Goal: Task Accomplishment & Management: Manage account settings

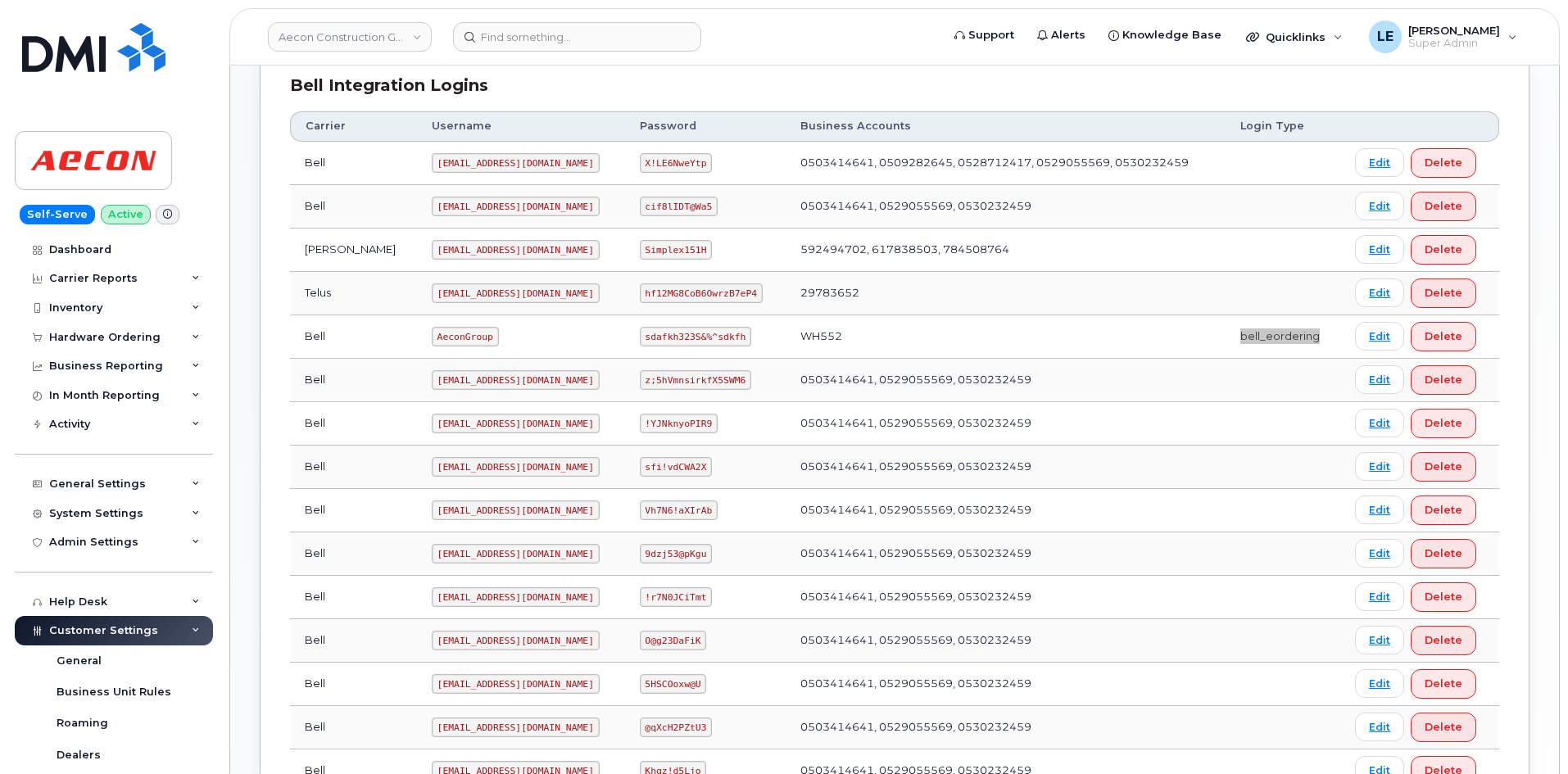
scroll to position [410, 0]
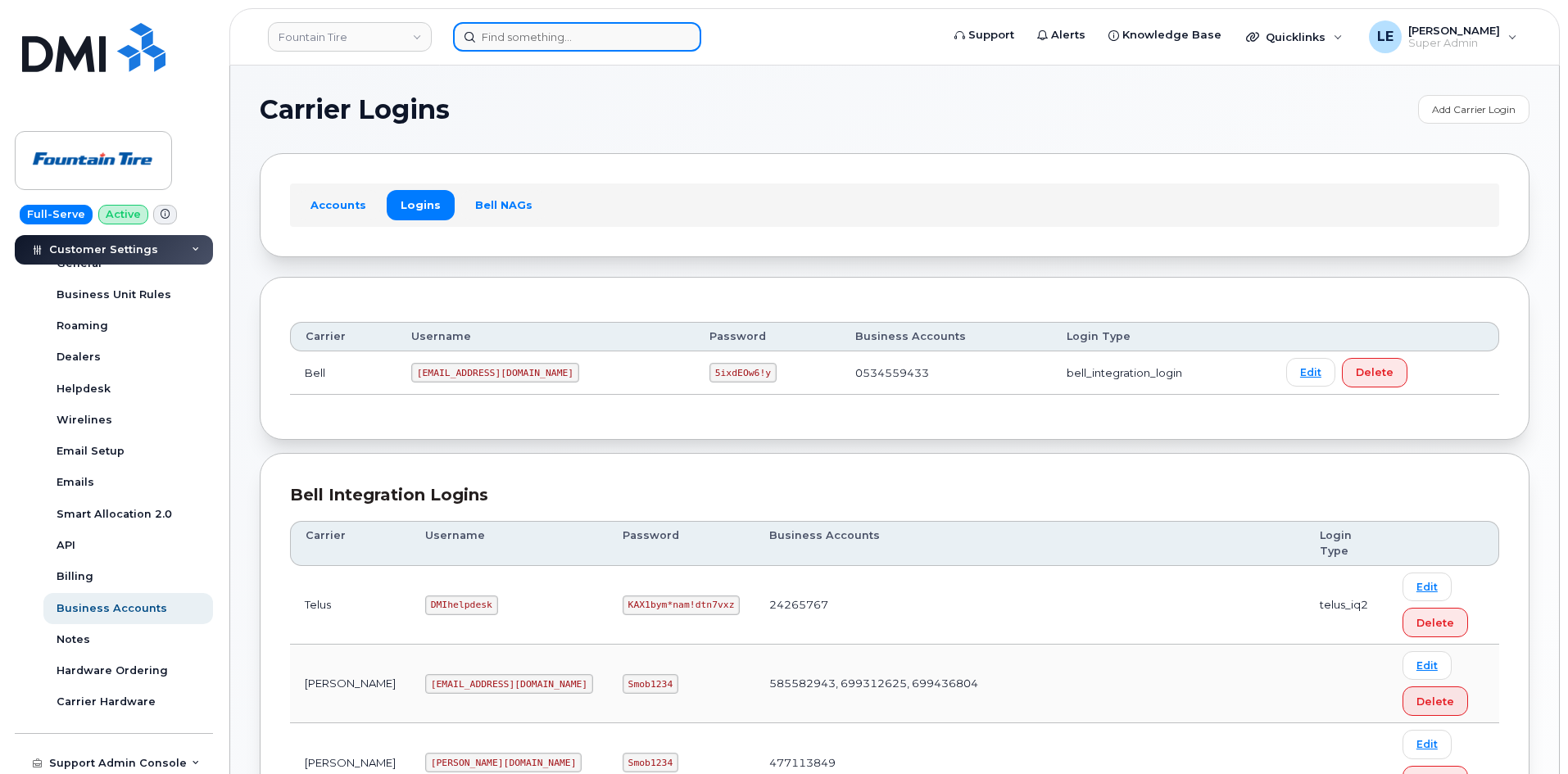
click at [510, 42] on input at bounding box center [577, 37] width 248 height 30
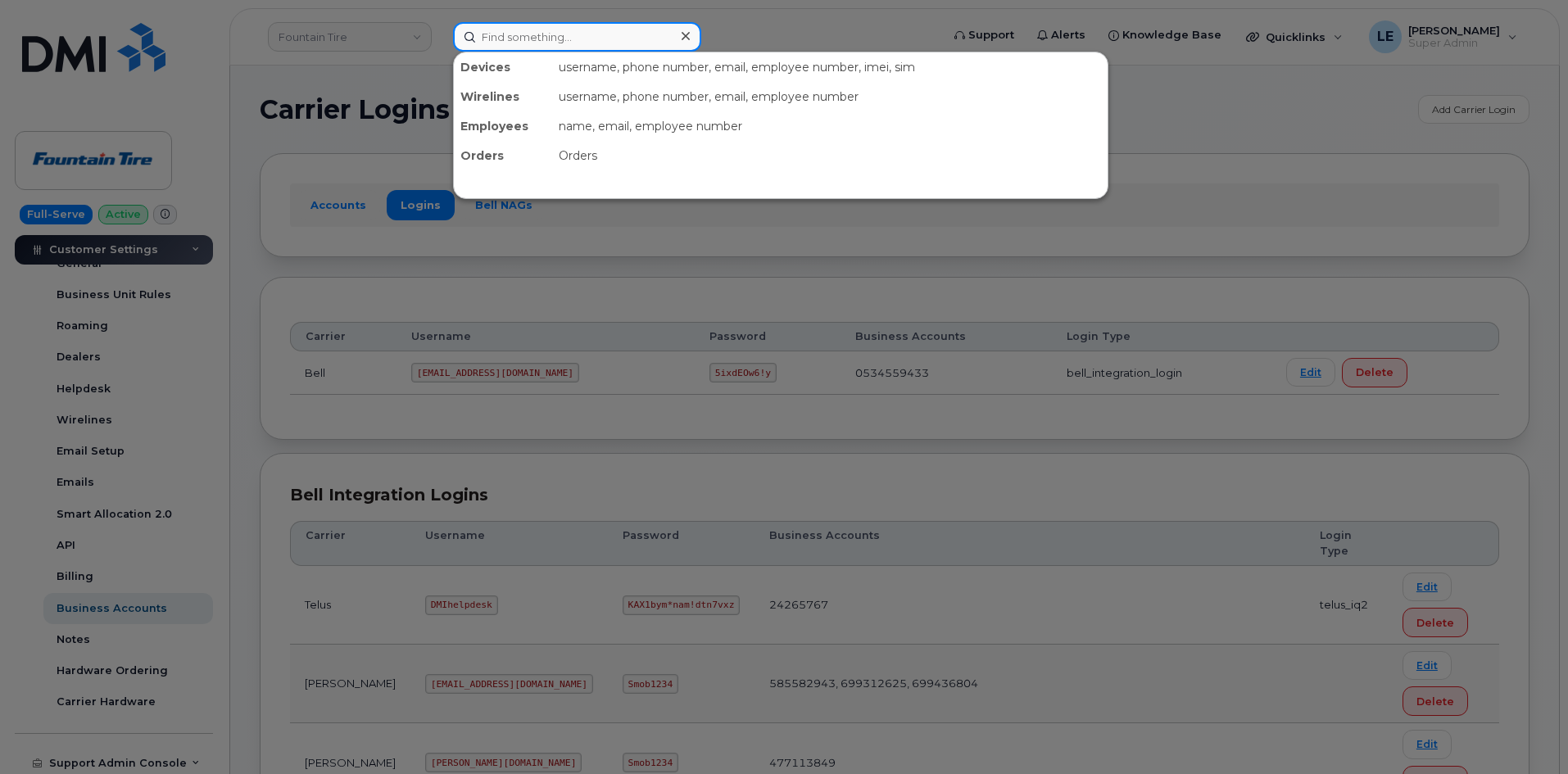
paste input "8643542610"
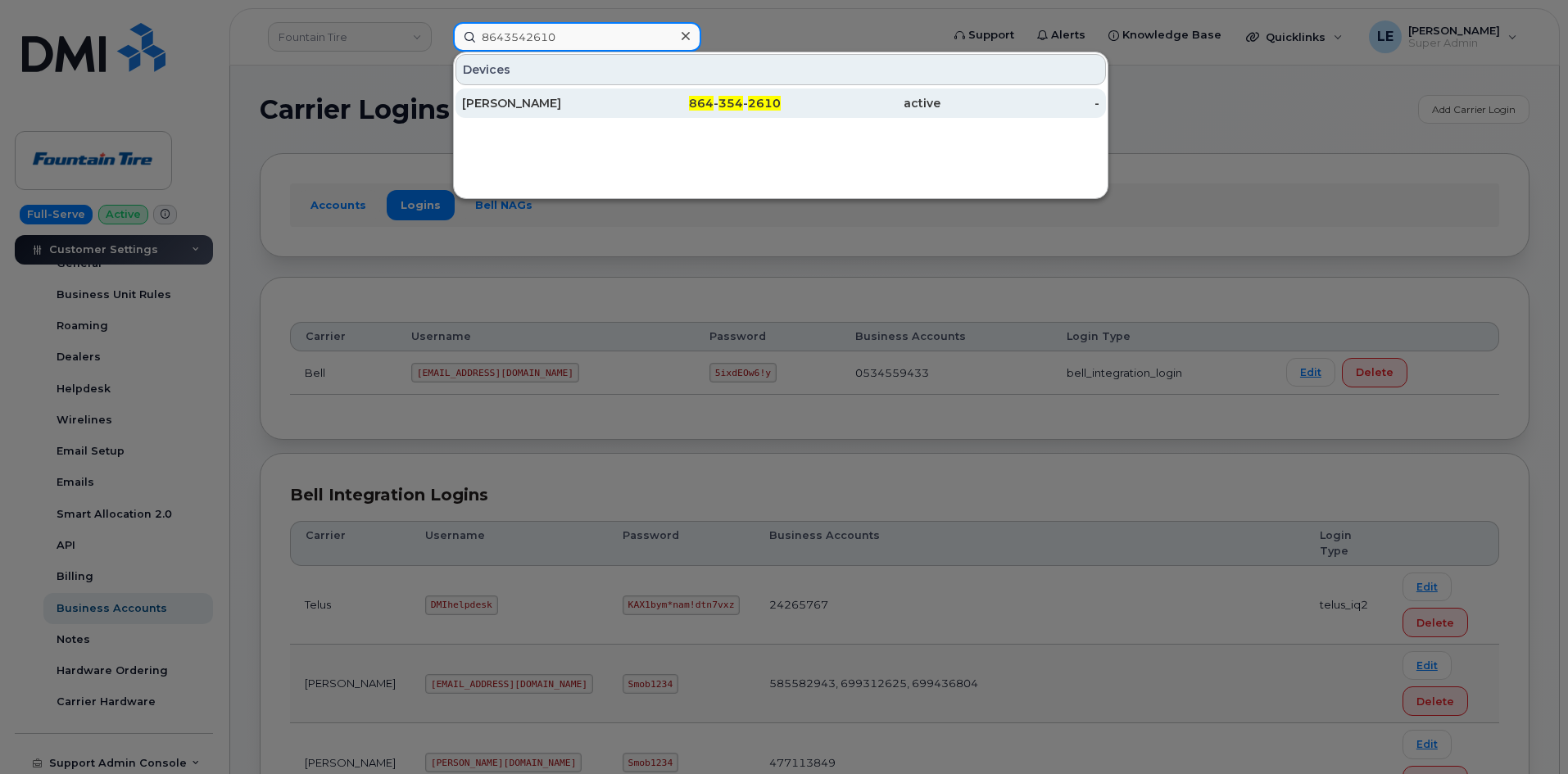
type input "8643542610"
click at [561, 107] on div "Gregory Jackson" at bounding box center [542, 103] width 160 height 17
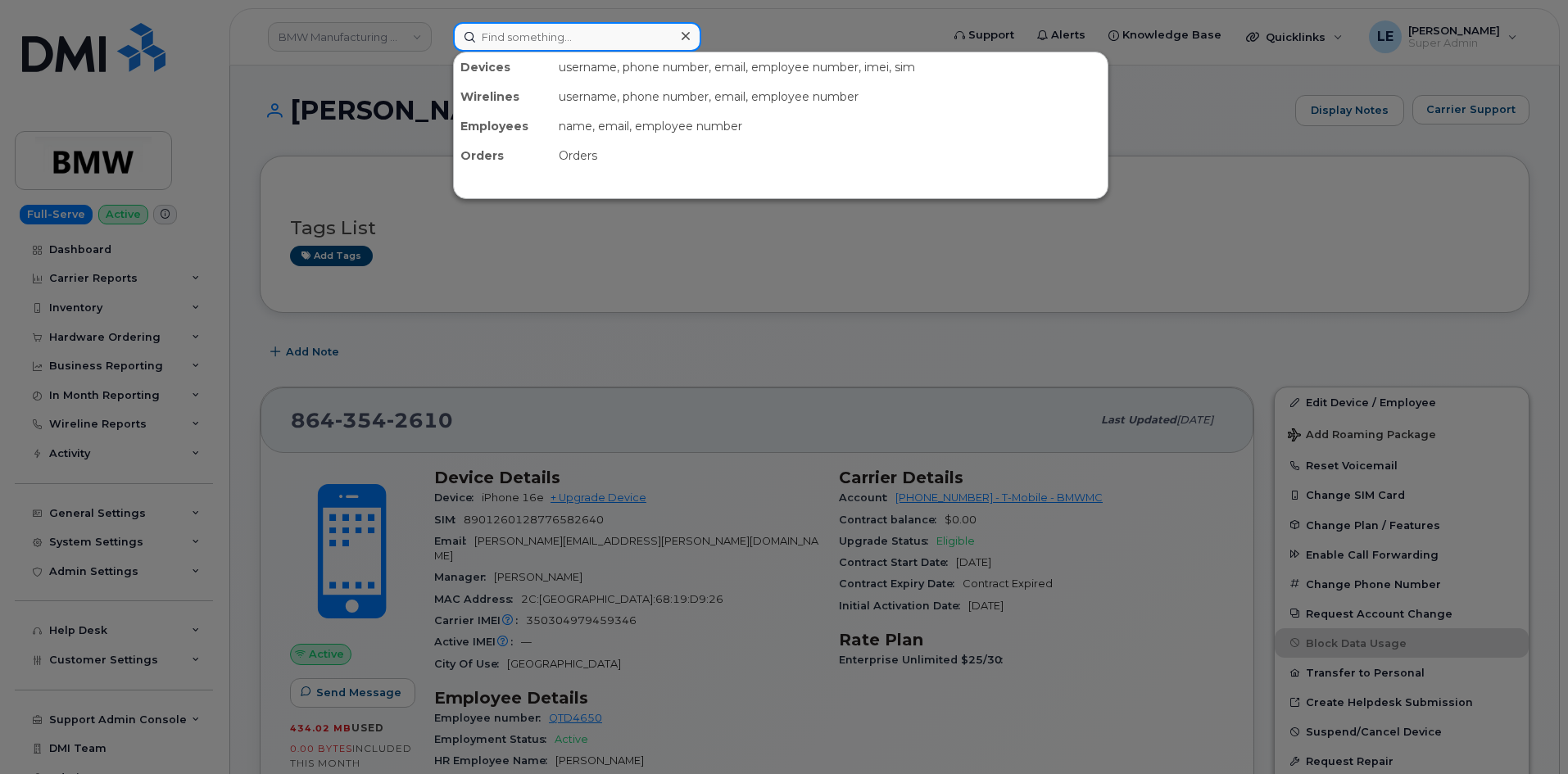
click at [493, 33] on input at bounding box center [577, 37] width 248 height 30
paste input "[EMAIL_ADDRESS][PERSON_NAME][PERSON_NAME][DOMAIN_NAME]"
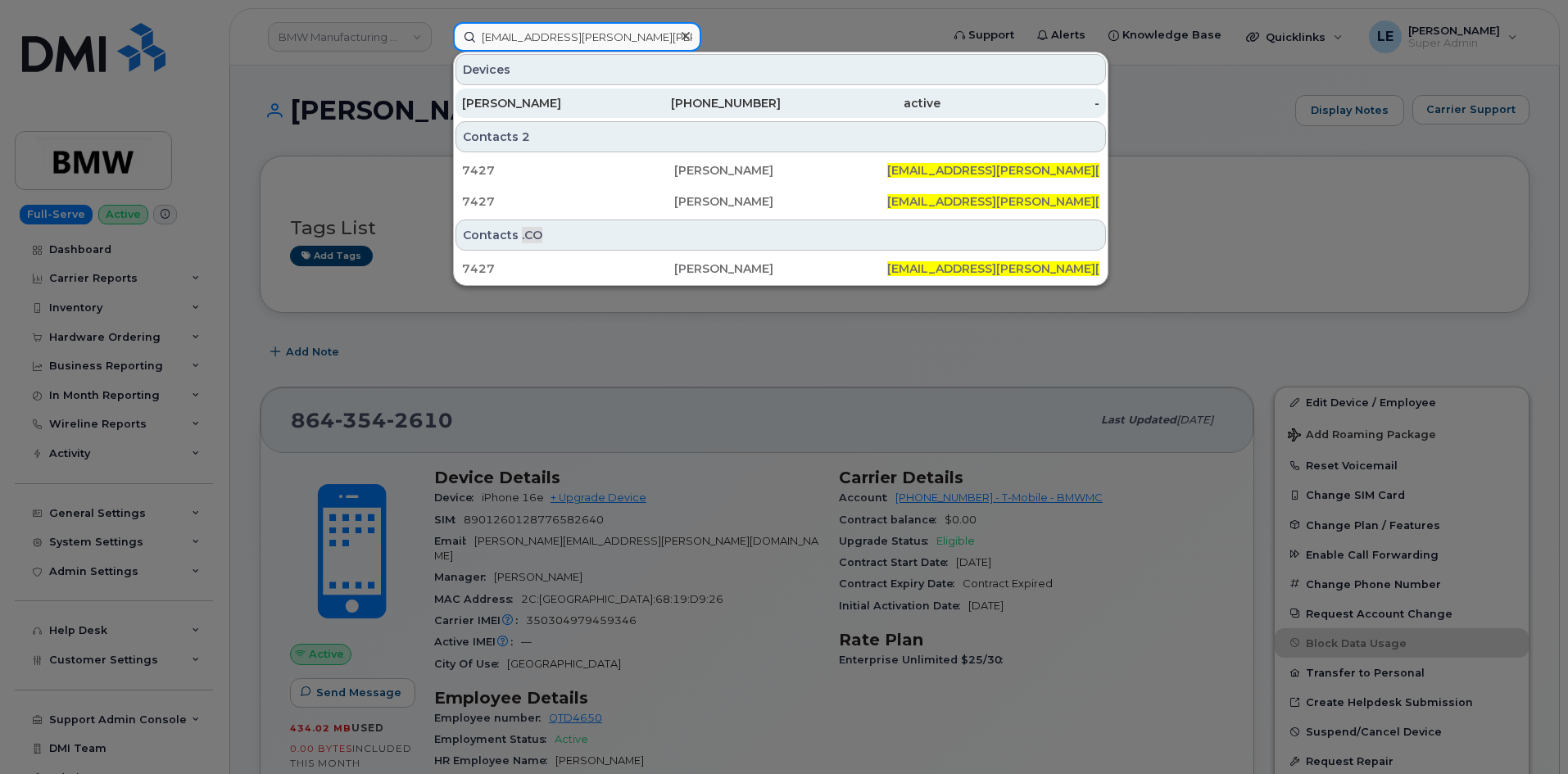
type input "[EMAIL_ADDRESS][PERSON_NAME][PERSON_NAME][DOMAIN_NAME]"
click at [521, 107] on div "[PERSON_NAME]" at bounding box center [542, 103] width 160 height 17
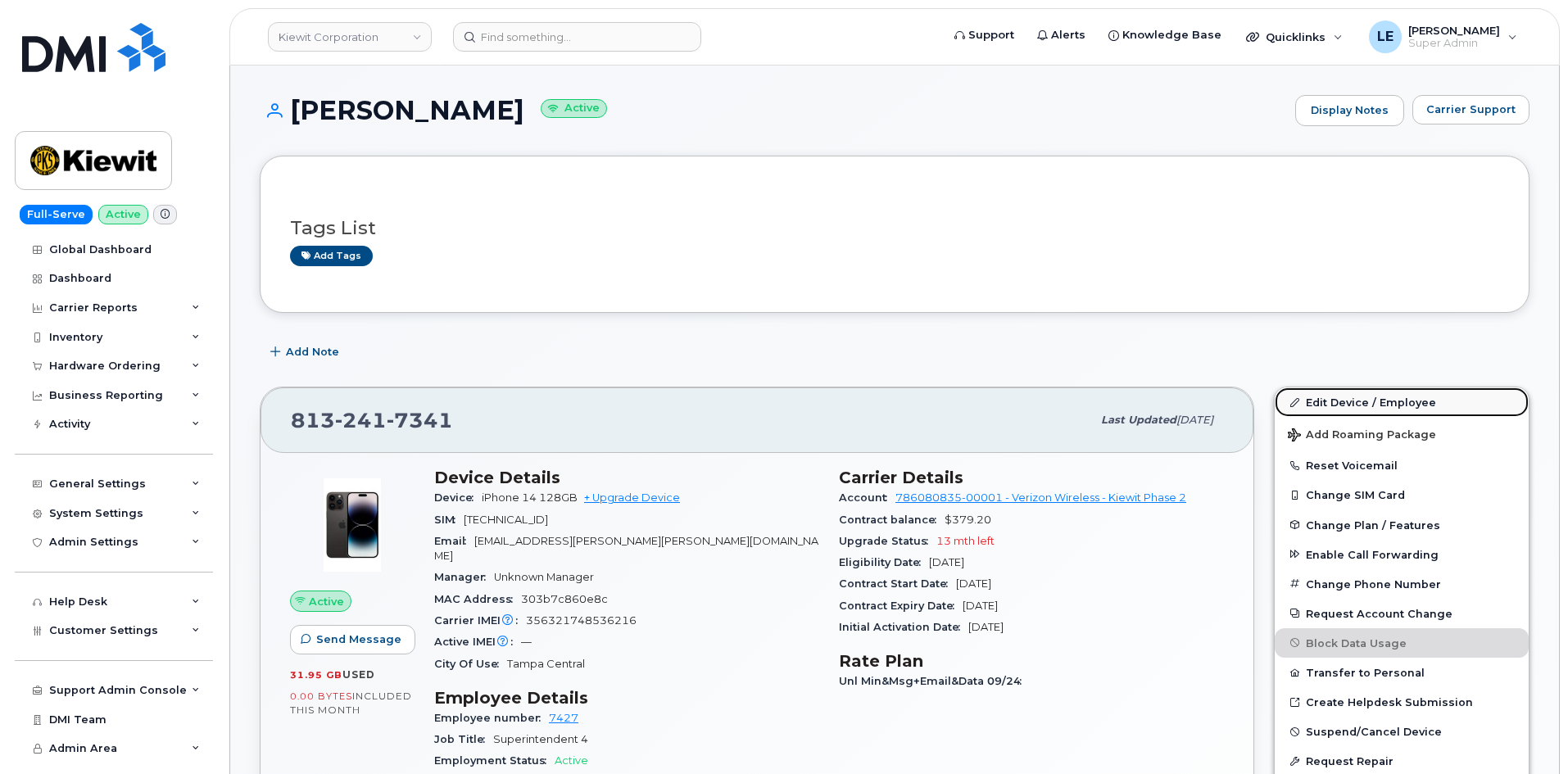
click at [1422, 397] on link "Edit Device / Employee" at bounding box center [1402, 402] width 254 height 30
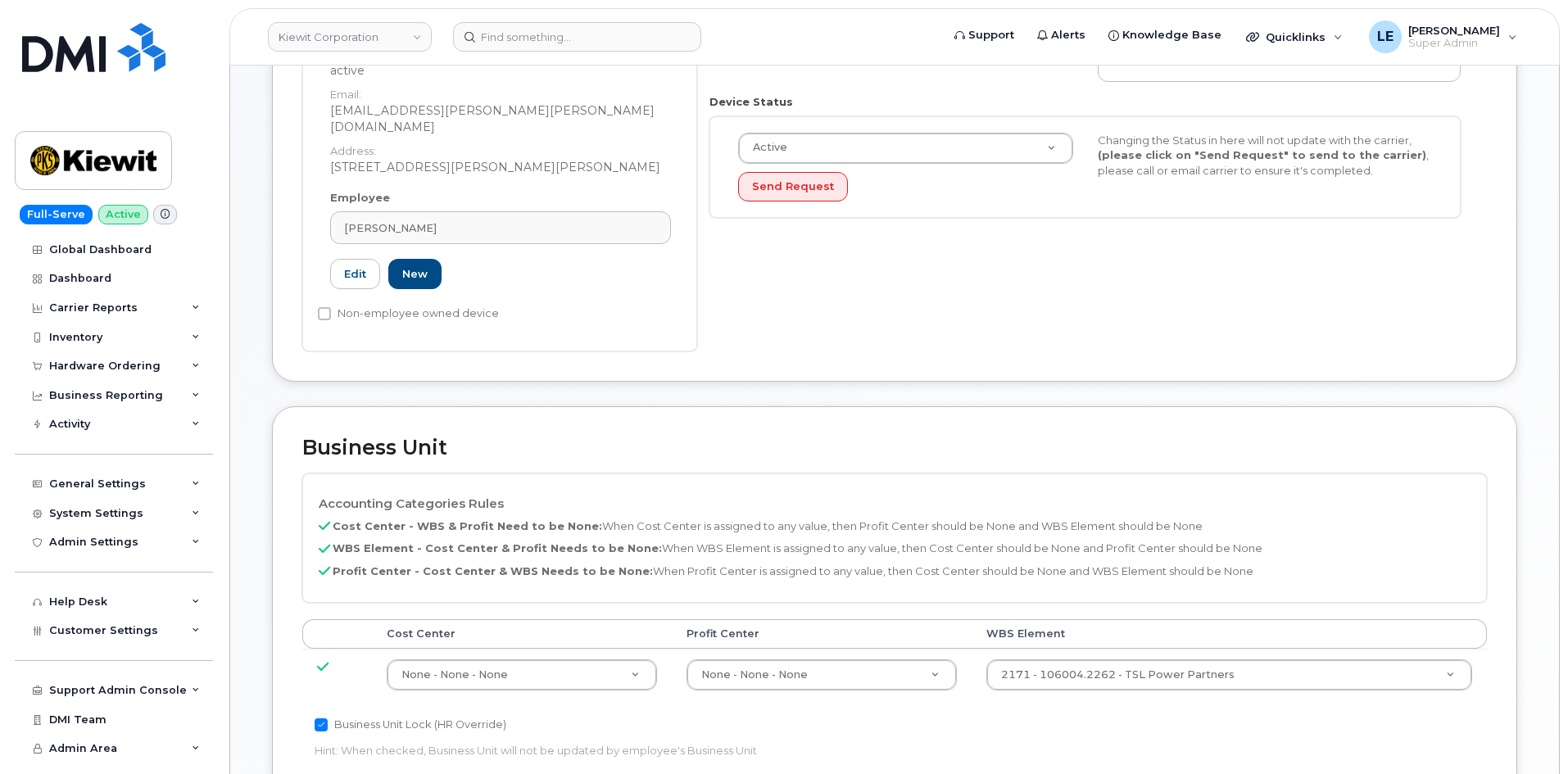
scroll to position [491, 0]
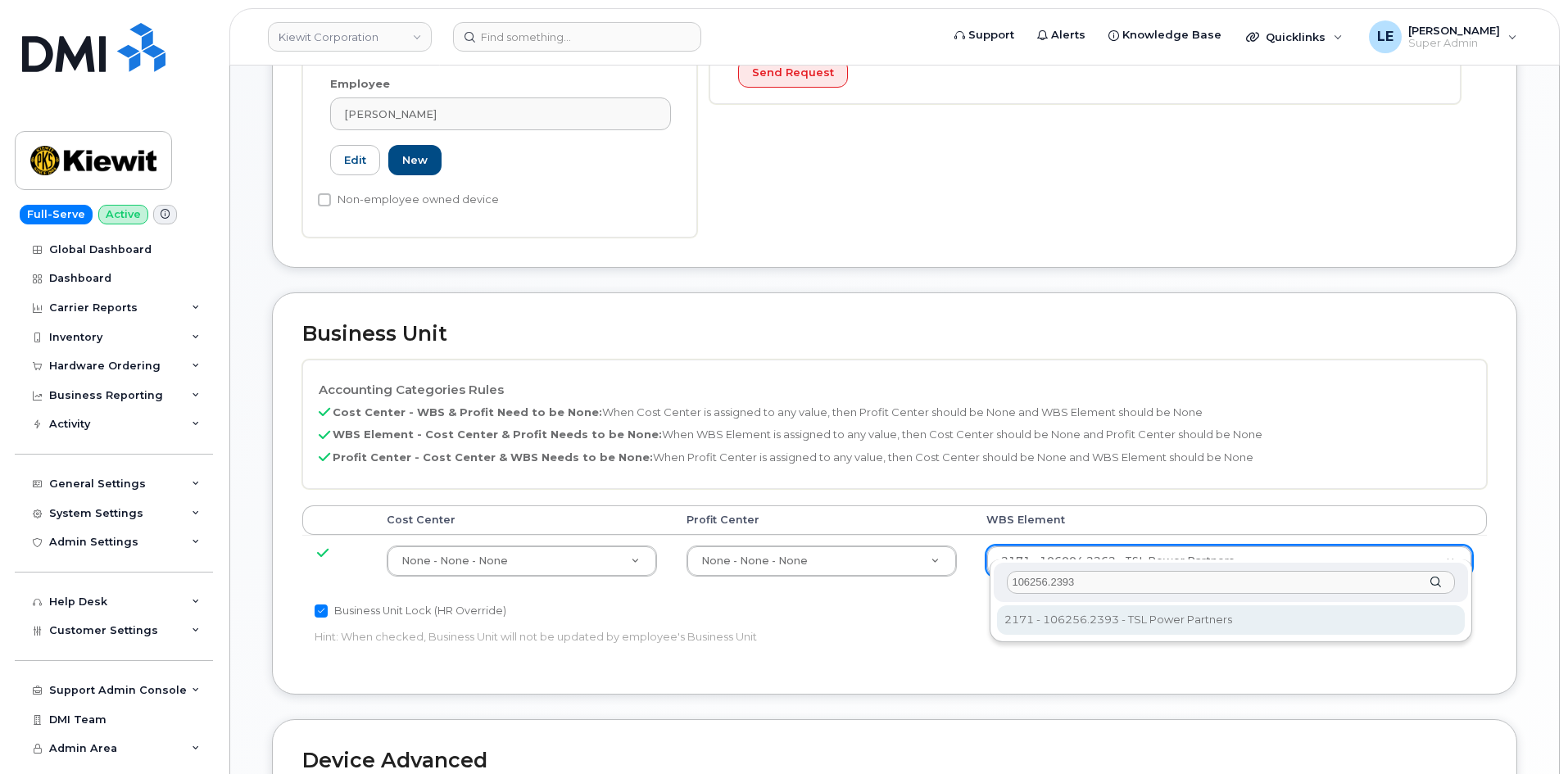
type input "106256.2393"
type input "33924559"
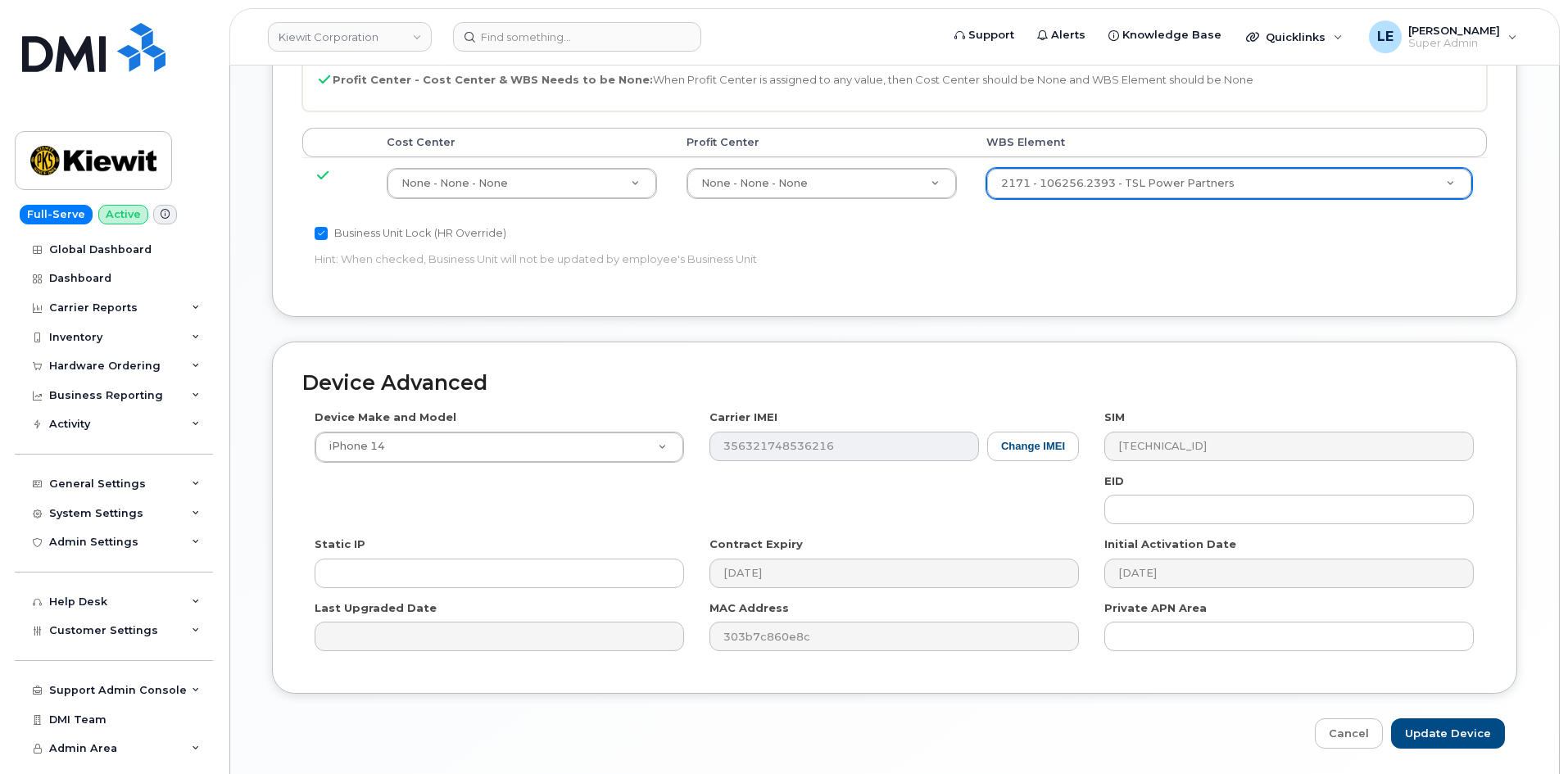
scroll to position [909, 0]
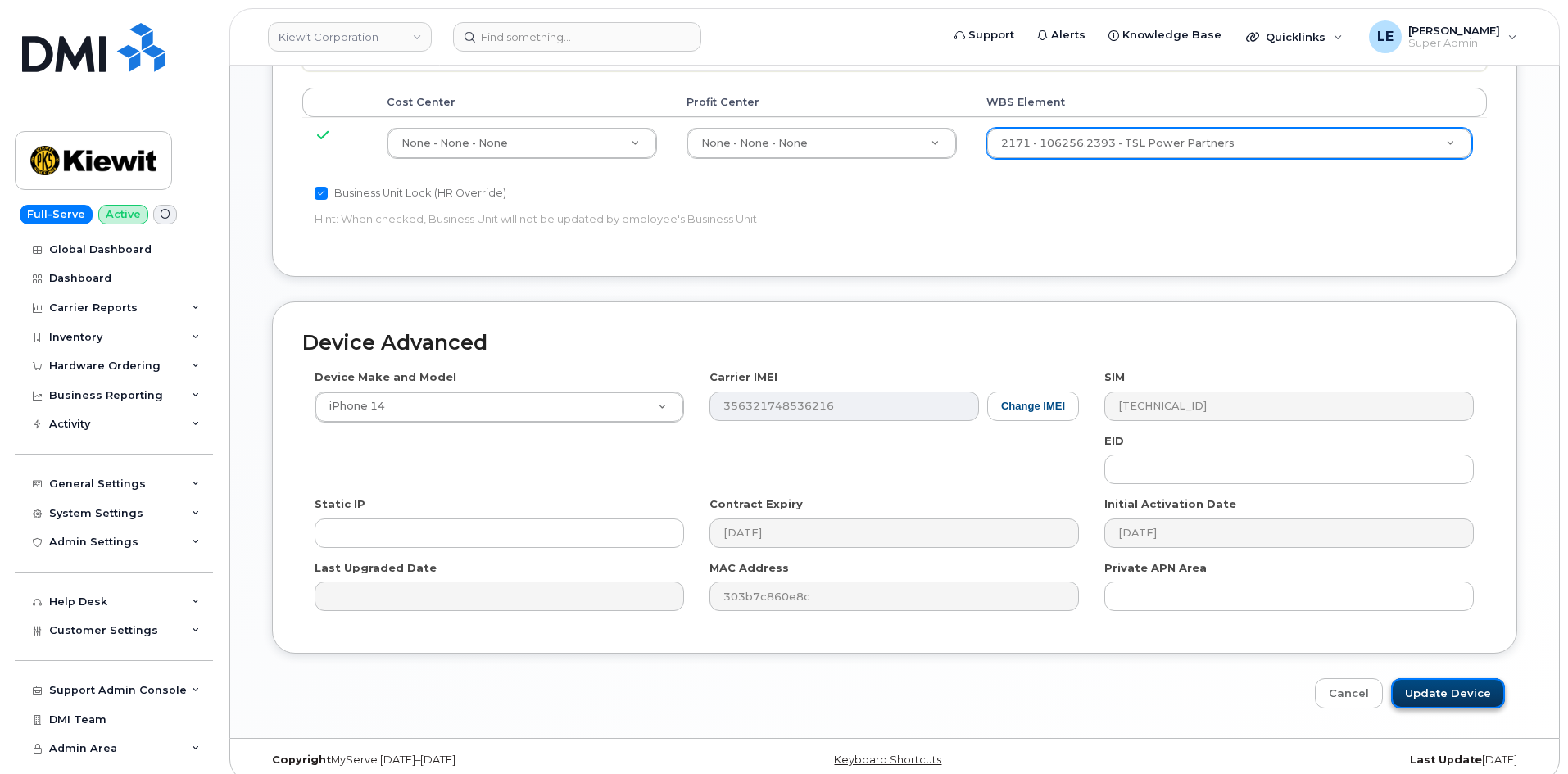
click at [1445, 678] on input "Update Device" at bounding box center [1448, 693] width 114 height 30
type input "Saving..."
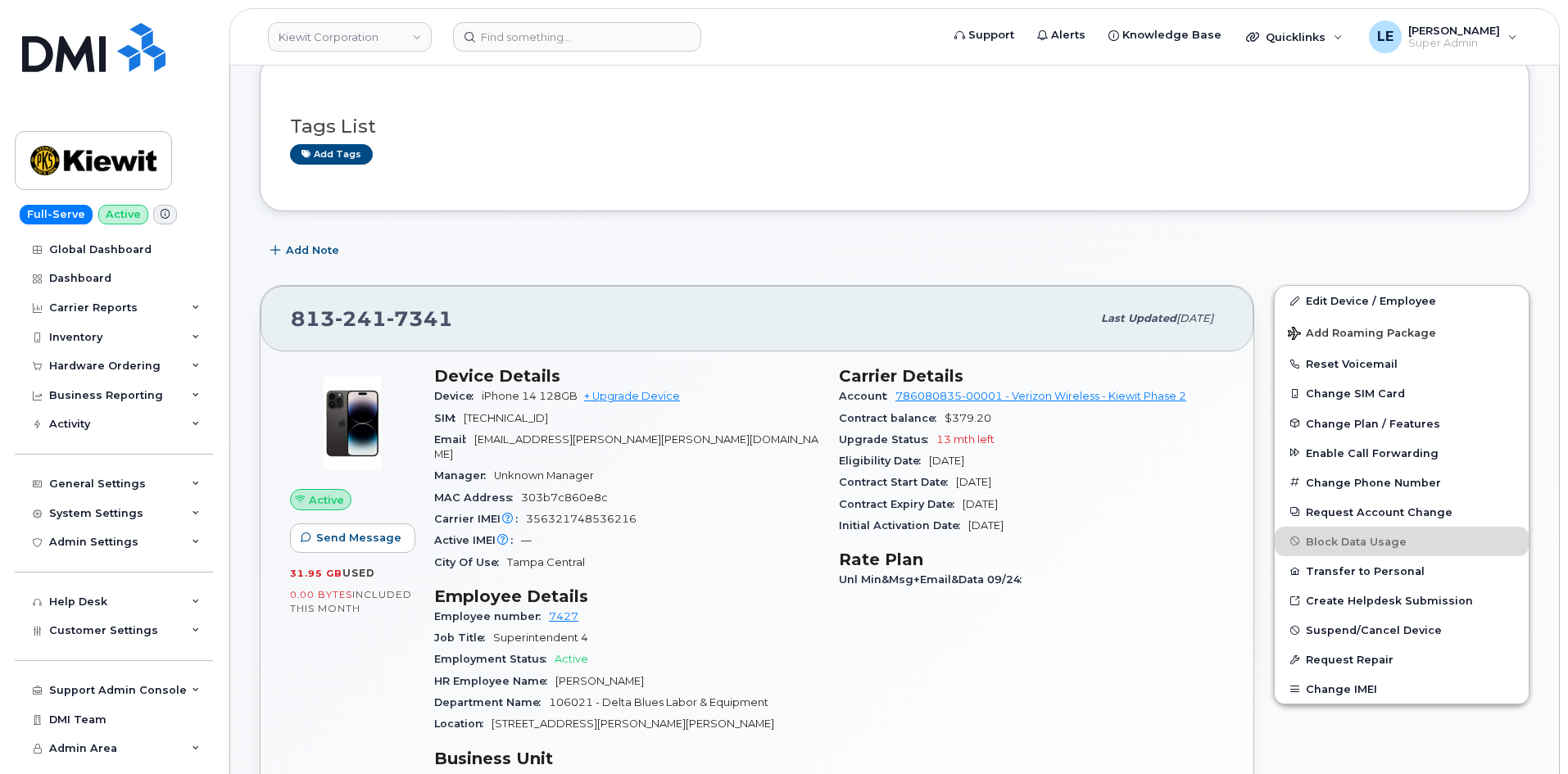
scroll to position [328, 0]
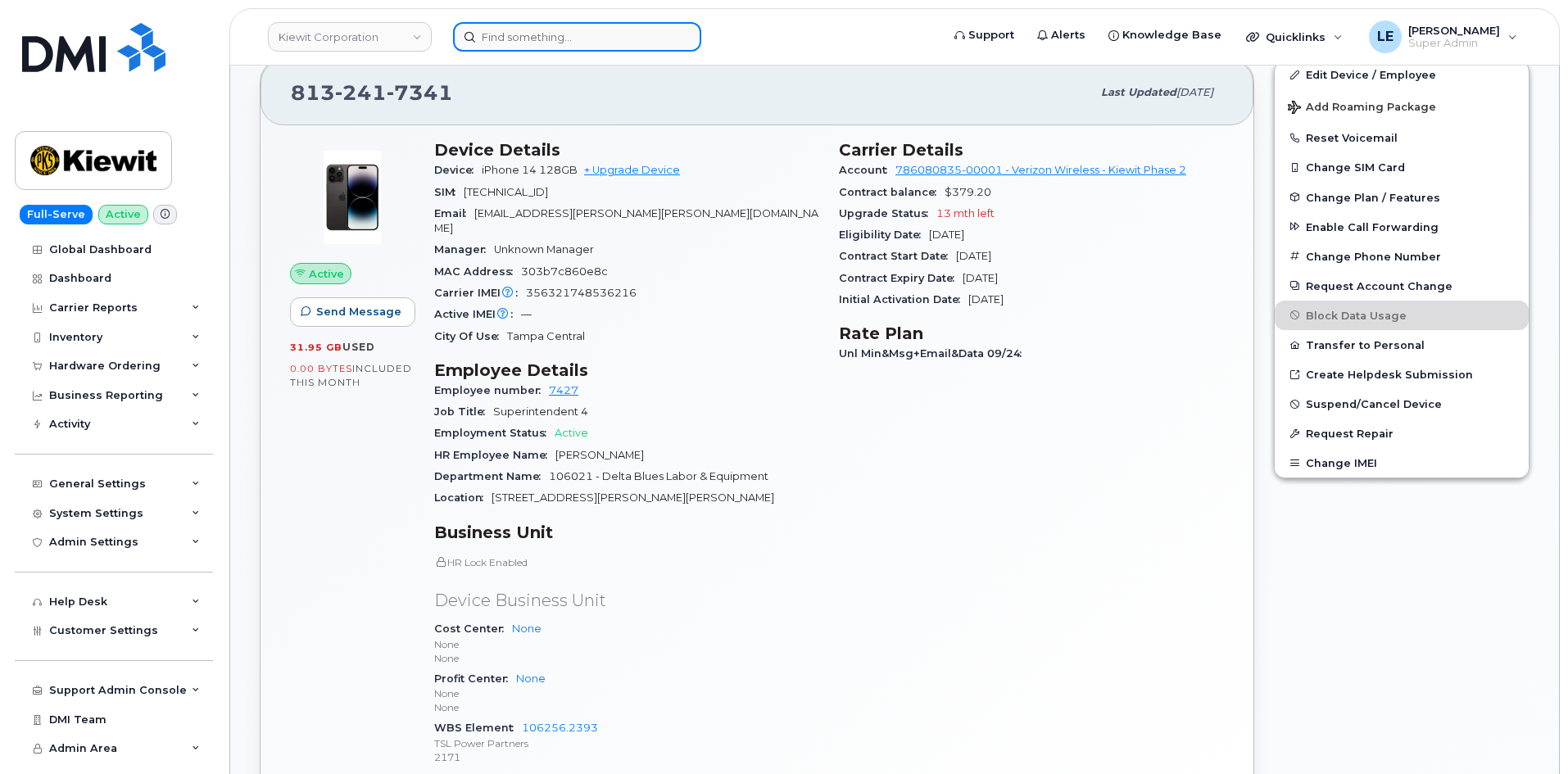
click at [526, 49] on input at bounding box center [577, 37] width 248 height 30
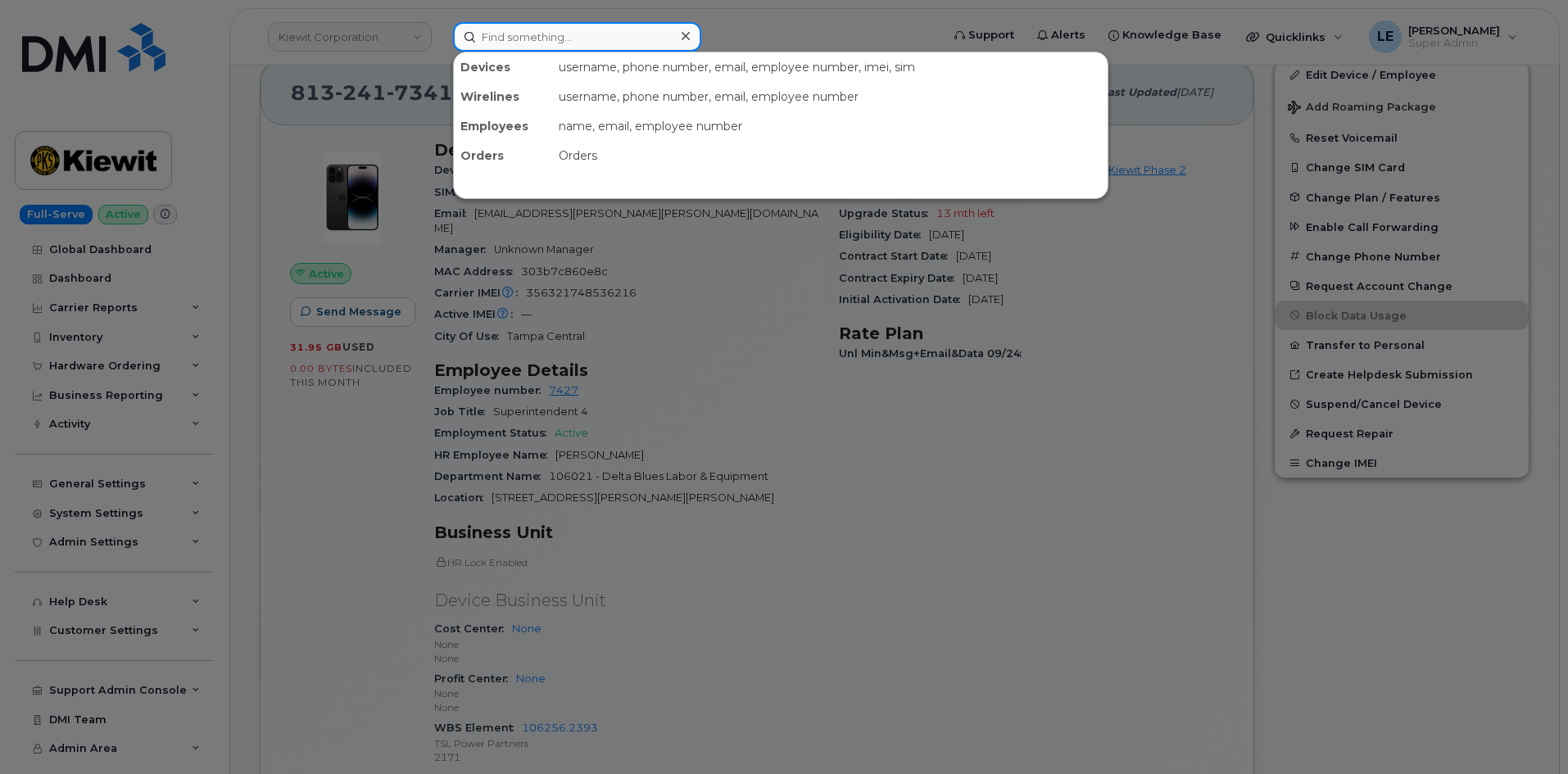
paste input "[PERSON_NAME][EMAIL_ADDRESS][PERSON_NAME][PERSON_NAME][DOMAIN_NAME]"
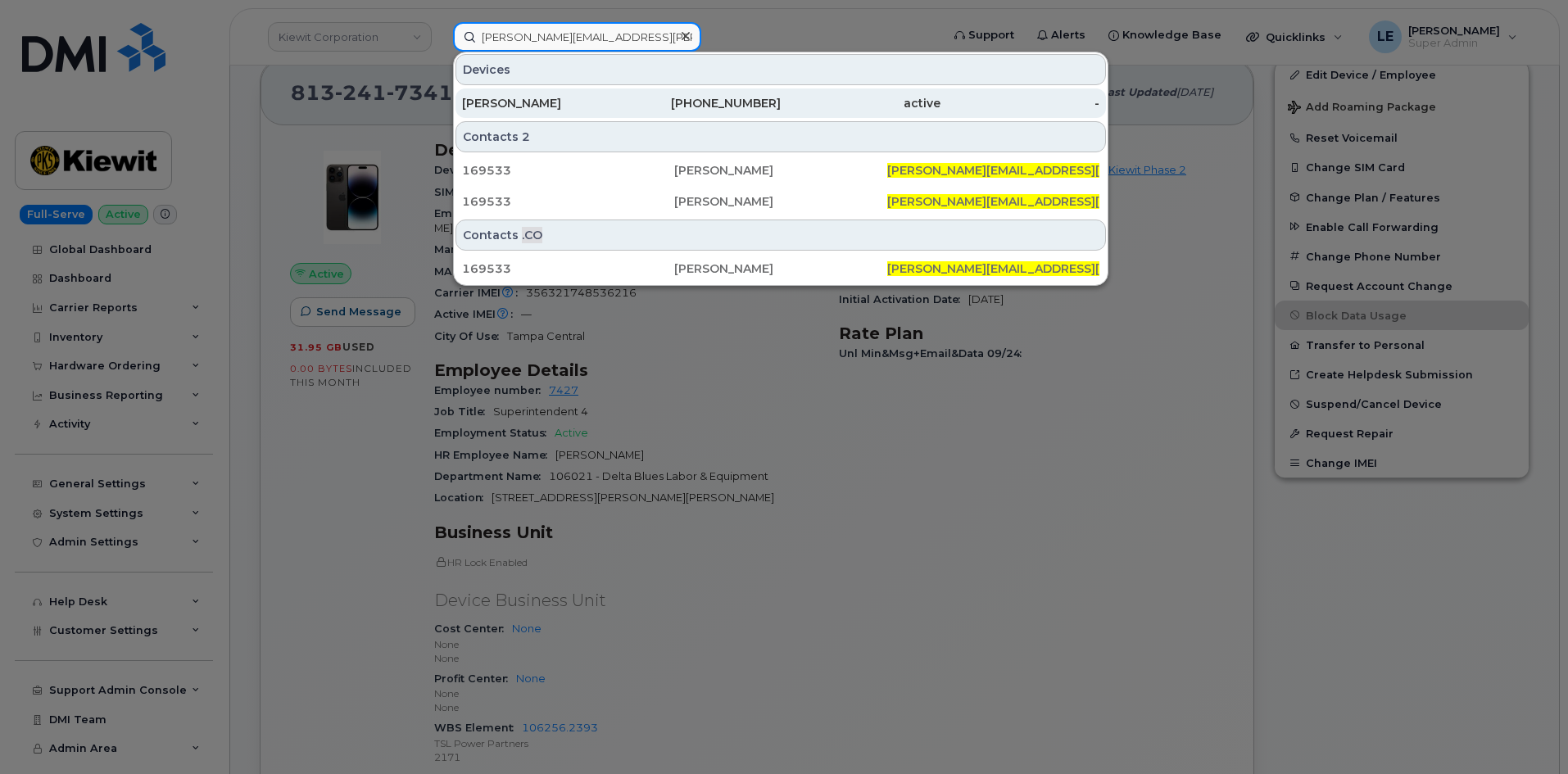
type input "[PERSON_NAME][EMAIL_ADDRESS][PERSON_NAME][PERSON_NAME][DOMAIN_NAME]"
click at [519, 95] on div "[PERSON_NAME]" at bounding box center [542, 103] width 160 height 30
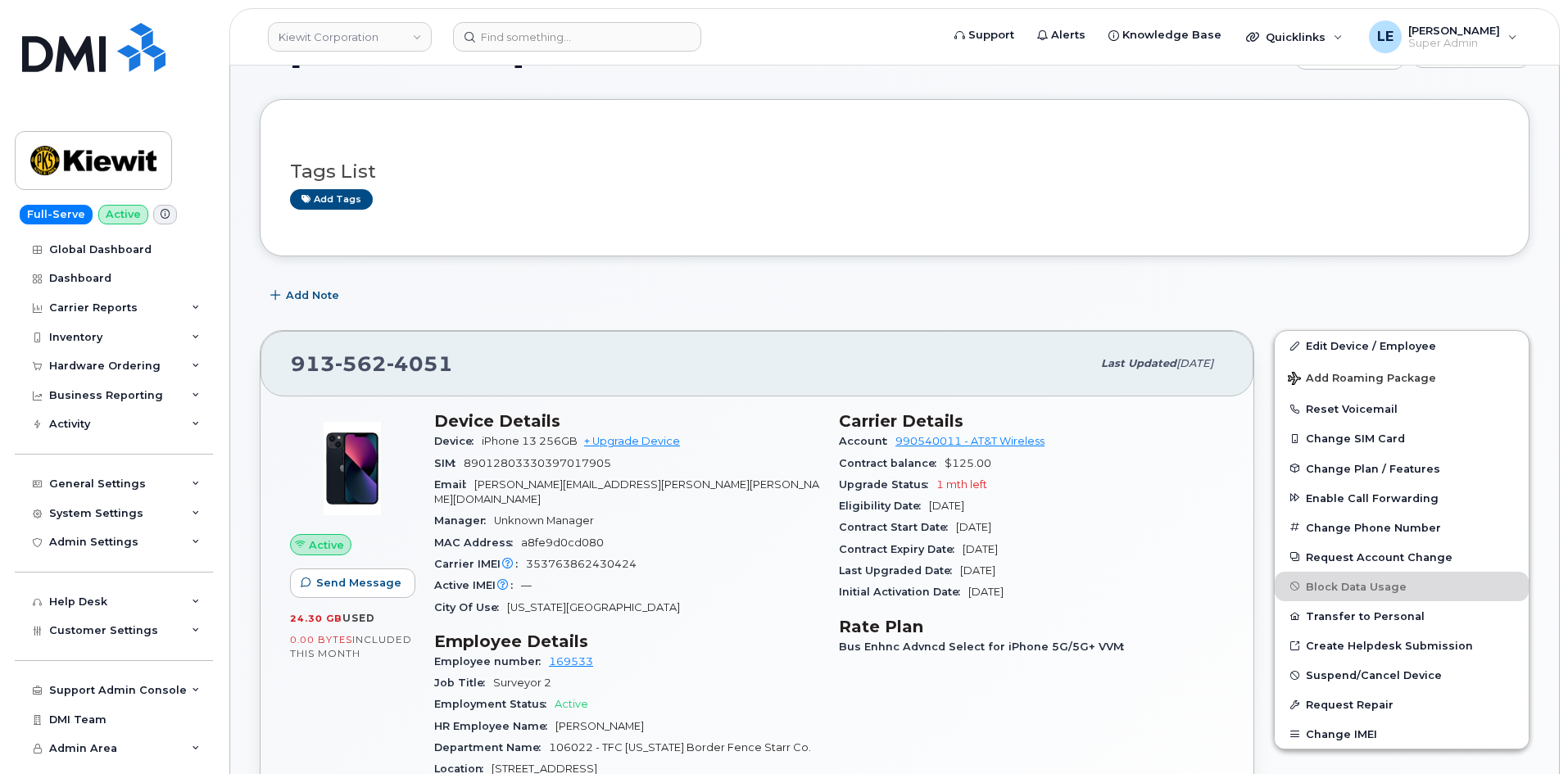
scroll to position [82, 0]
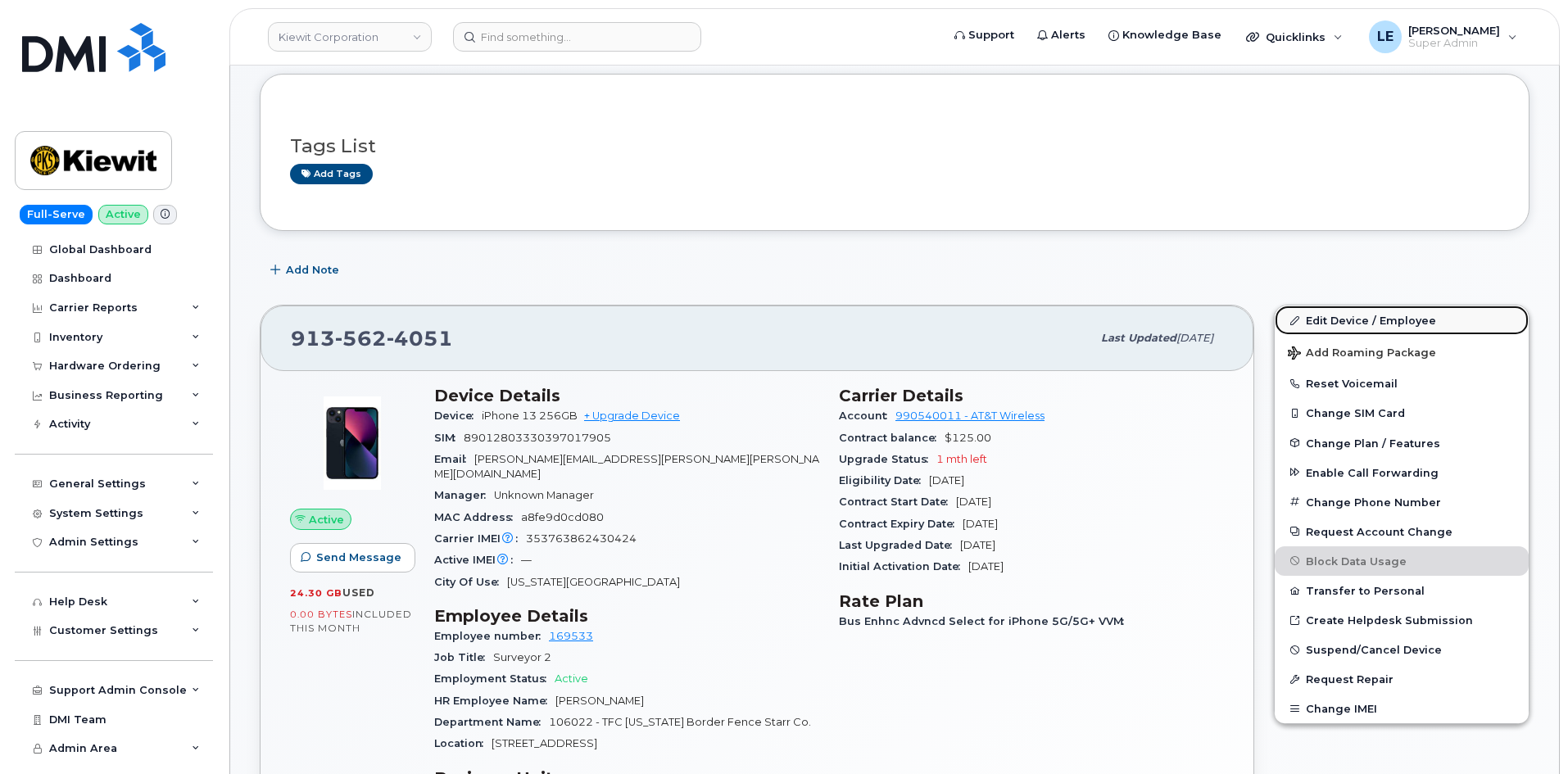
click at [1323, 311] on link "Edit Device / Employee" at bounding box center [1402, 320] width 254 height 30
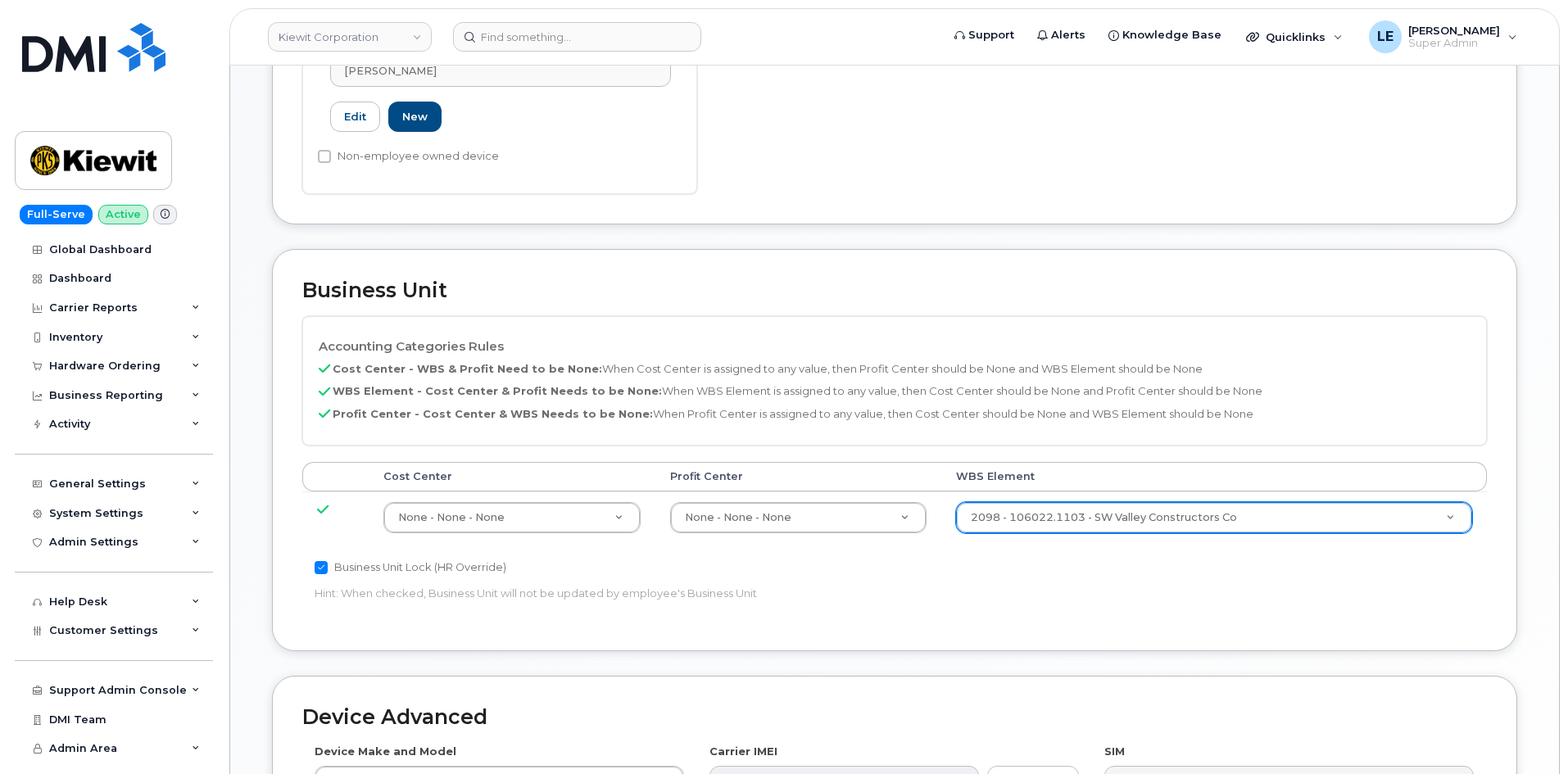
scroll to position [573, 0]
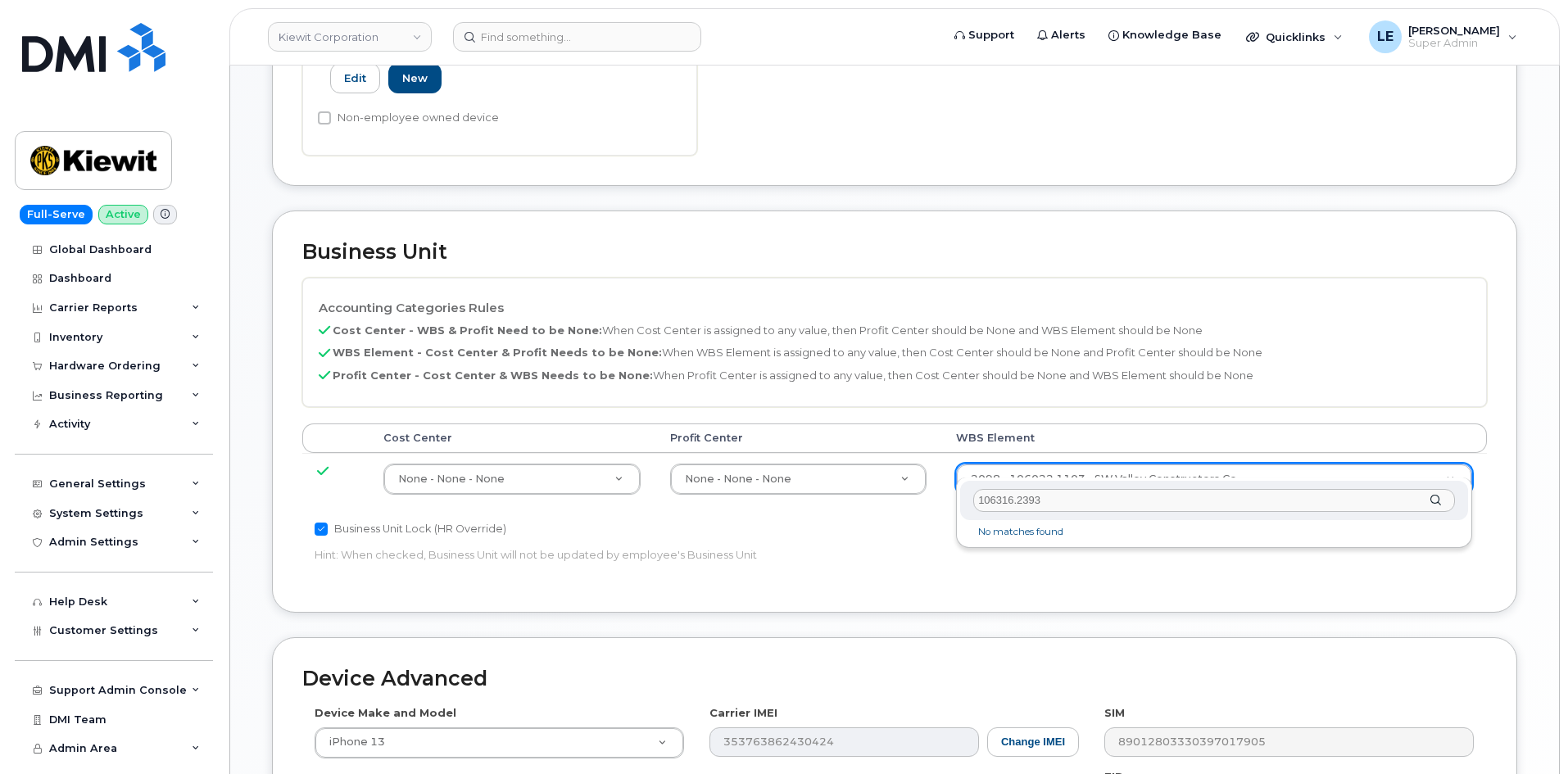
type input "106316.2393"
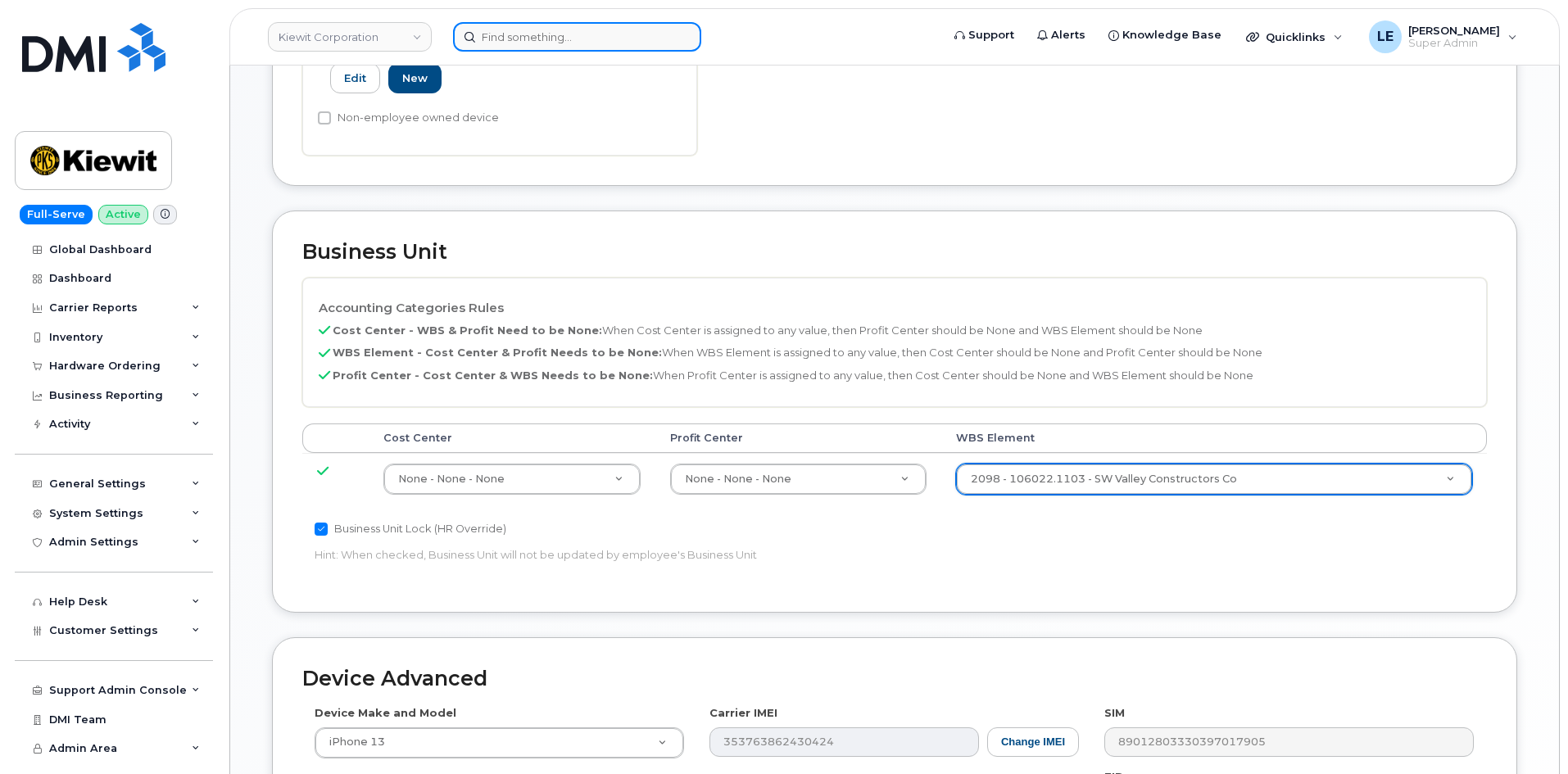
click at [494, 35] on input at bounding box center [577, 37] width 248 height 30
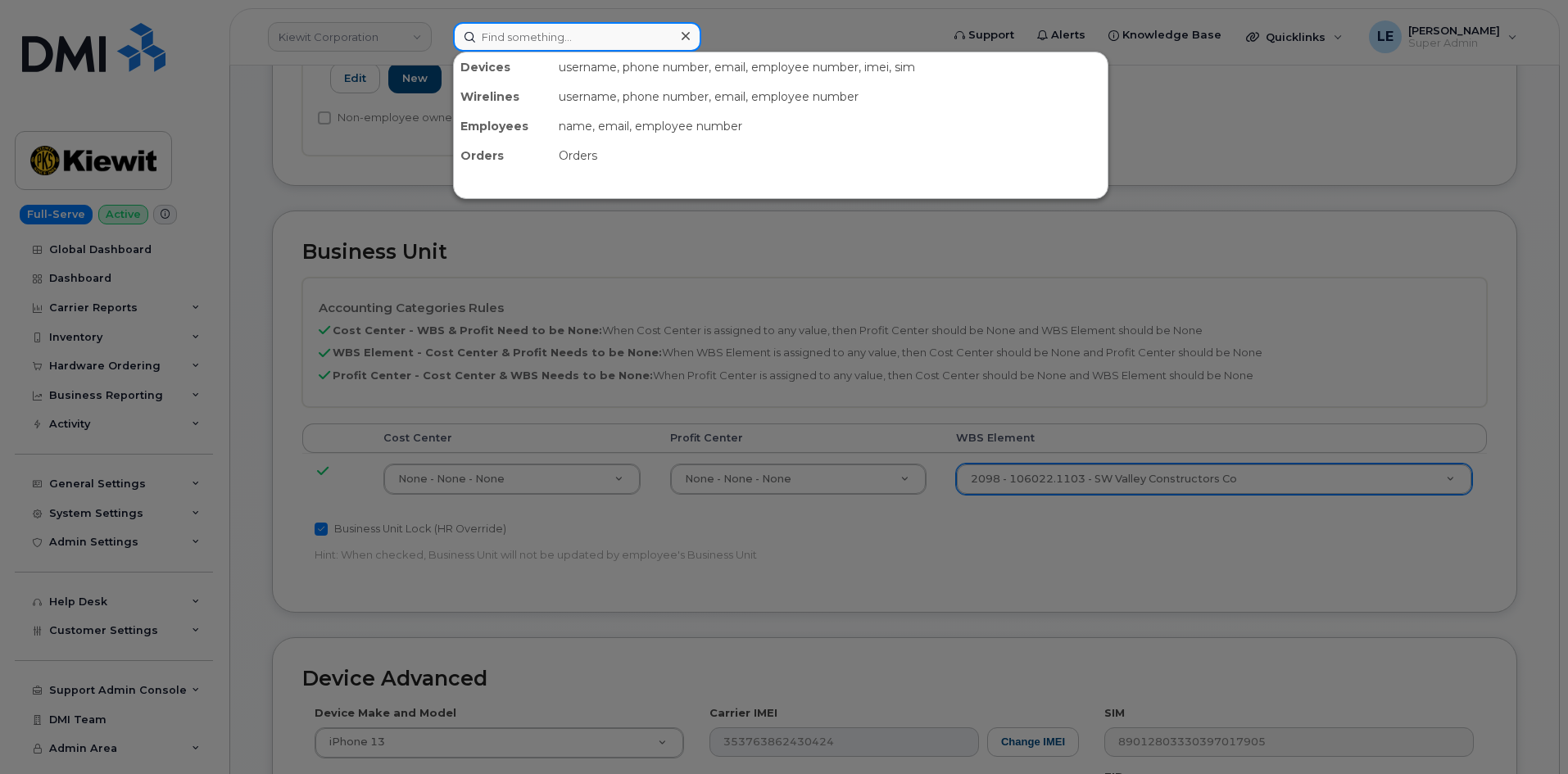
paste input "[PERSON_NAME][EMAIL_ADDRESS][PERSON_NAME][PERSON_NAME][DOMAIN_NAME]"
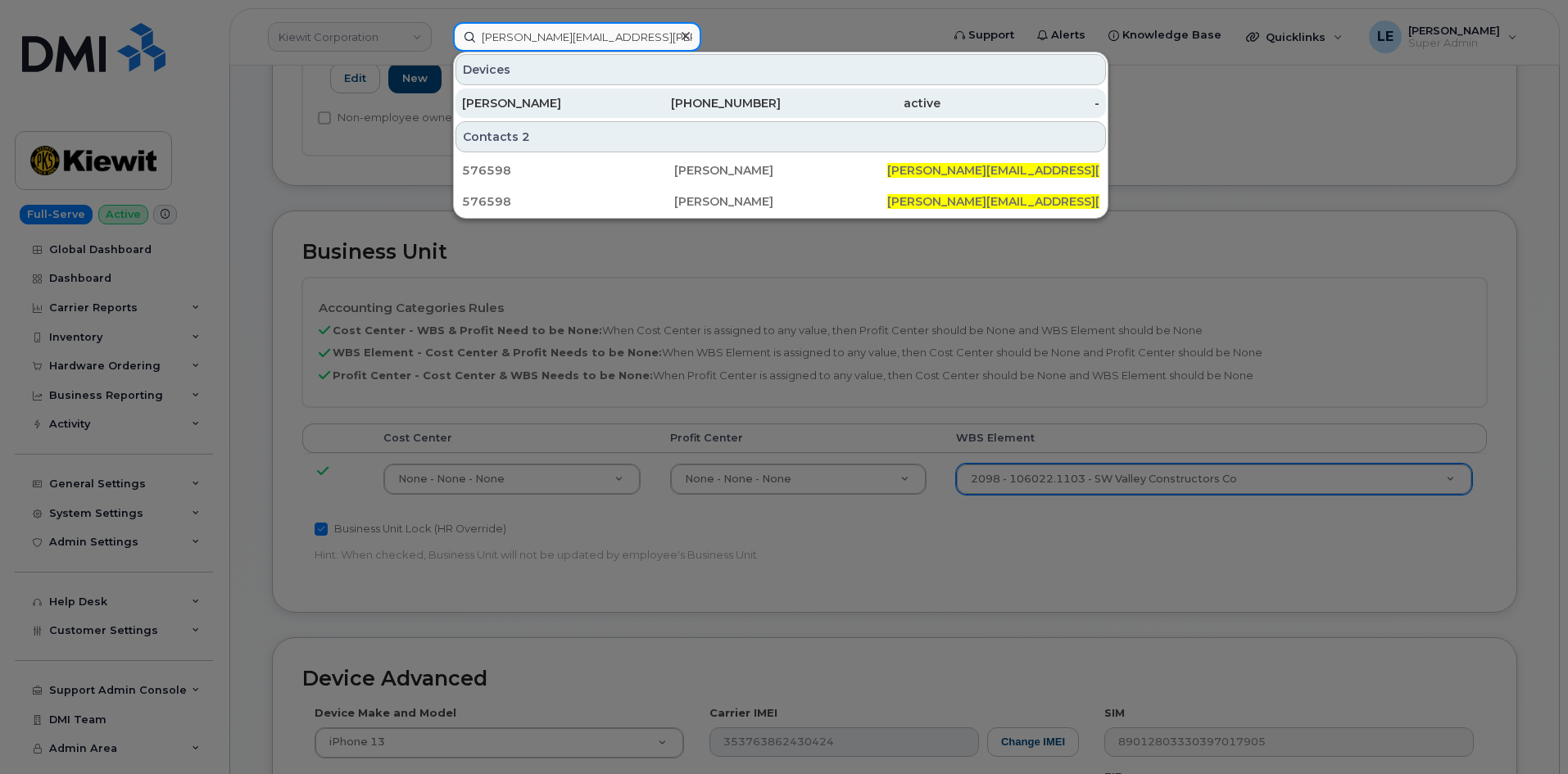
type input "BRENT.HARWOOD@KIEWIT.COM"
click at [560, 92] on div "BRENT HARWOOD" at bounding box center [542, 103] width 160 height 30
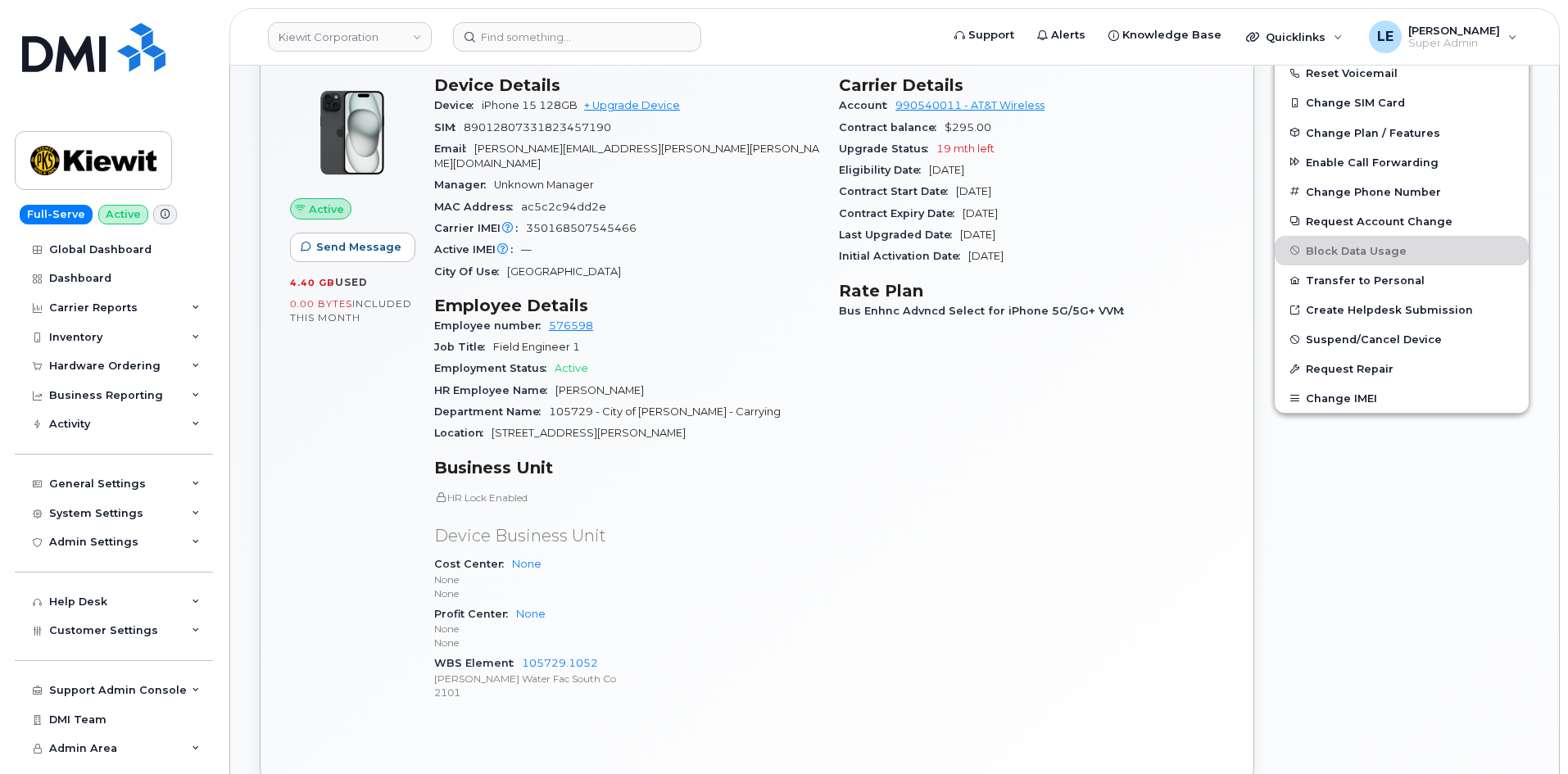
scroll to position [491, 0]
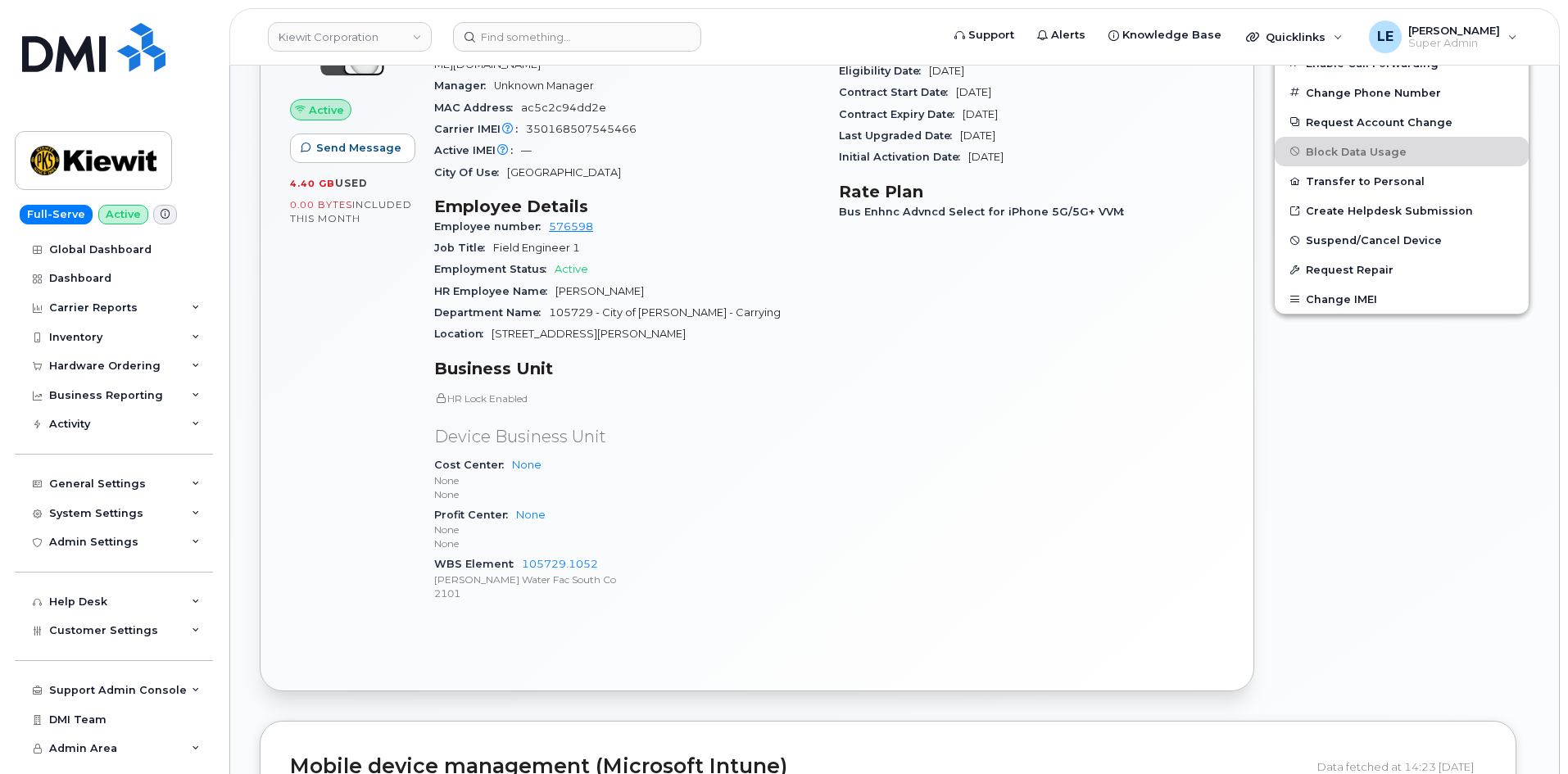
click at [1015, 407] on div "Carrier Details Account 990540011 - AT&T Wireless Contract balance $295.00 Upgr…" at bounding box center [1031, 296] width 405 height 660
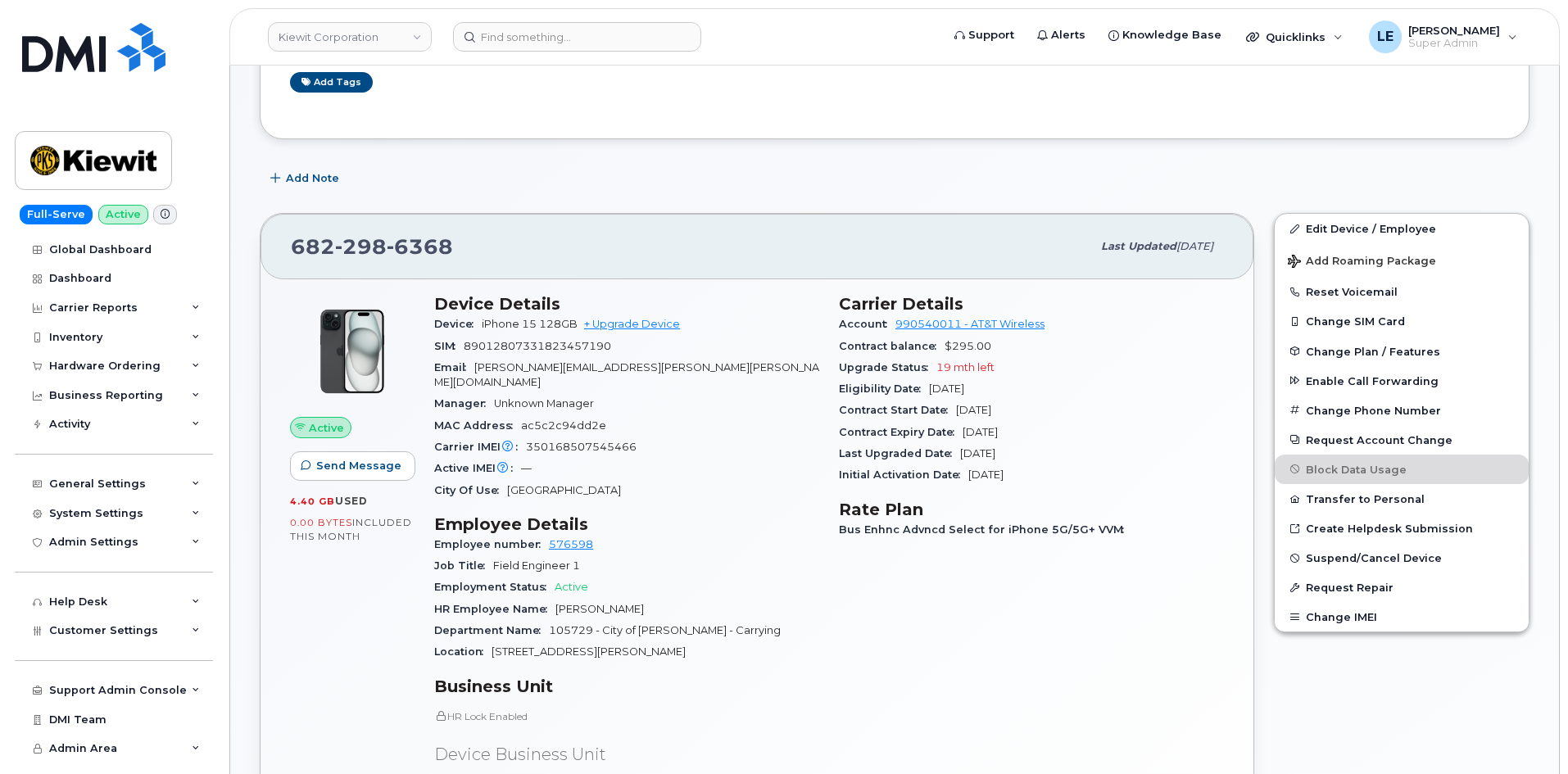
scroll to position [163, 0]
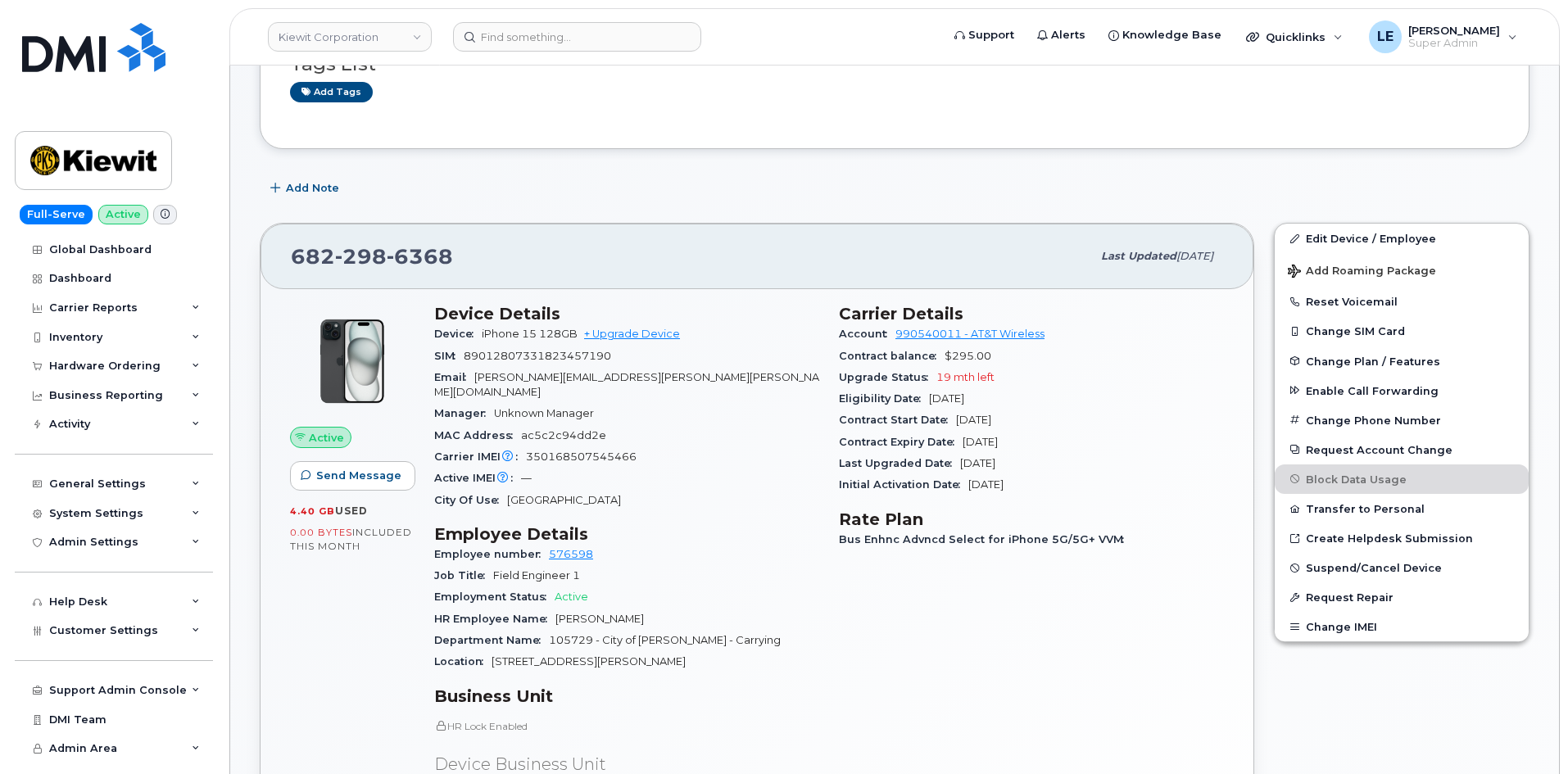
click at [1330, 221] on div "Edit Device / Employee Add Roaming Package Reset Voicemail Change SIM Card Chan…" at bounding box center [1402, 621] width 275 height 816
click at [1330, 230] on link "Edit Device / Employee" at bounding box center [1402, 238] width 254 height 30
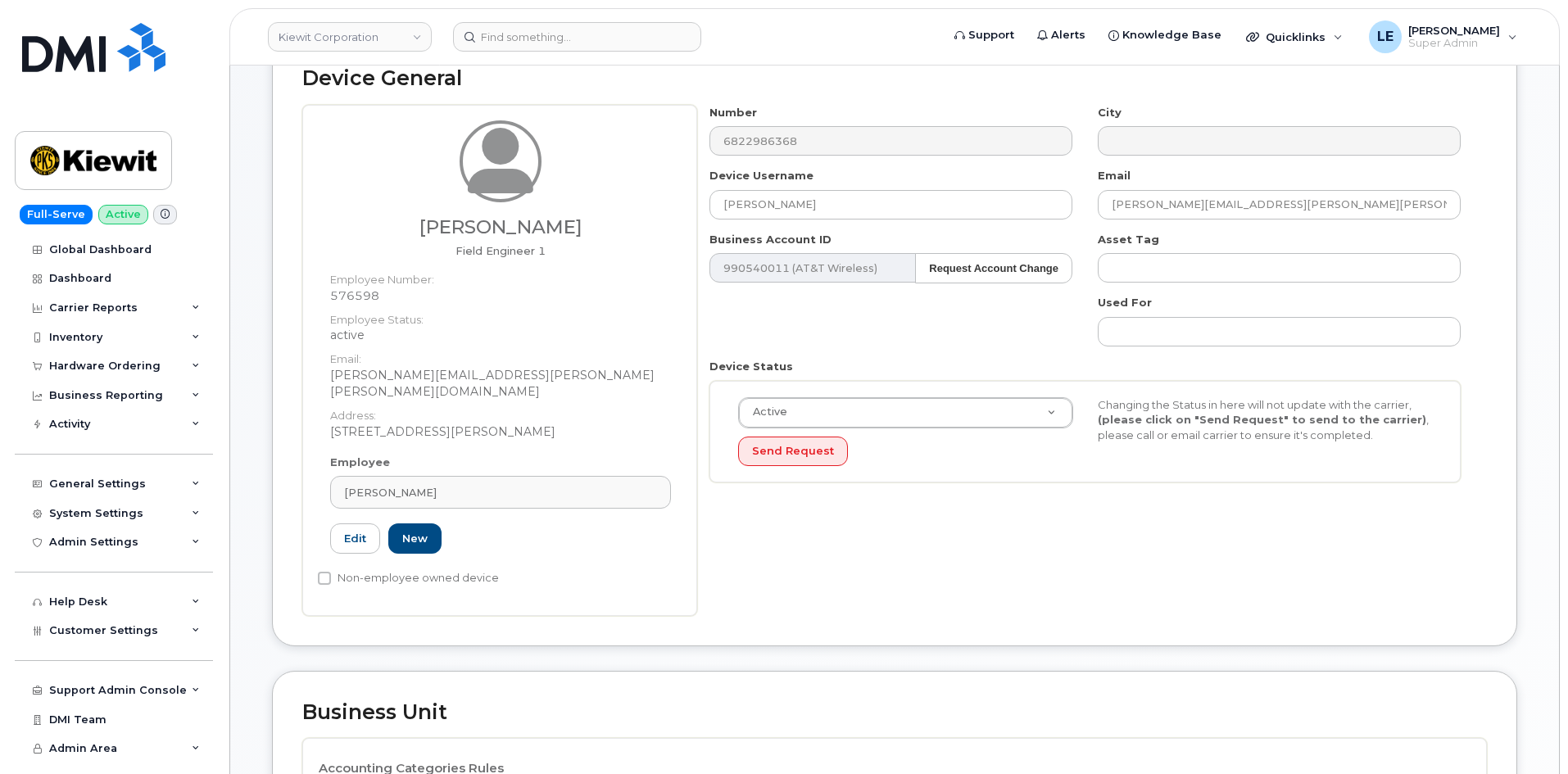
scroll to position [573, 0]
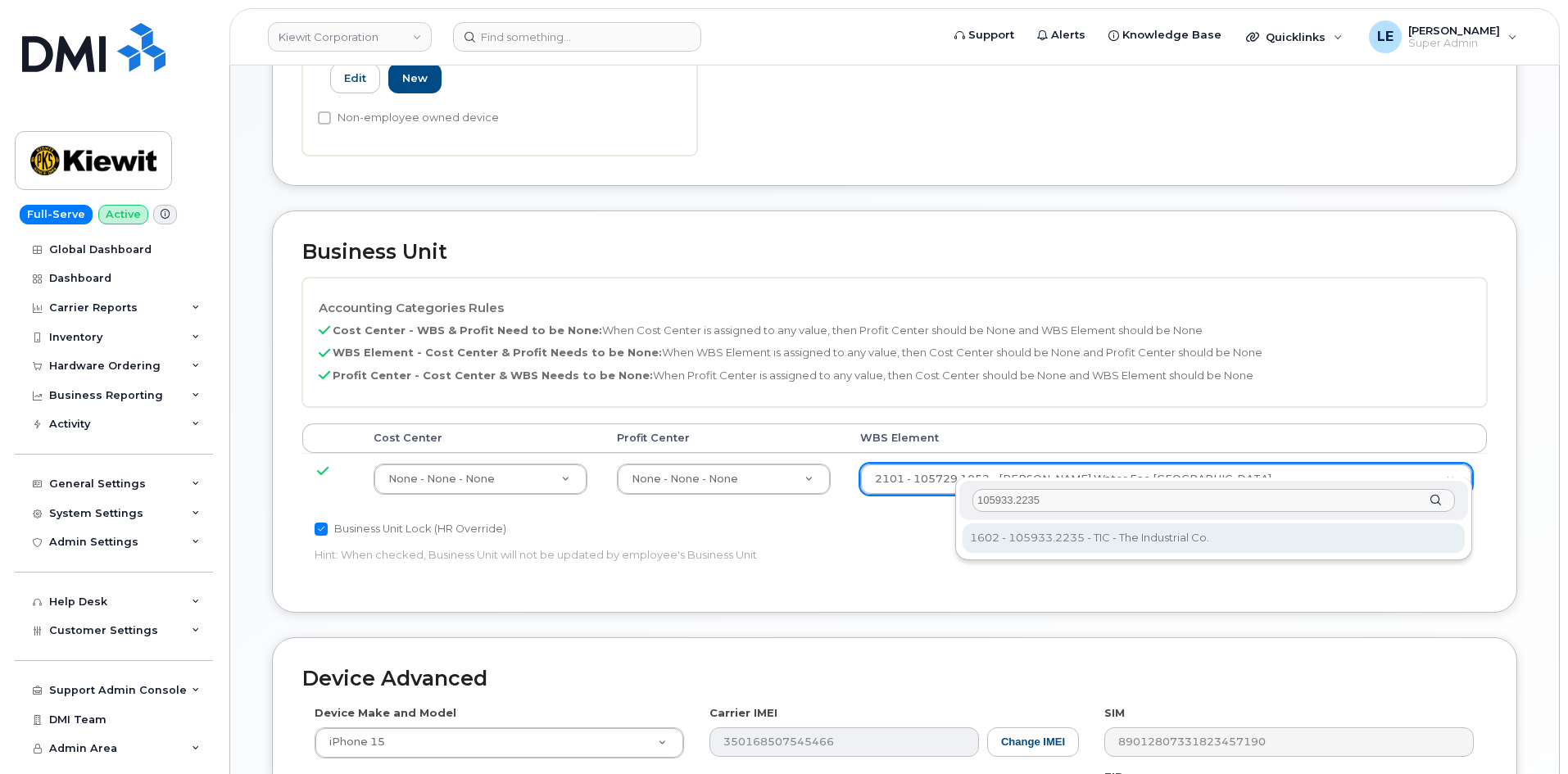
type input "105933.2235"
type input "30169104"
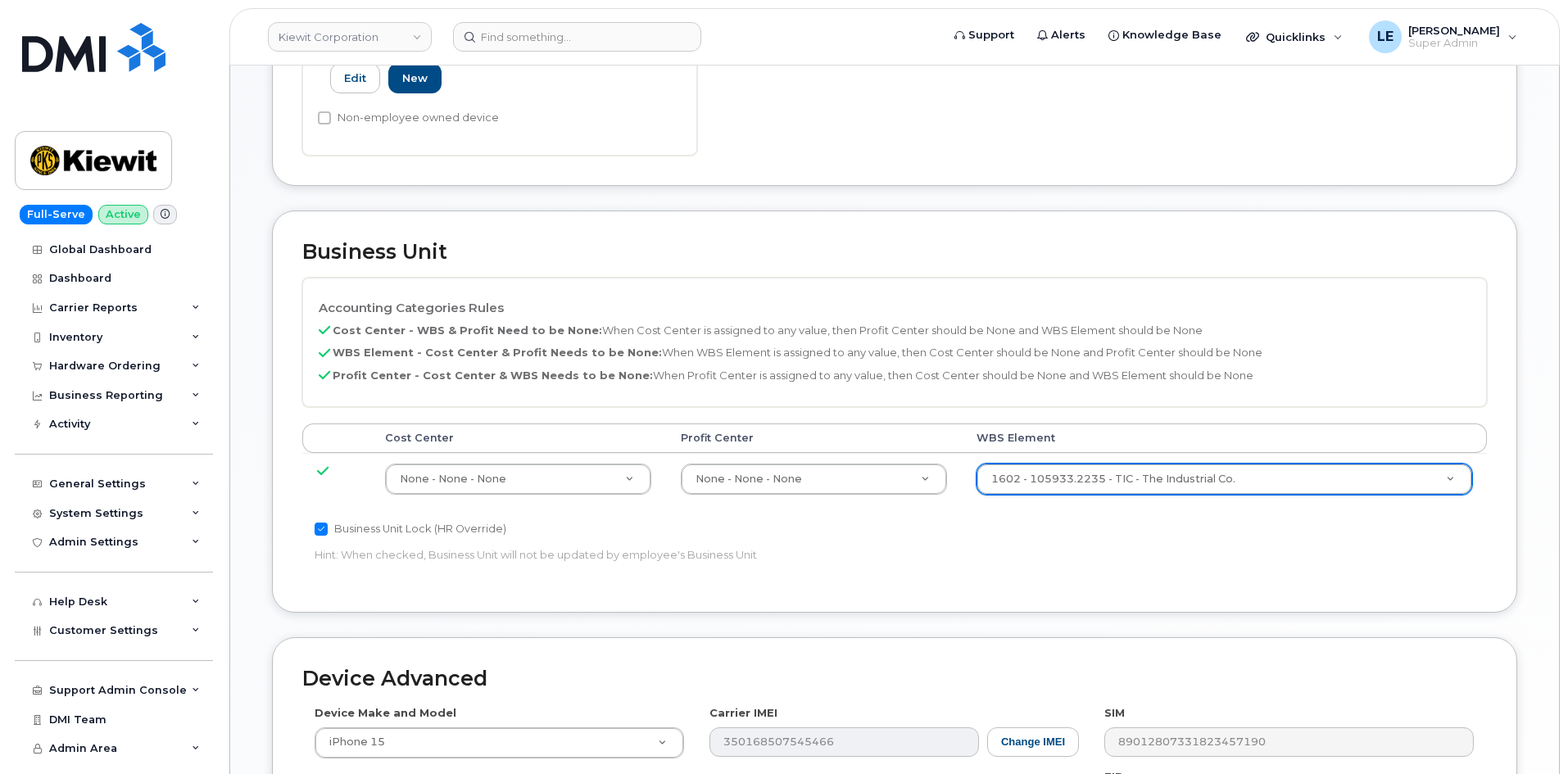
click at [1071, 552] on div "Business Unit Lock (HR Override) Hint: When checked, Business Unit will not be …" at bounding box center [697, 544] width 790 height 51
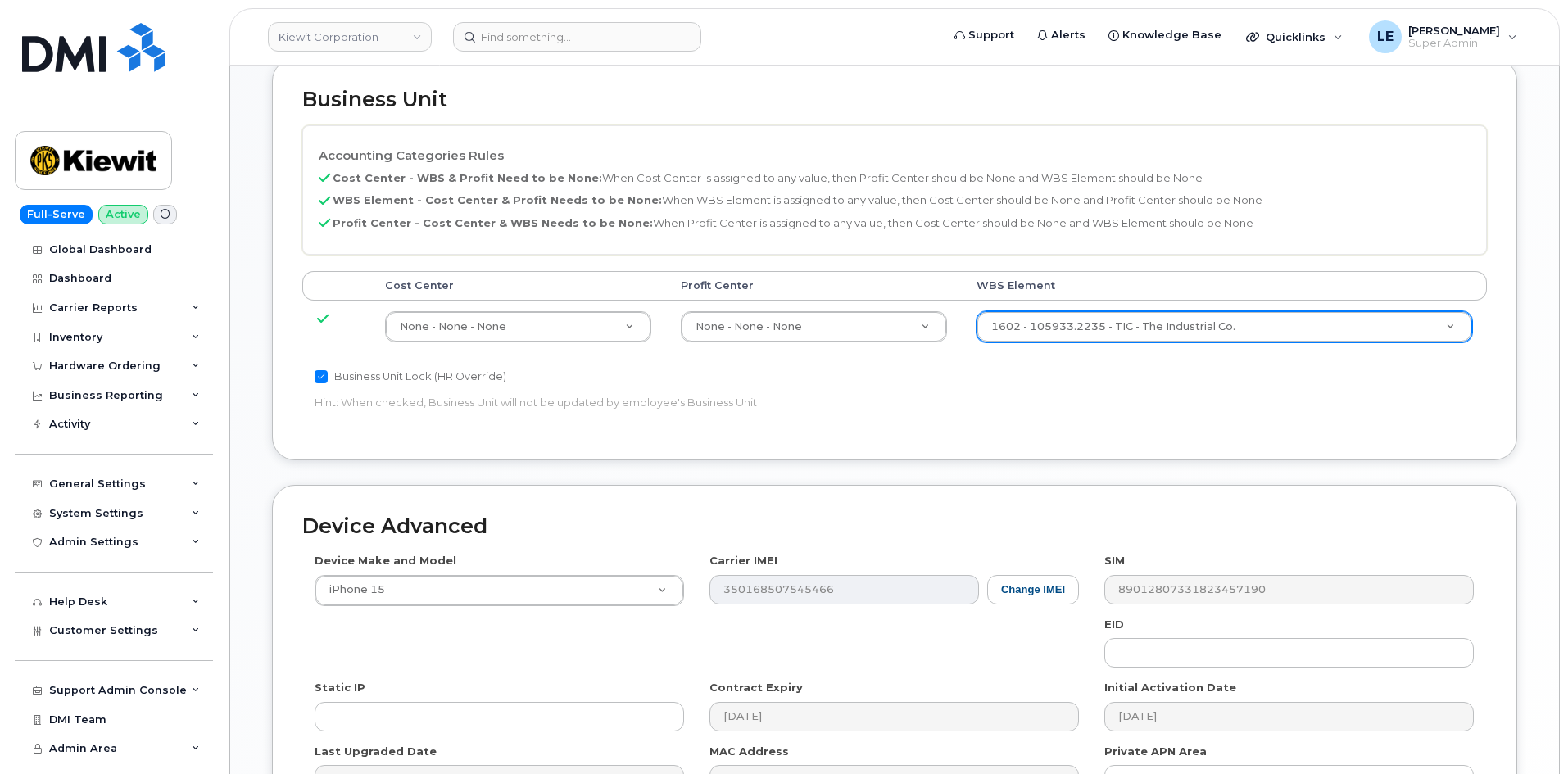
scroll to position [909, 0]
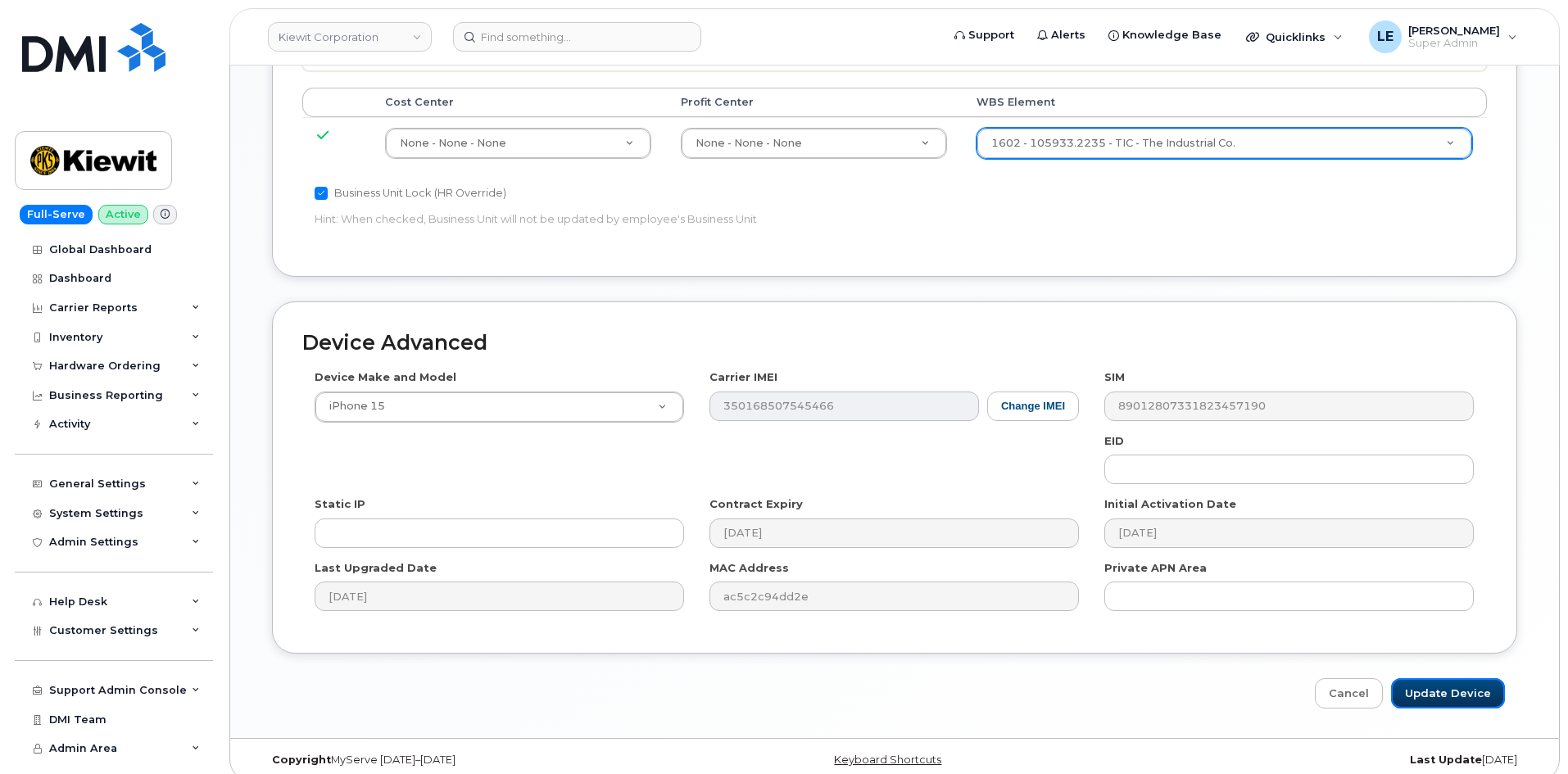
click at [1445, 678] on input "Update Device" at bounding box center [1448, 693] width 114 height 30
type input "Saving..."
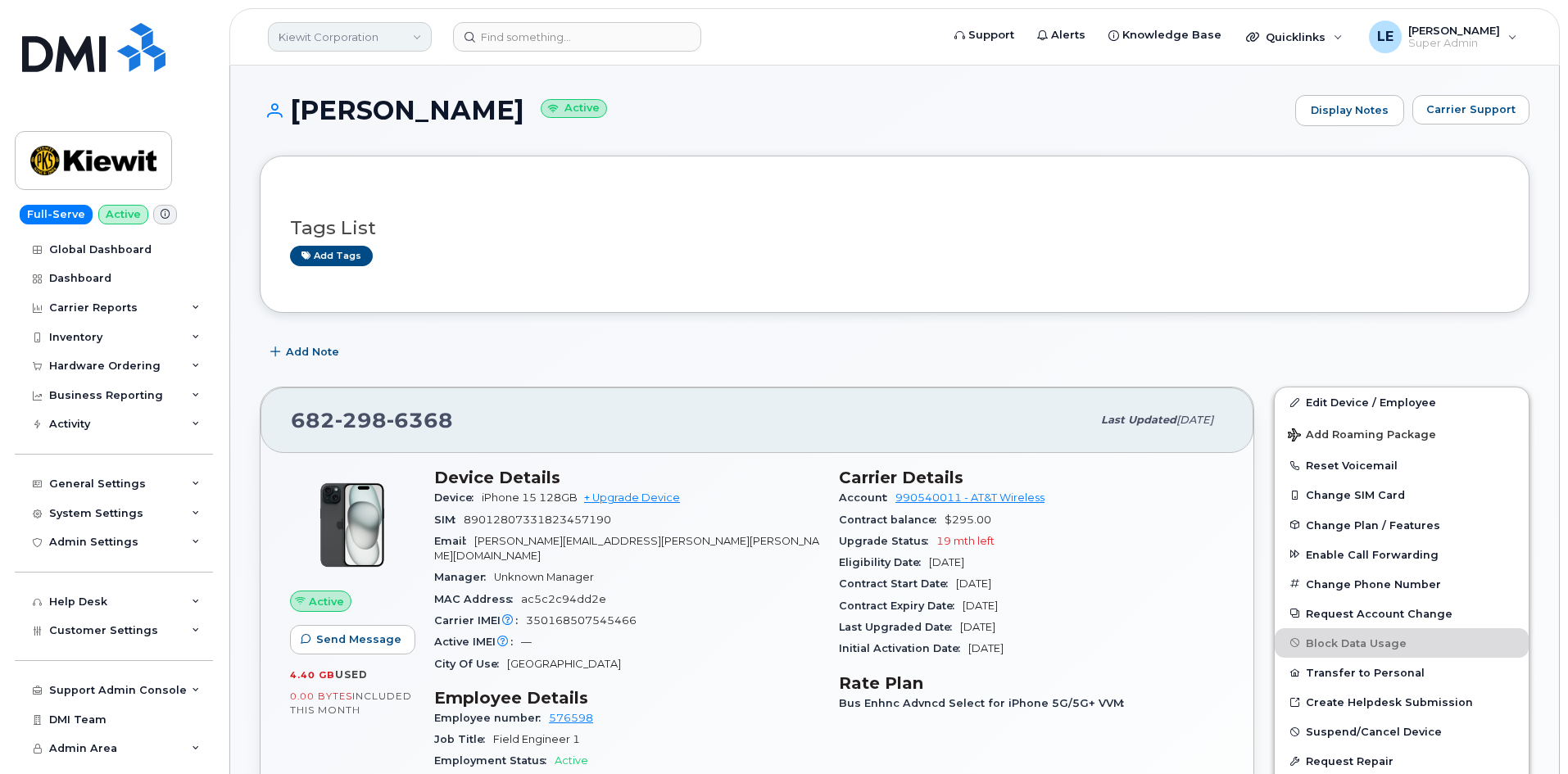
click at [385, 35] on link "Kiewit Corporation" at bounding box center [350, 37] width 164 height 30
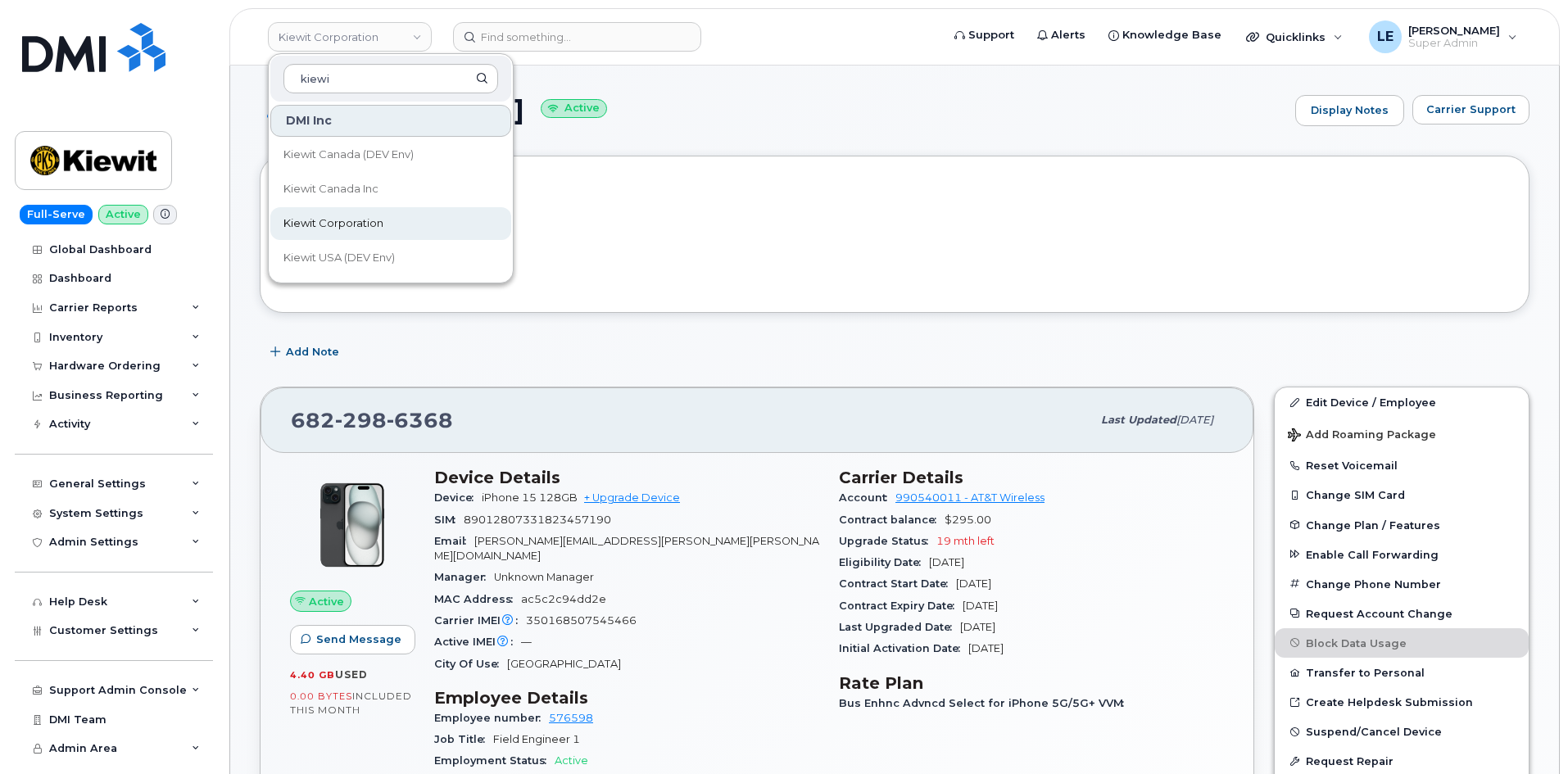
type input "kiewi"
click at [401, 224] on link "Kiewit Corporation" at bounding box center [391, 224] width 241 height 33
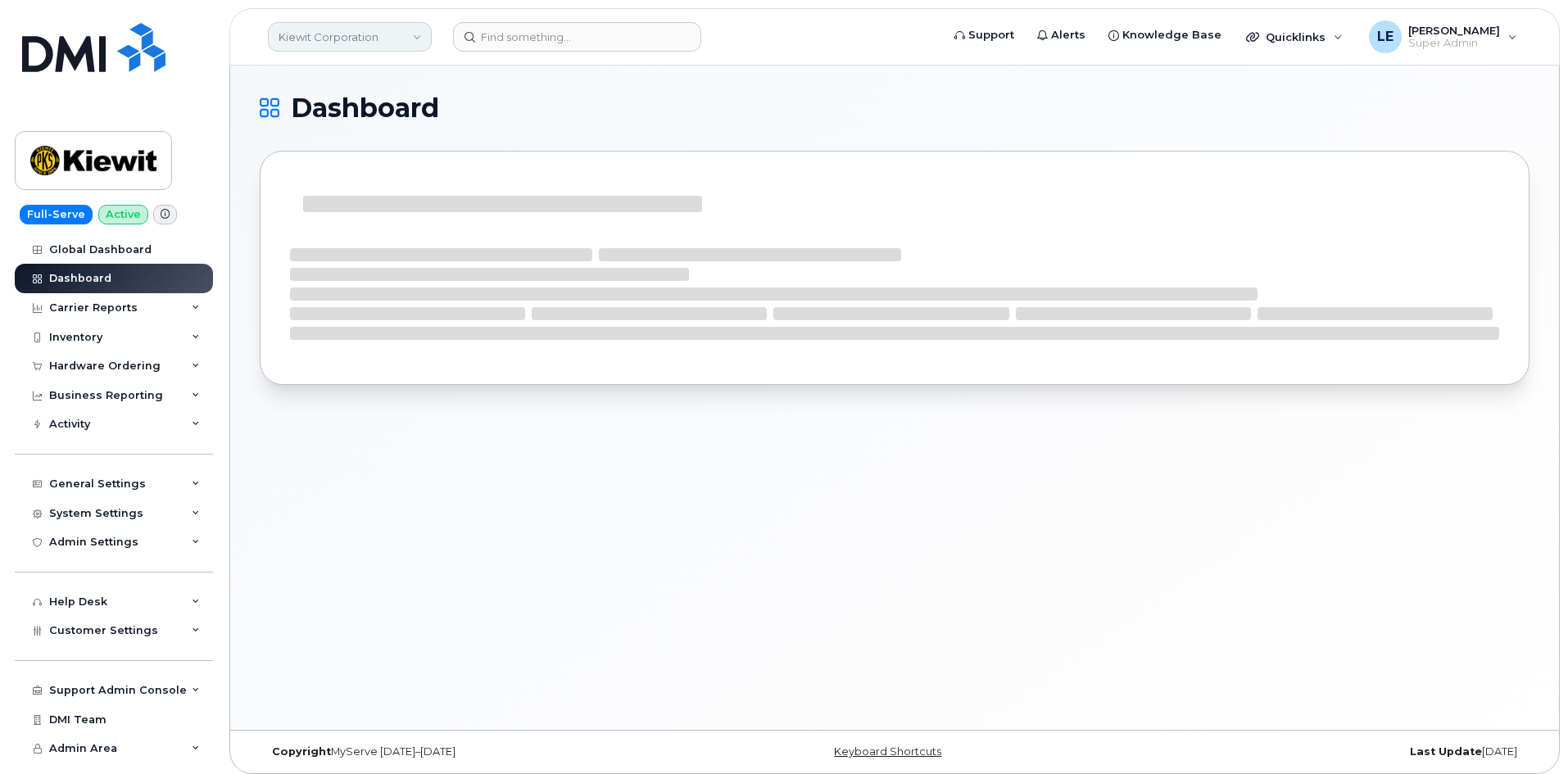
click at [427, 35] on link "Kiewit Corporation" at bounding box center [350, 37] width 164 height 30
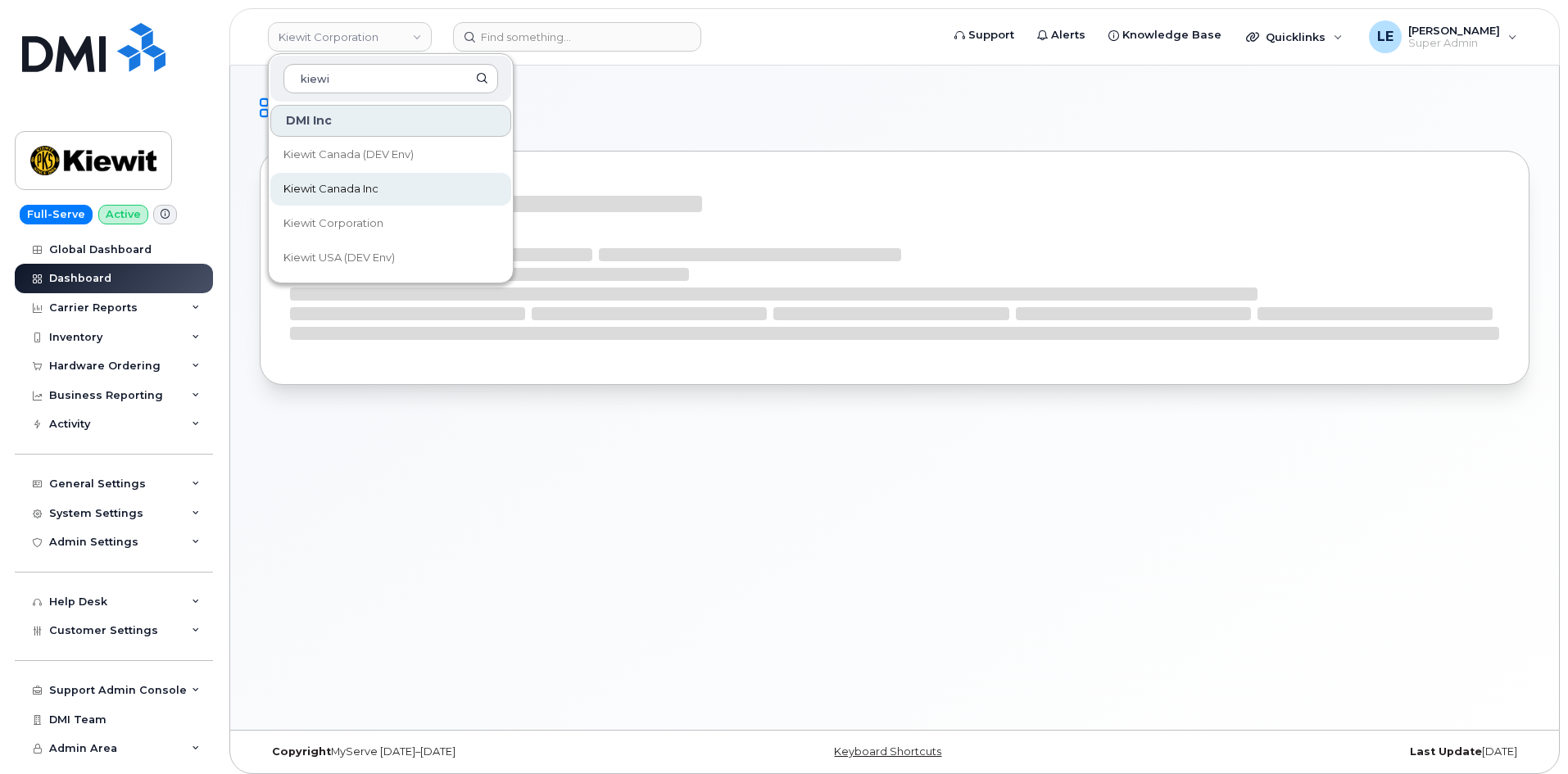
type input "kiewi"
click at [365, 184] on span "Kiewit Canada Inc" at bounding box center [331, 189] width 95 height 17
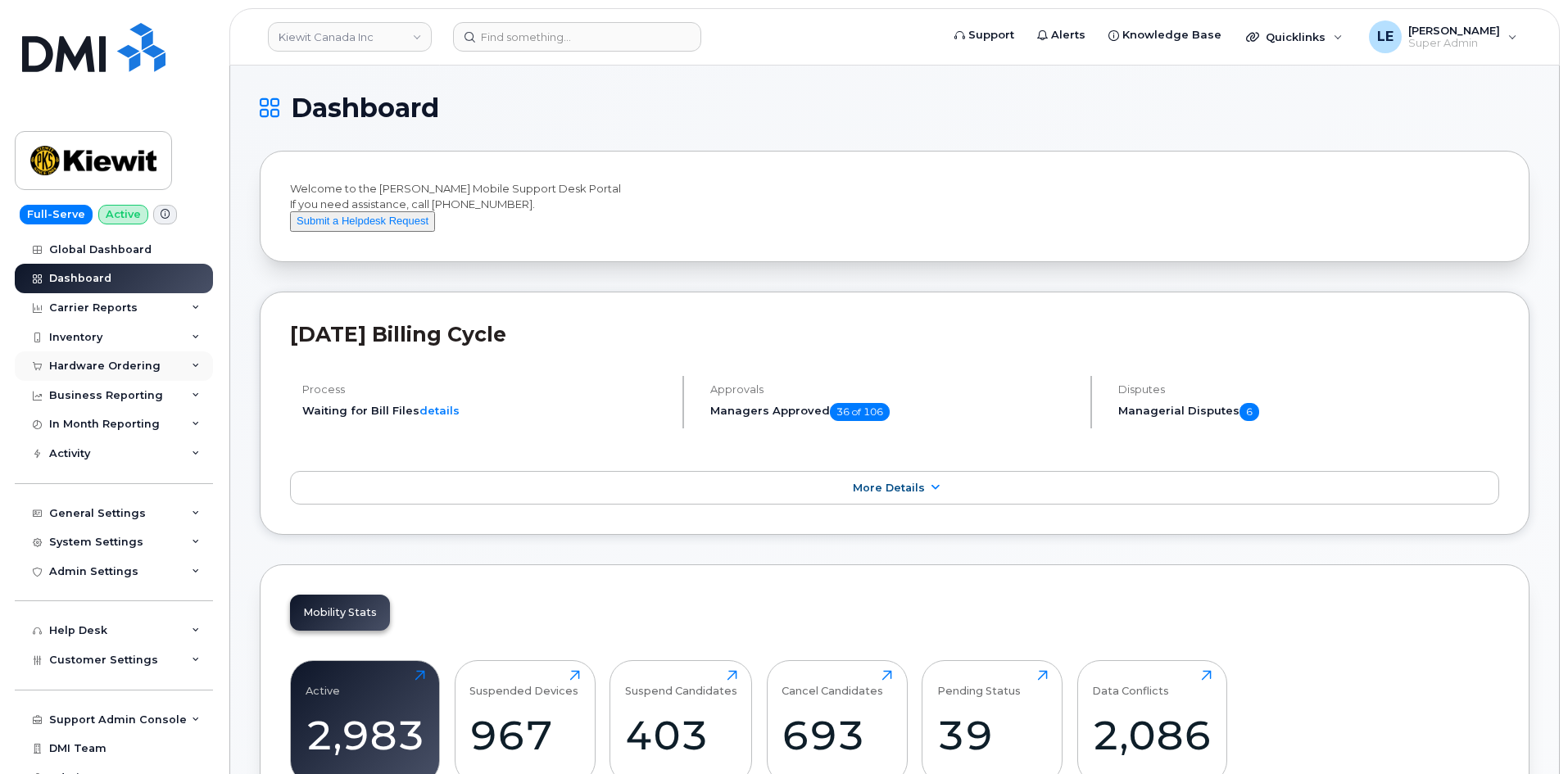
click at [153, 359] on div "Hardware Ordering" at bounding box center [104, 365] width 111 height 13
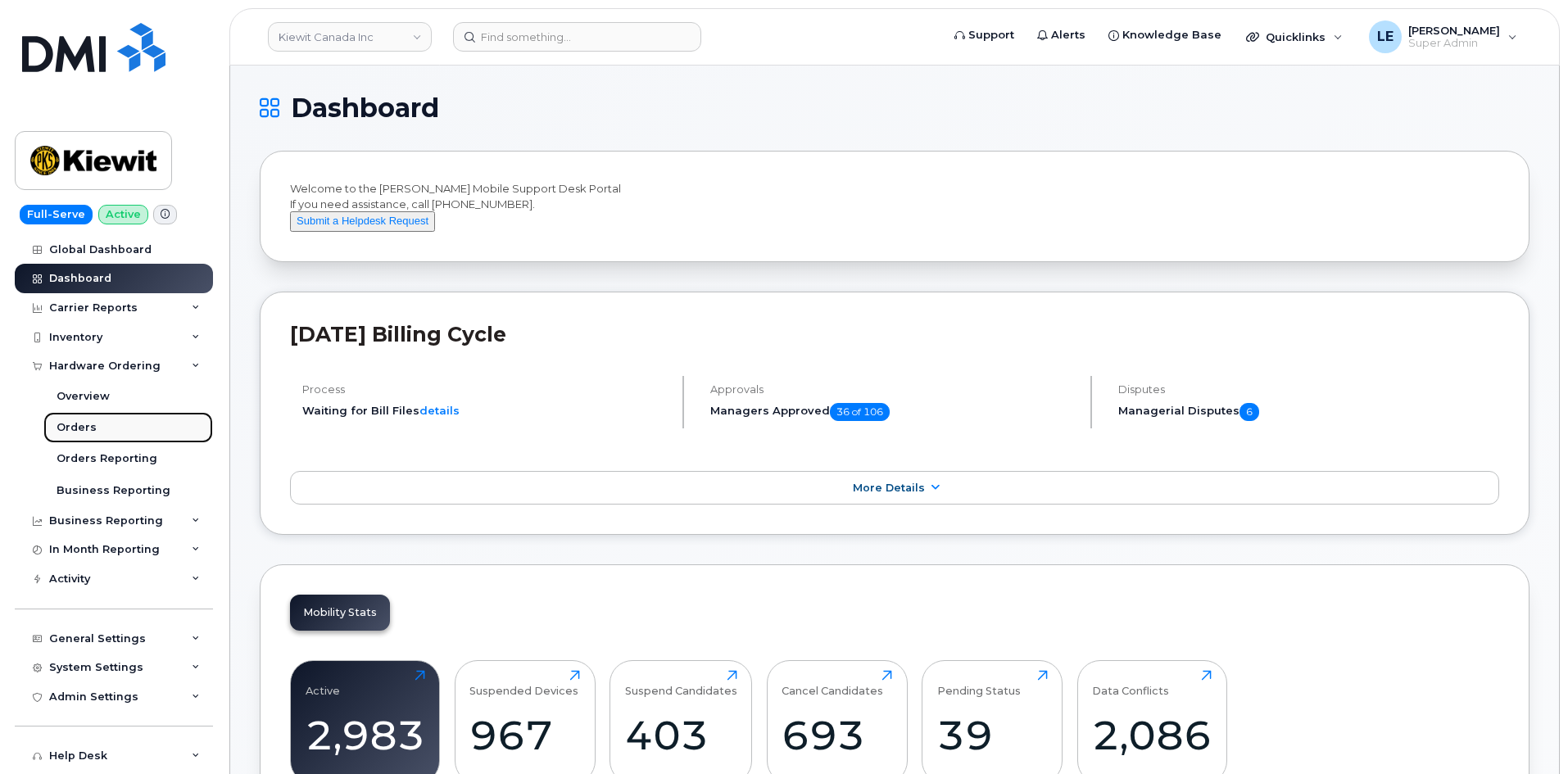
click at [137, 421] on link "Orders" at bounding box center [128, 428] width 170 height 31
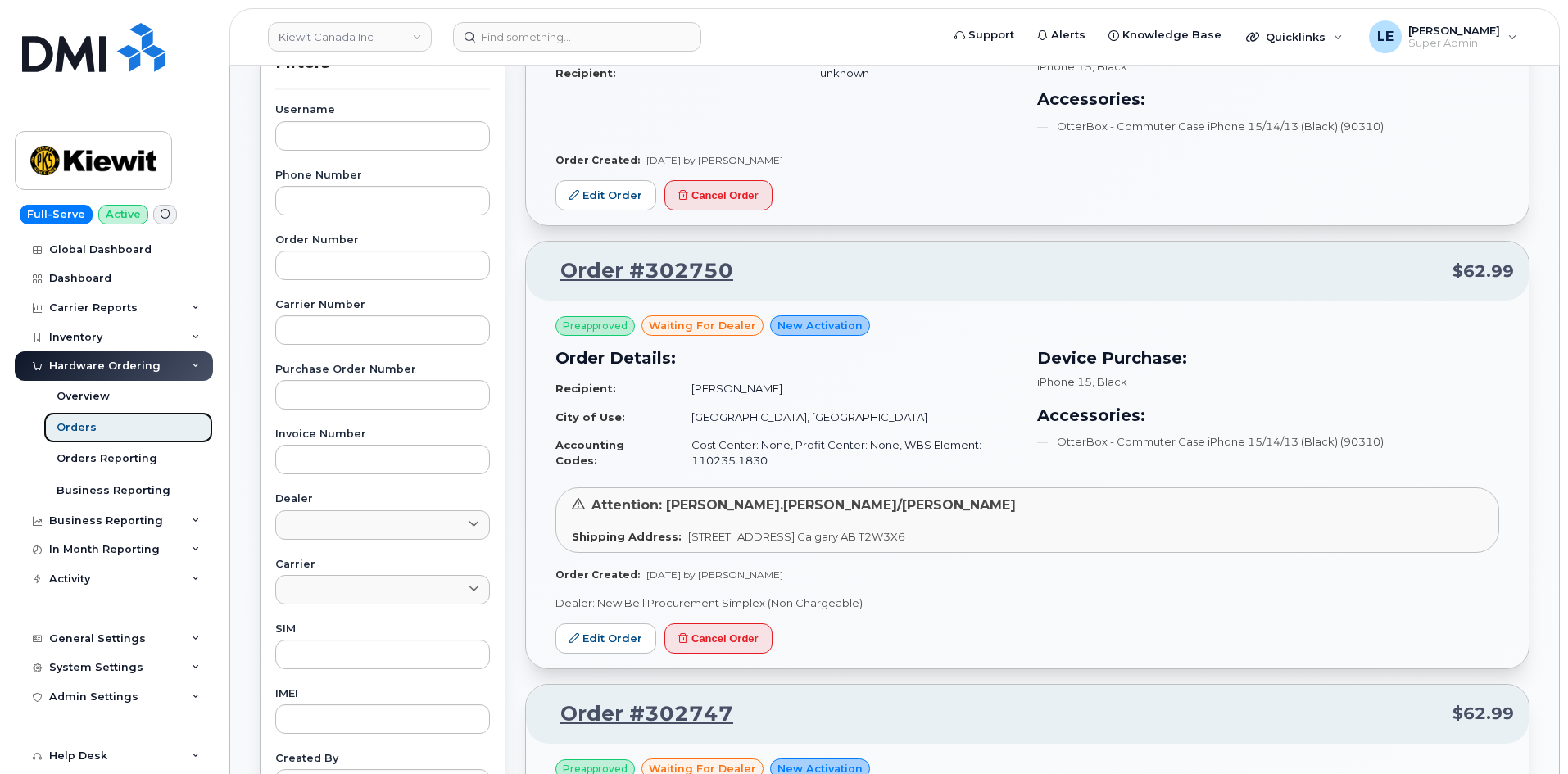
scroll to position [328, 0]
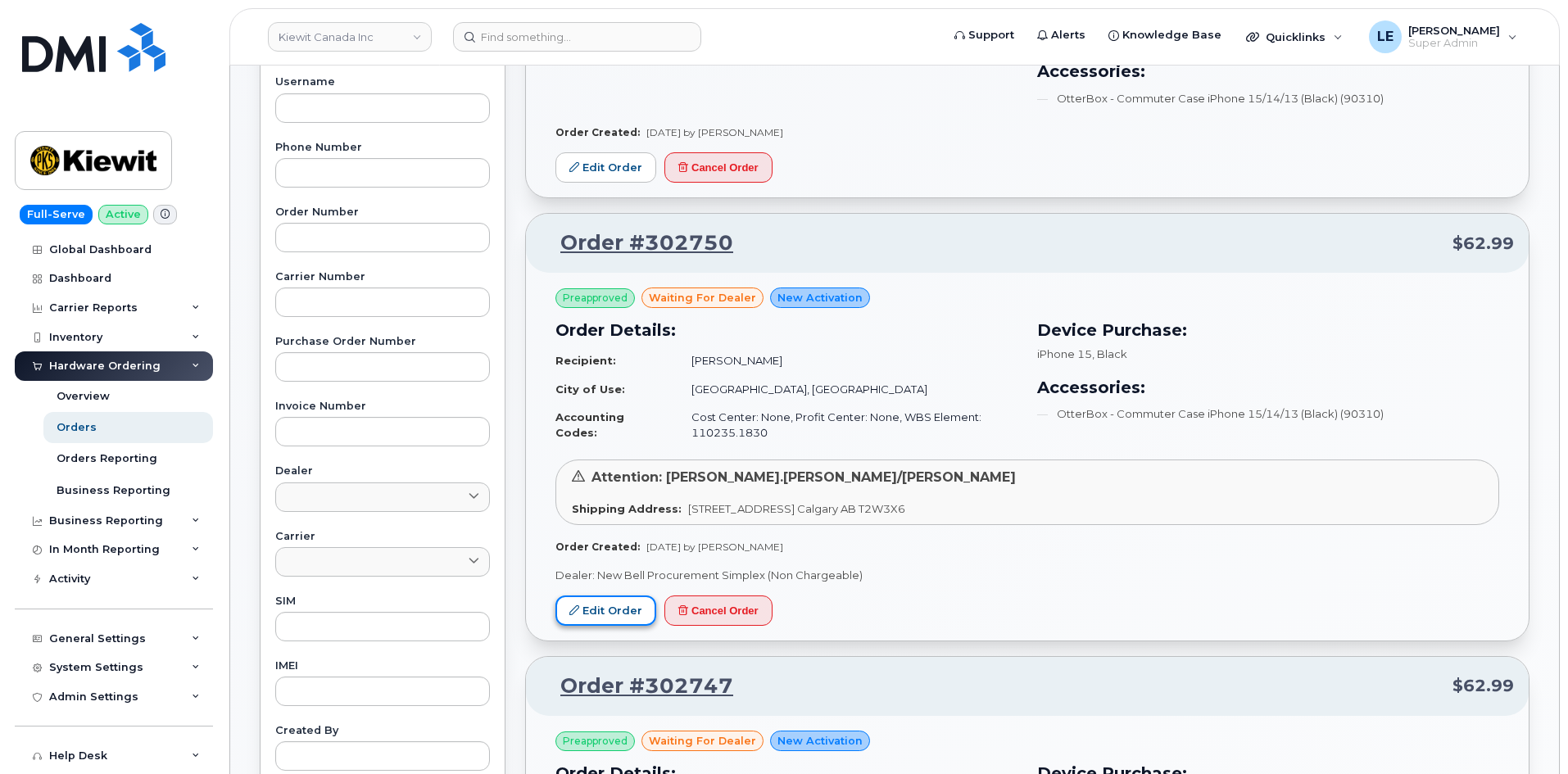
click at [603, 619] on link "Edit Order" at bounding box center [606, 610] width 101 height 30
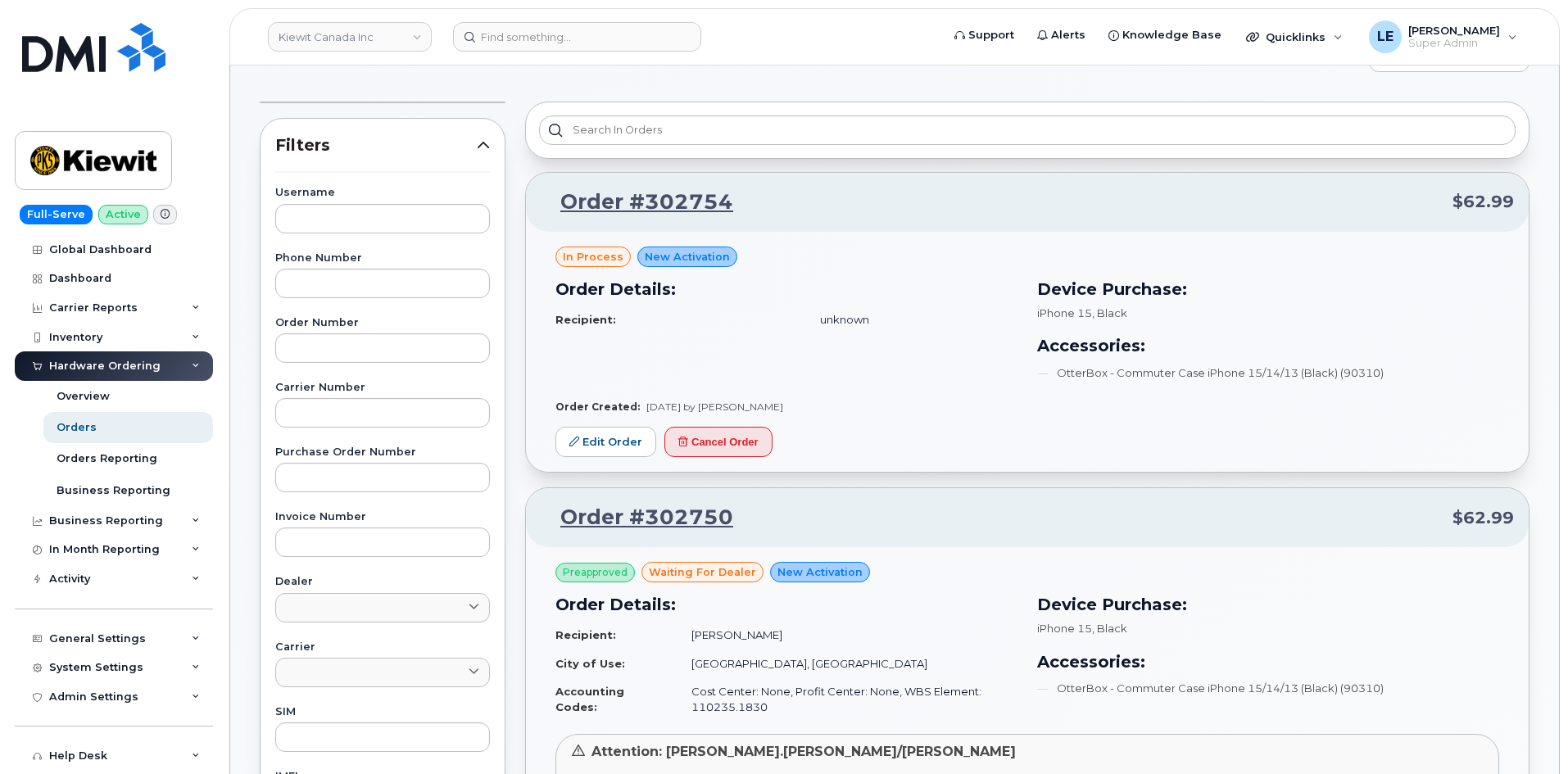
scroll to position [82, 0]
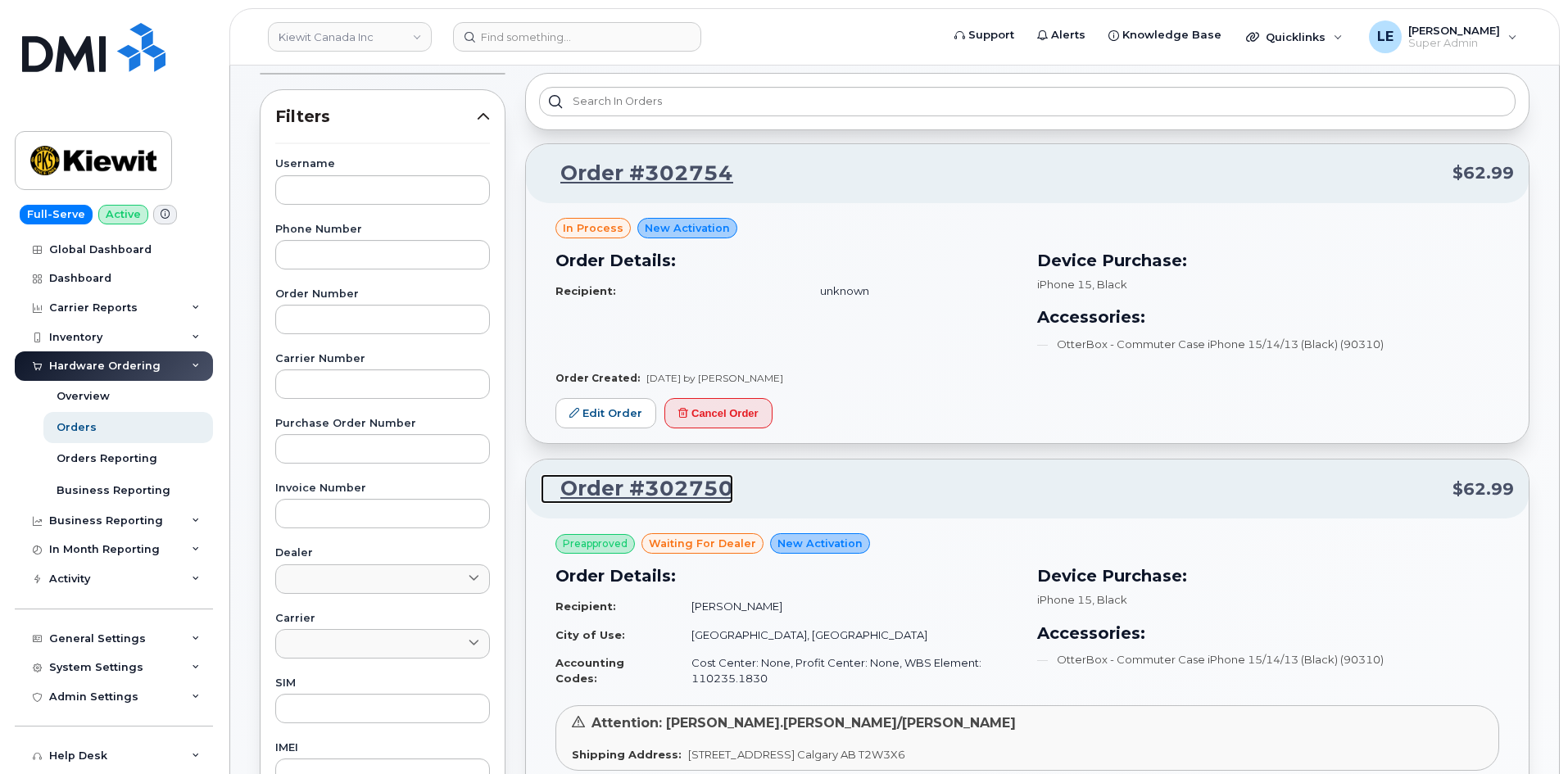
click at [629, 495] on link "Order #302750" at bounding box center [636, 489] width 192 height 30
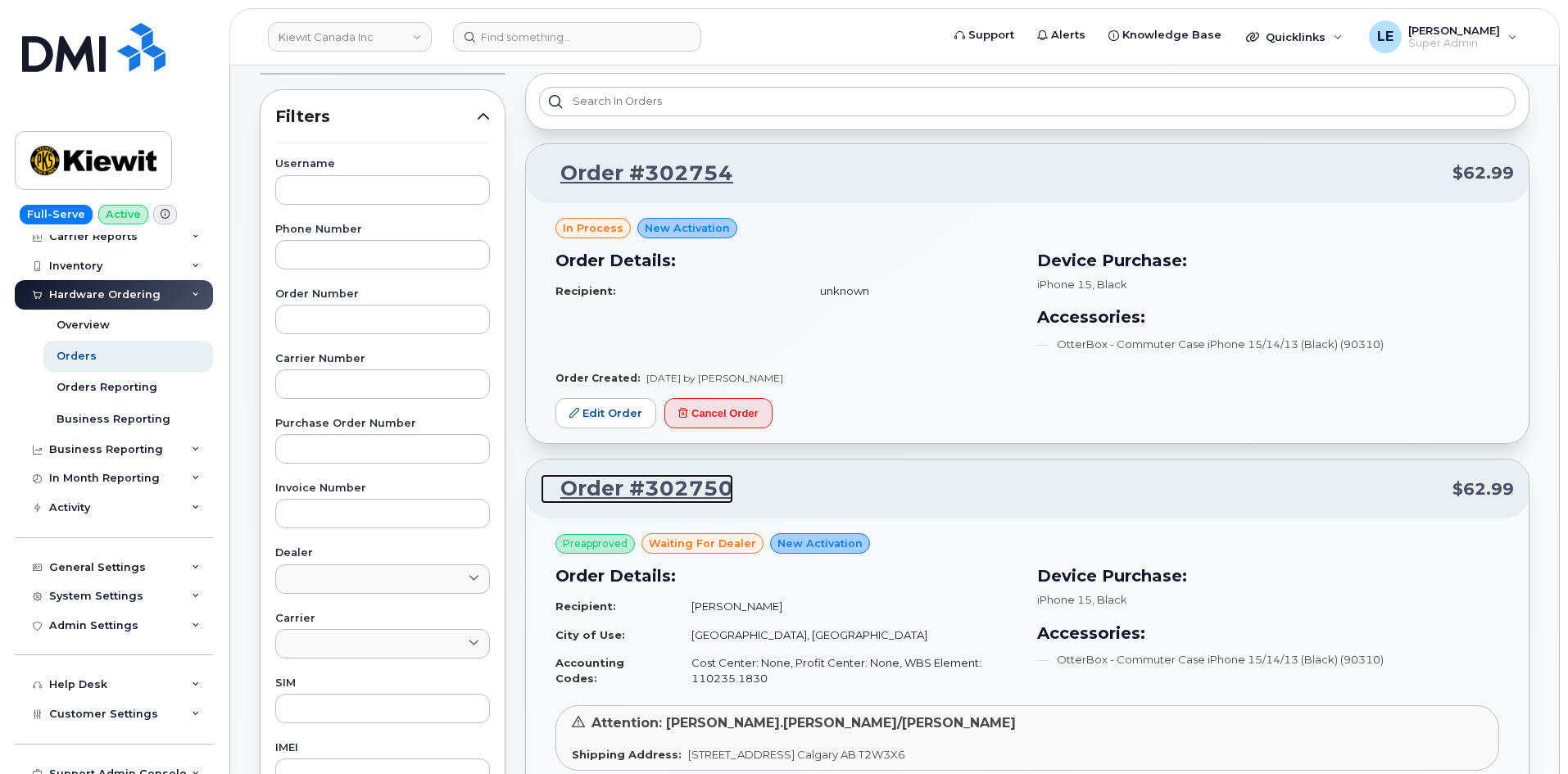
scroll to position [143, 0]
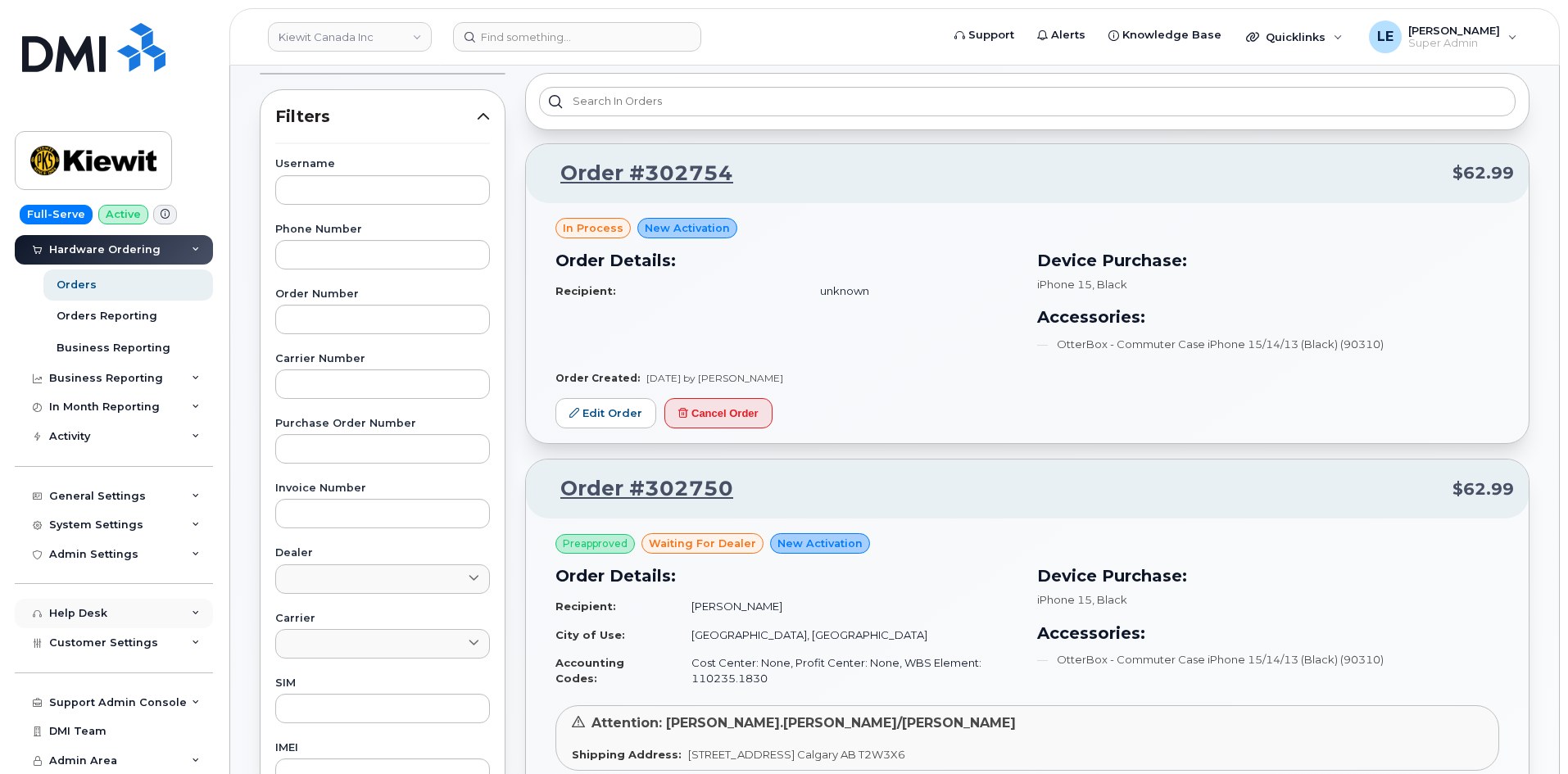
click at [117, 616] on div "Help Desk" at bounding box center [114, 613] width 198 height 30
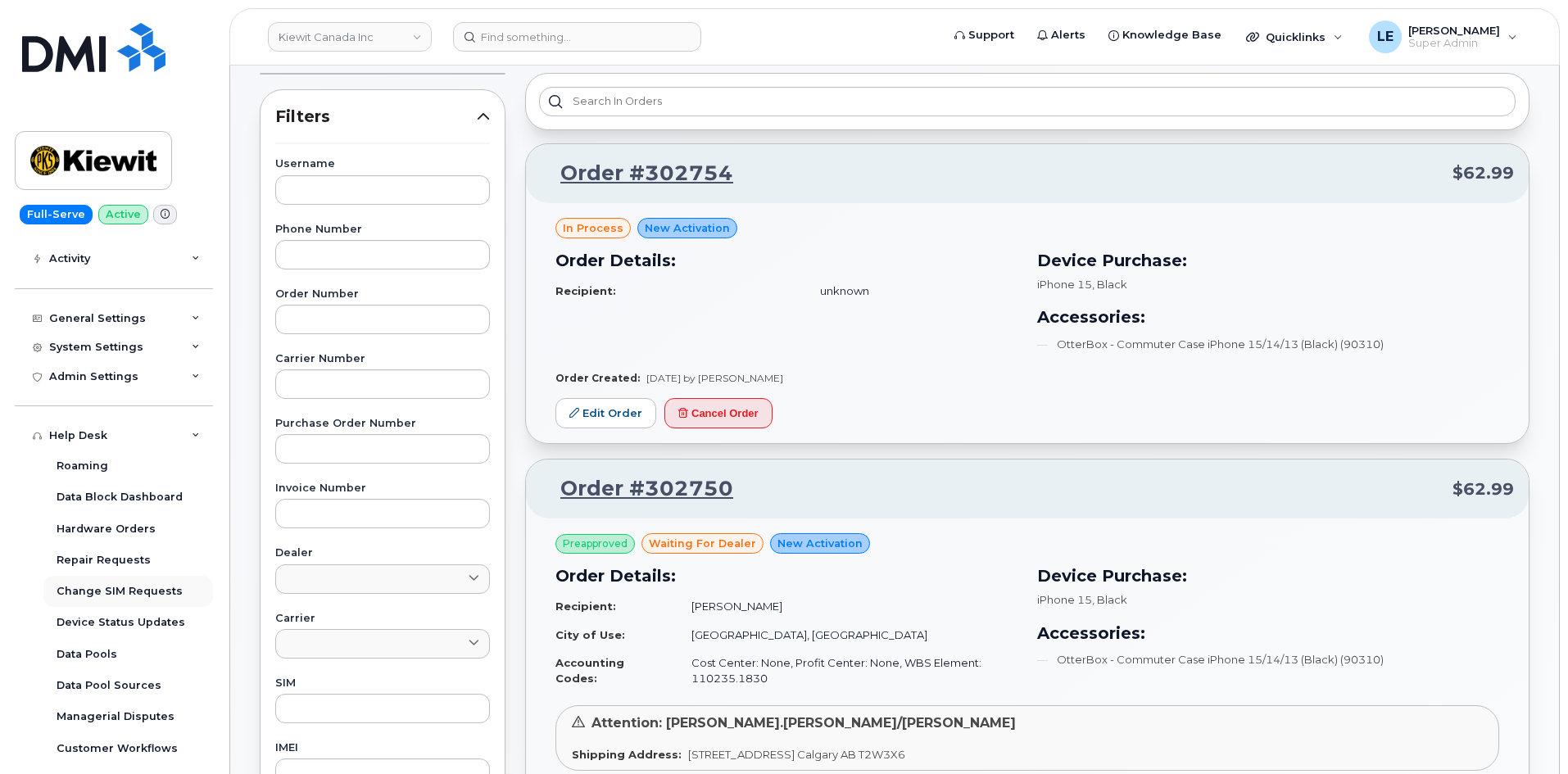
scroll to position [388, 0]
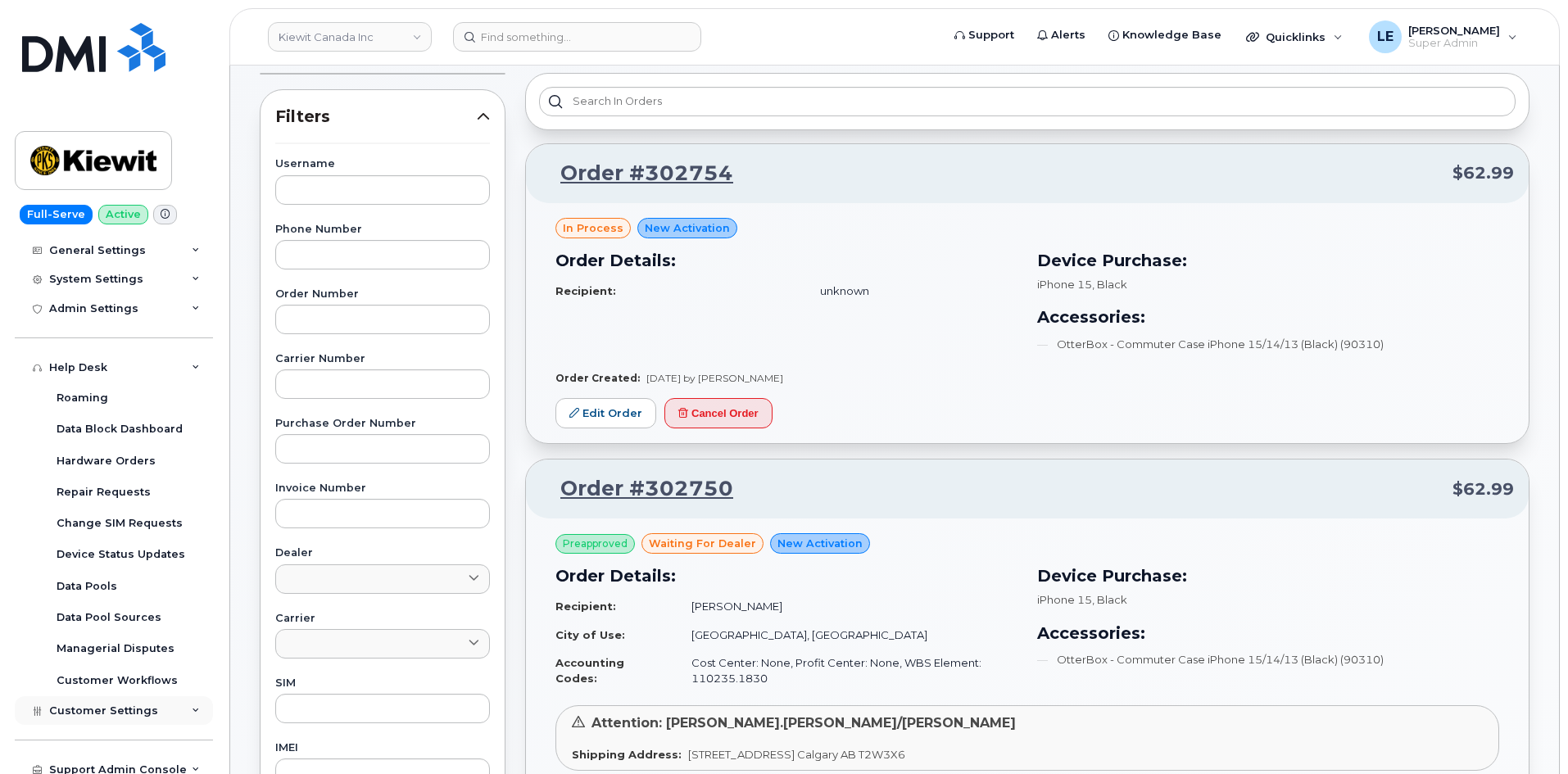
click at [121, 708] on span "Customer Settings" at bounding box center [103, 711] width 109 height 12
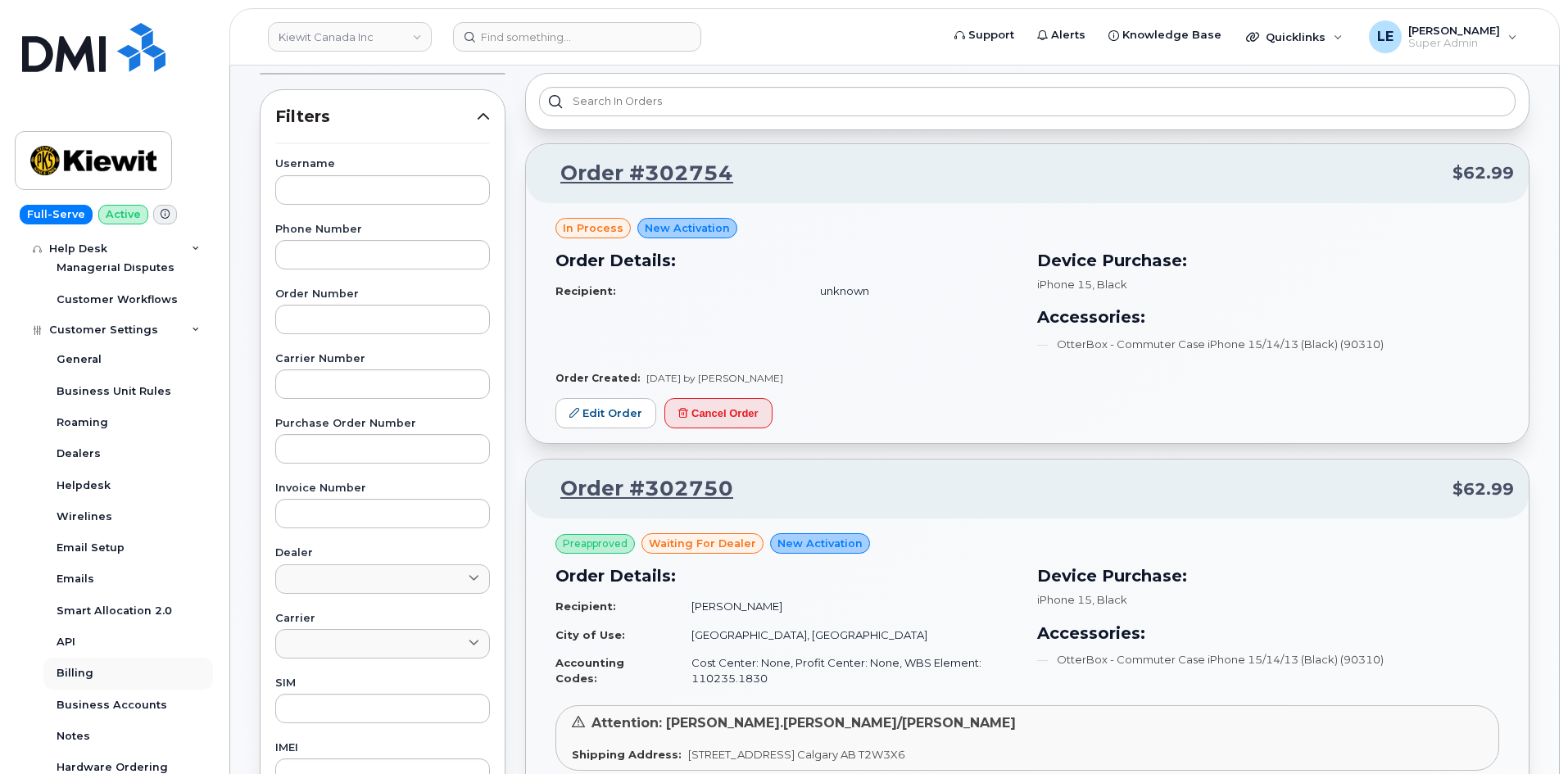
scroll to position [797, 0]
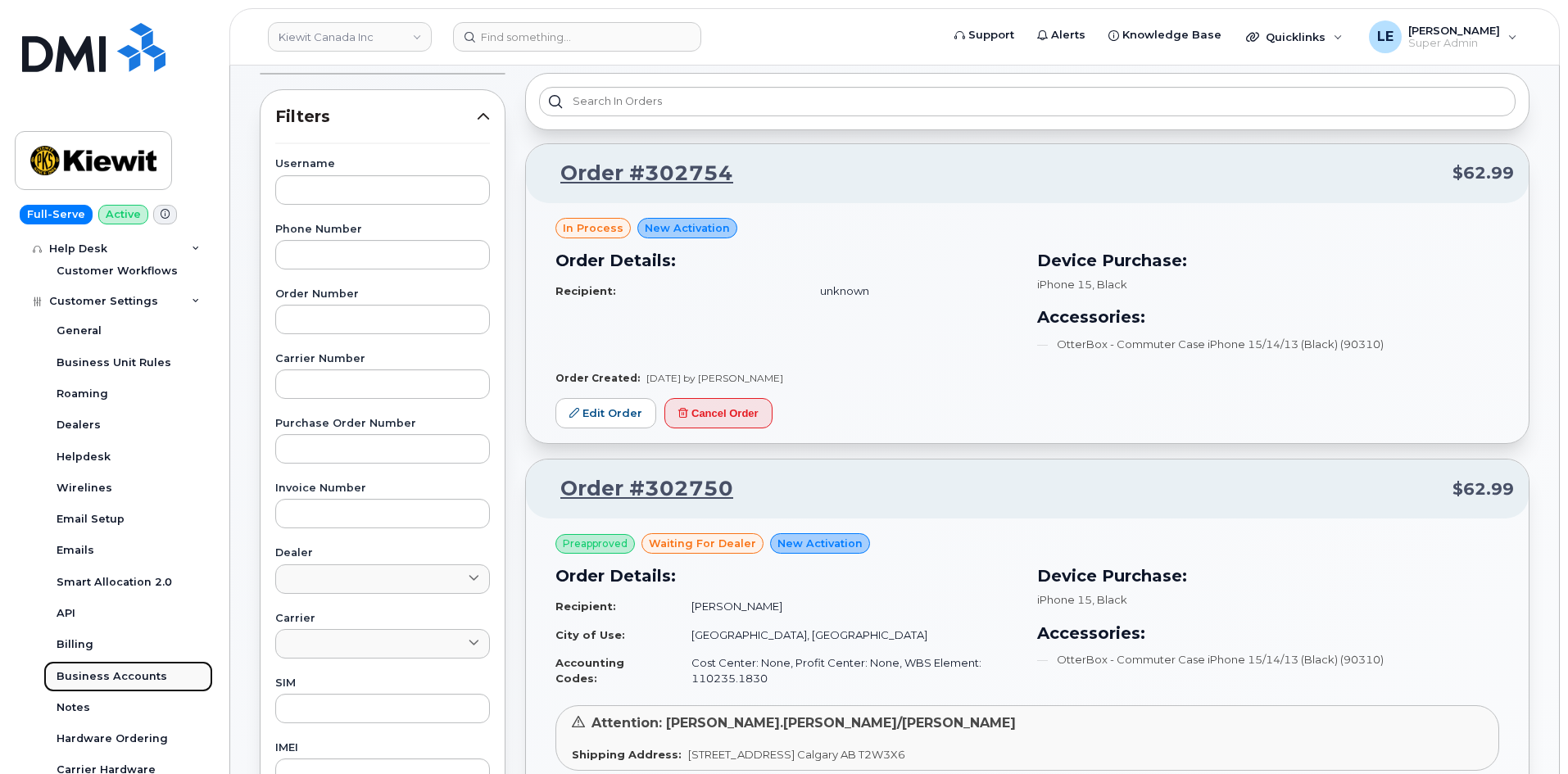
click at [119, 673] on div "Business Accounts" at bounding box center [111, 676] width 111 height 15
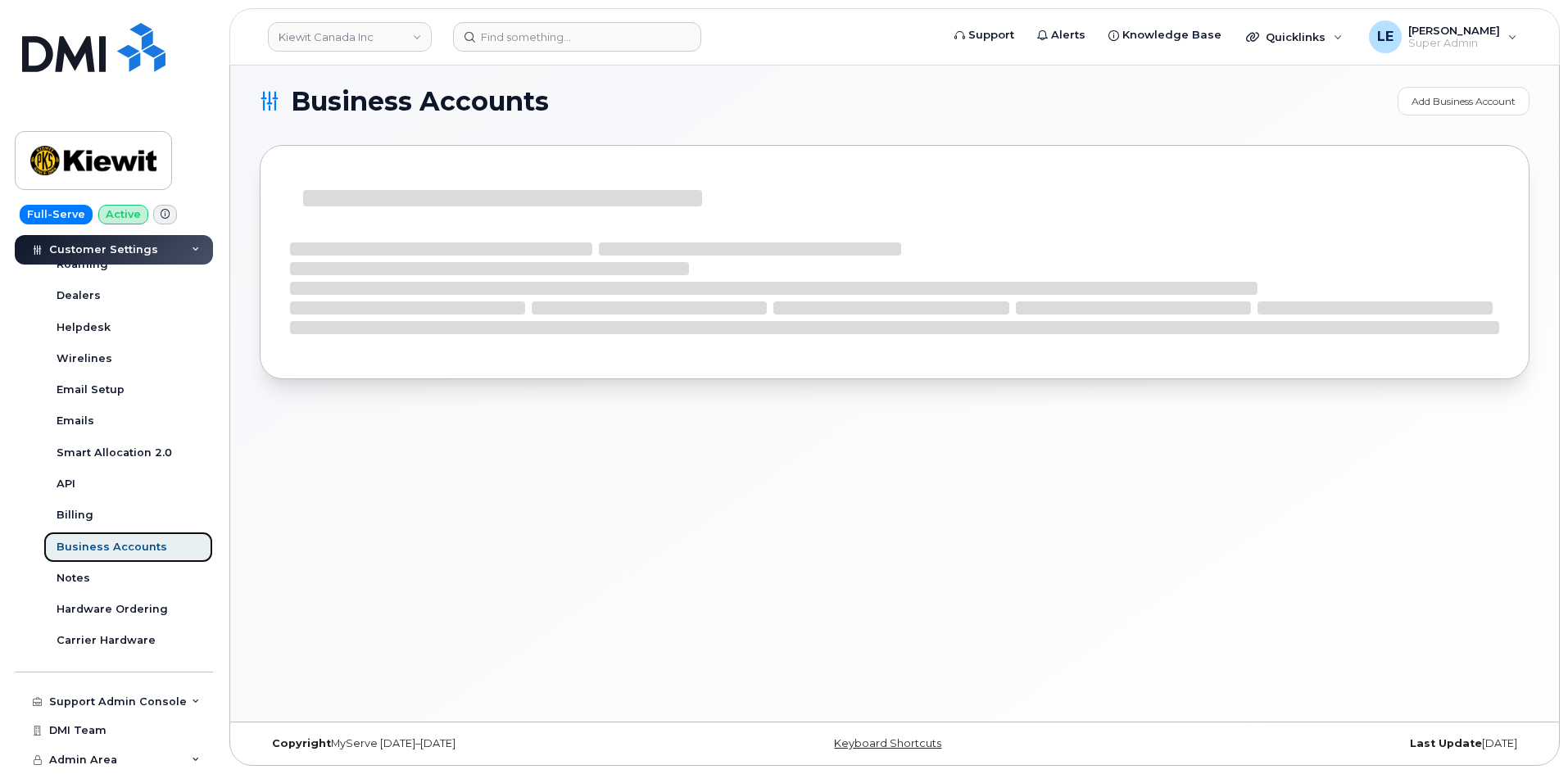
scroll to position [488, 0]
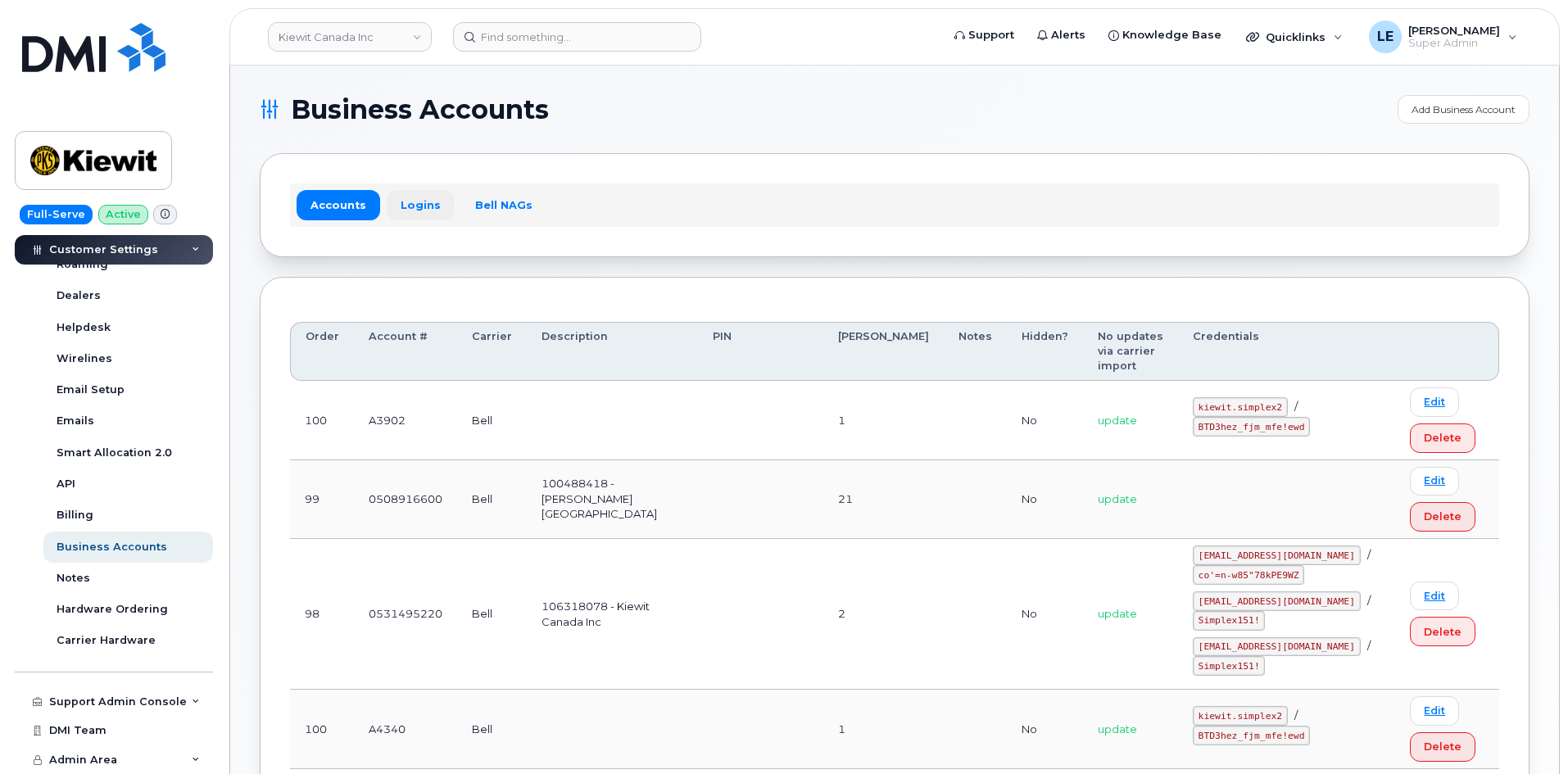
click at [423, 204] on link "Logins" at bounding box center [420, 204] width 68 height 30
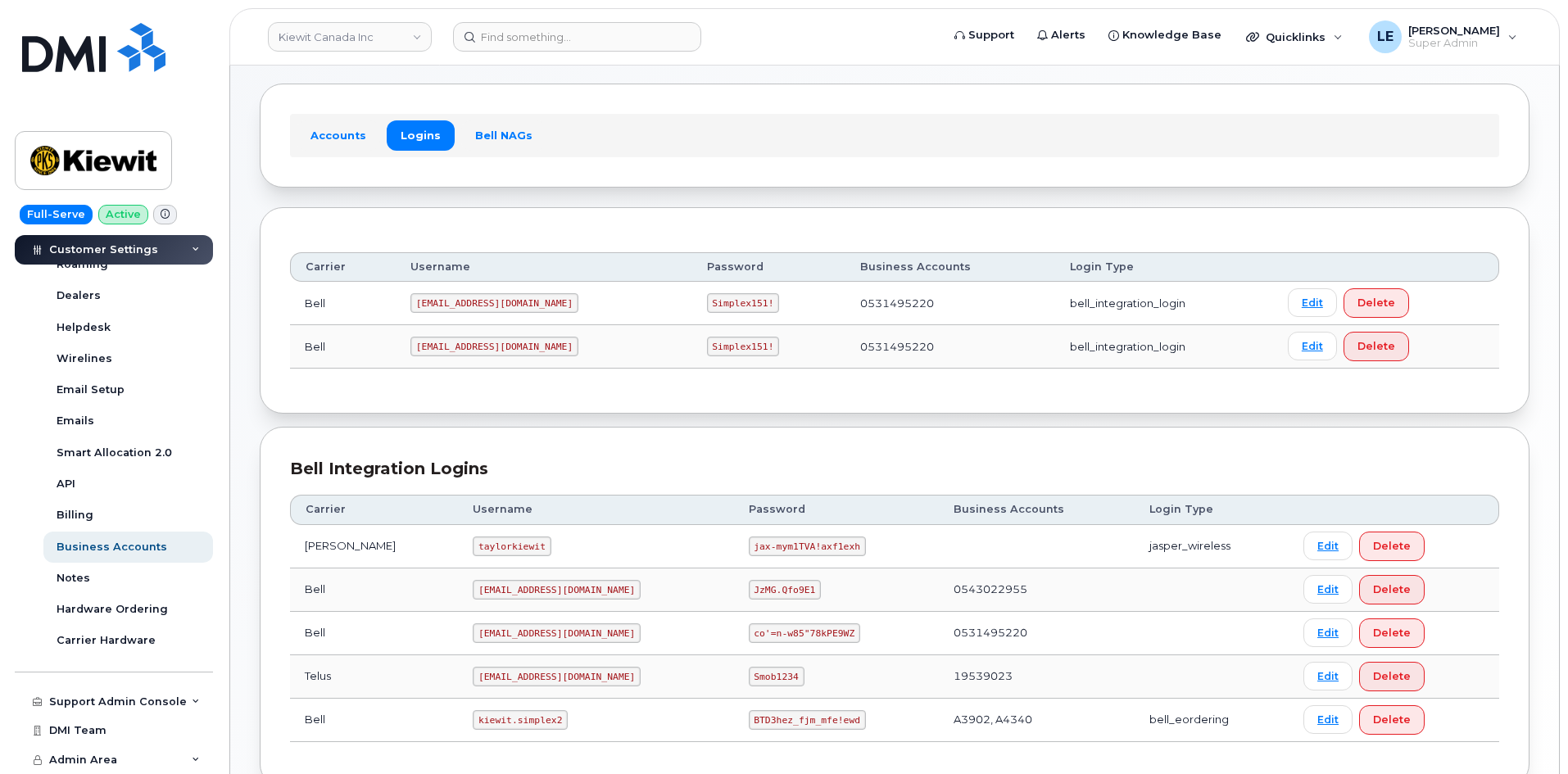
scroll to position [177, 0]
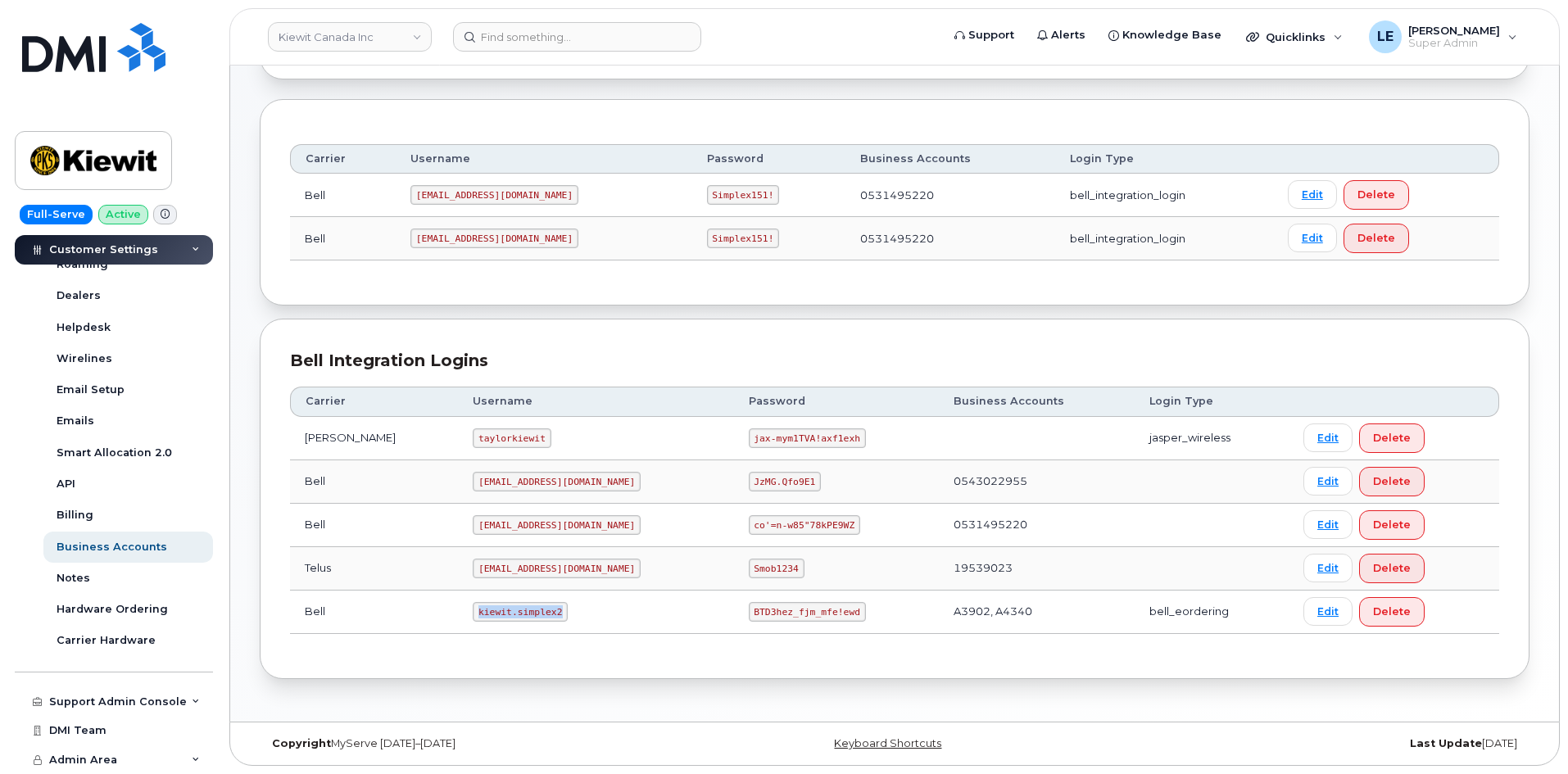
drag, startPoint x: 446, startPoint y: 611, endPoint x: 522, endPoint y: 614, distance: 76.1
click at [522, 614] on code "kiewit.simplex2" at bounding box center [519, 611] width 95 height 20
copy code "kiewit.simplex2"
drag, startPoint x: 695, startPoint y: 610, endPoint x: 790, endPoint y: 608, distance: 95.0
click at [790, 608] on code "BTD3hez_fjm_mfe!ewd" at bounding box center [807, 611] width 117 height 20
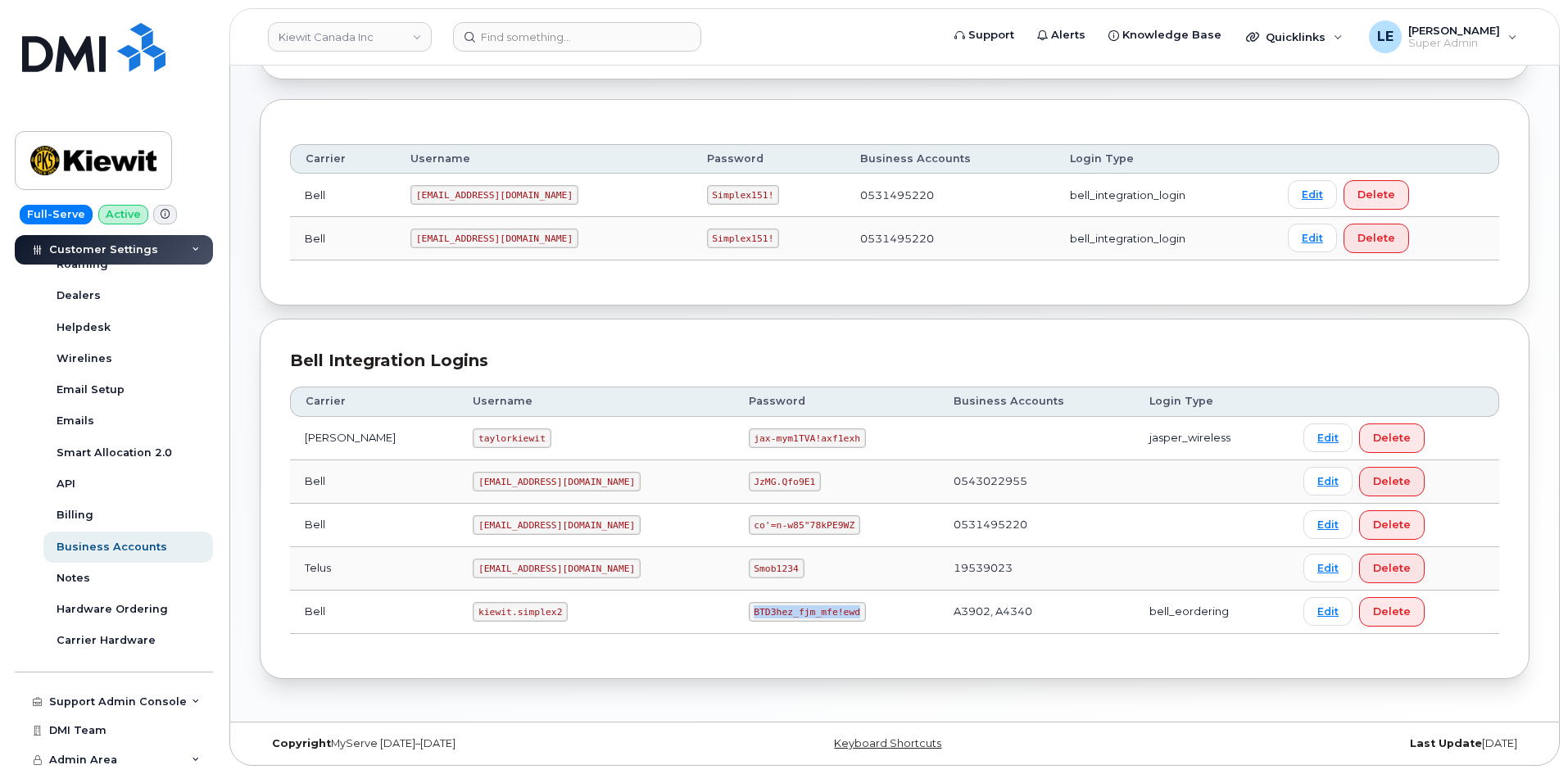
copy code "BTD3hez_fjm_mfe!ewd"
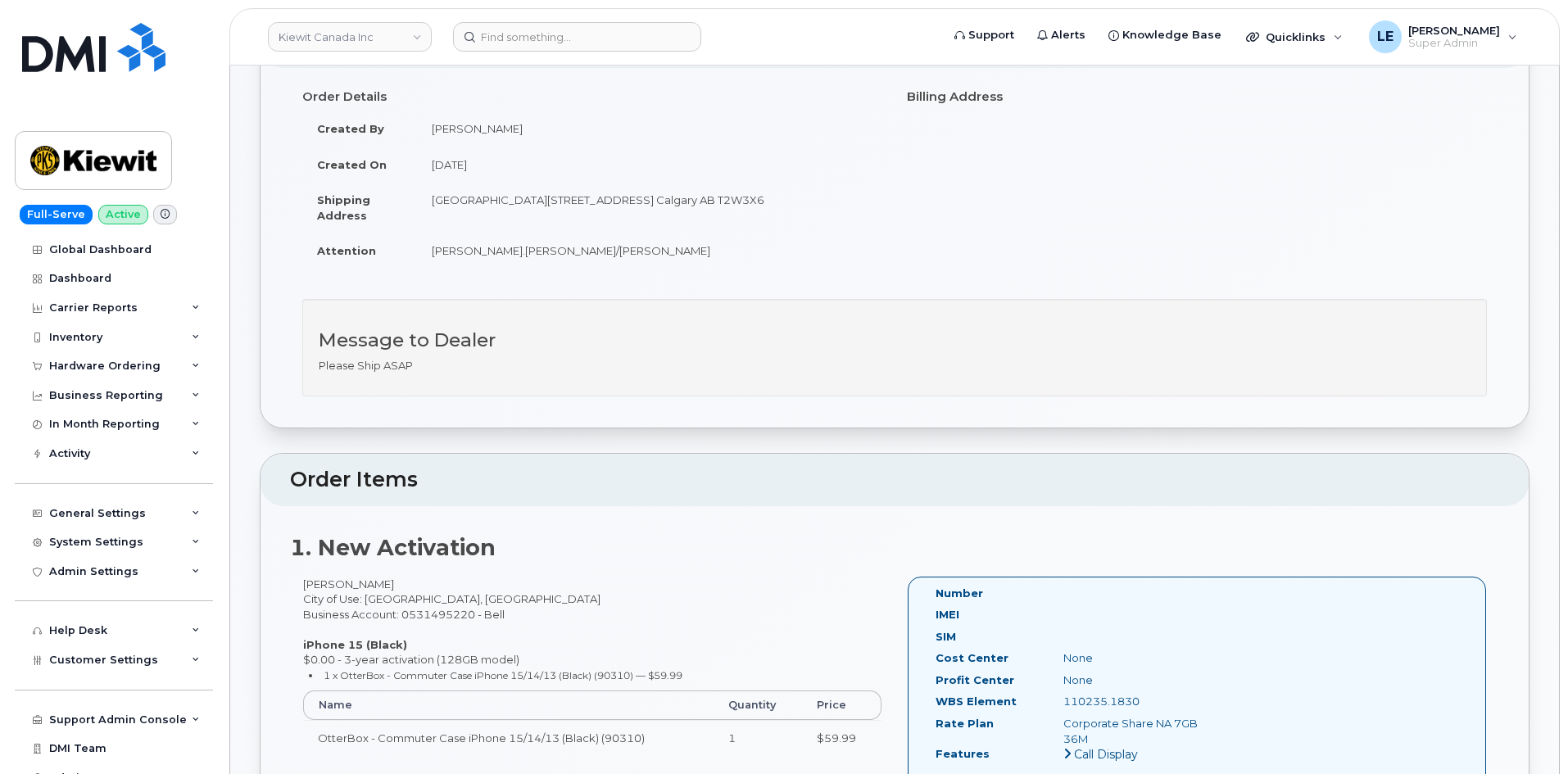
scroll to position [163, 0]
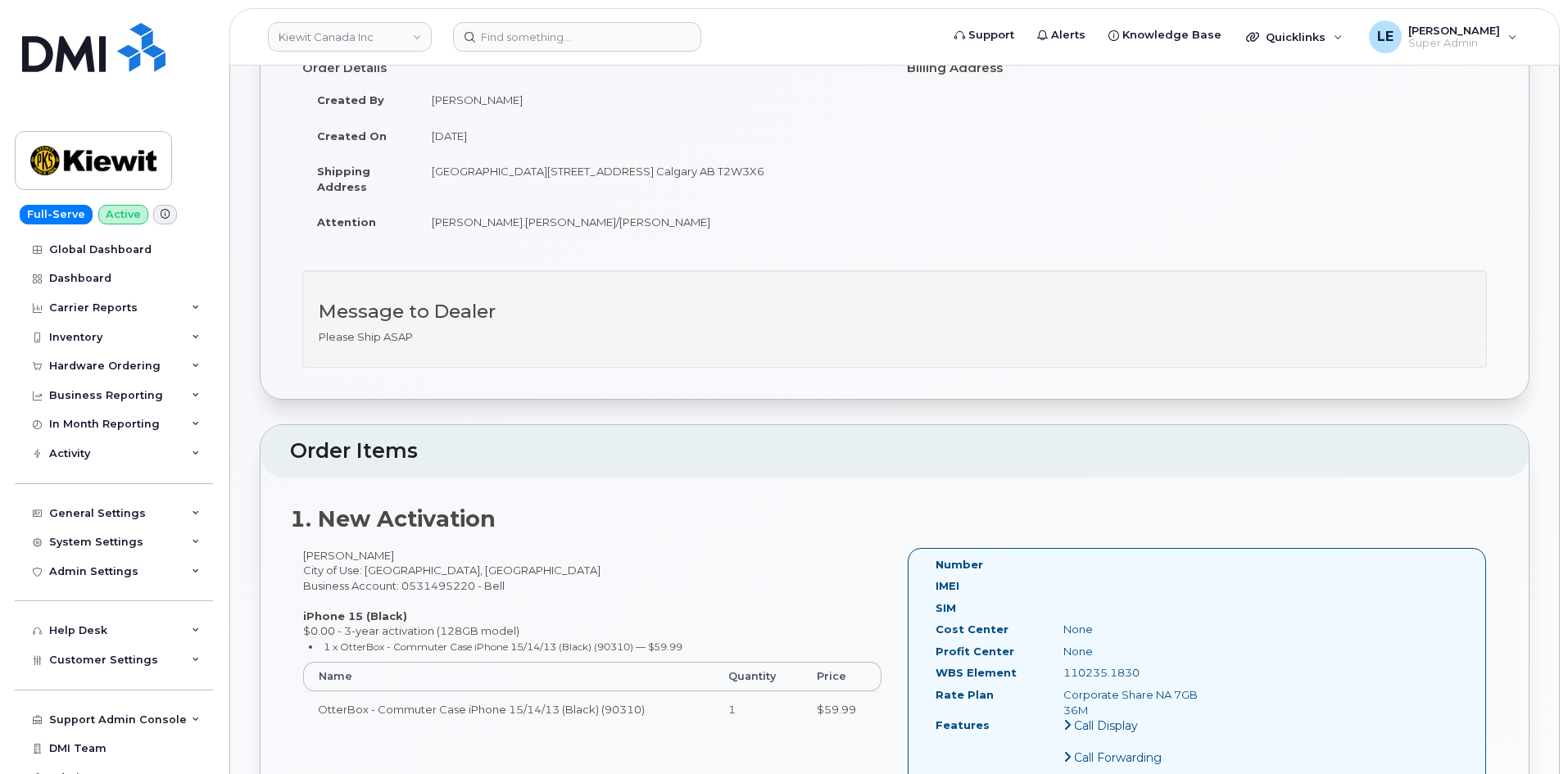
drag, startPoint x: 301, startPoint y: 552, endPoint x: 377, endPoint y: 557, distance: 76.2
click at [377, 557] on div "Peter Nechita City of Use: Calgary, Alberta Business Account: 0531495220 - Bell…" at bounding box center [592, 644] width 605 height 194
copy div "[PERSON_NAME]"
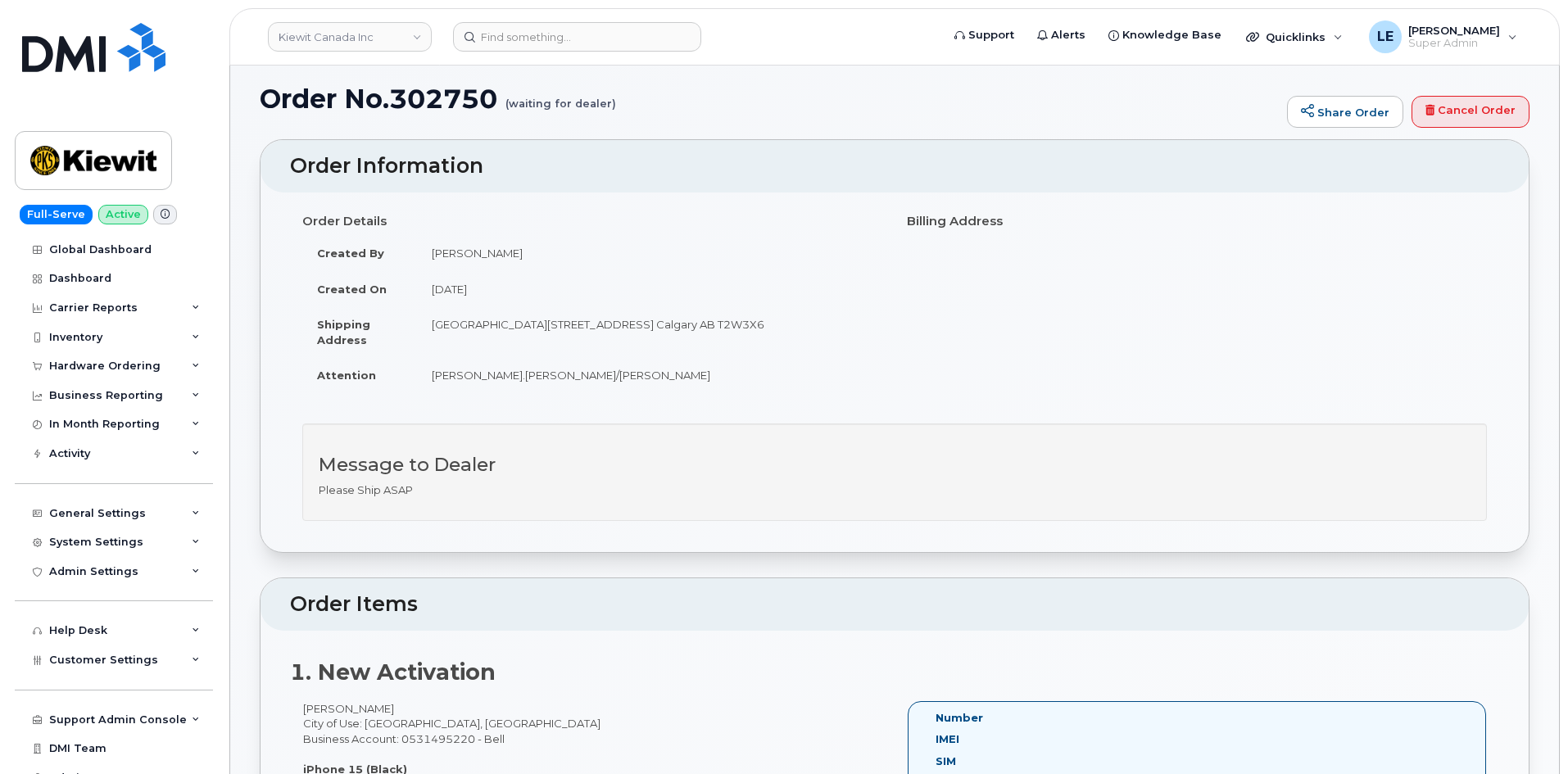
scroll to position [0, 0]
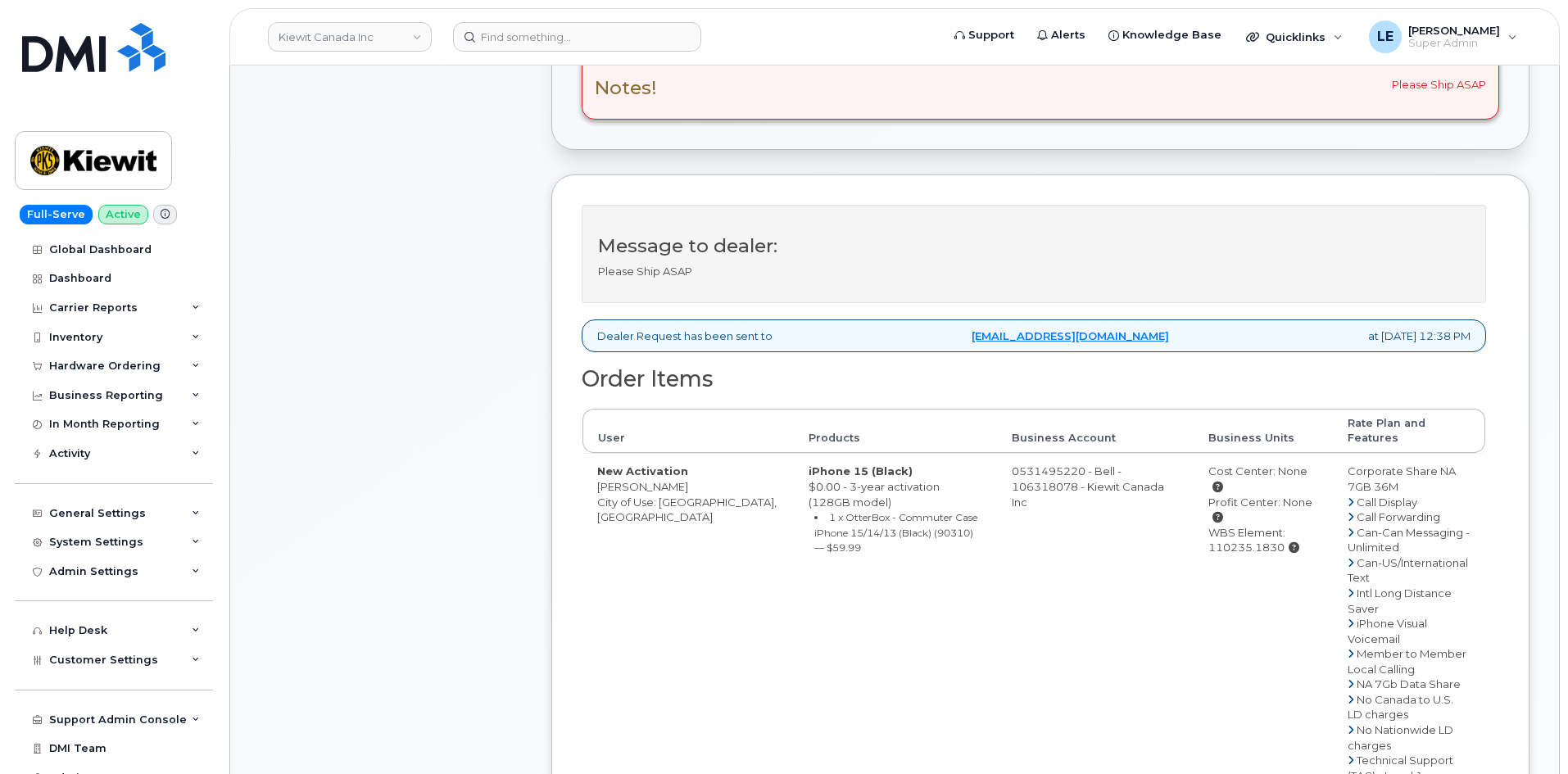
scroll to position [491, 0]
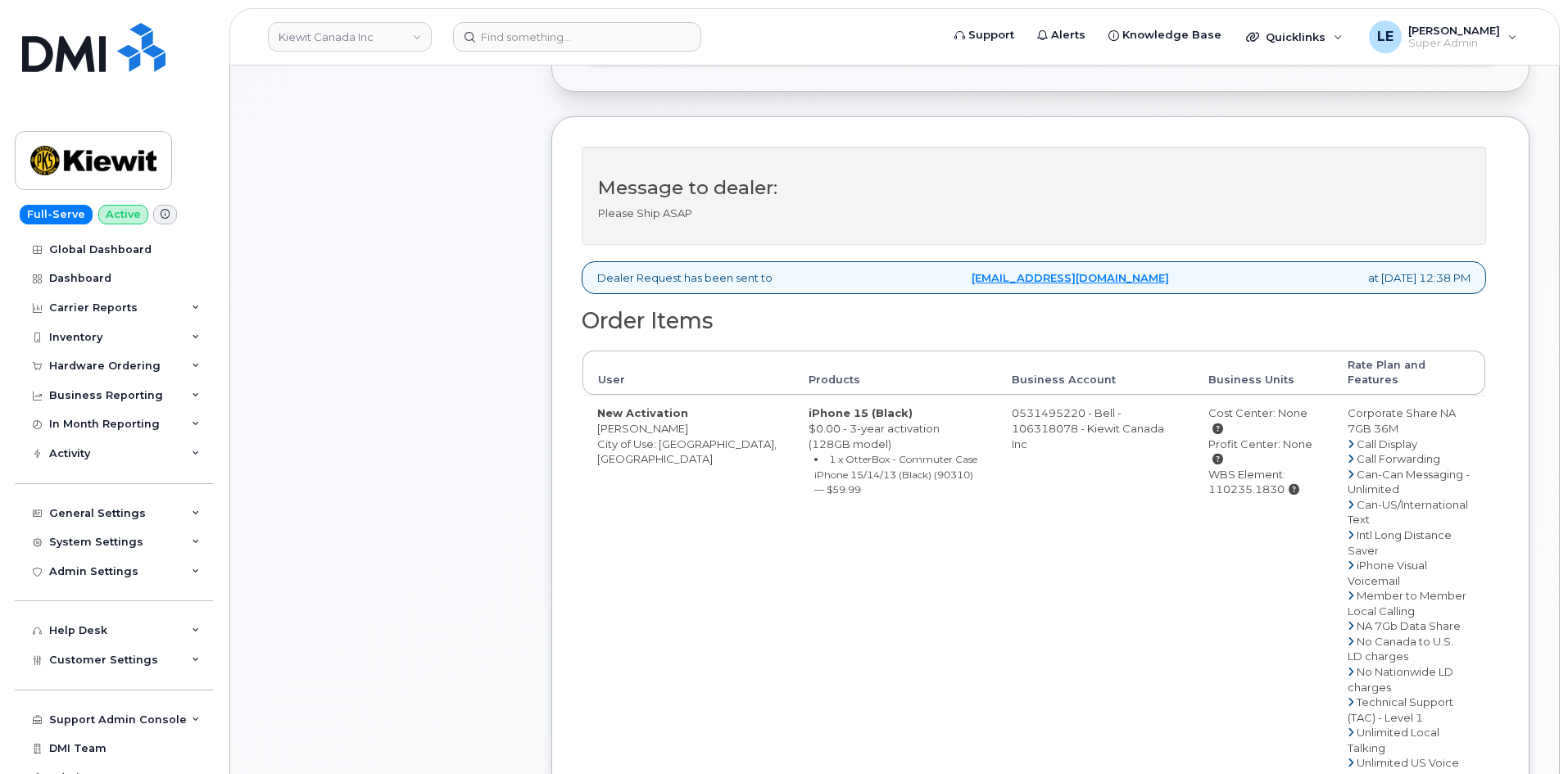
drag, startPoint x: 1183, startPoint y: 447, endPoint x: 1261, endPoint y: 447, distance: 78.0
click at [1261, 467] on div "WBS Element: 110235.1830" at bounding box center [1263, 482] width 110 height 30
copy div "110235.1830"
drag, startPoint x: 679, startPoint y: 412, endPoint x: 597, endPoint y: 412, distance: 82.0
click at [597, 412] on td "New Activation Peter Nechita City of Use: Calgary, Alberta" at bounding box center [687, 617] width 211 height 446
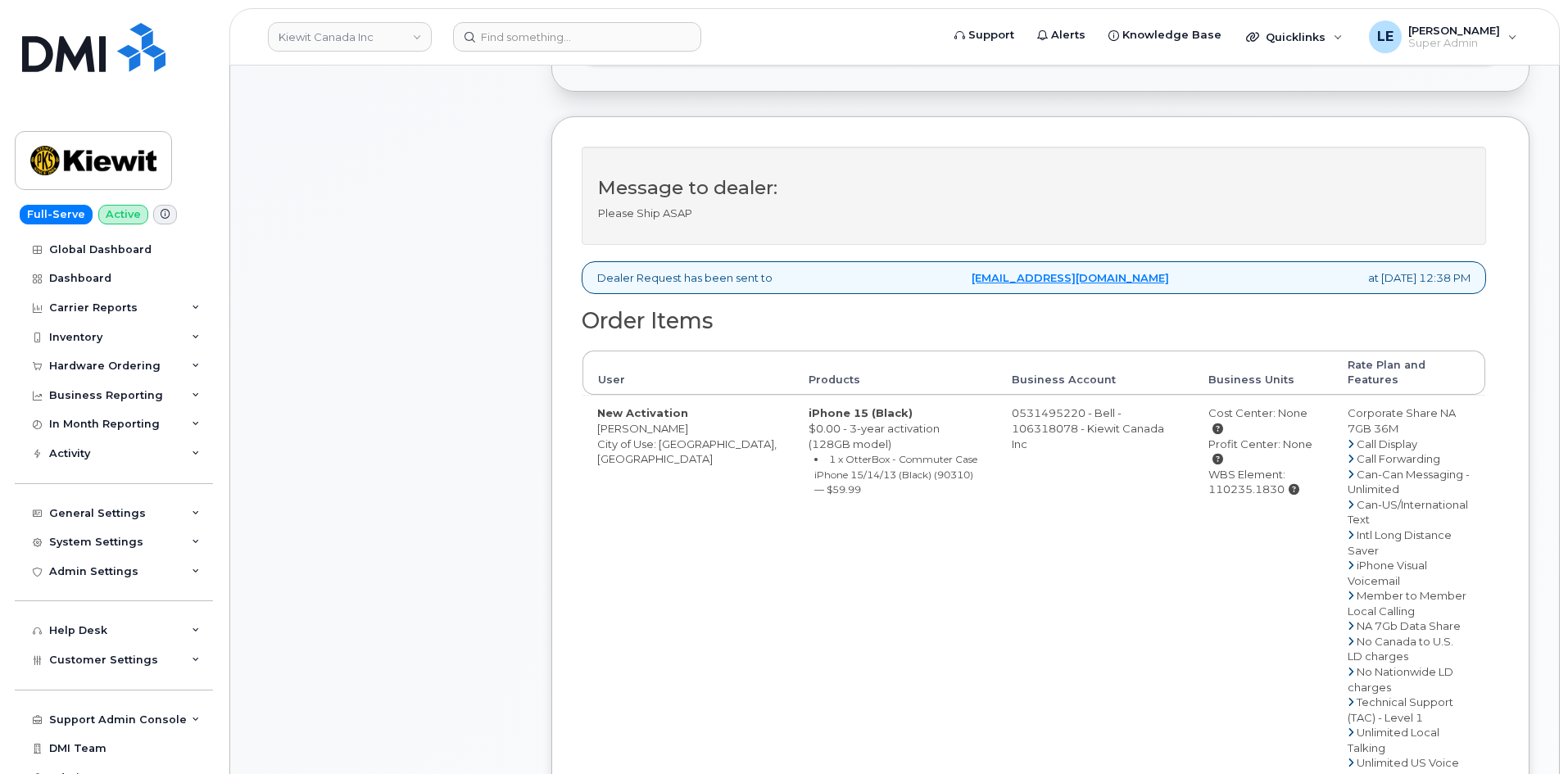
copy td "[PERSON_NAME]"
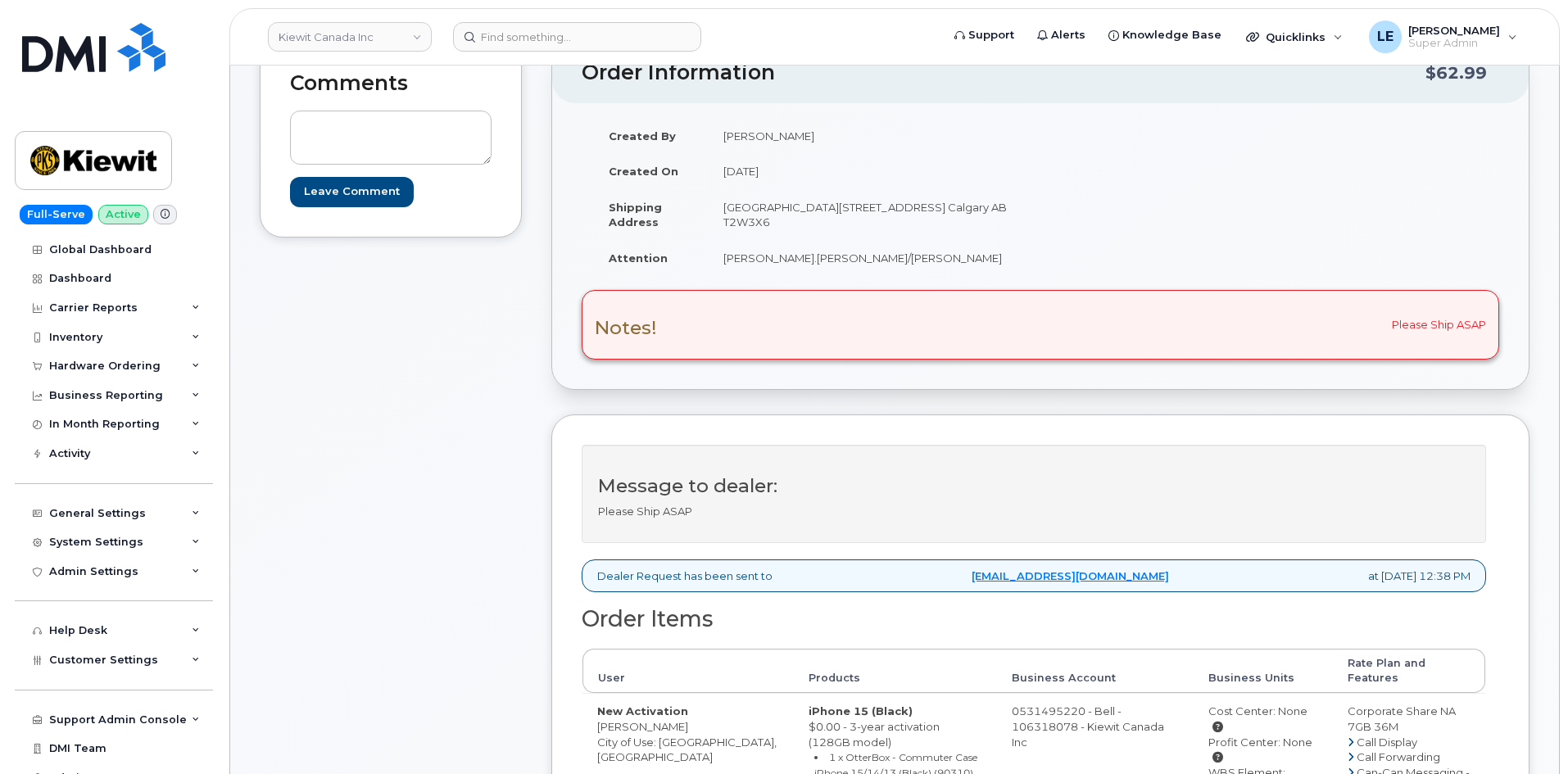
scroll to position [163, 0]
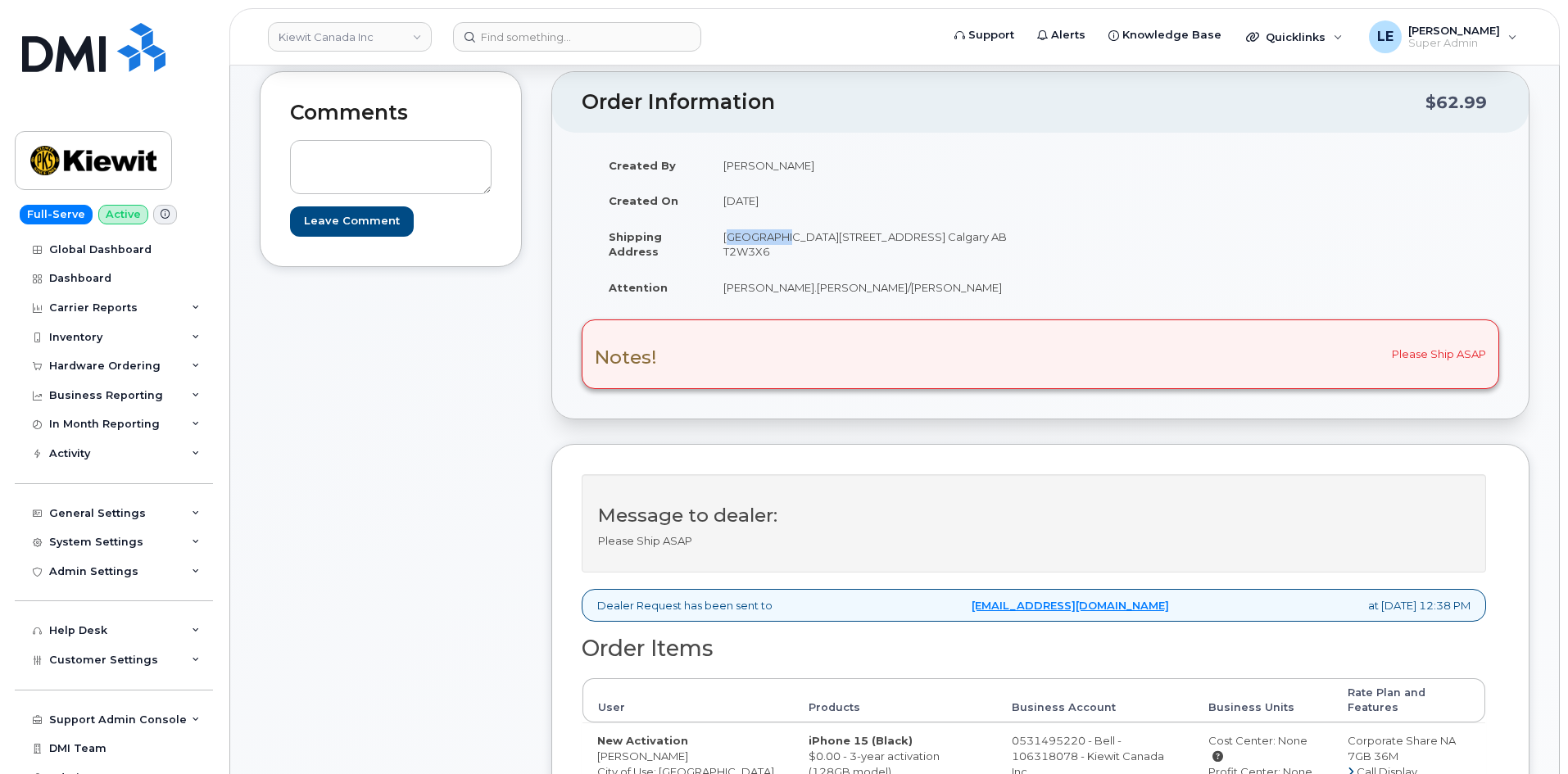
drag, startPoint x: 722, startPoint y: 235, endPoint x: 773, endPoint y: 240, distance: 51.2
click at [773, 240] on td "[GEOGRAPHIC_DATA][STREET_ADDRESS] Calgary AB T2W3X6" at bounding box center [868, 244] width 319 height 50
copy td "Suite 200"
drag, startPoint x: 779, startPoint y: 237, endPoint x: 925, endPoint y: 234, distance: 146.0
click at [925, 234] on td "[GEOGRAPHIC_DATA][STREET_ADDRESS] Calgary AB T2W3X6" at bounding box center [868, 244] width 319 height 50
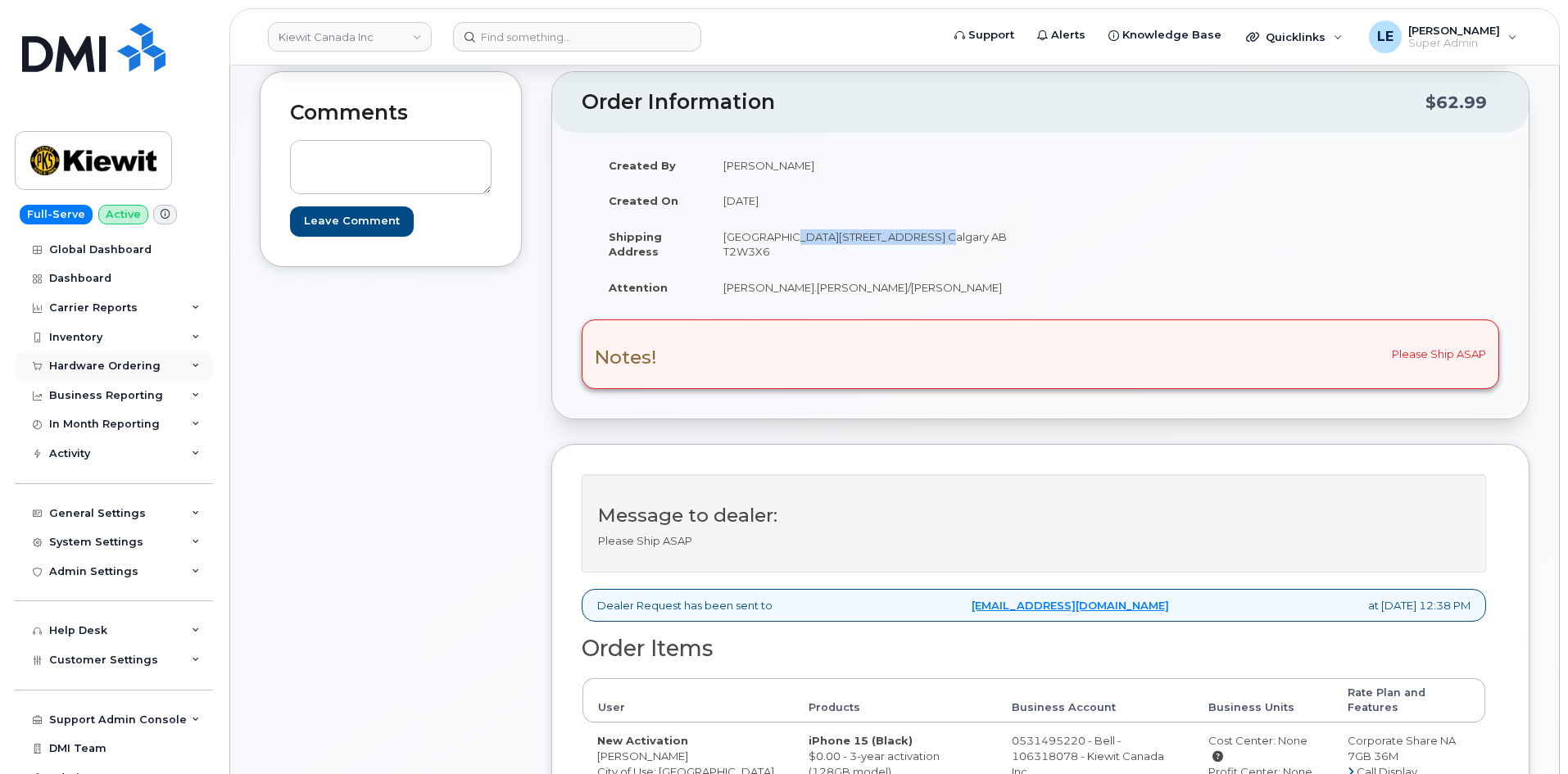
copy td "10333 Southport Road S.W"
drag, startPoint x: 774, startPoint y: 254, endPoint x: 724, endPoint y: 254, distance: 50.0
click at [724, 254] on td "[GEOGRAPHIC_DATA][STREET_ADDRESS] Calgary AB T2W3X6" at bounding box center [868, 244] width 319 height 50
copy td "T2W3X6"
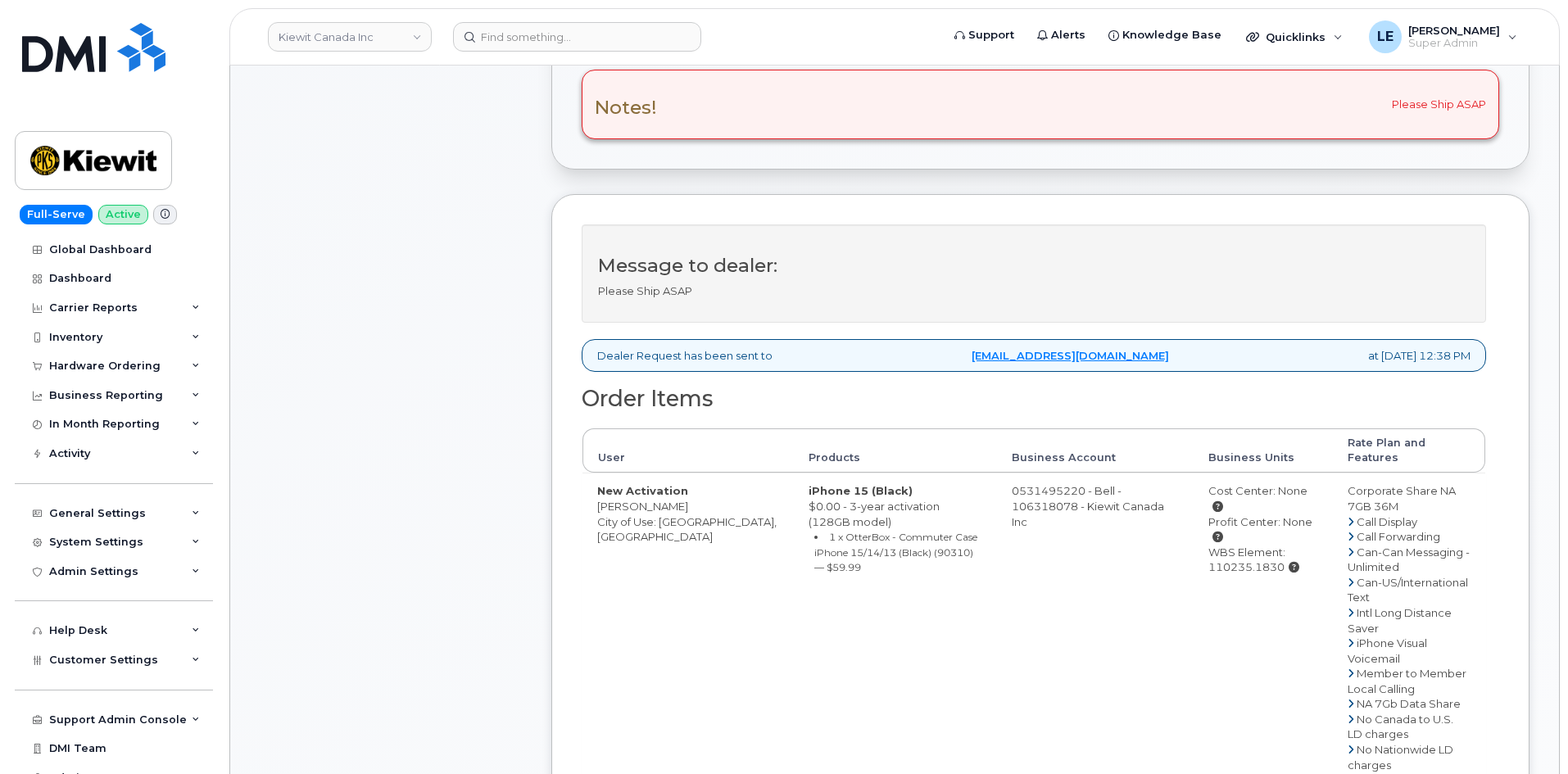
scroll to position [737, 0]
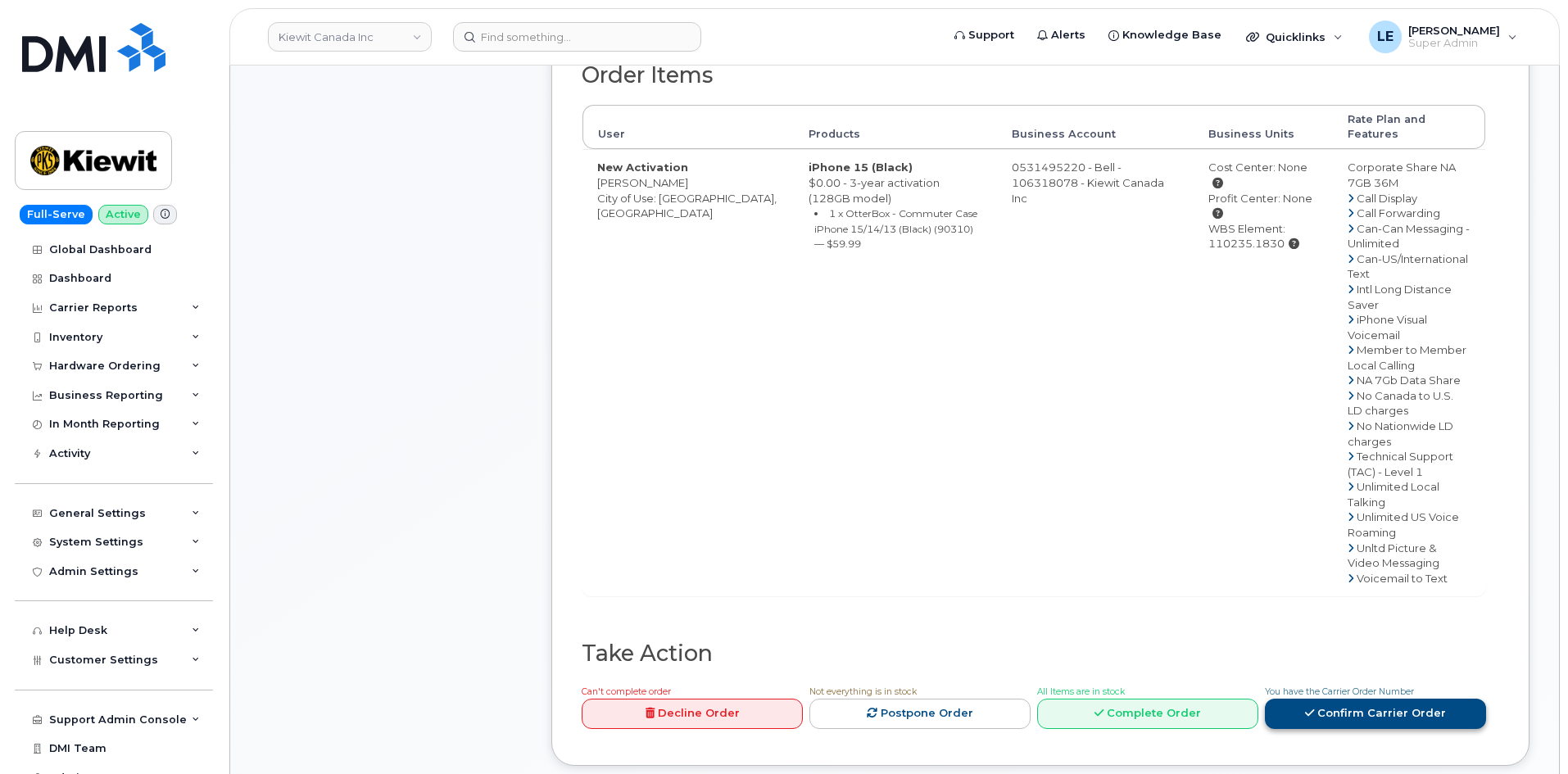
click at [1412, 705] on link "Confirm Carrier Order" at bounding box center [1376, 713] width 221 height 30
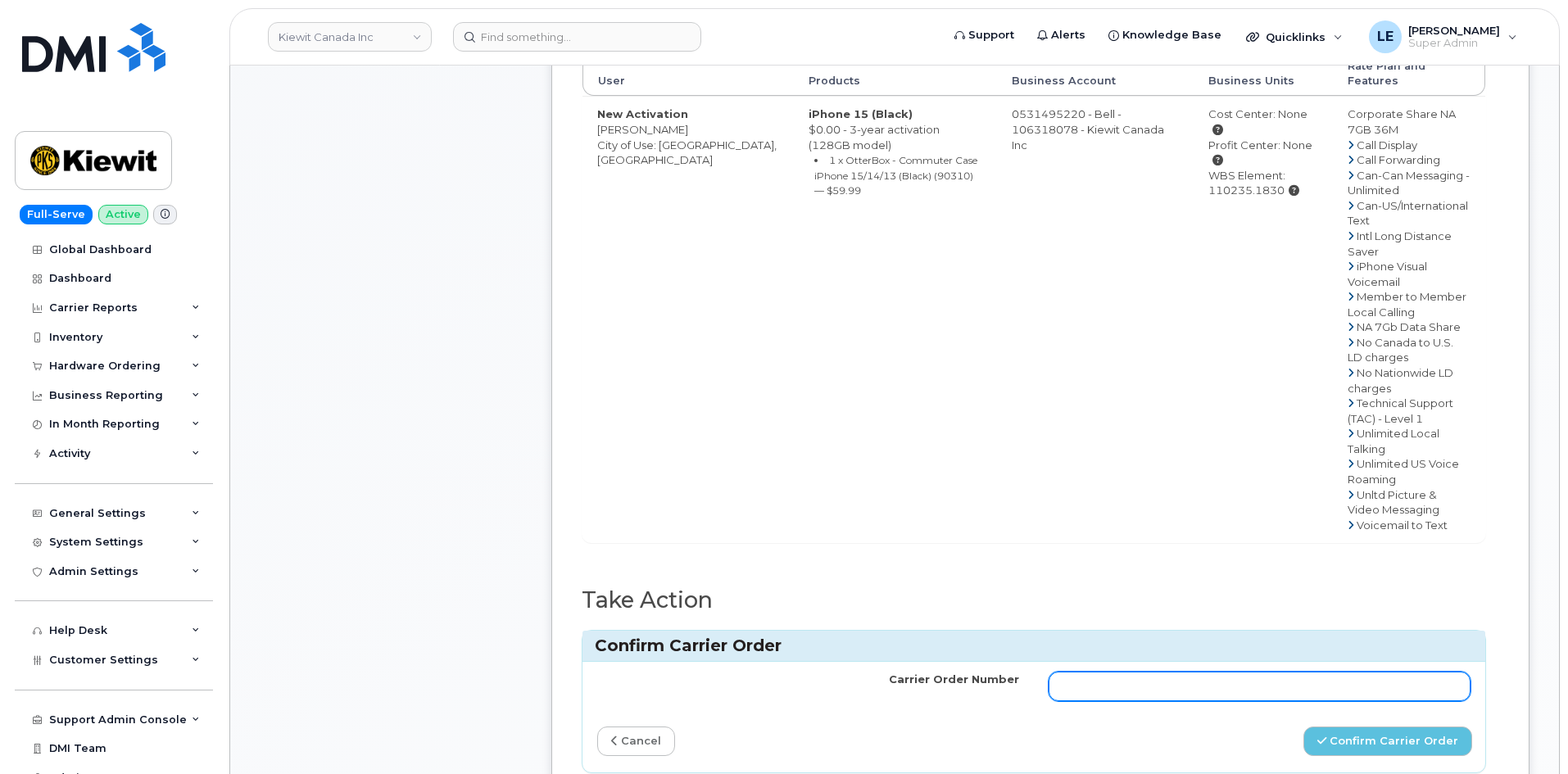
scroll to position [818, 0]
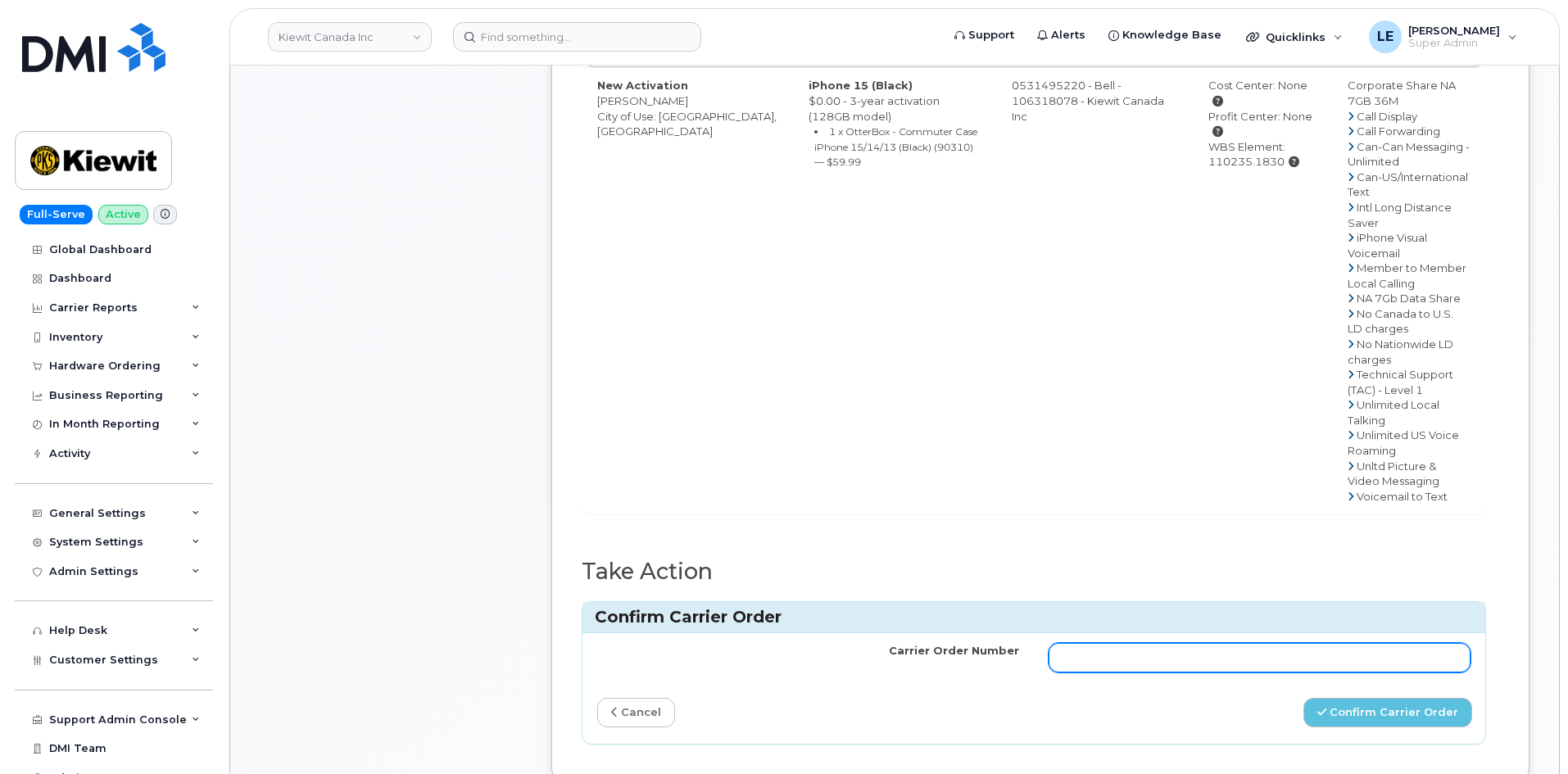
click at [1090, 645] on input "Carrier Order Number" at bounding box center [1259, 657] width 422 height 30
paste input "3026529"
type input "3026529"
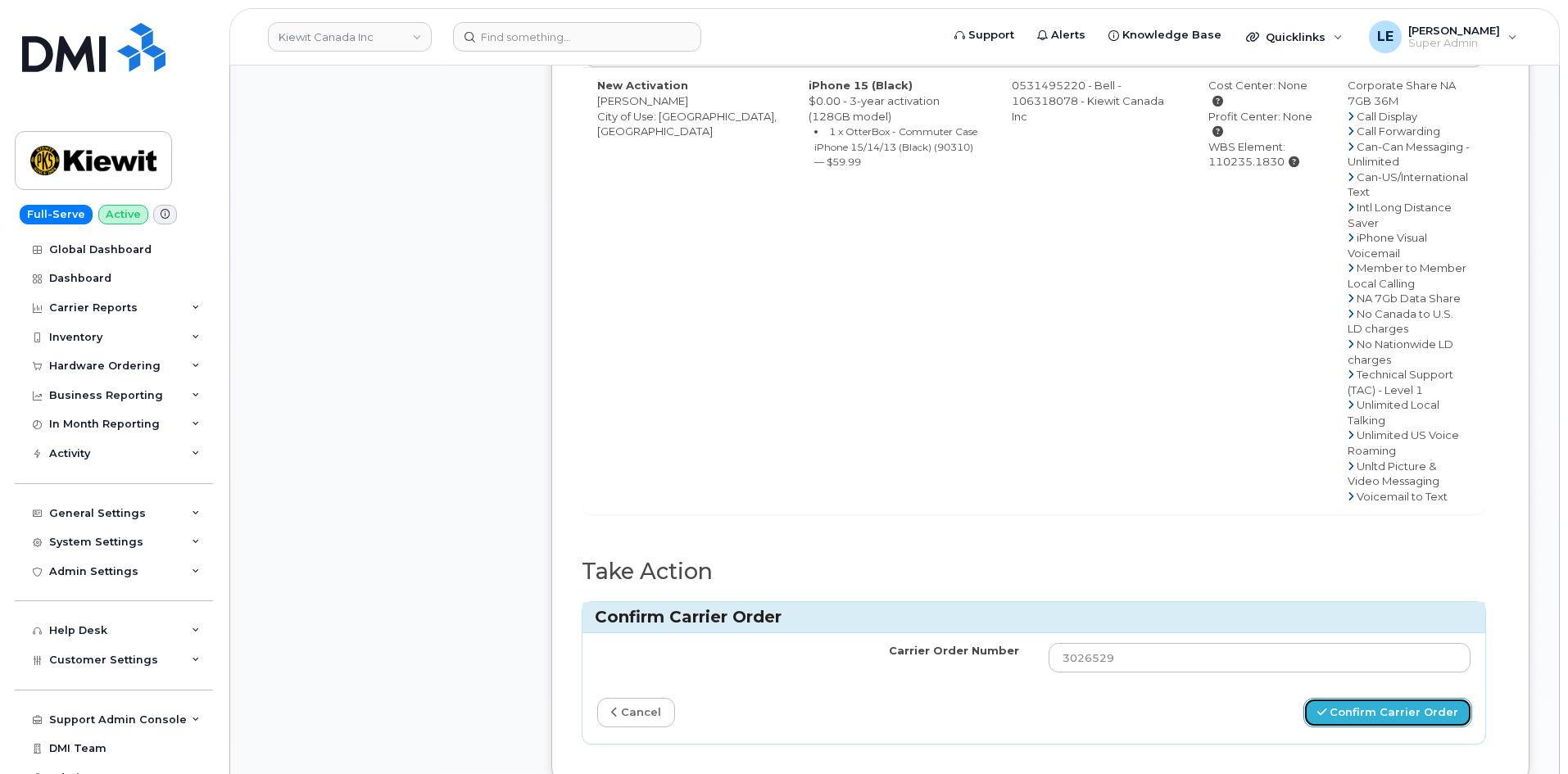
click at [1337, 697] on button "Confirm Carrier Order" at bounding box center [1388, 712] width 169 height 30
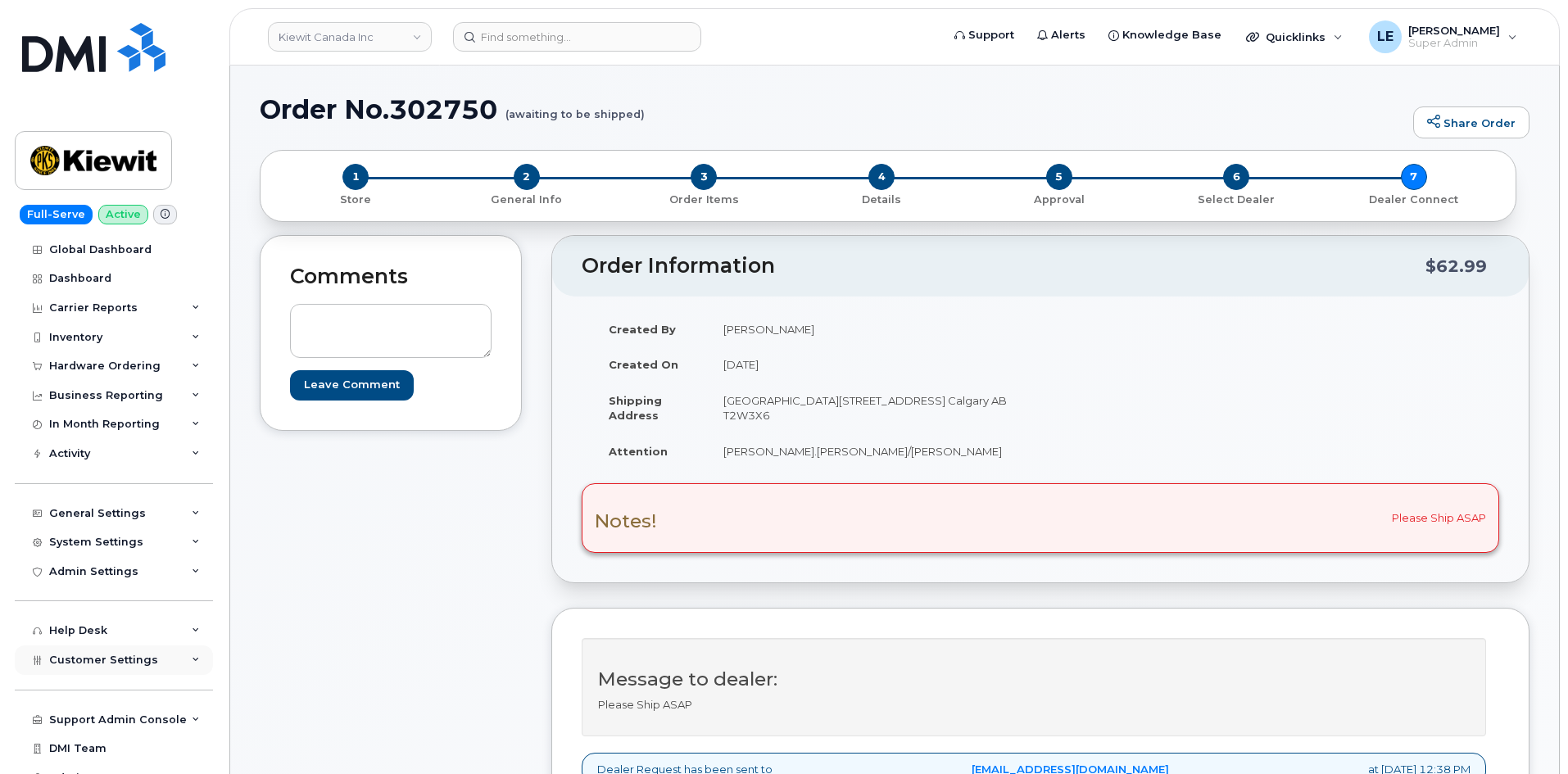
click at [103, 672] on div "Customer Settings" at bounding box center [114, 660] width 198 height 30
click at [117, 367] on div "Hardware Ordering" at bounding box center [104, 365] width 111 height 13
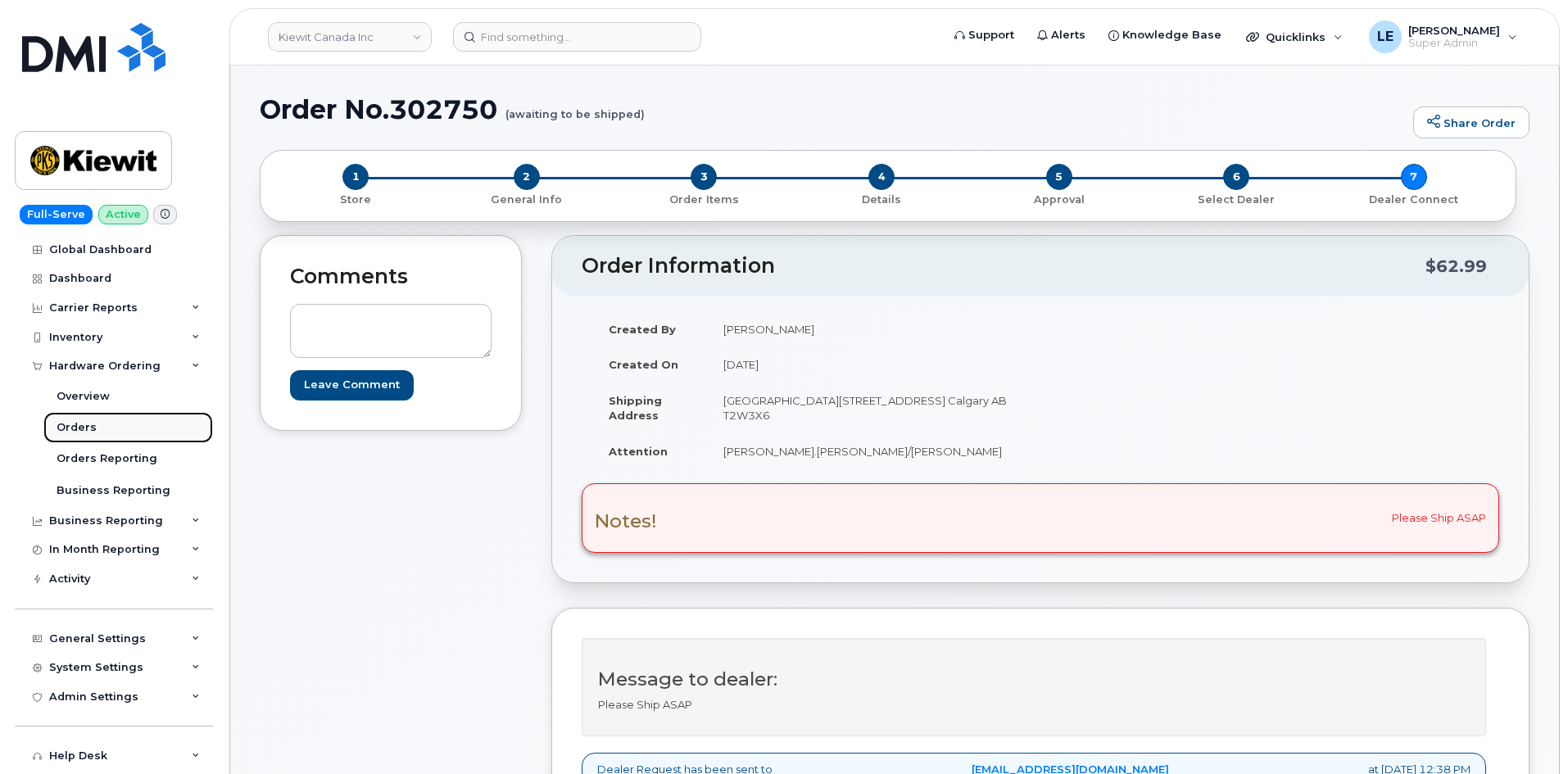
click at [113, 428] on link "Orders" at bounding box center [128, 428] width 170 height 31
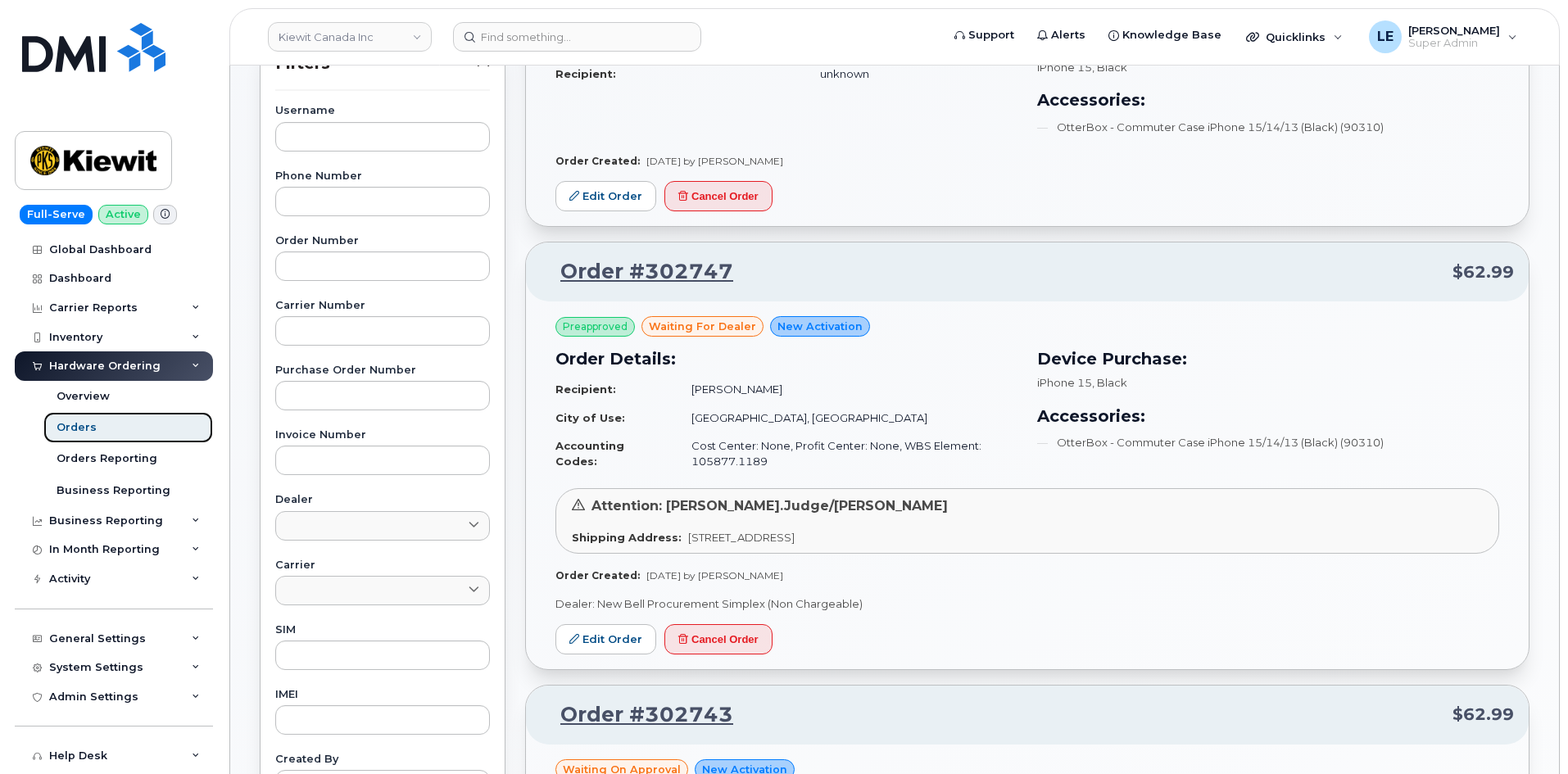
scroll to position [328, 0]
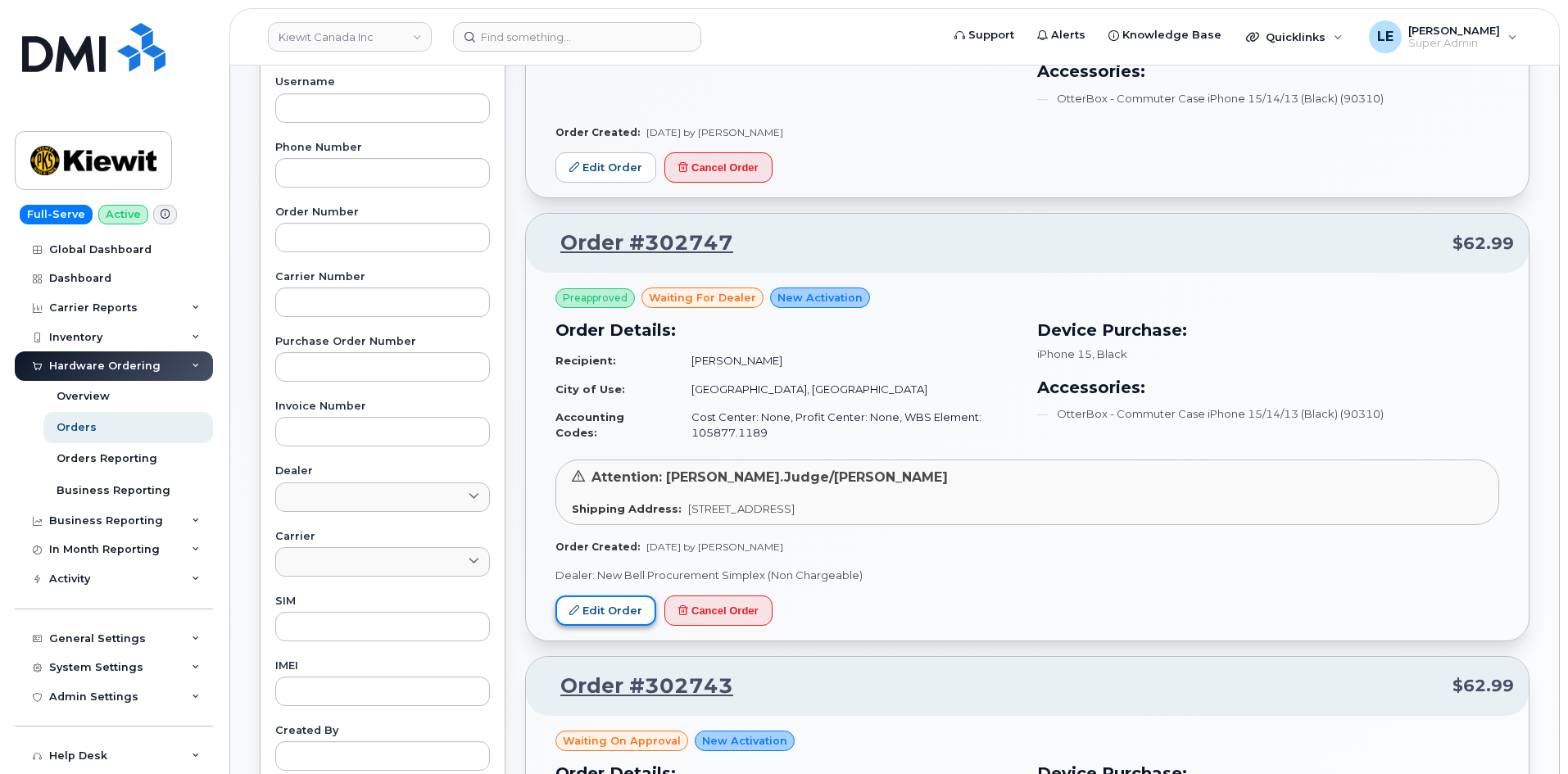
click at [617, 609] on link "Edit Order" at bounding box center [606, 610] width 101 height 30
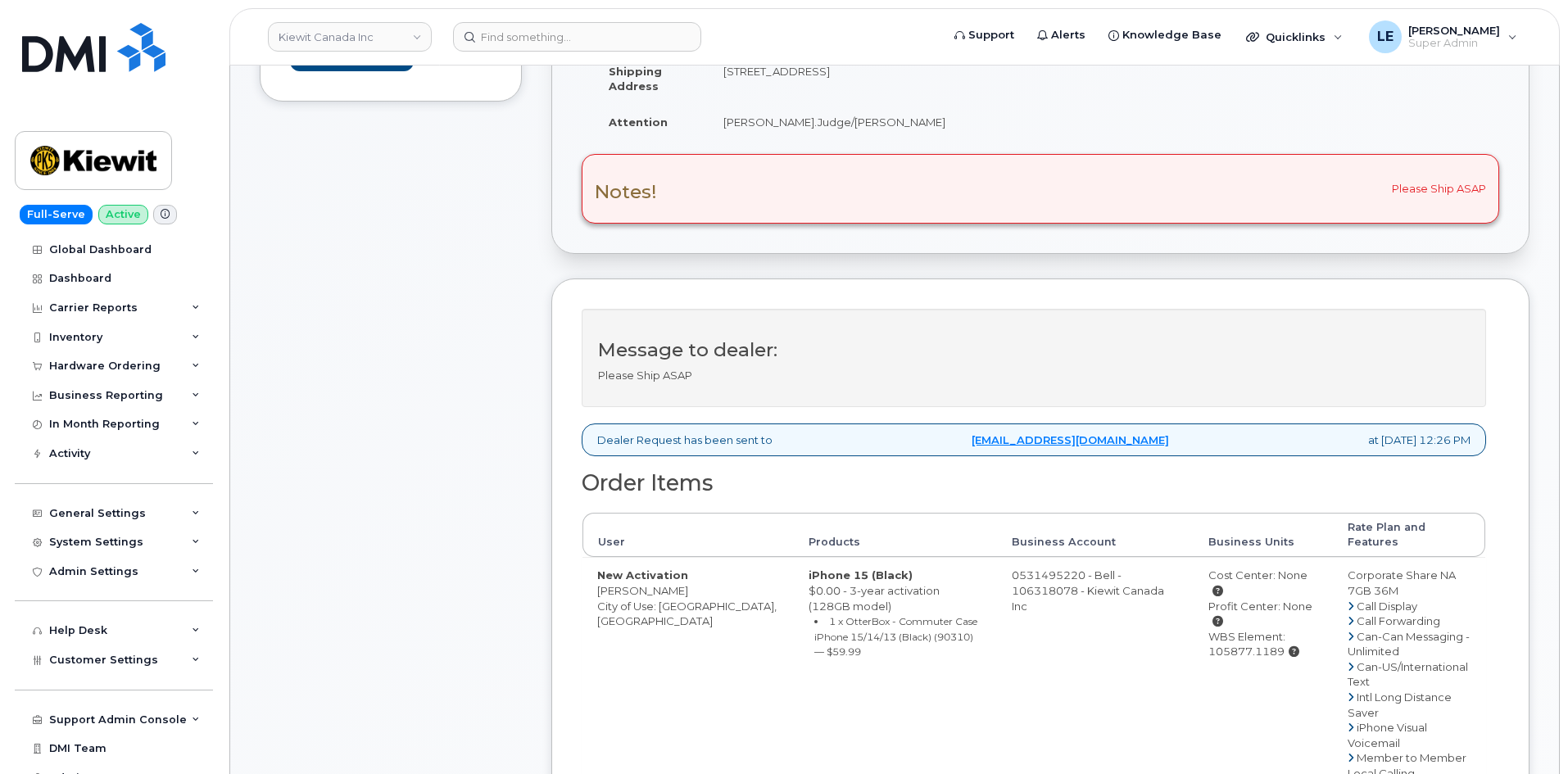
scroll to position [328, 0]
drag, startPoint x: 597, startPoint y: 575, endPoint x: 665, endPoint y: 577, distance: 68.0
click at [665, 577] on td "New Activation Marc Vibbert City of Use: Edmonton, Alberta" at bounding box center [687, 781] width 211 height 446
copy td "Marc Vibbert"
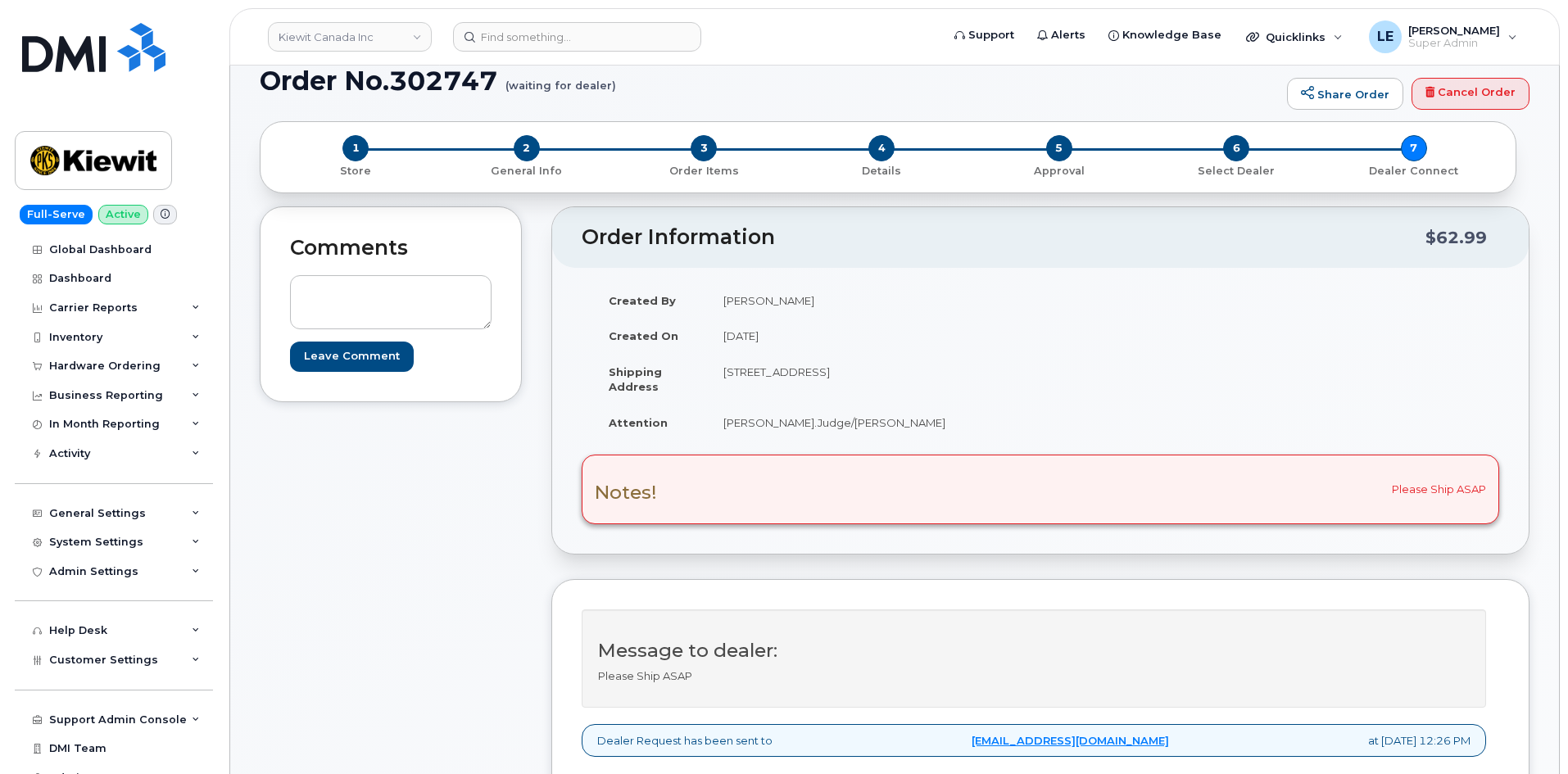
scroll to position [0, 0]
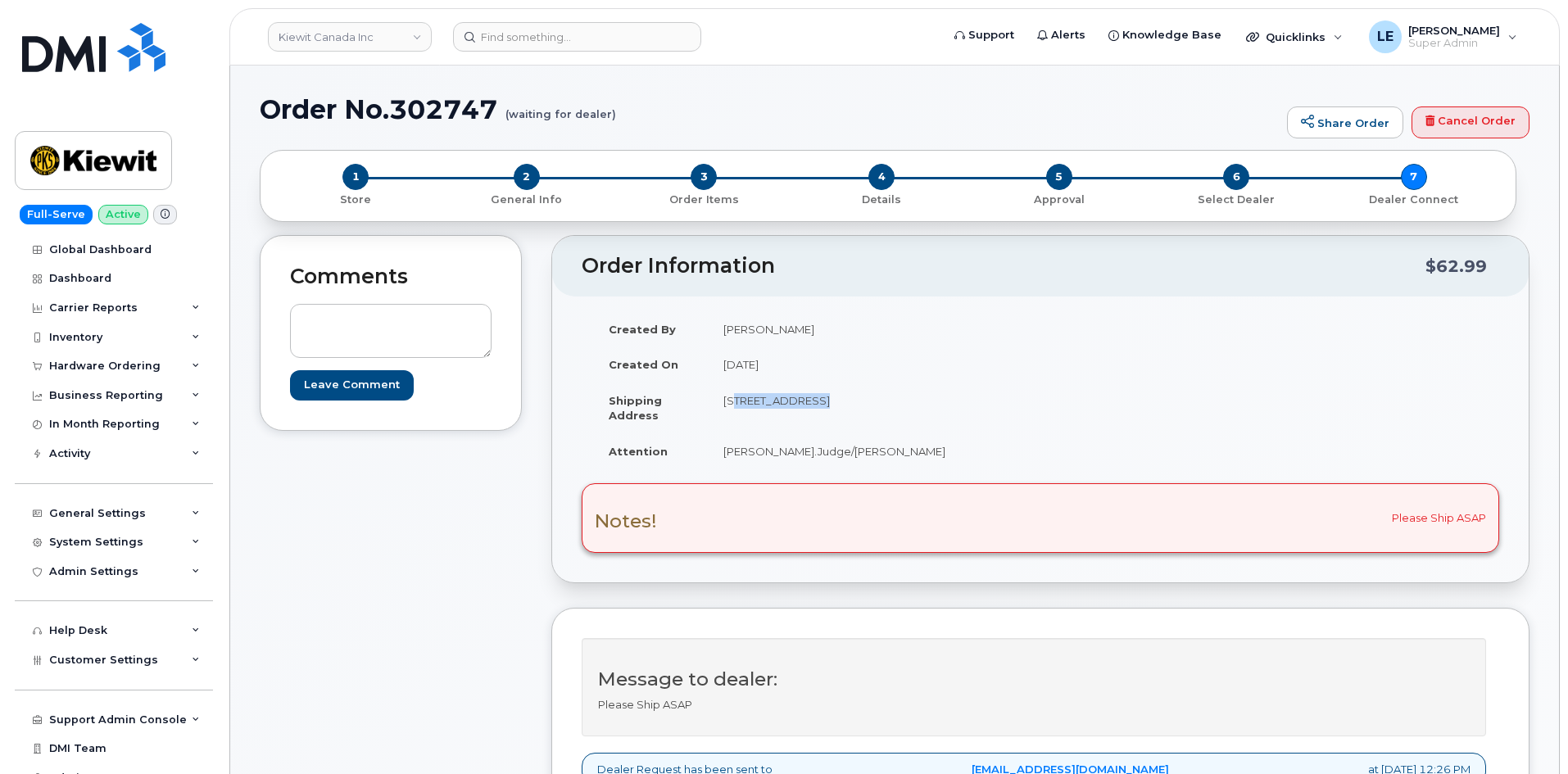
drag, startPoint x: 726, startPoint y: 403, endPoint x: 809, endPoint y: 405, distance: 83.0
click at [809, 405] on td "12250 33 St NE Edmonton AB T6S1H6" at bounding box center [868, 408] width 319 height 50
copy td "12250 33 St NE"
drag, startPoint x: 893, startPoint y: 404, endPoint x: 939, endPoint y: 402, distance: 46.0
click at [939, 402] on td "12250 33 St NE Edmonton AB T6S1H6" at bounding box center [868, 408] width 319 height 50
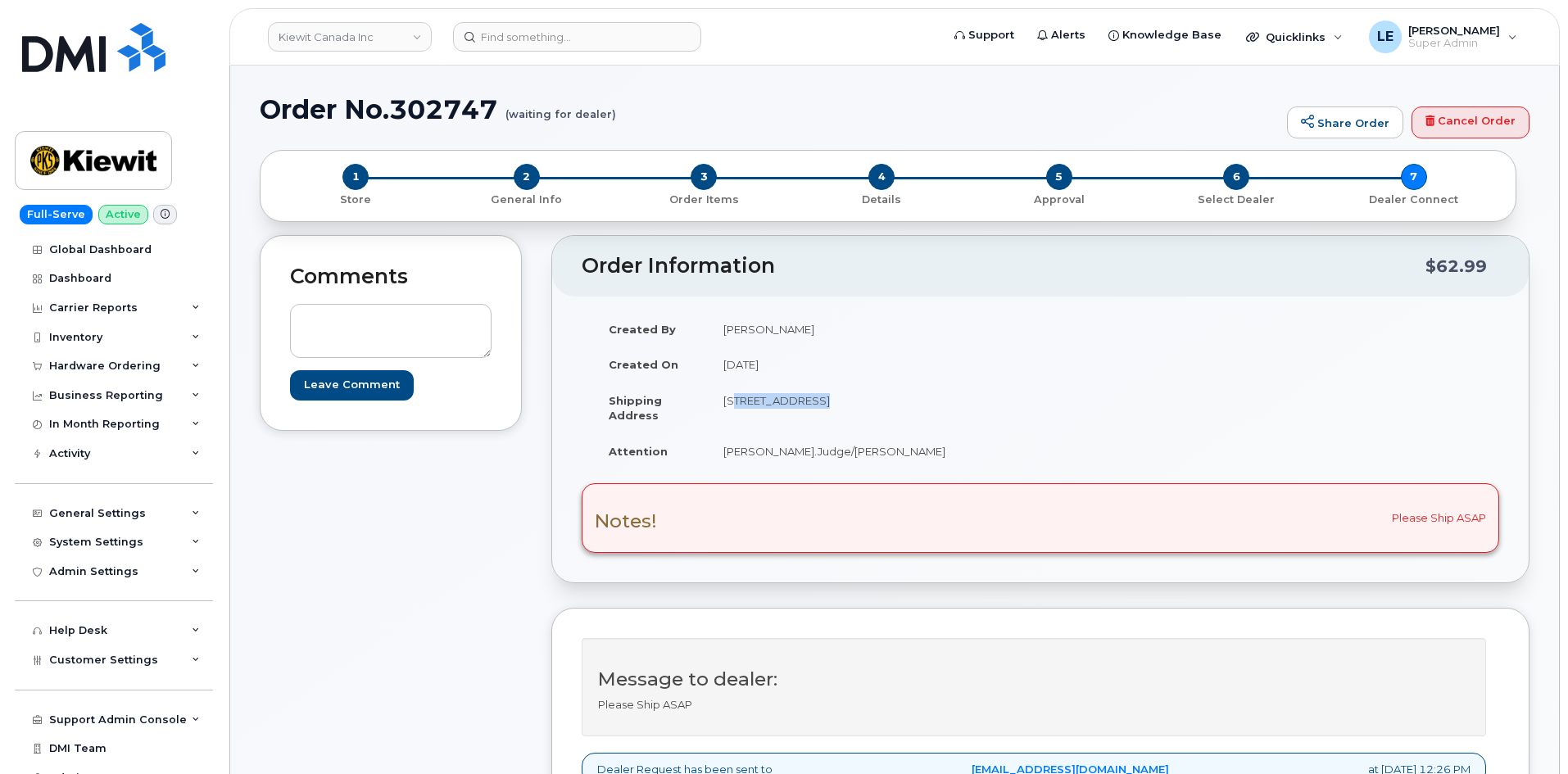
copy td "T6S1H6"
drag, startPoint x: 792, startPoint y: 453, endPoint x: 814, endPoint y: 449, distance: 22.4
click at [821, 450] on td "Paul.Judge/Marc Vibbert" at bounding box center [868, 450] width 319 height 36
click at [814, 449] on td "Paul.Judge/Marc Vibbert" at bounding box center [868, 450] width 319 height 36
drag, startPoint x: 789, startPoint y: 451, endPoint x: 854, endPoint y: 452, distance: 65.0
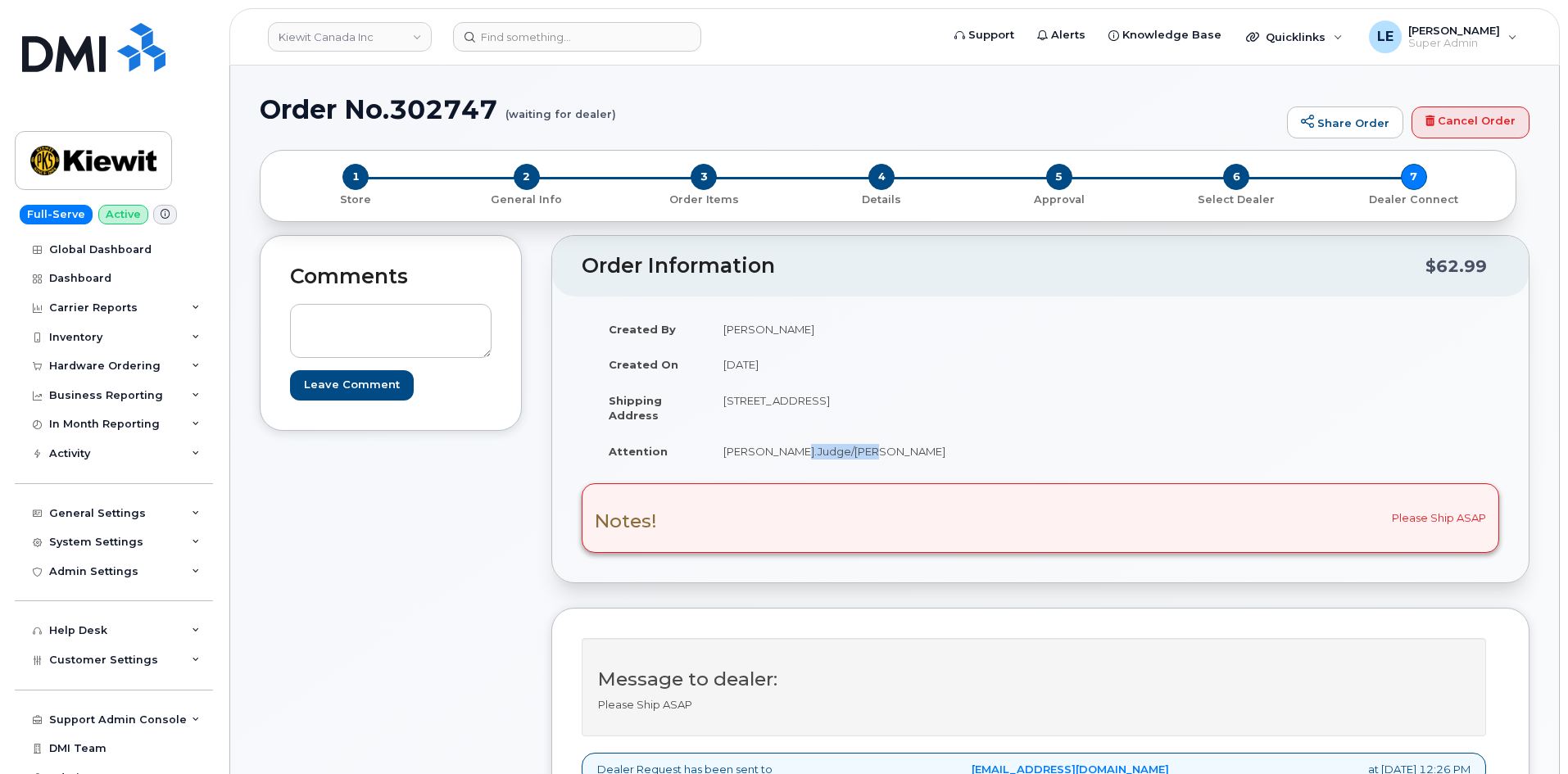
click at [854, 452] on td "Paul.Judge/Marc Vibbert" at bounding box center [868, 450] width 319 height 36
copy td "Marc Vibbert"
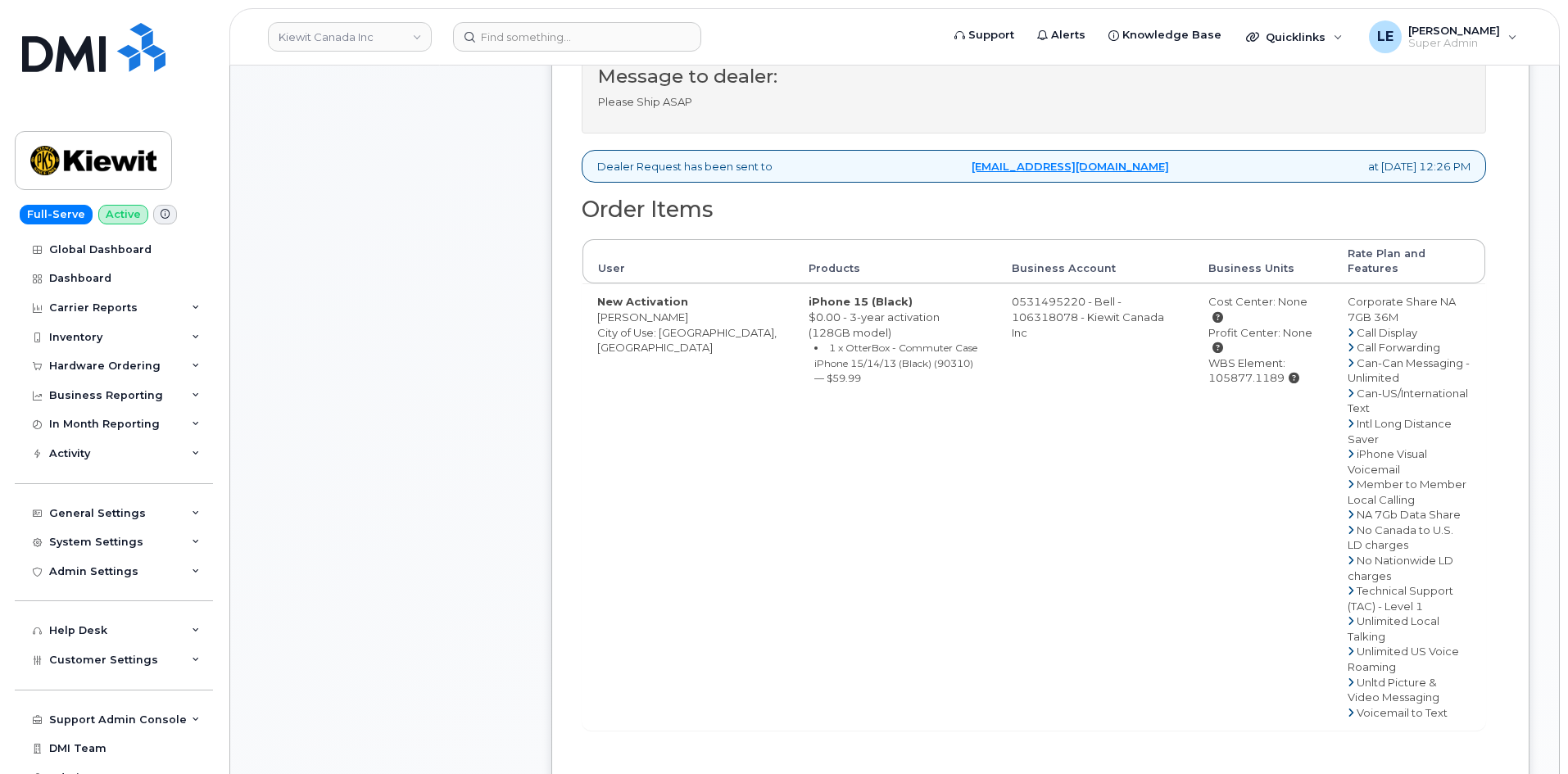
scroll to position [655, 0]
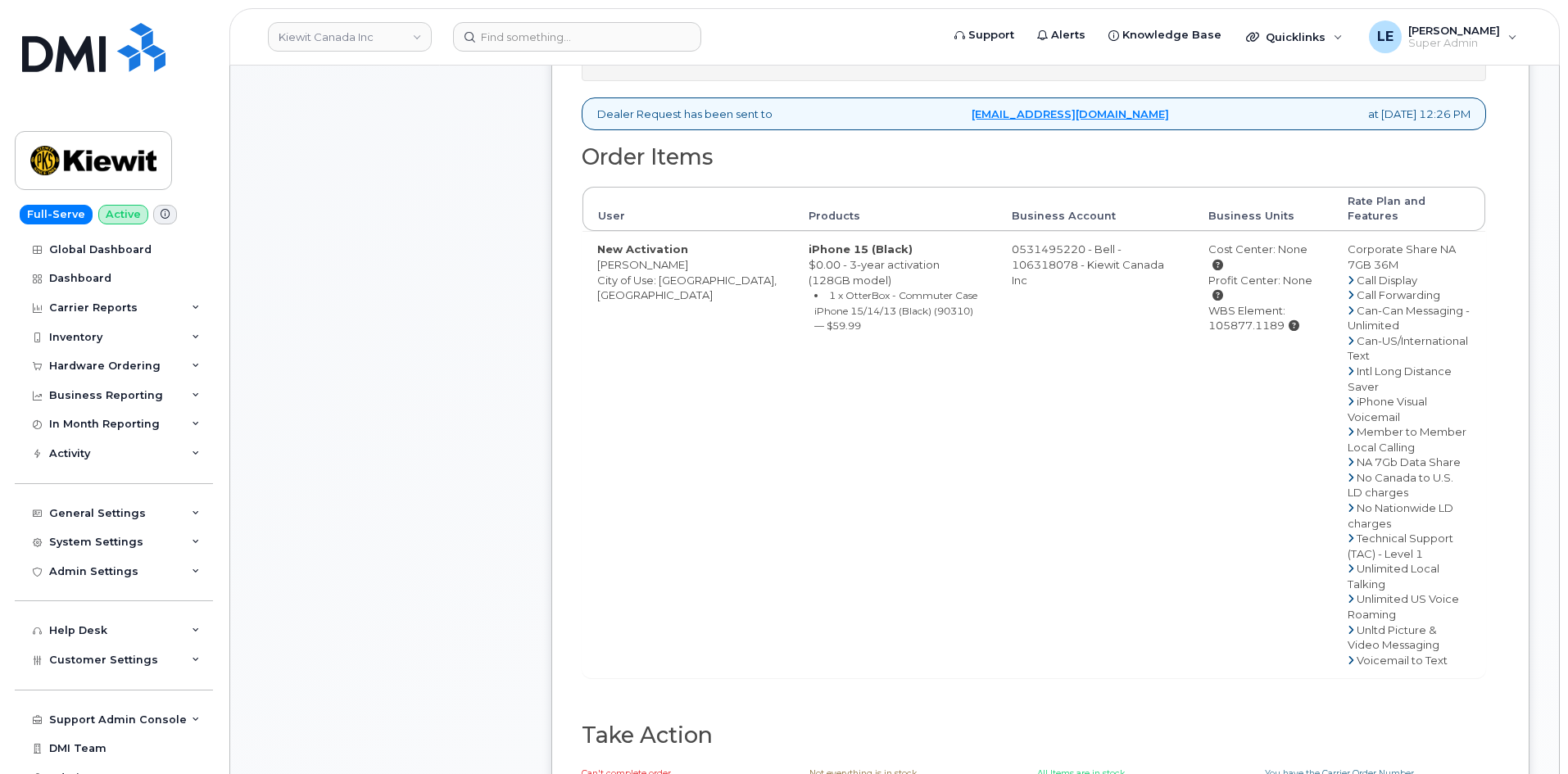
drag, startPoint x: 1186, startPoint y: 283, endPoint x: 1263, endPoint y: 281, distance: 77.0
click at [1263, 303] on div "WBS Element: 105877.1189" at bounding box center [1263, 317] width 110 height 30
click at [1209, 303] on div "WBS Element: 105877.1189" at bounding box center [1263, 317] width 110 height 30
drag, startPoint x: 1189, startPoint y: 282, endPoint x: 1261, endPoint y: 279, distance: 72.1
click at [1261, 303] on div "WBS Element: 105877.1189" at bounding box center [1263, 317] width 110 height 30
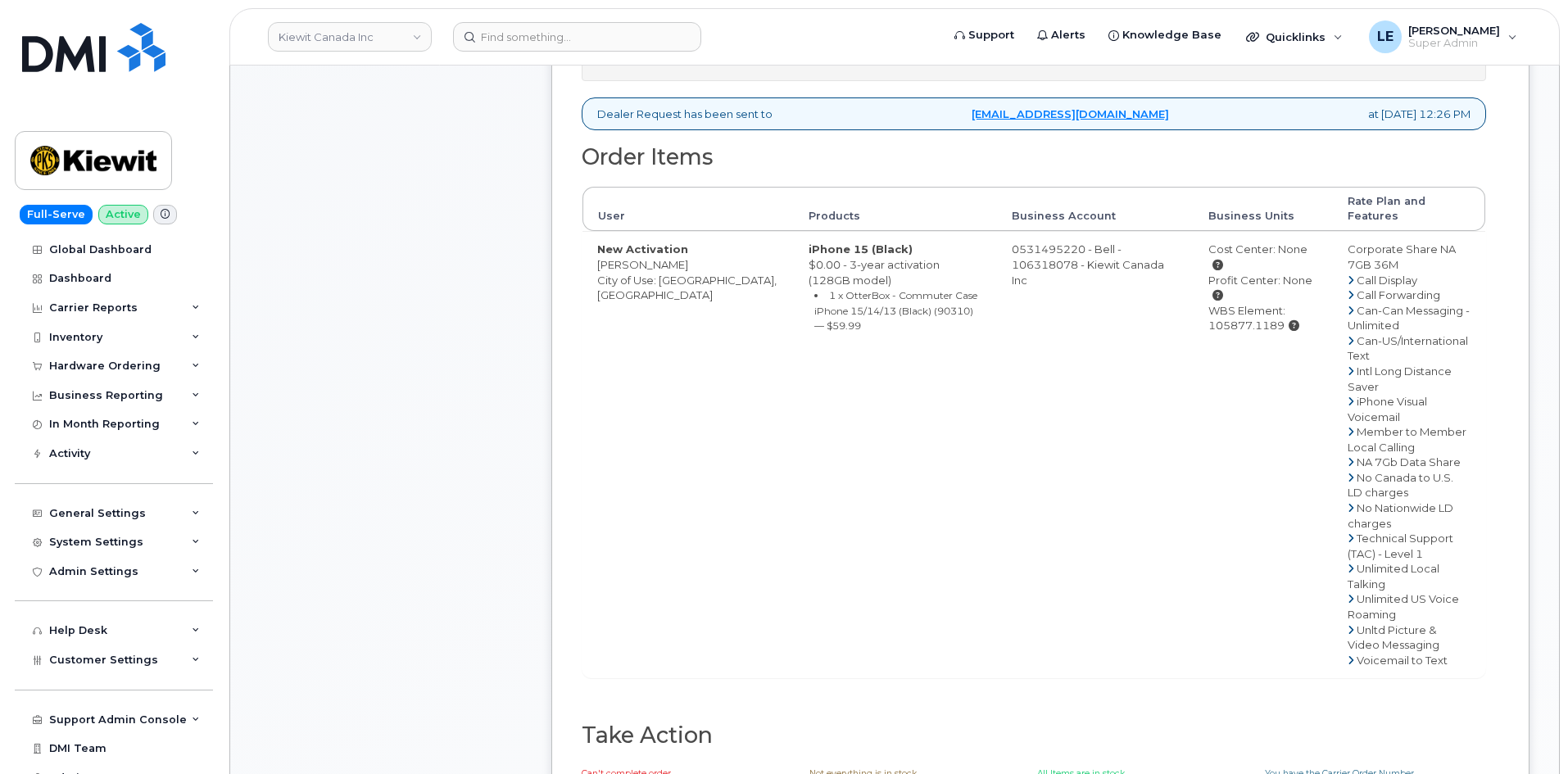
copy div "105877.1189"
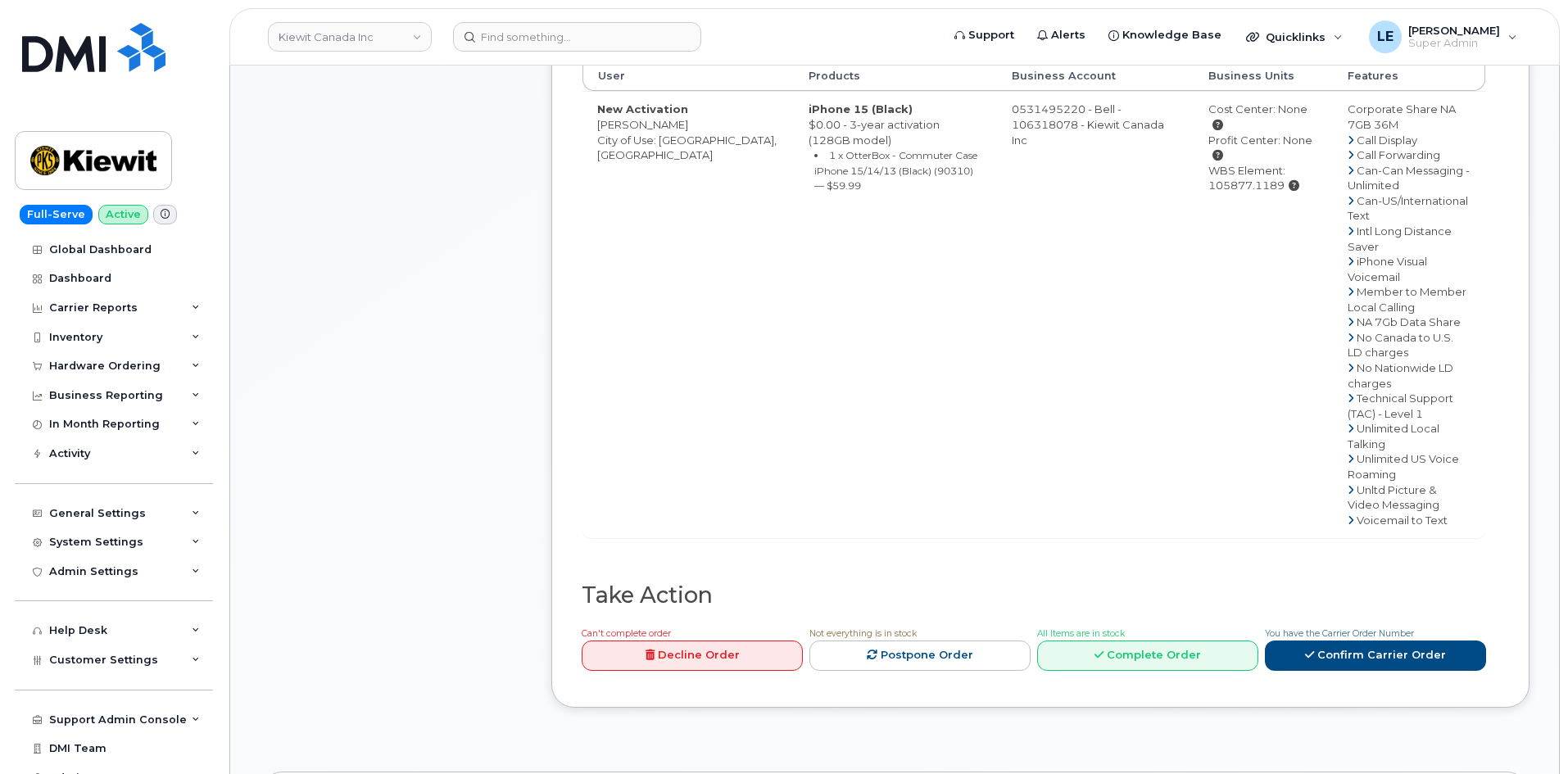
scroll to position [1064, 0]
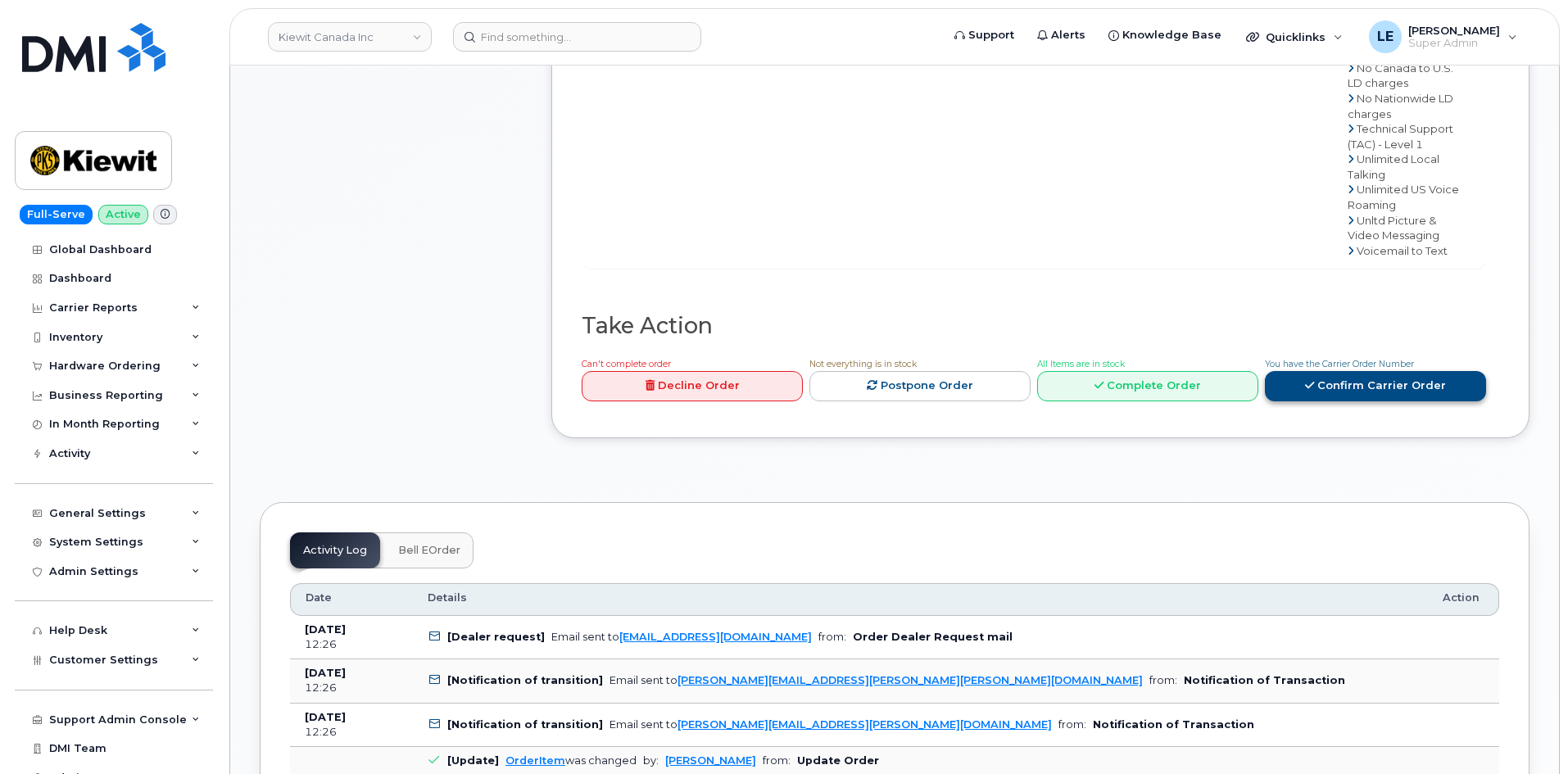
click at [1364, 379] on link "Confirm Carrier Order" at bounding box center [1376, 385] width 221 height 30
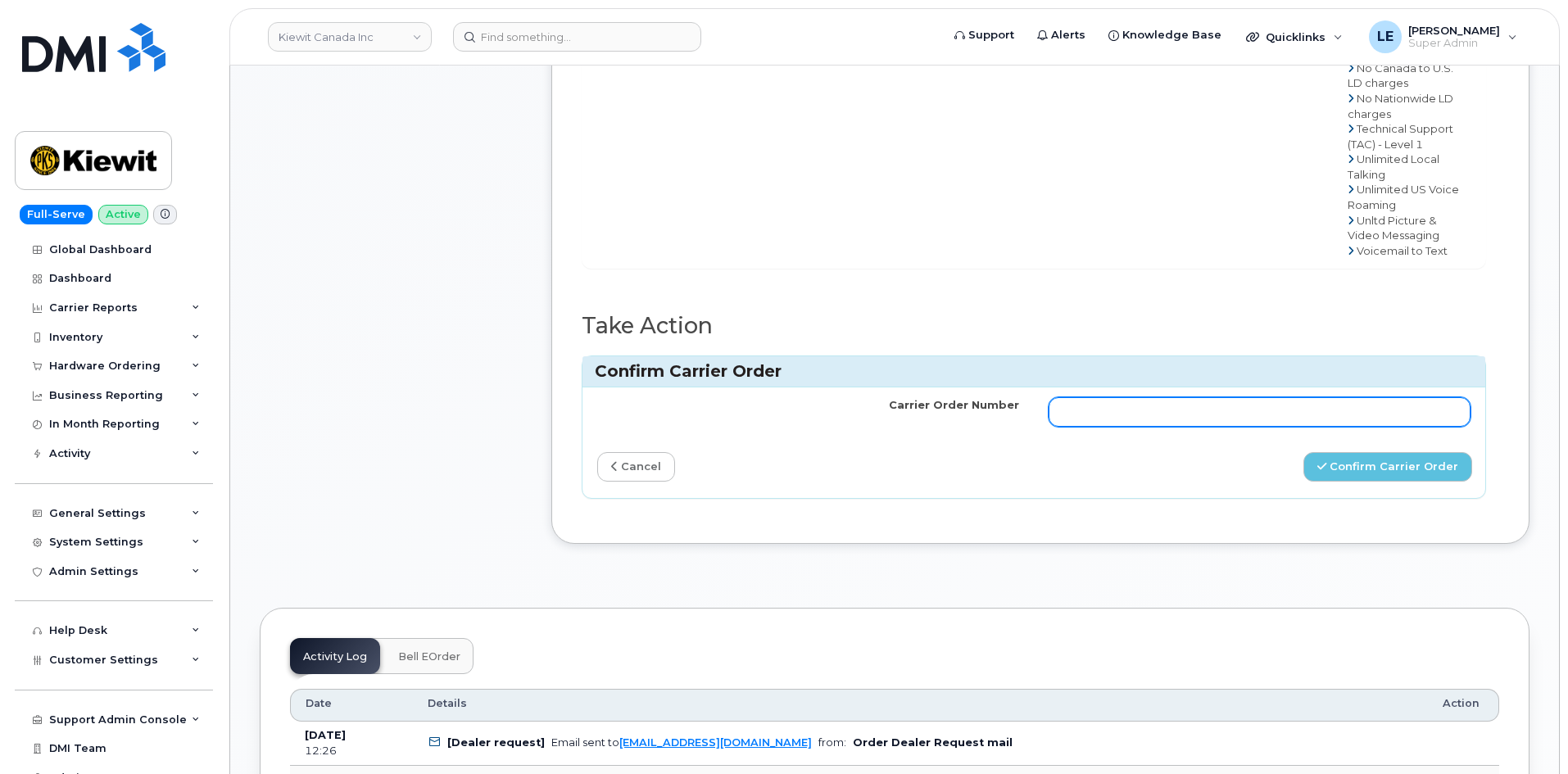
click at [1102, 400] on input "Carrier Order Number" at bounding box center [1259, 412] width 422 height 30
paste input "3026543"
type input "3026543"
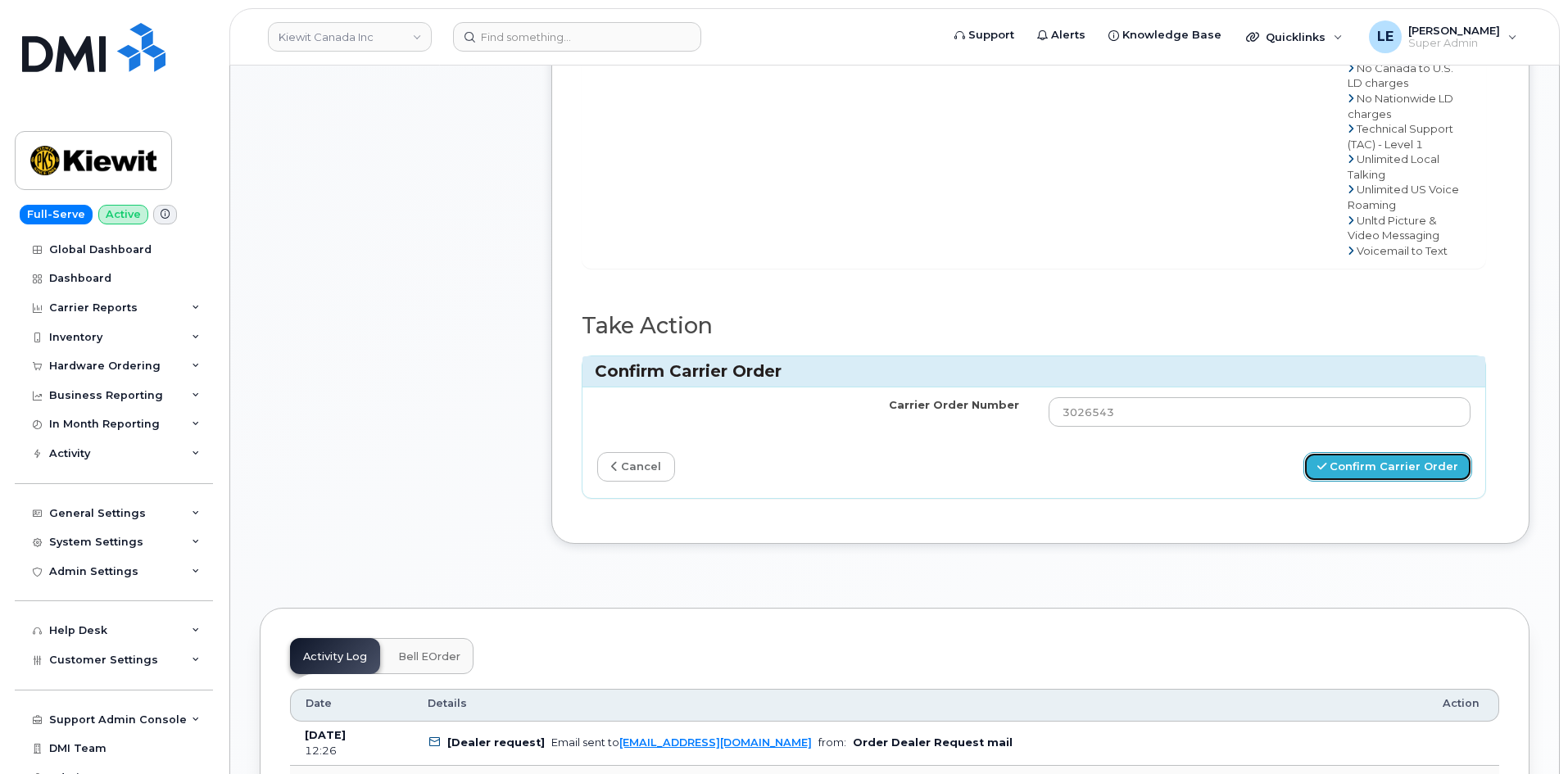
click at [1375, 452] on button "Confirm Carrier Order" at bounding box center [1388, 467] width 169 height 30
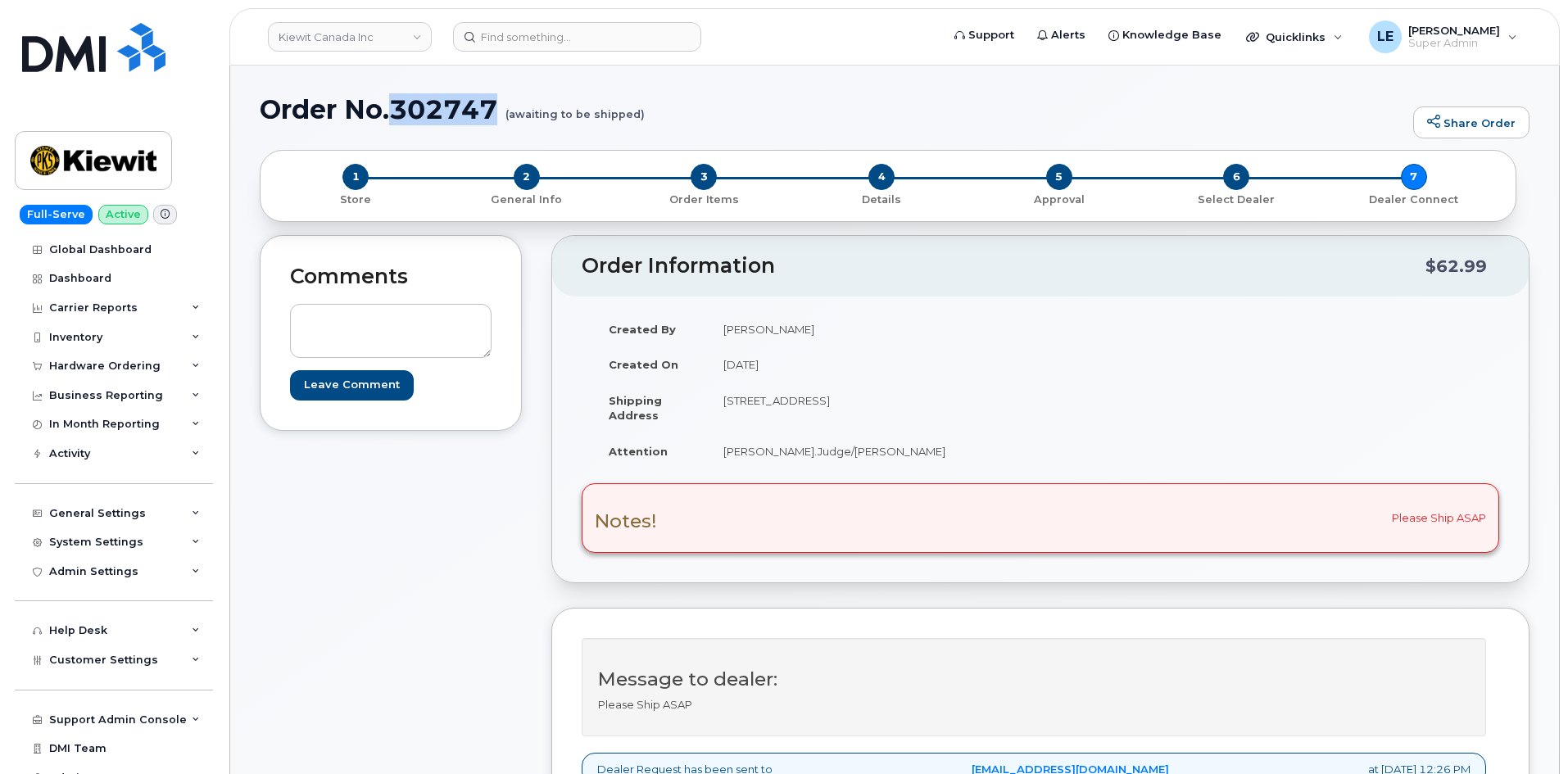
drag, startPoint x: 393, startPoint y: 110, endPoint x: 501, endPoint y: 104, distance: 108.2
click at [501, 104] on h1 "Order No.302747 (awaiting to be shipped)" at bounding box center [832, 109] width 1145 height 29
copy h1 "302747"
click at [620, 40] on input at bounding box center [577, 37] width 248 height 30
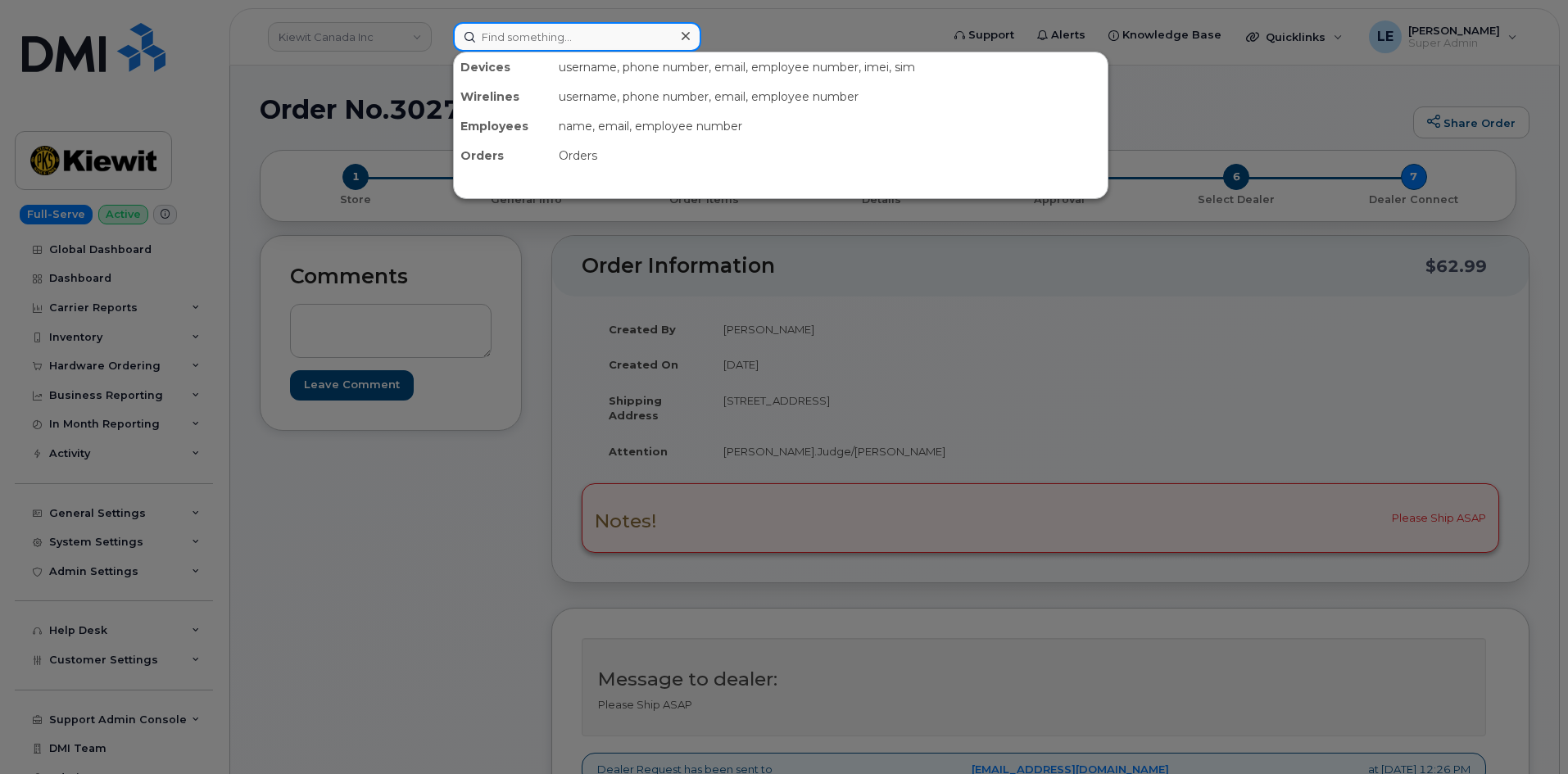
paste input "302684"
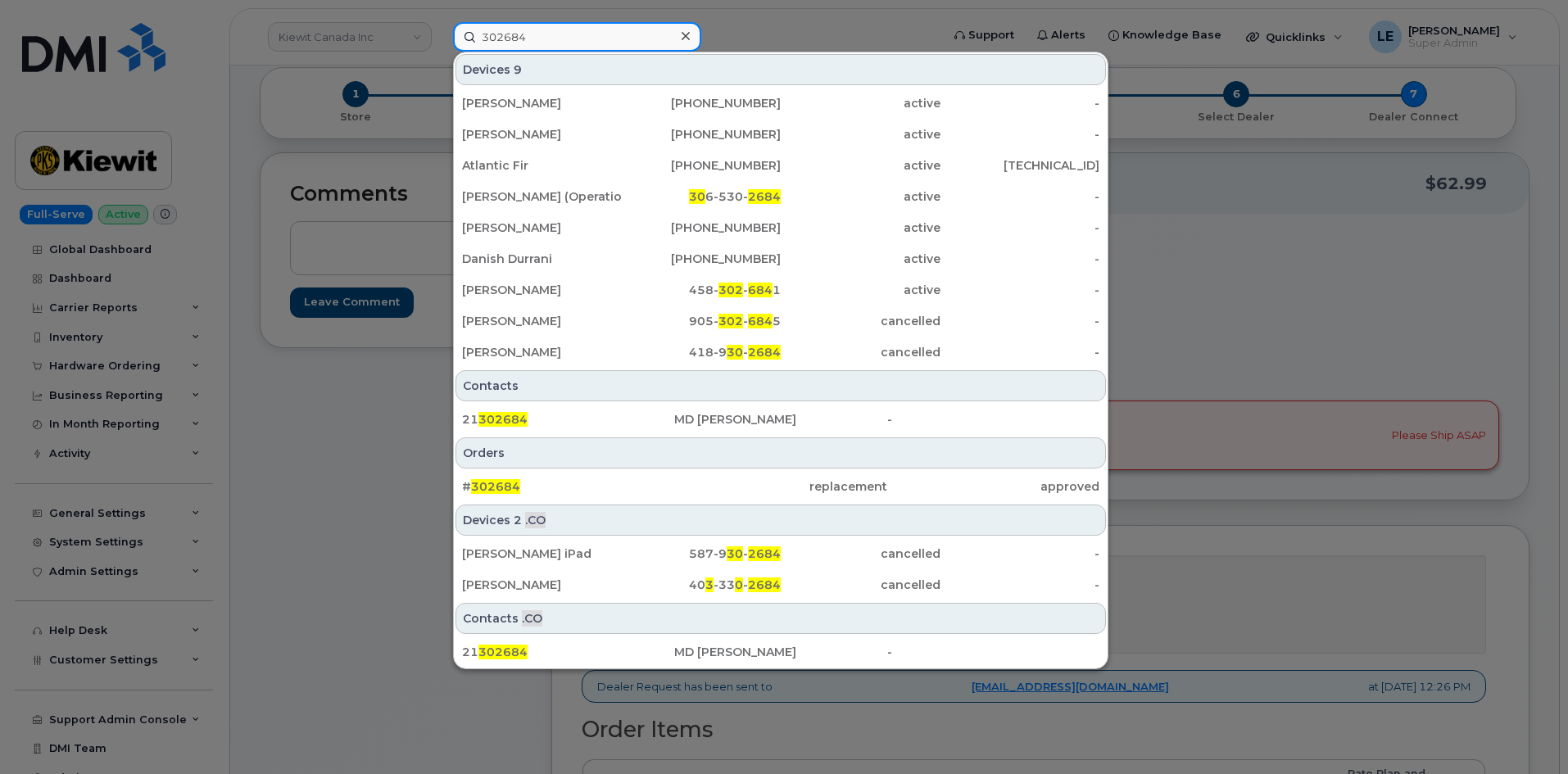
scroll to position [163, 0]
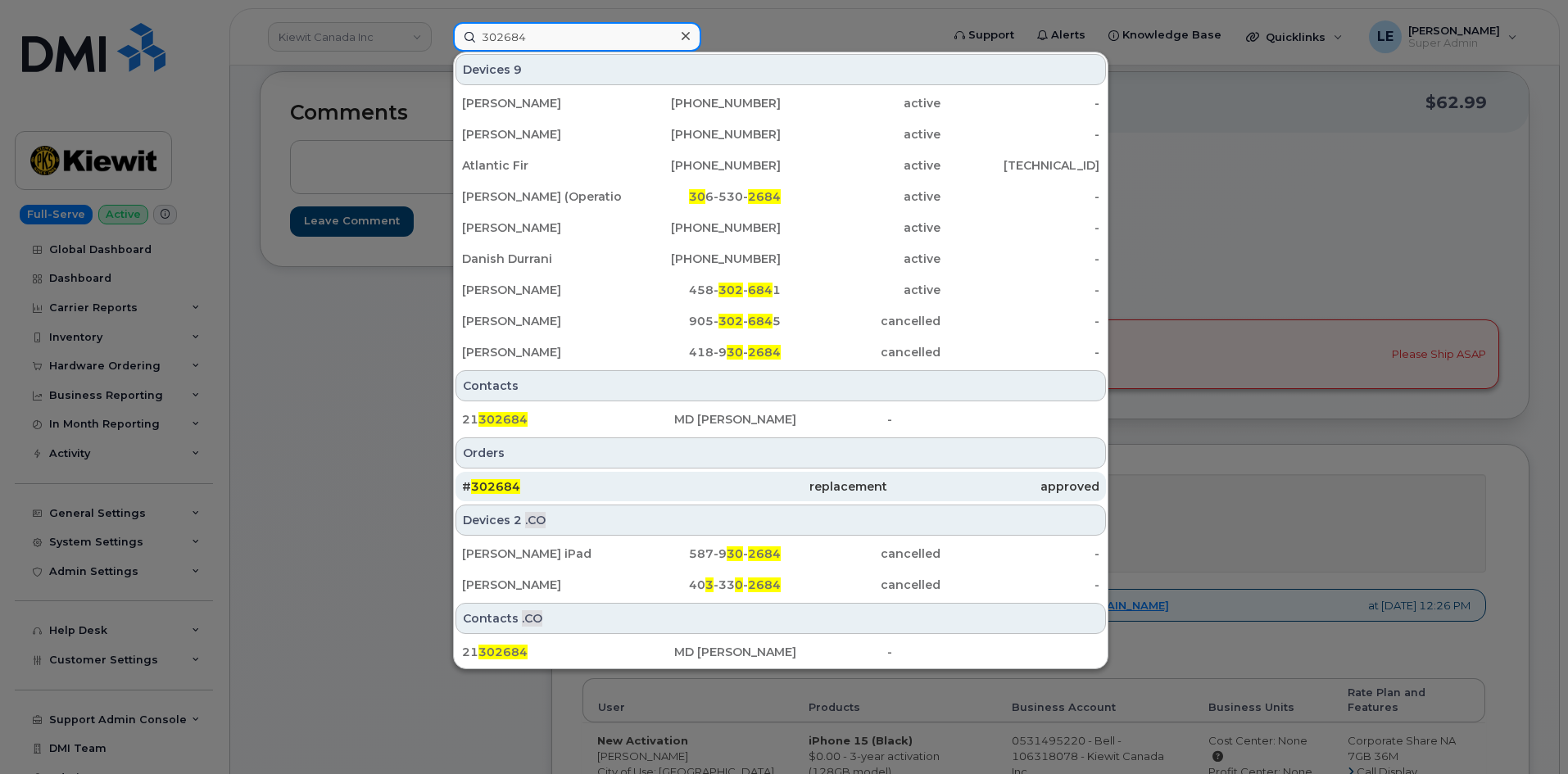
type input "302684"
click at [574, 487] on div "# 302684" at bounding box center [568, 486] width 212 height 17
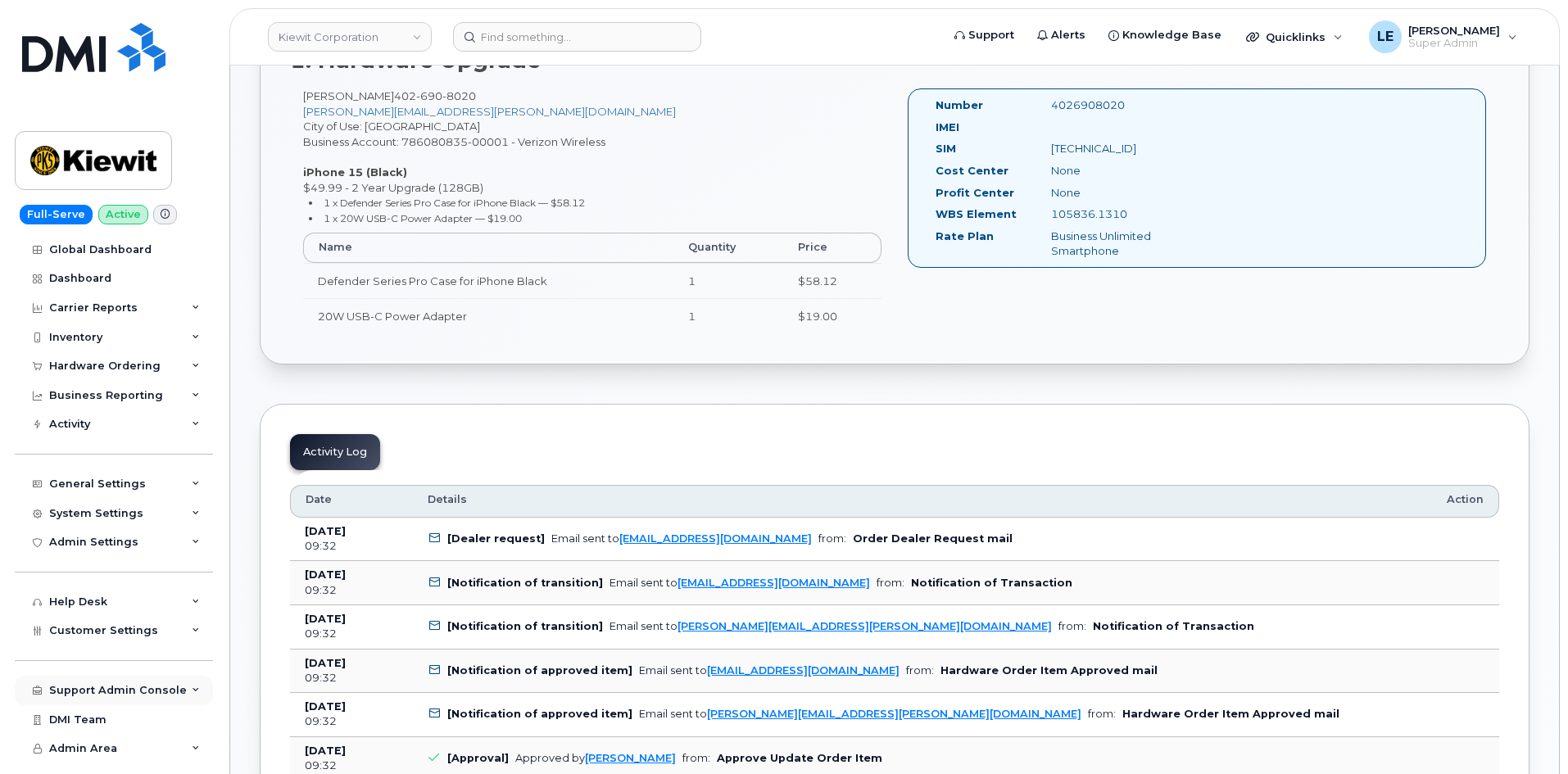
scroll to position [573, 0]
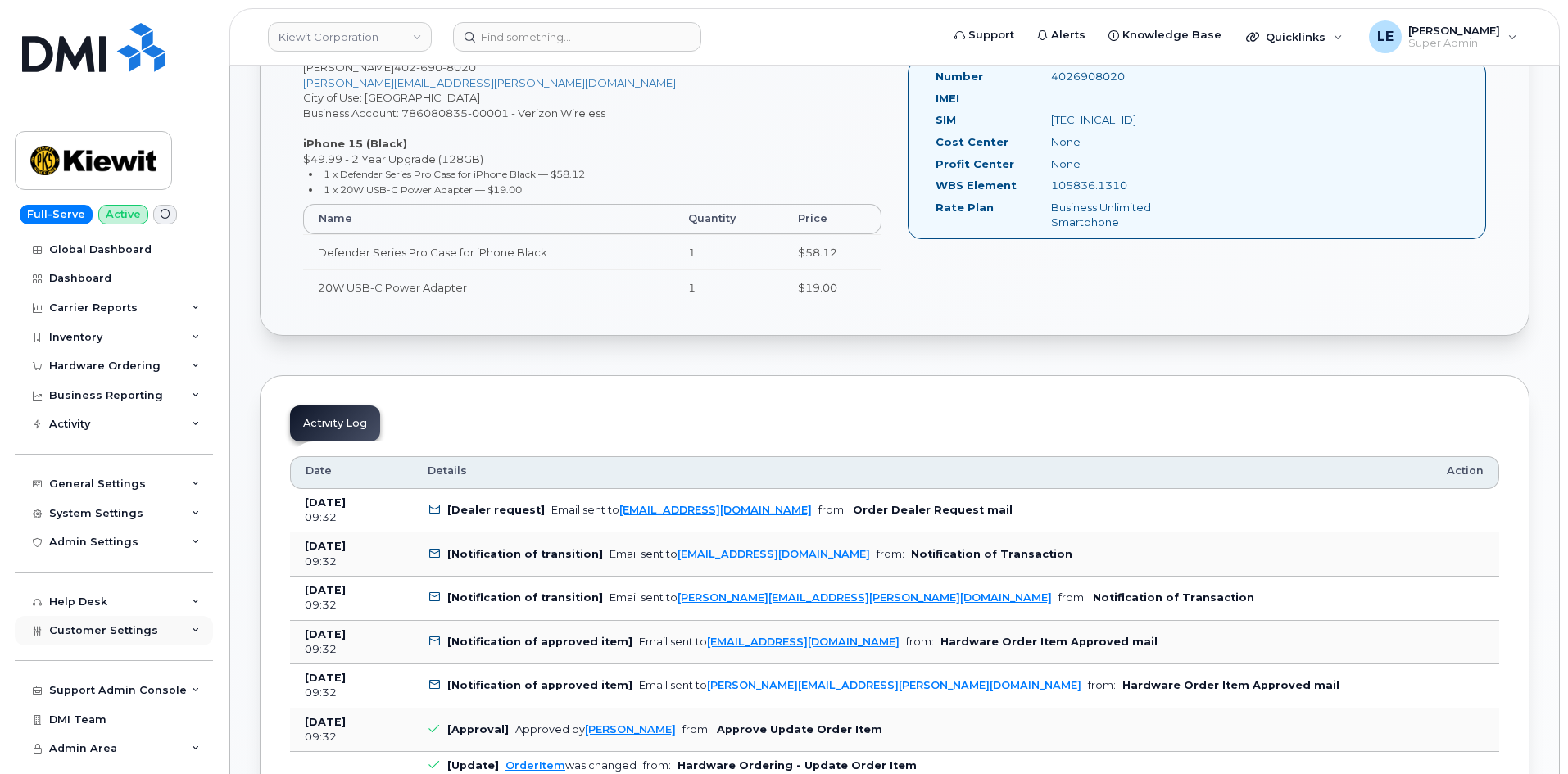
click at [112, 631] on span "Customer Settings" at bounding box center [103, 630] width 109 height 12
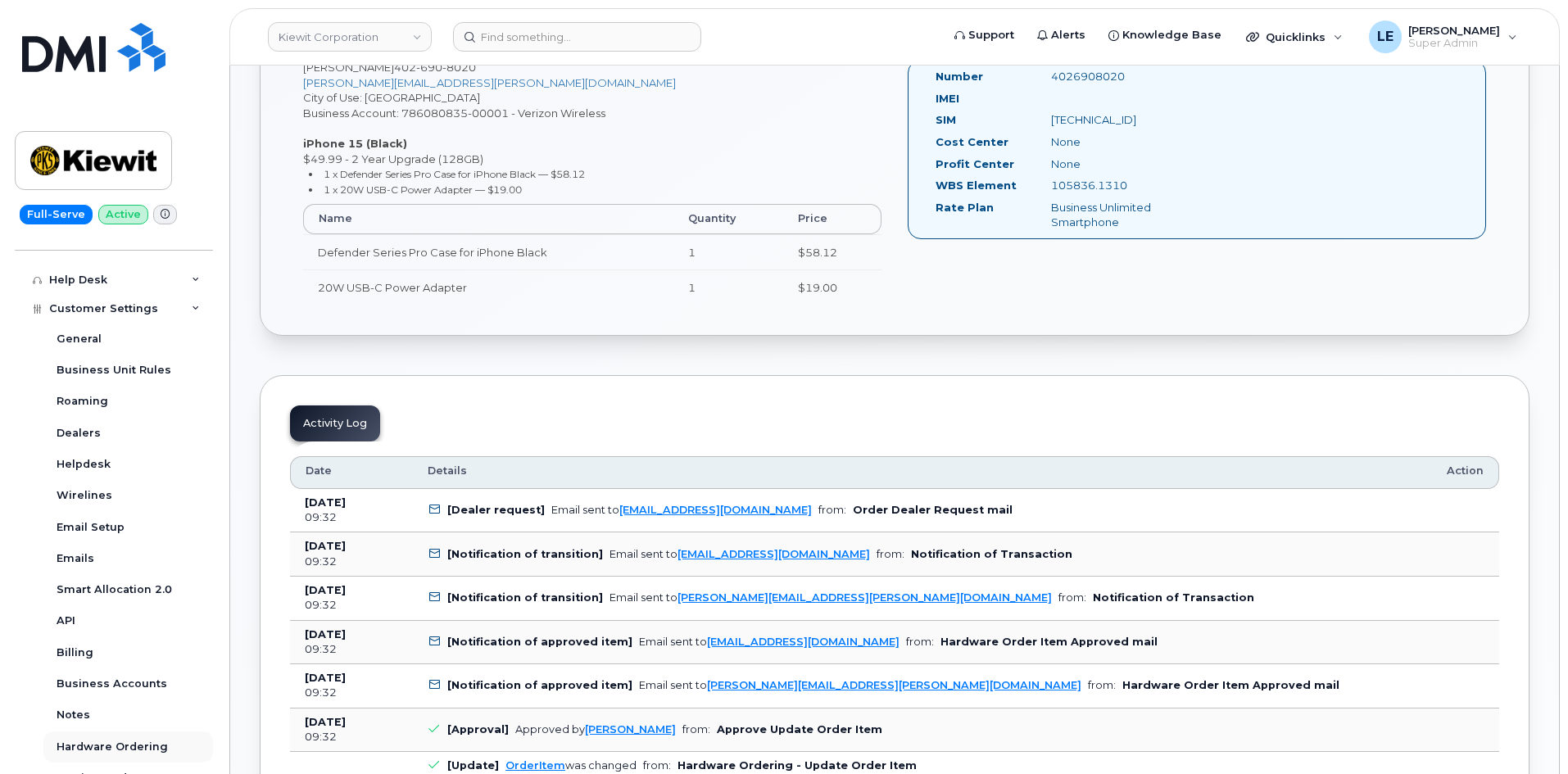
scroll to position [410, 0]
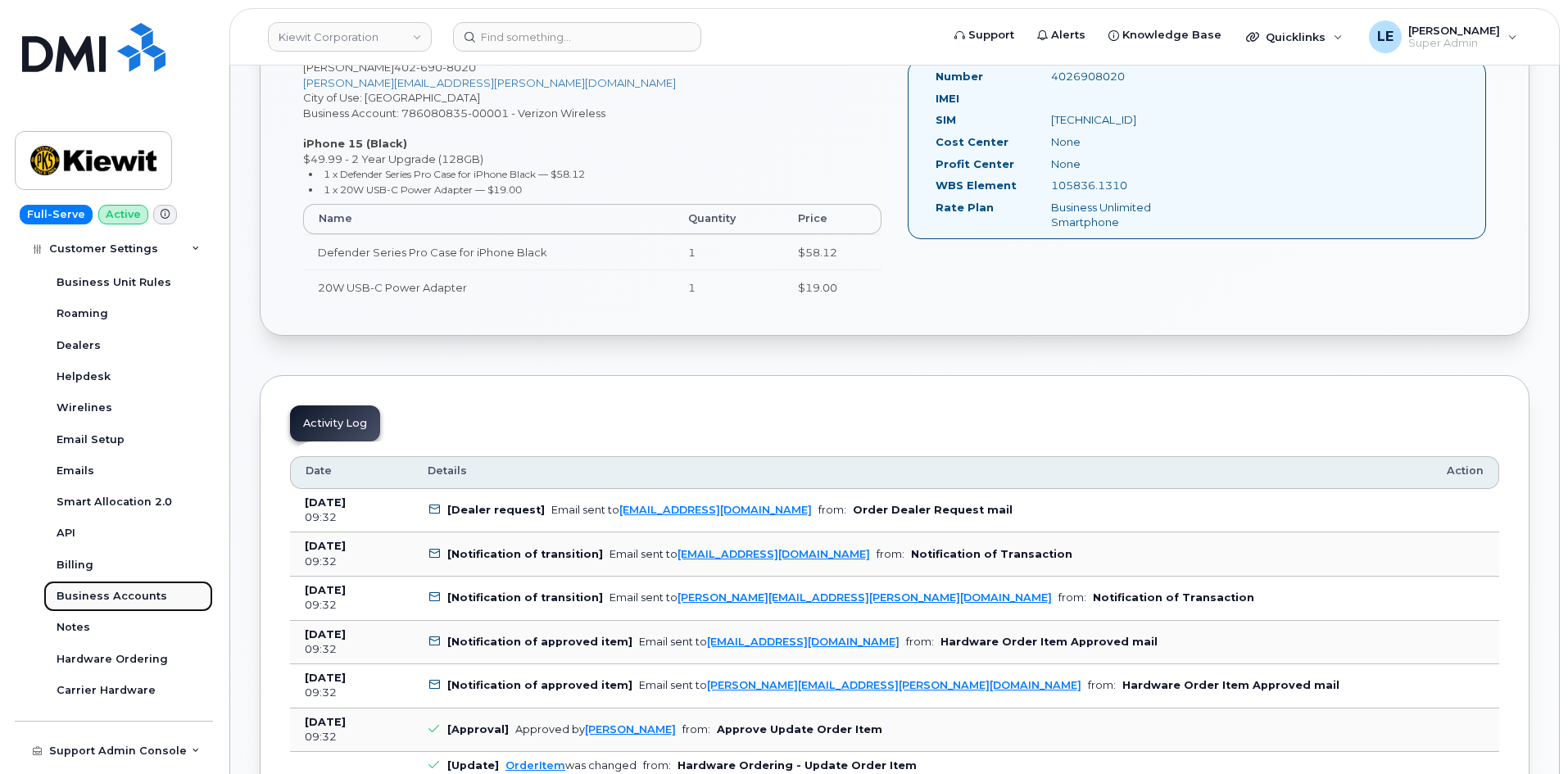
click at [115, 604] on div "Business Accounts" at bounding box center [111, 596] width 111 height 15
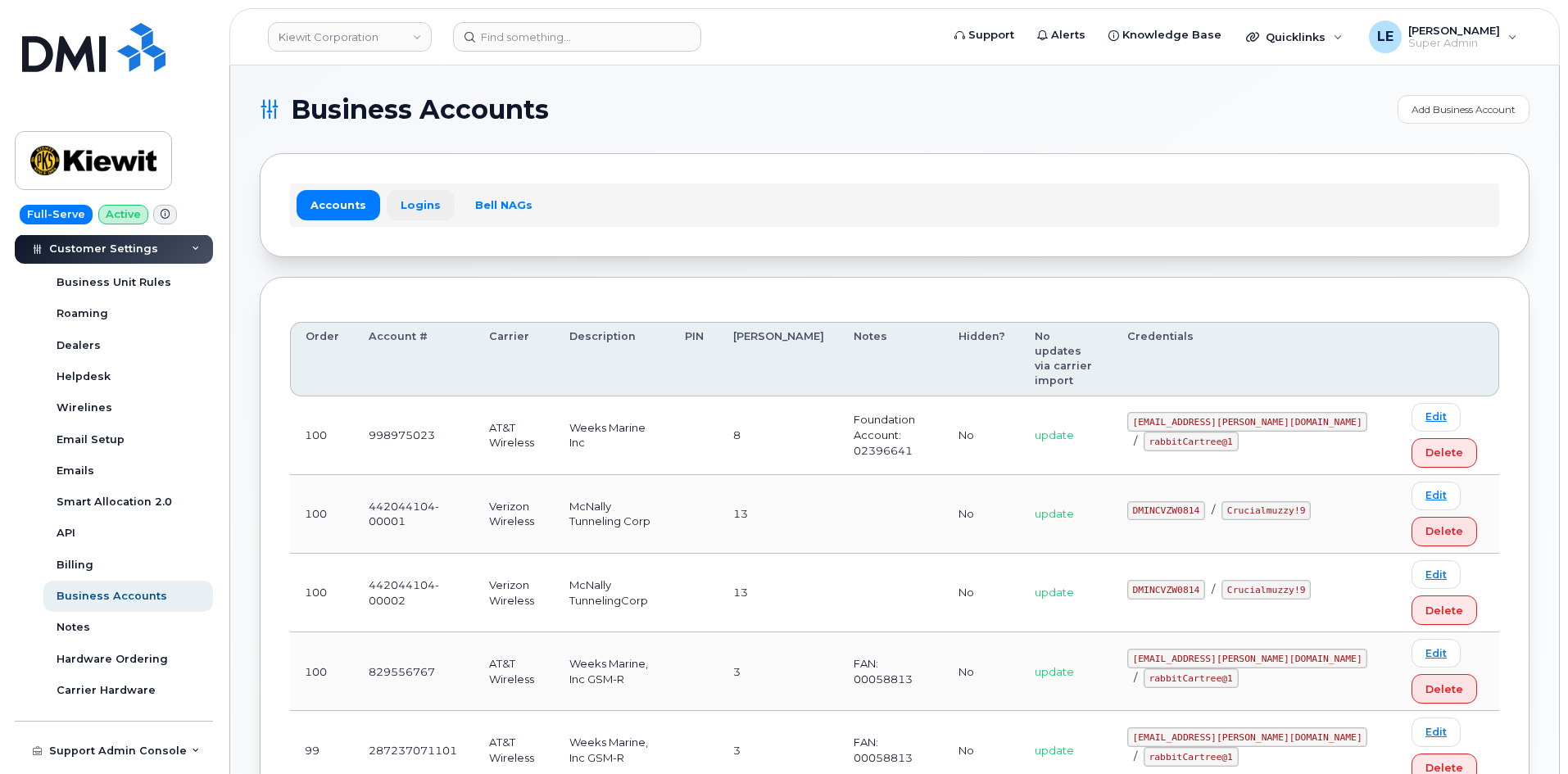
click at [414, 201] on link "Logins" at bounding box center [420, 204] width 68 height 30
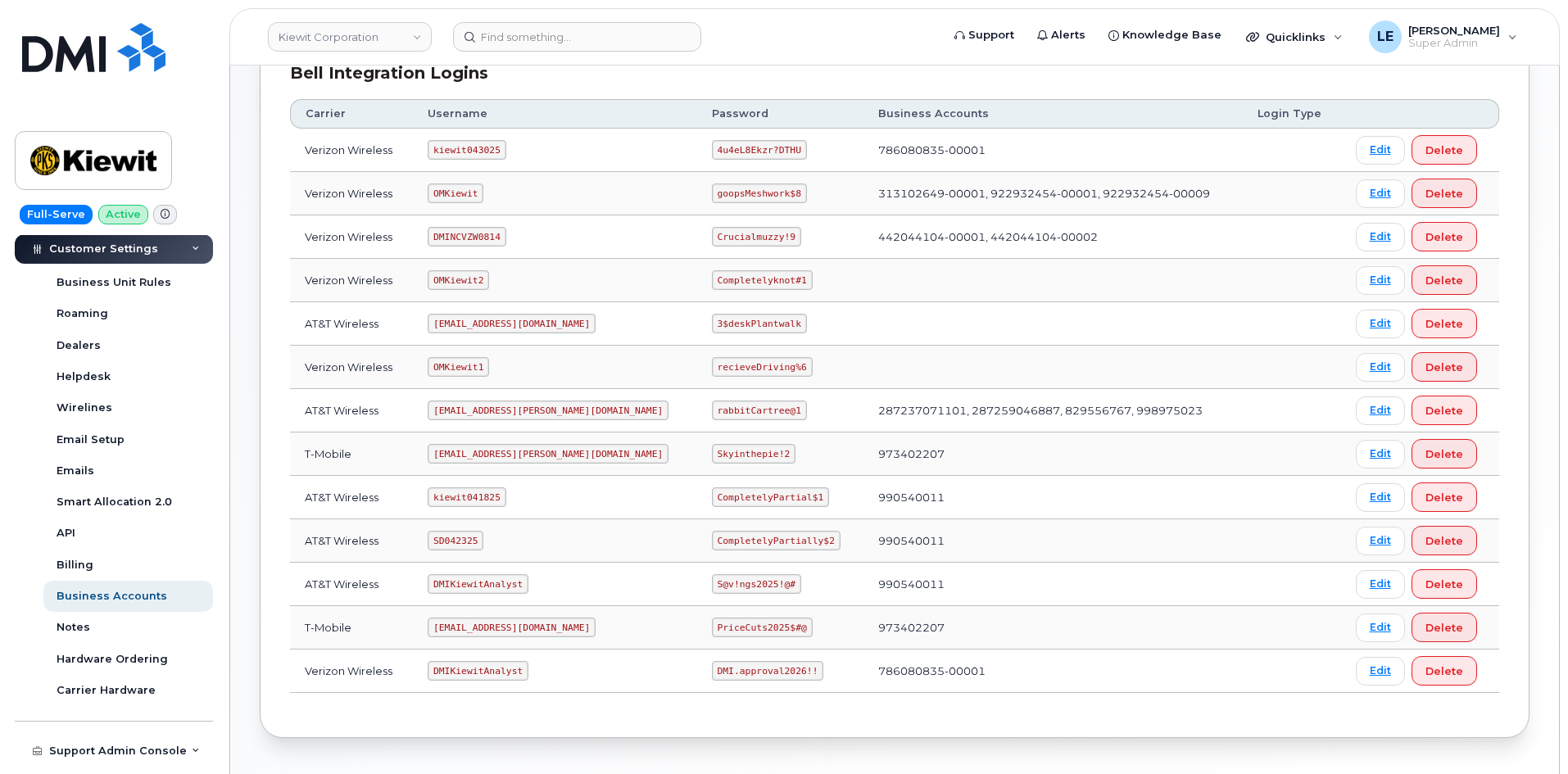
scroll to position [82, 0]
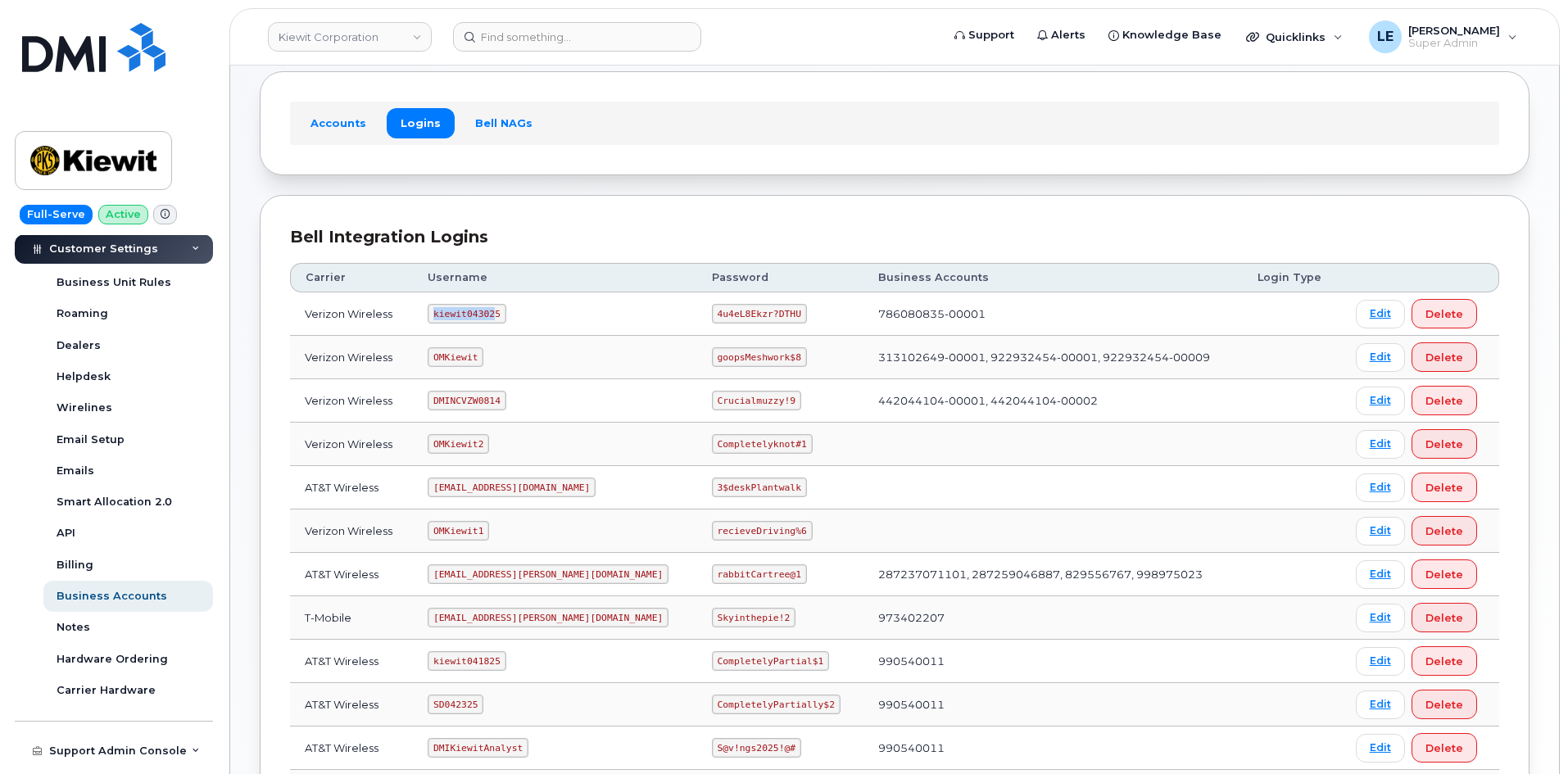
drag, startPoint x: 443, startPoint y: 314, endPoint x: 501, endPoint y: 312, distance: 58.0
click at [501, 312] on code "kiewit043025" at bounding box center [466, 313] width 77 height 20
click at [504, 315] on code "kiewit043025" at bounding box center [466, 313] width 77 height 20
drag, startPoint x: 502, startPoint y: 315, endPoint x: 445, endPoint y: 314, distance: 57.0
click at [445, 314] on code "kiewit043025" at bounding box center [466, 313] width 77 height 20
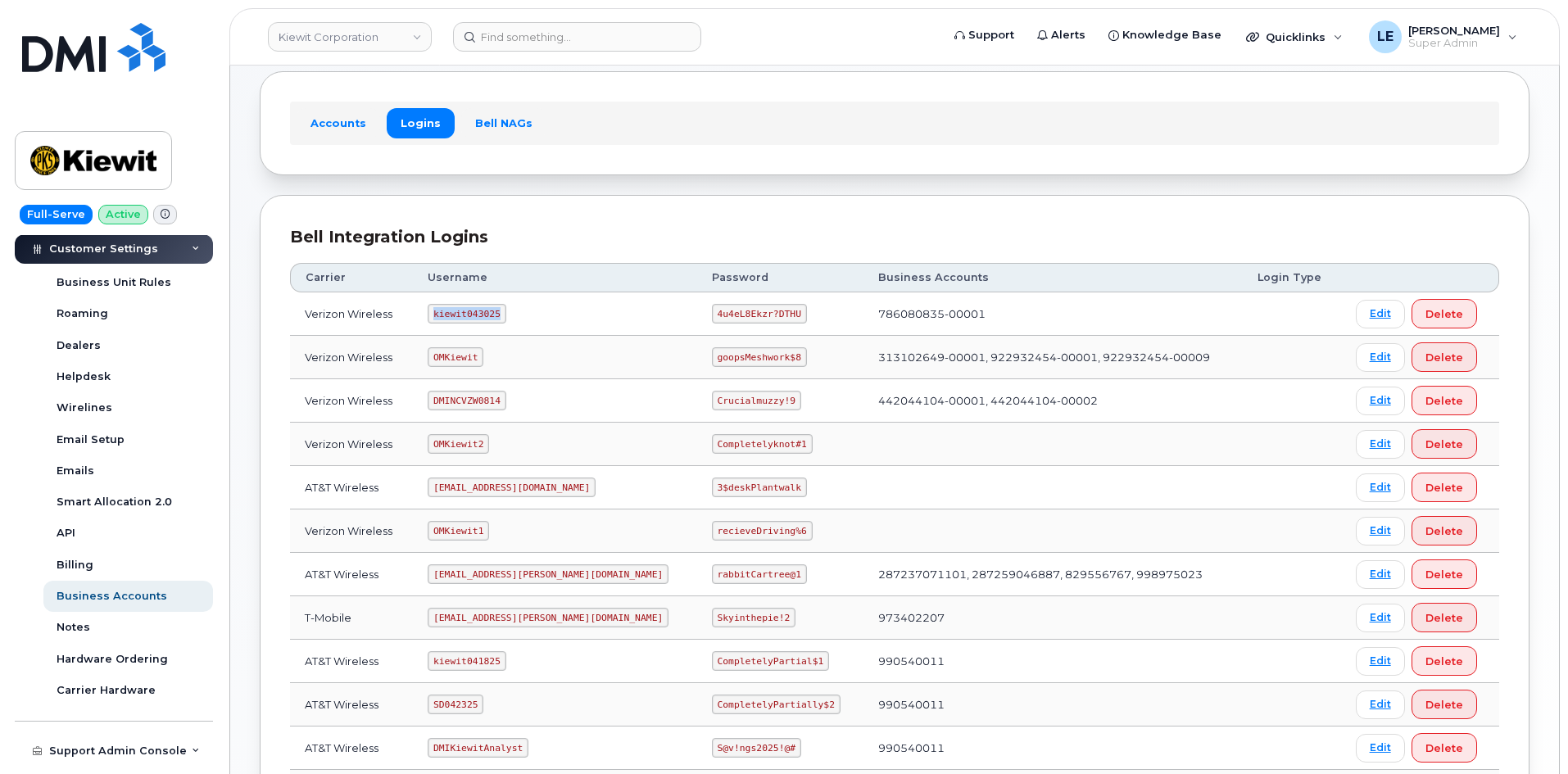
copy code "kiewit043025"
drag, startPoint x: 665, startPoint y: 315, endPoint x: 740, endPoint y: 315, distance: 75.0
click at [740, 315] on code "4u4eL8Ekzr?DTHU" at bounding box center [759, 313] width 95 height 20
copy code "4u4eL8Ekzr?DTHU"
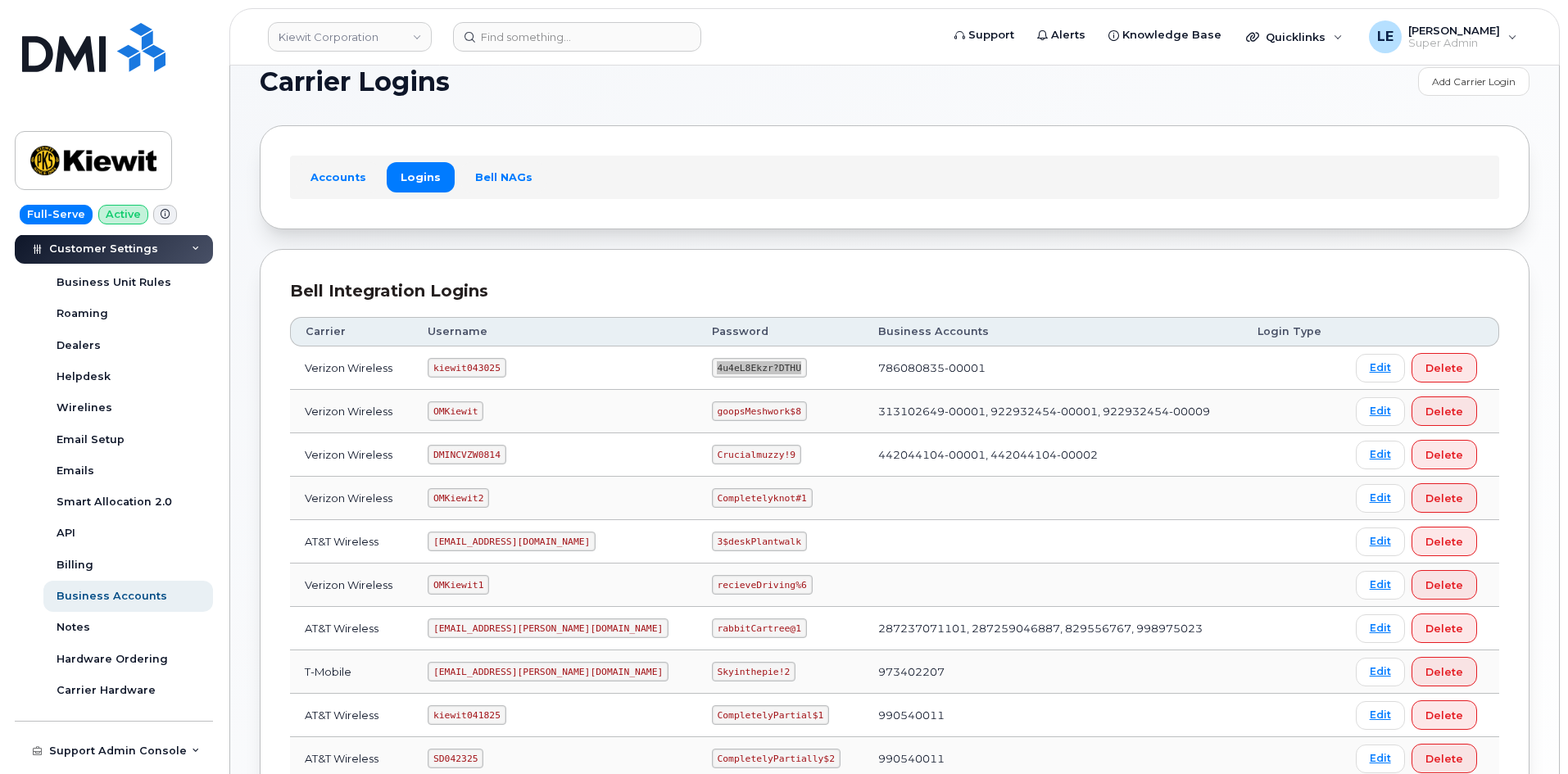
scroll to position [0, 0]
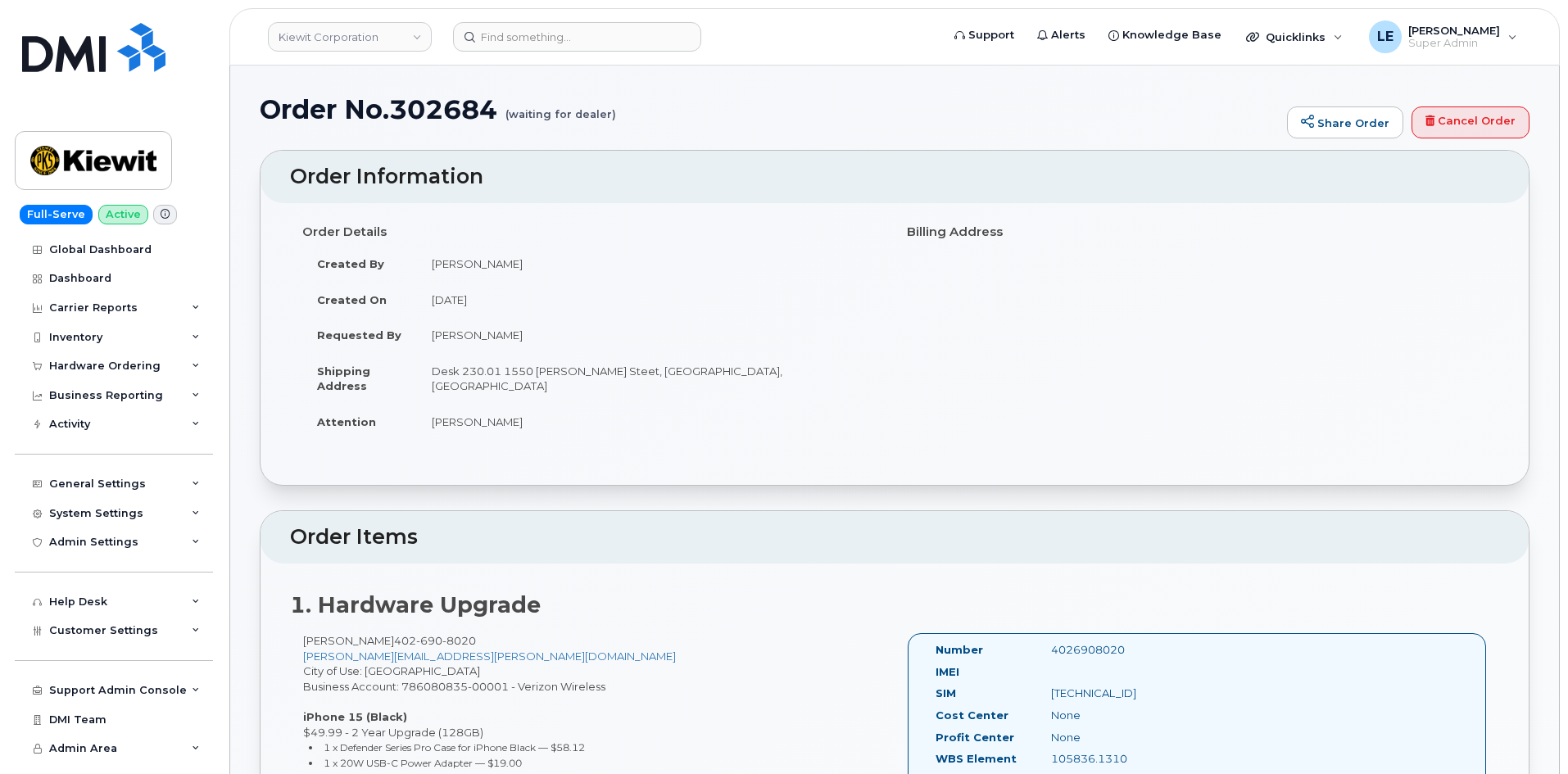
click at [468, 637] on div "1. Hardware Upgrade [PERSON_NAME] [PHONE_NUMBER] [PERSON_NAME][EMAIL_ADDRESS][P…" at bounding box center [894, 736] width 1268 height 344
drag, startPoint x: 469, startPoint y: 640, endPoint x: 380, endPoint y: 638, distance: 89.0
click at [380, 638] on div "KYLE LINDEN 402 690 8020 KYLE.LINDEN@KIEWIT.COM City of Use: Omaha Business Acc…" at bounding box center [592, 763] width 605 height 259
copy span "[PHONE_NUMBER]"
click at [513, 37] on input at bounding box center [577, 37] width 248 height 30
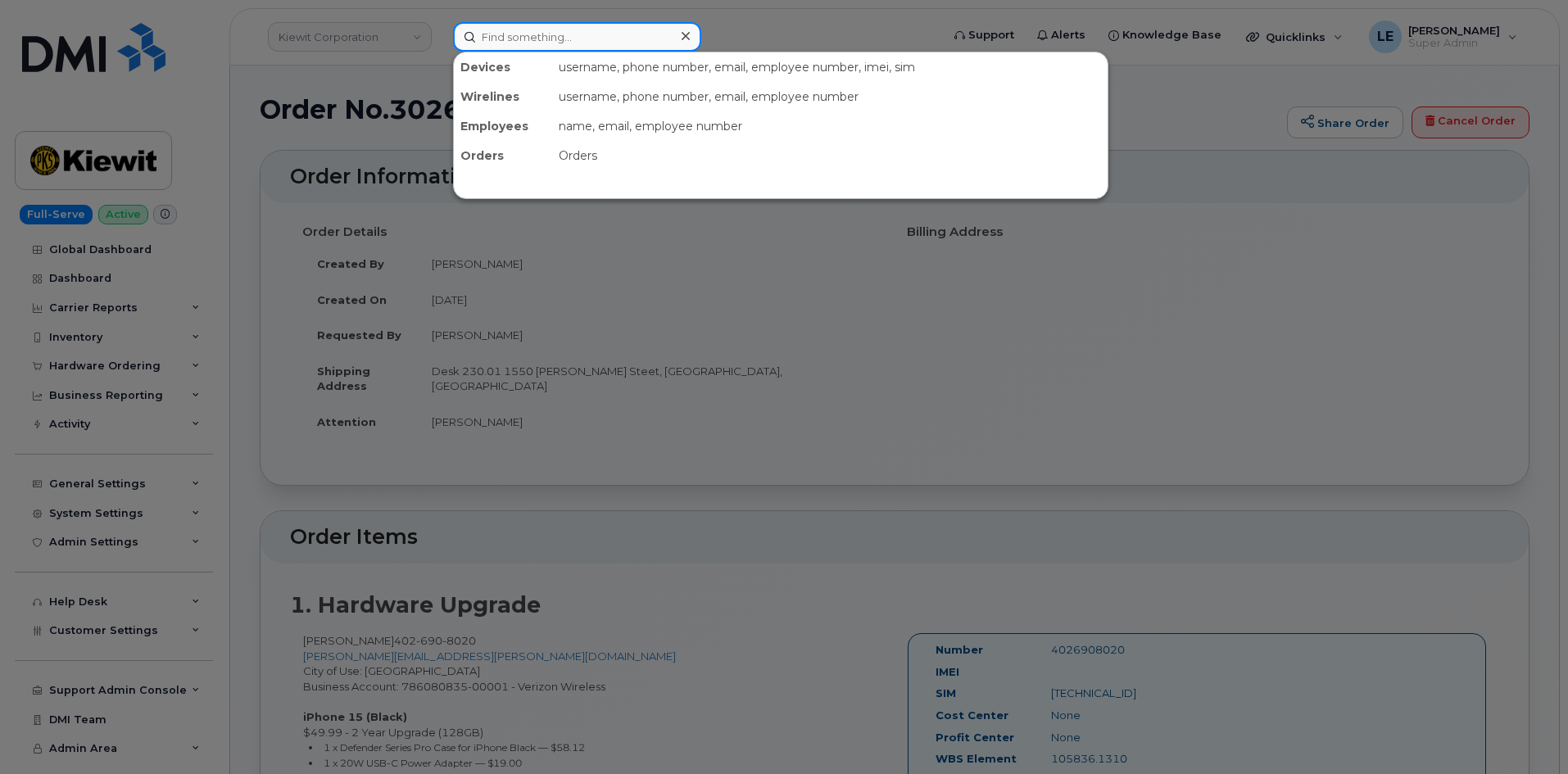
paste input "4026908020"
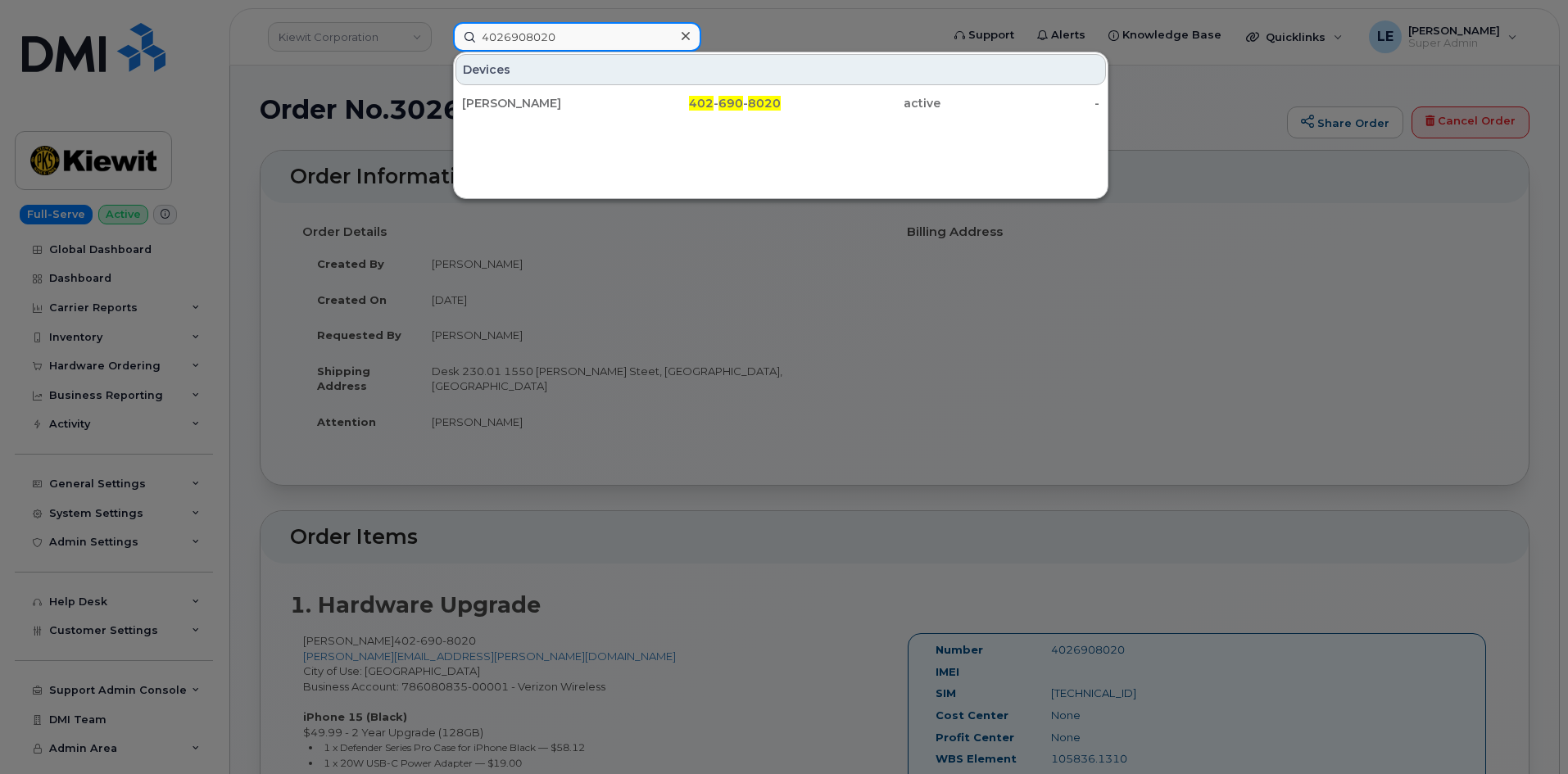
type input "4026908020"
click at [617, 118] on div "KYLE LINDEN 402 - 690 - 8020 active -" at bounding box center [781, 103] width 653 height 33
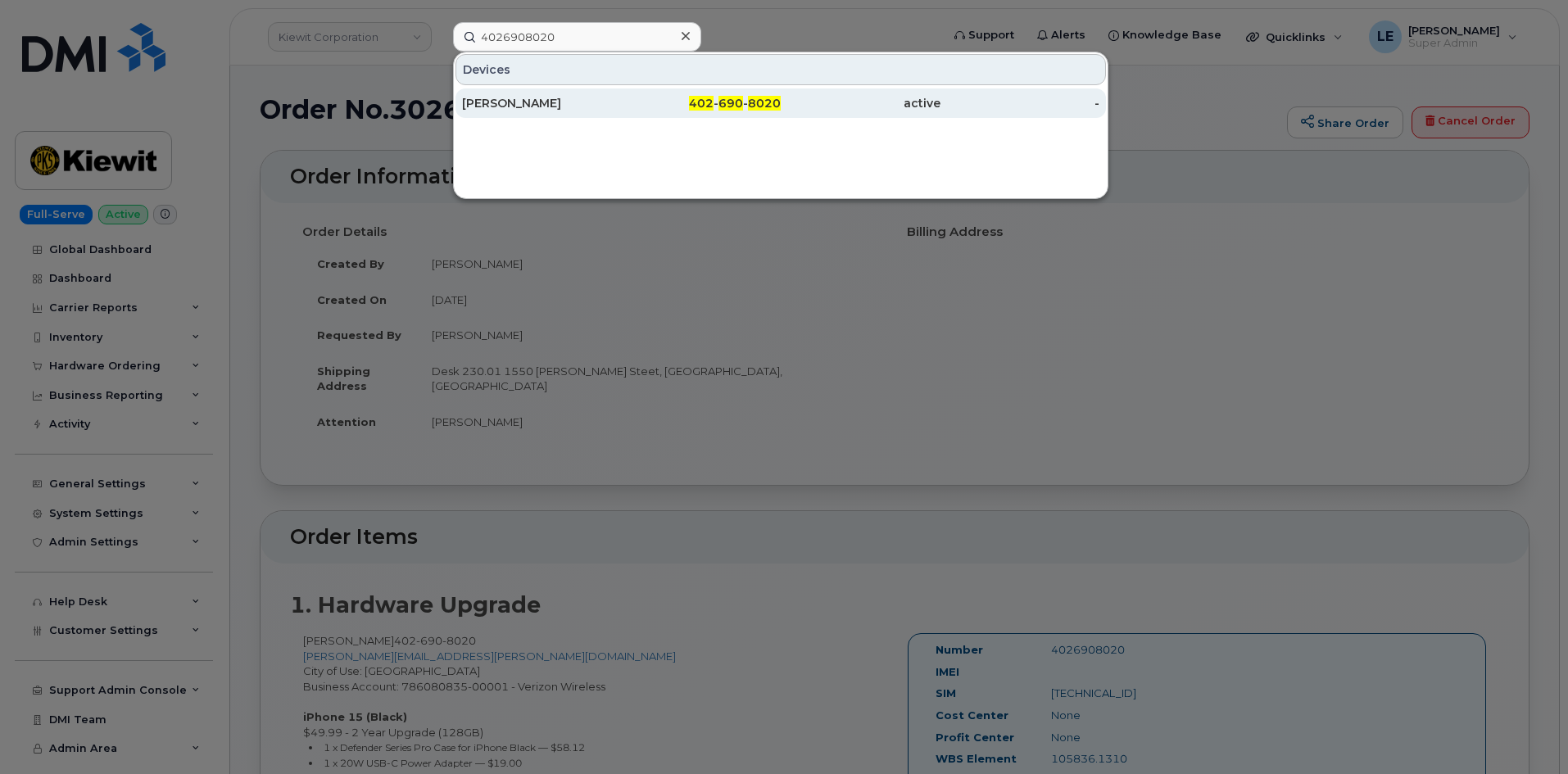
click at [613, 112] on div "[PERSON_NAME]" at bounding box center [542, 103] width 160 height 30
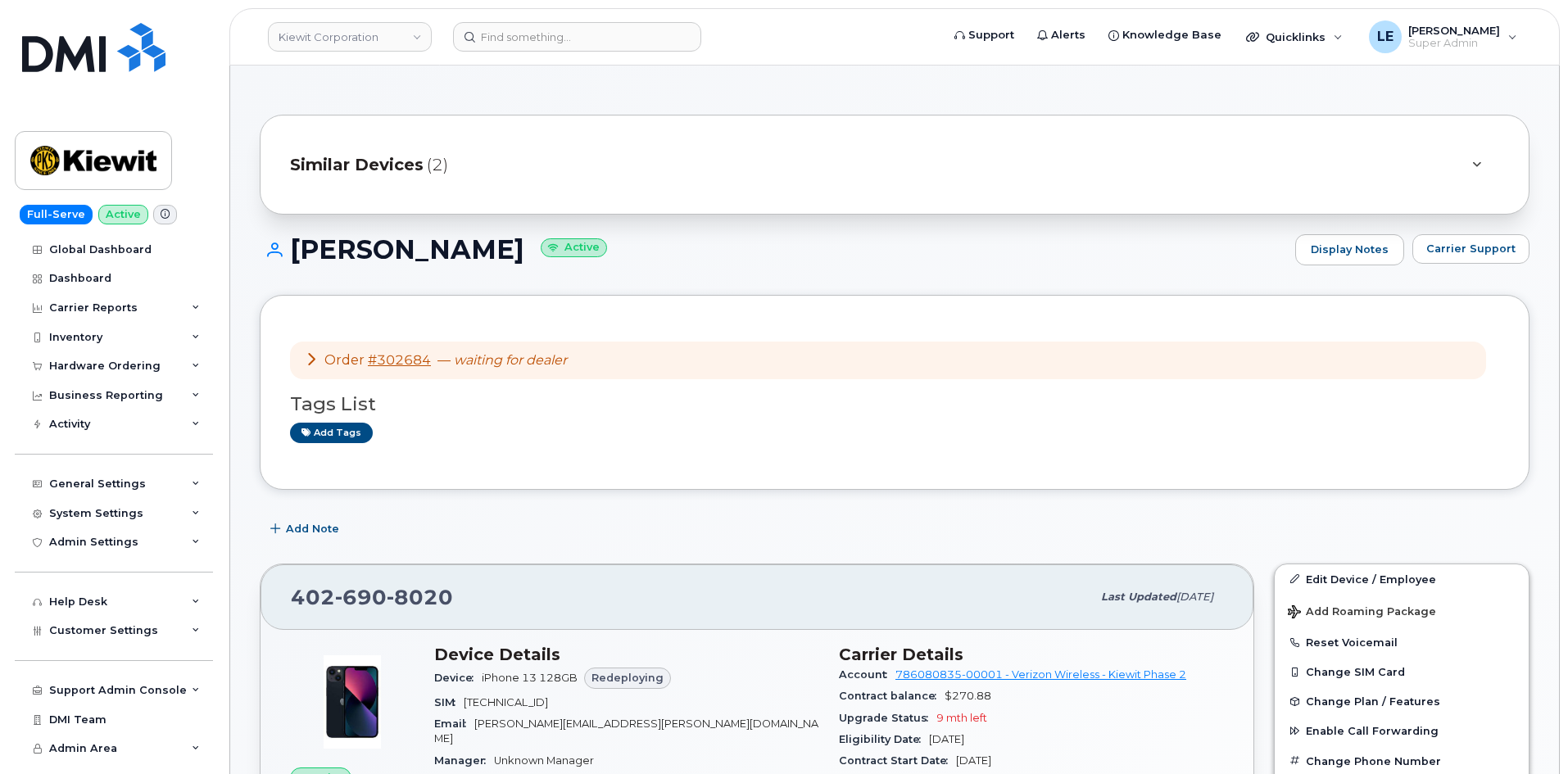
click at [313, 357] on icon at bounding box center [311, 358] width 13 height 13
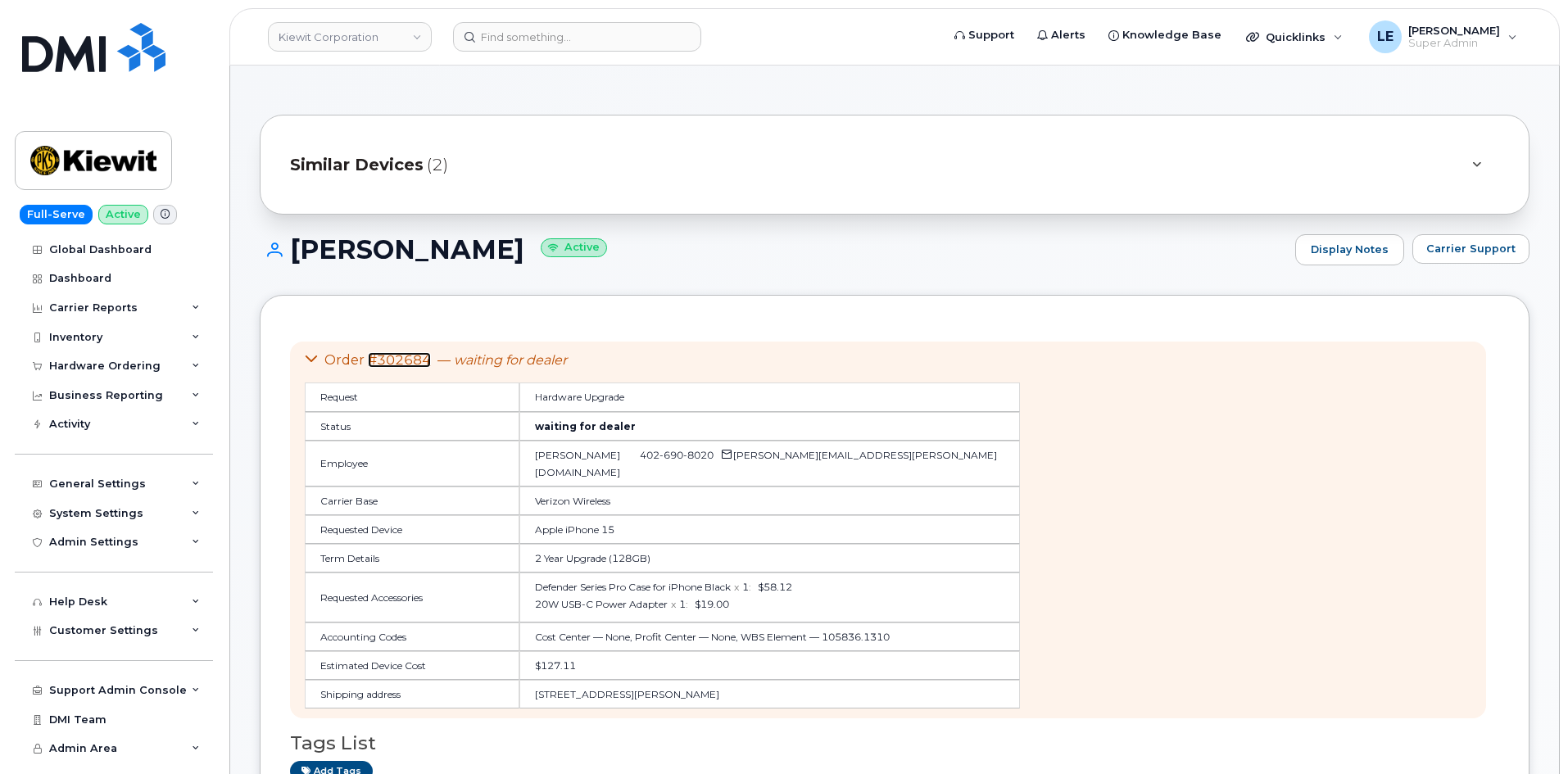
click at [392, 357] on link "#302684" at bounding box center [399, 360] width 63 height 16
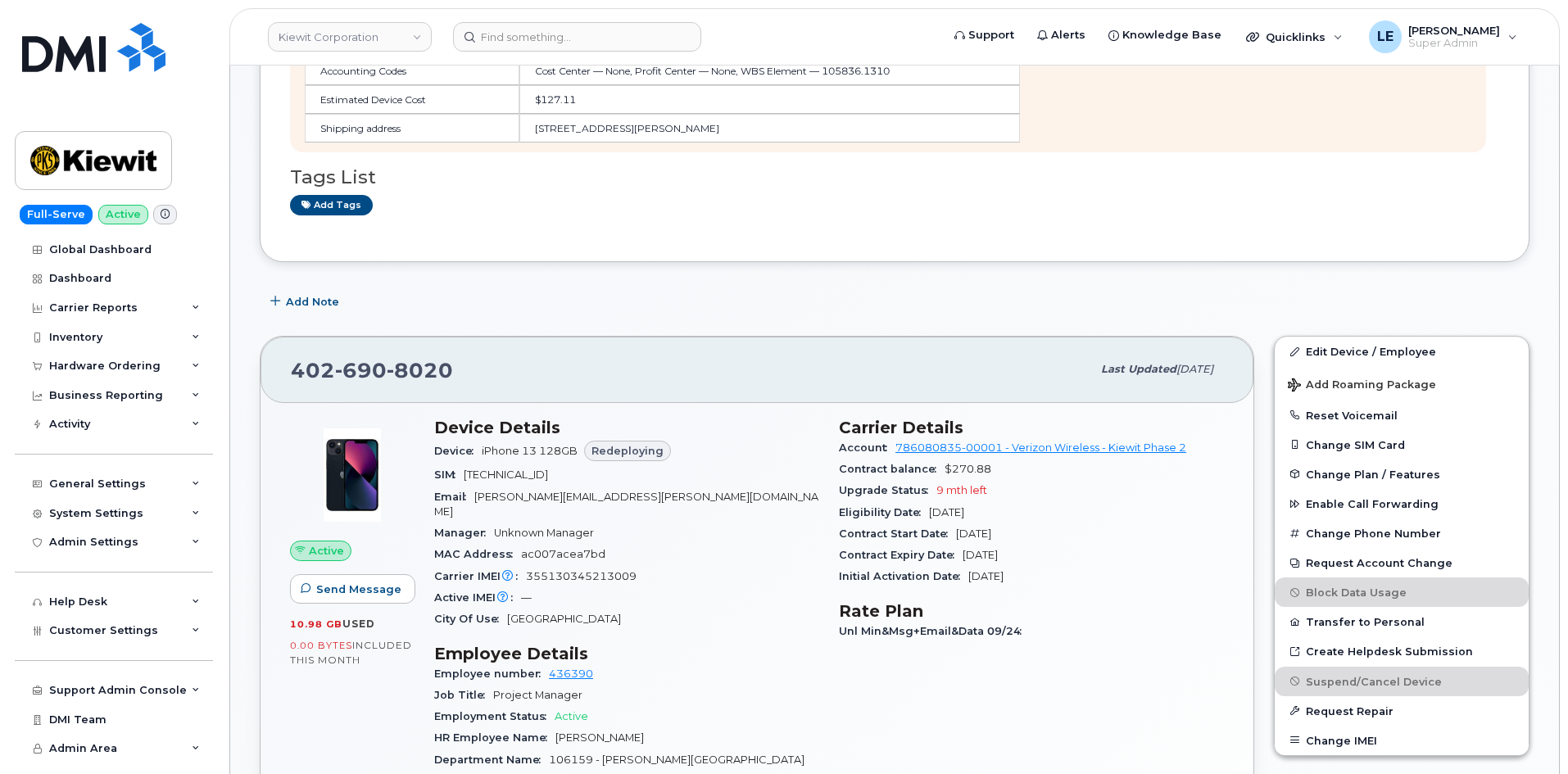
scroll to position [655, 0]
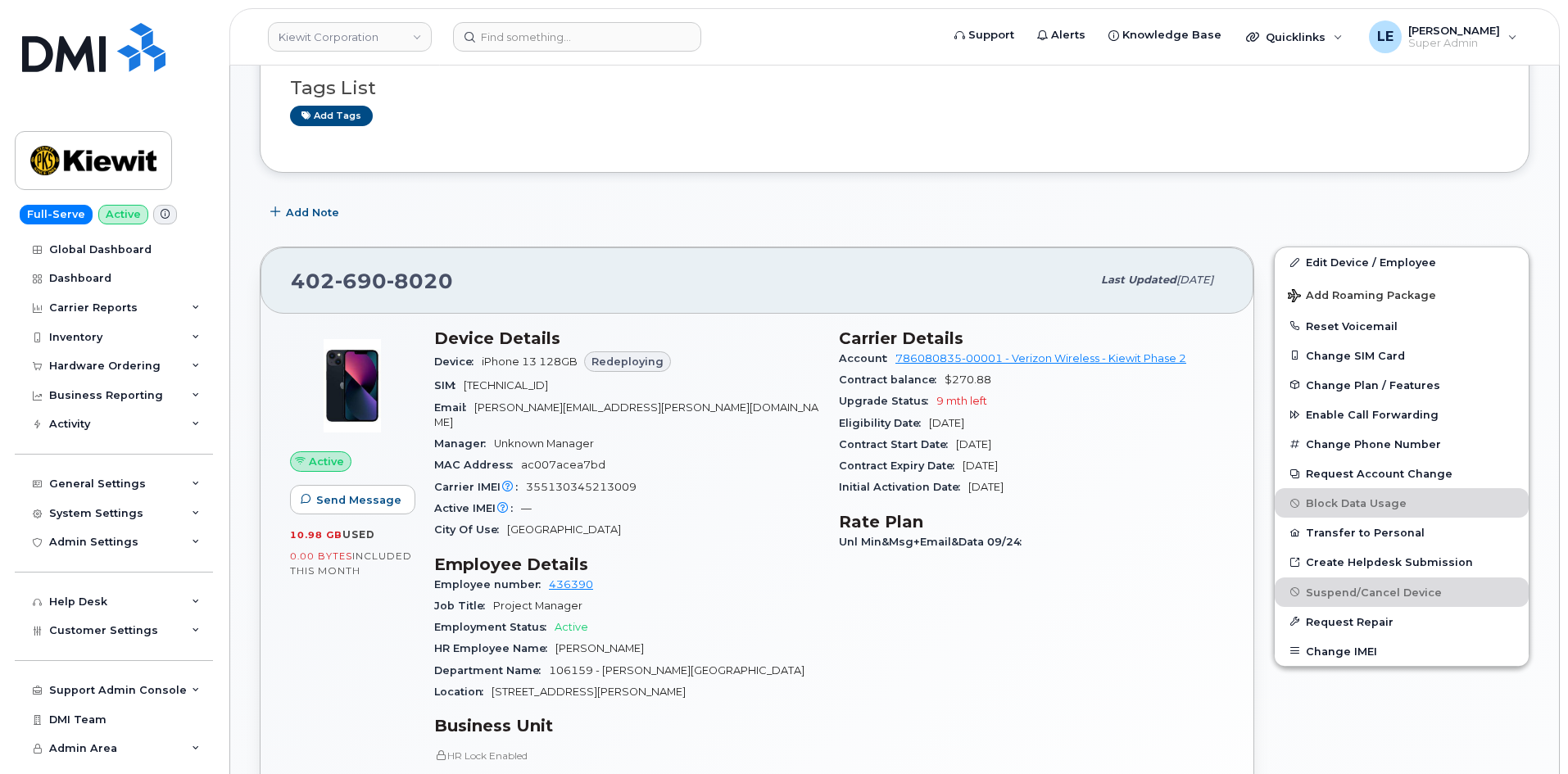
click at [392, 290] on span "8020" at bounding box center [419, 281] width 66 height 24
click at [392, 290] on span "8020" at bounding box center [419, 281] width 66 height 24
copy span "402 690 8020"
click at [750, 681] on div "Location 399 Frances Street" at bounding box center [627, 691] width 385 height 21
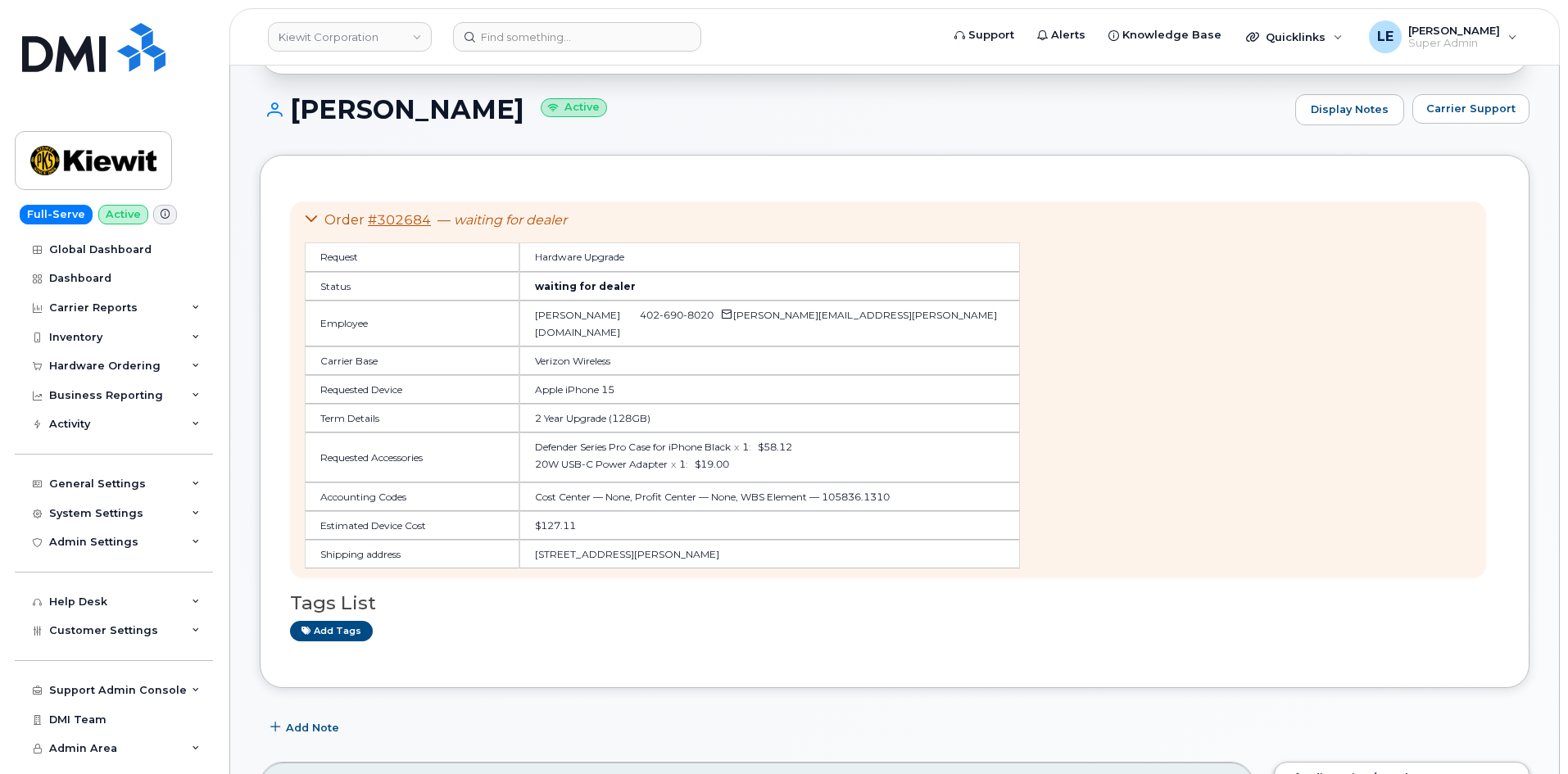
scroll to position [0, 0]
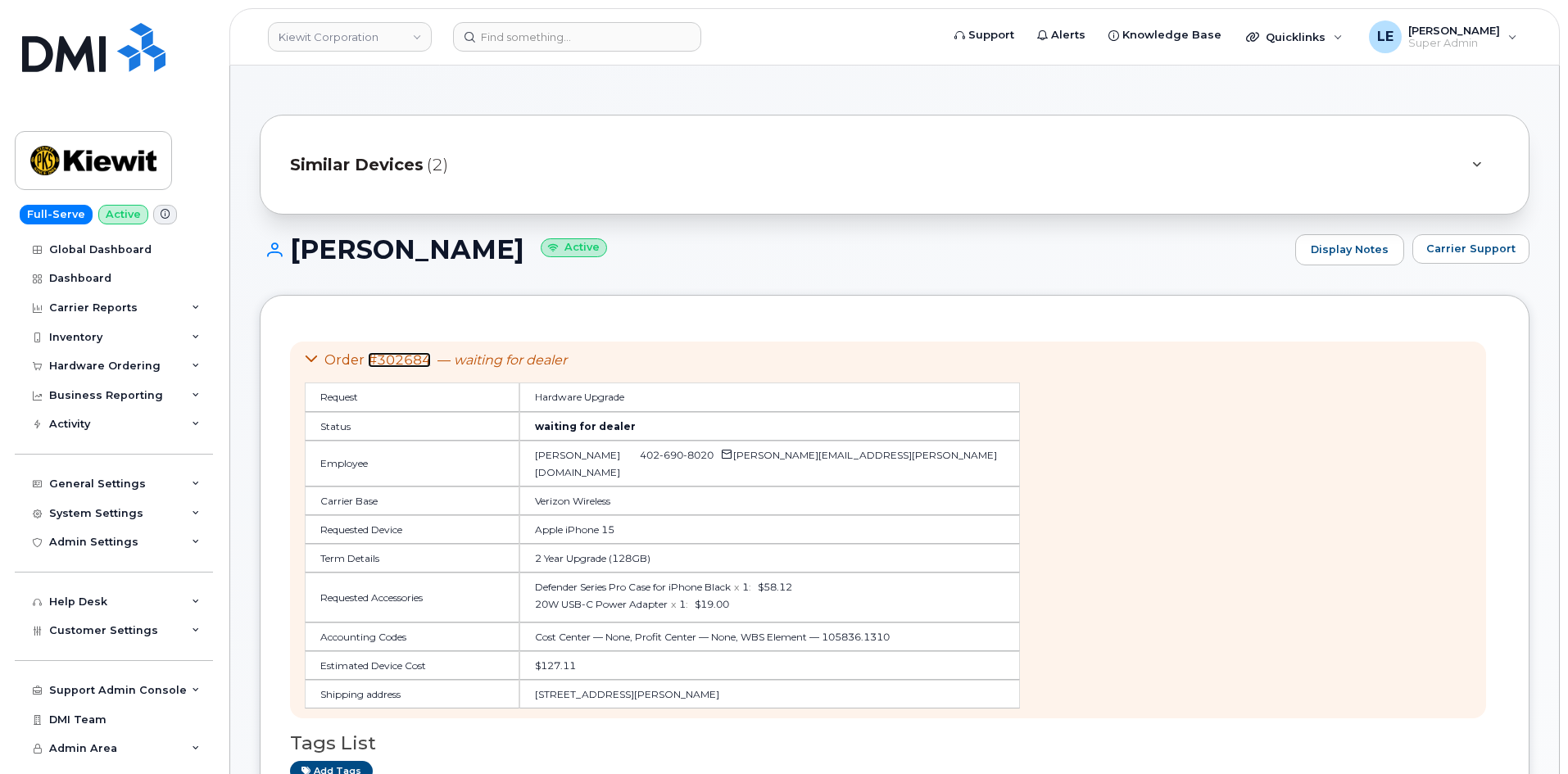
click at [406, 364] on link "#302684" at bounding box center [399, 360] width 63 height 16
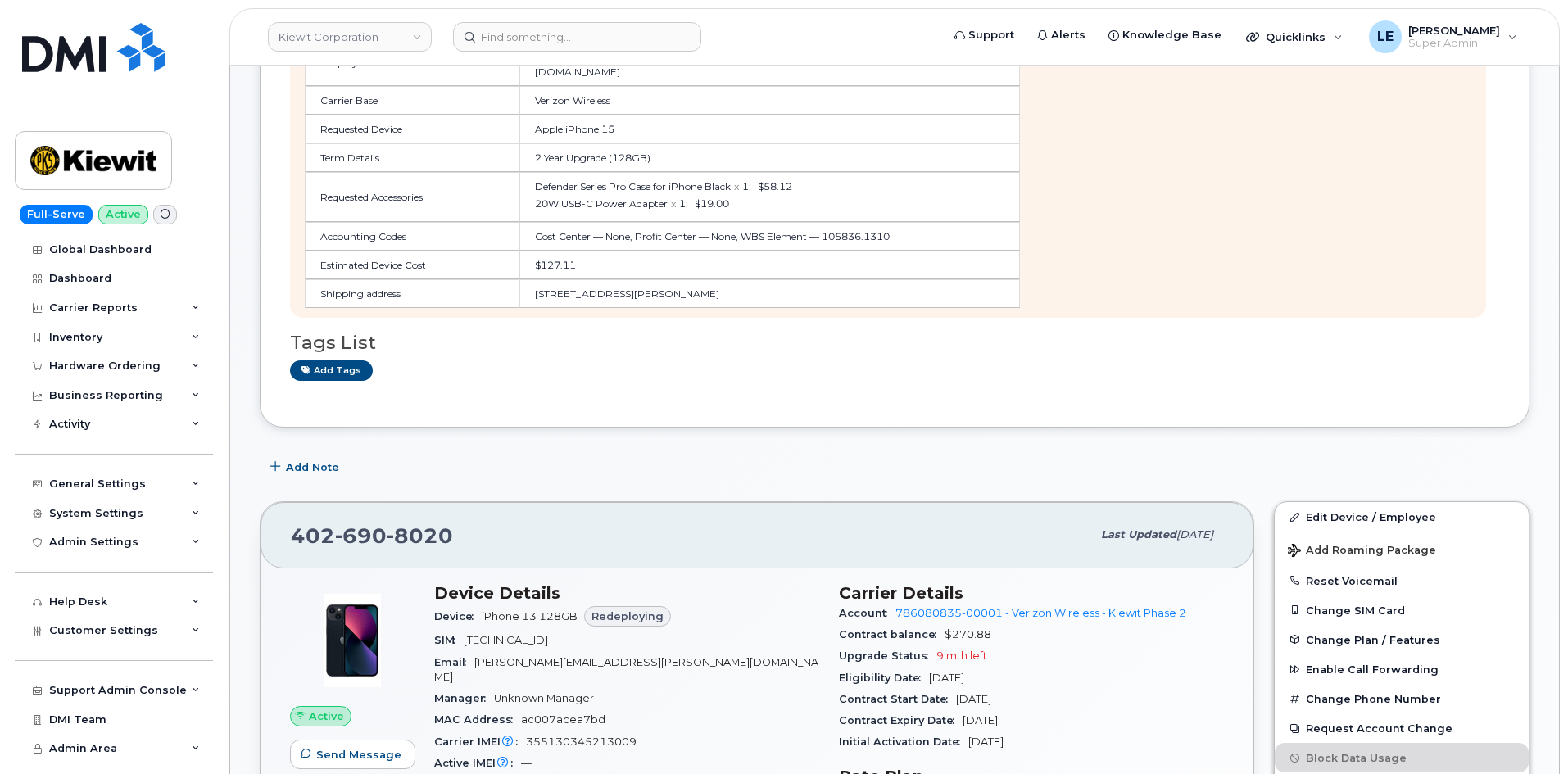
scroll to position [491, 0]
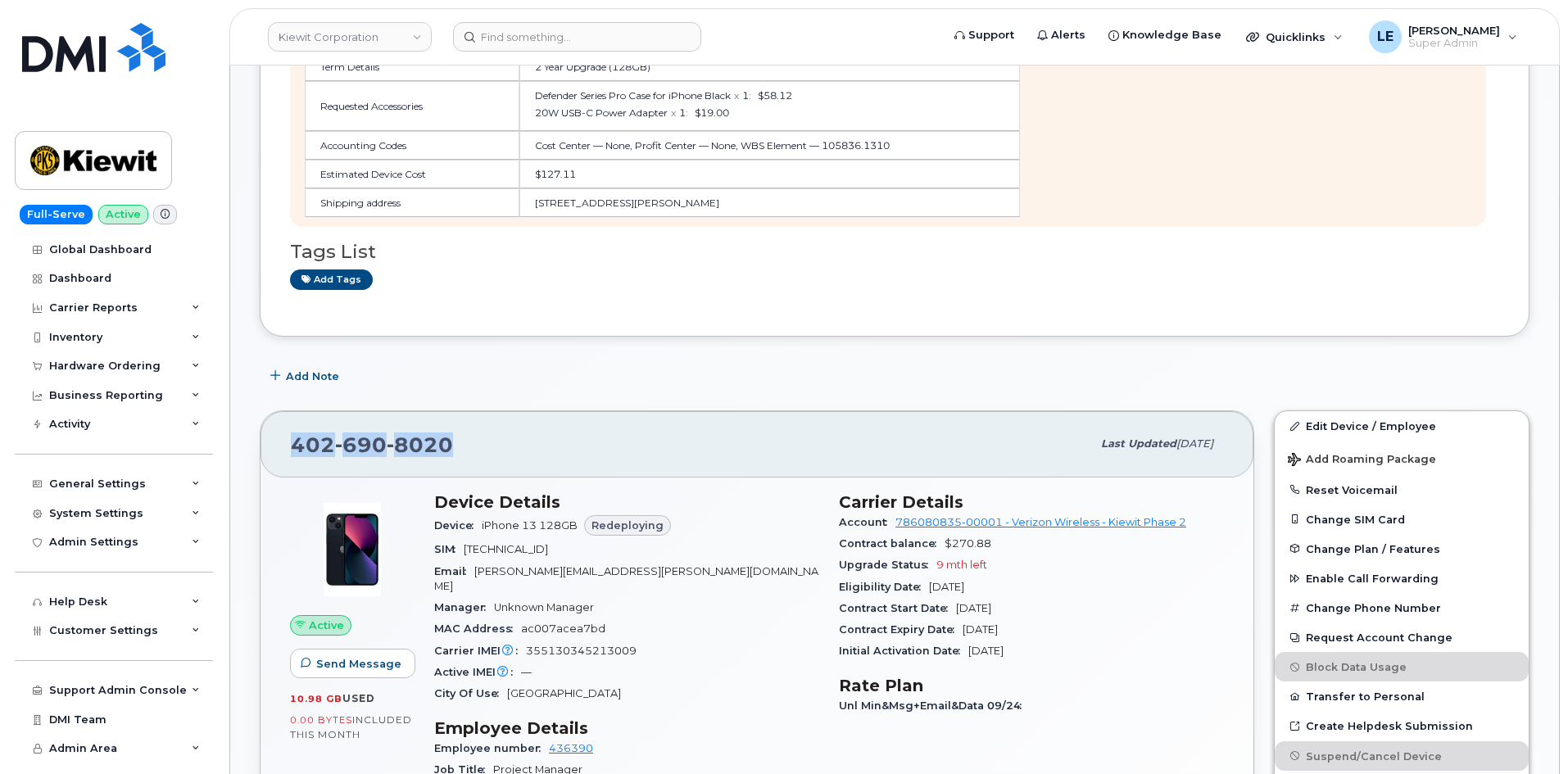
drag, startPoint x: 483, startPoint y: 450, endPoint x: 278, endPoint y: 443, distance: 205.1
click at [278, 443] on div "402 690 8020 Last updated Oct 06, 2025" at bounding box center [756, 444] width 993 height 65
copy span "402 690 8020"
drag, startPoint x: 837, startPoint y: 588, endPoint x: 1008, endPoint y: 584, distance: 171.0
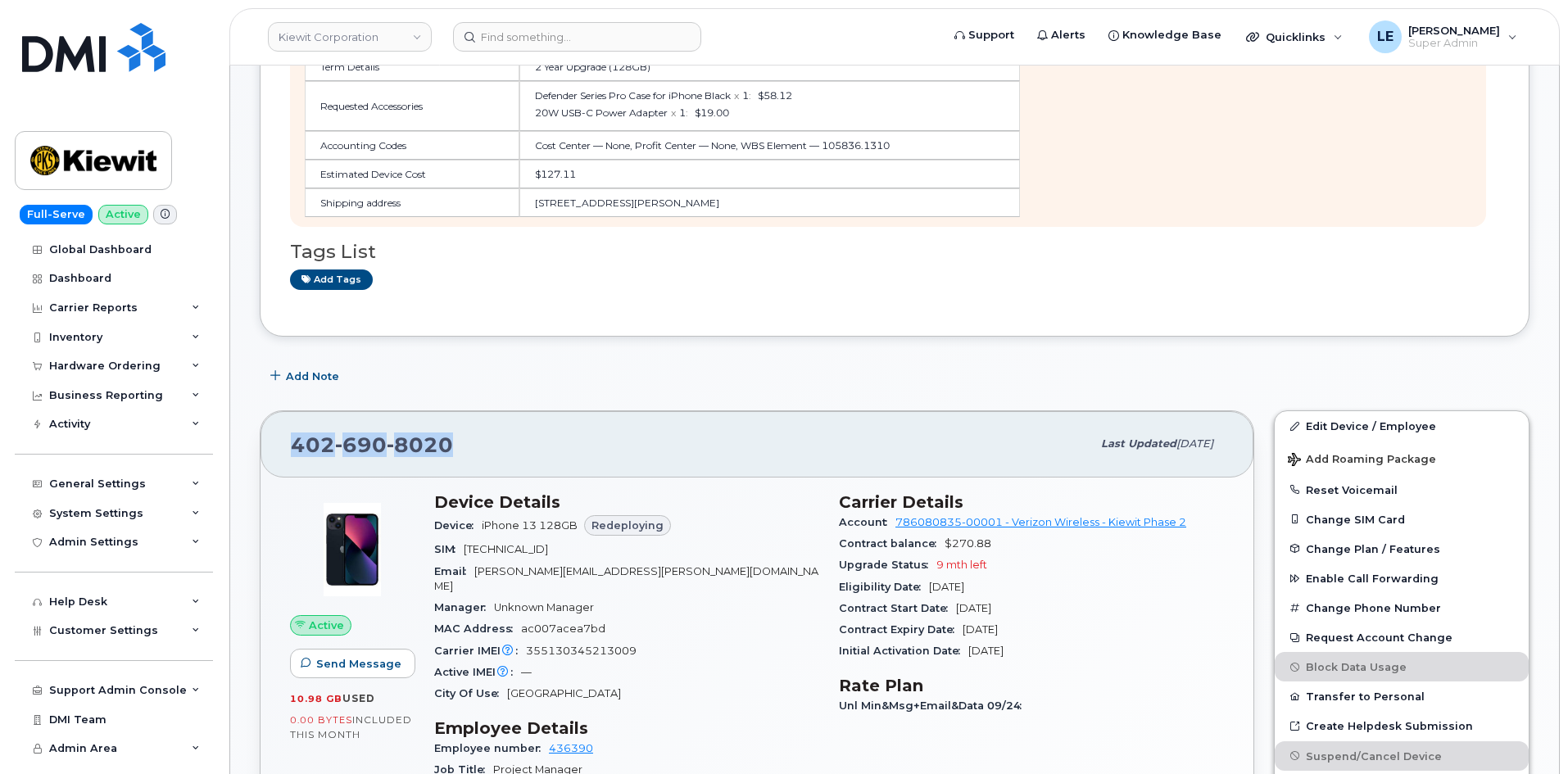
copy div "Eligibility Date Jul 18, 2026"
click at [1146, 317] on div "Order #302684 — waiting for dealer Request Hardware Upgrade Status waiting for …" at bounding box center [894, 70] width 1270 height 534
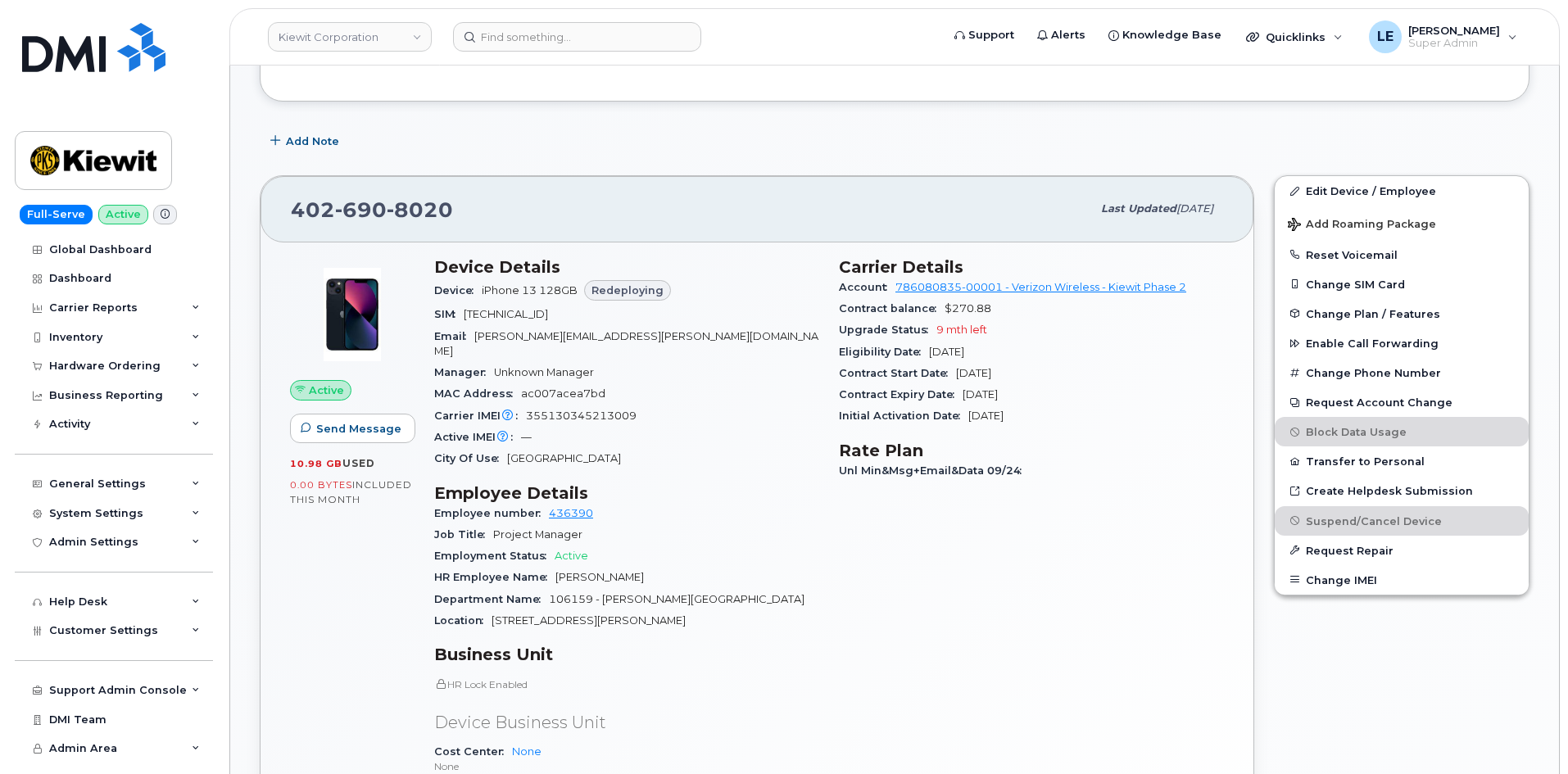
scroll to position [818, 0]
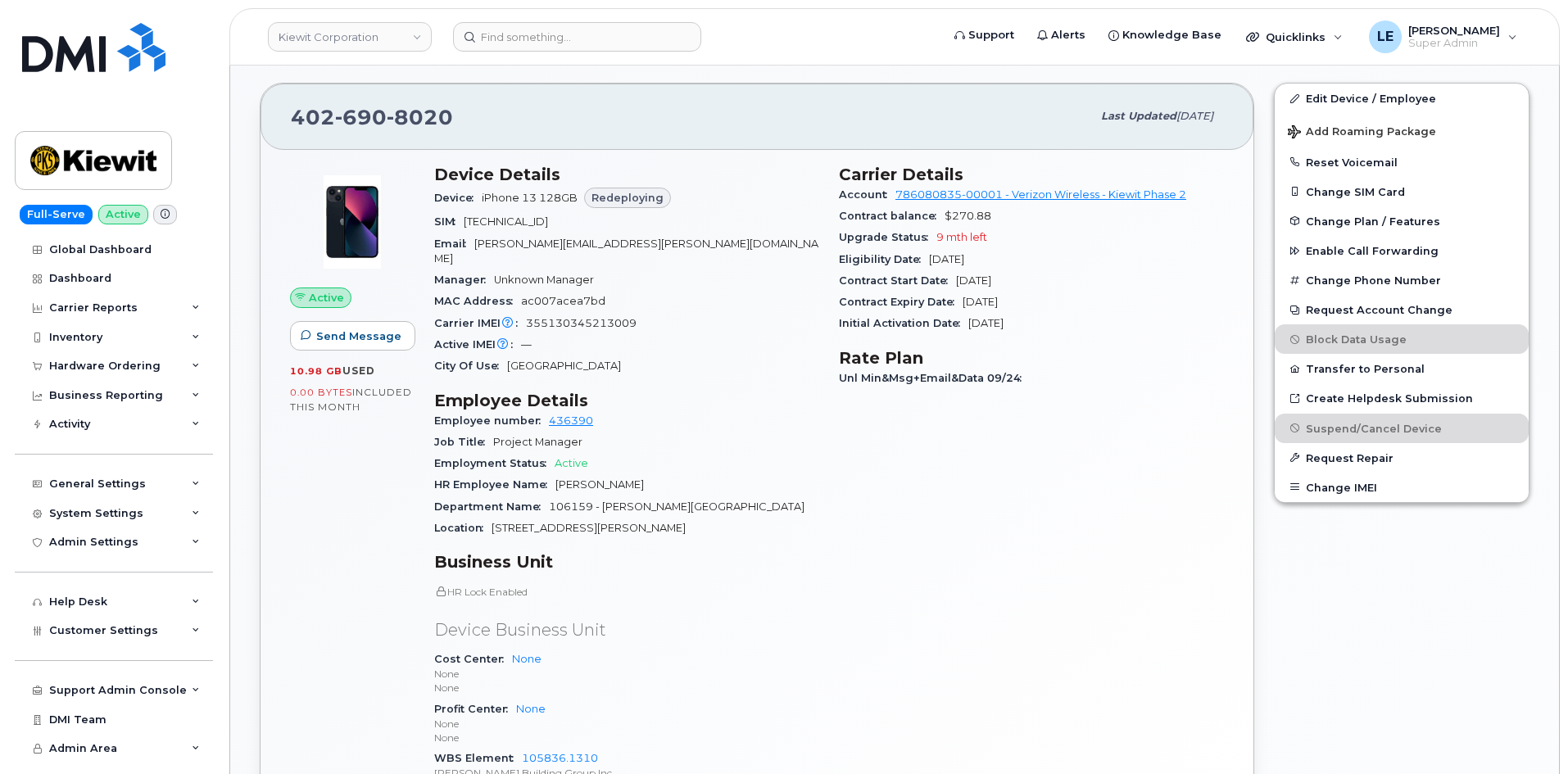
drag, startPoint x: 931, startPoint y: 258, endPoint x: 1012, endPoint y: 253, distance: 81.2
click at [1012, 253] on div "Eligibility Date Jul 18, 2026" at bounding box center [1031, 259] width 385 height 21
copy span "Jul 18, 2026"
click at [888, 704] on div "Carrier Details Account 786080835-00001 - Verizon Wireless - Kiewit Phase 2 Con…" at bounding box center [1031, 487] width 405 height 665
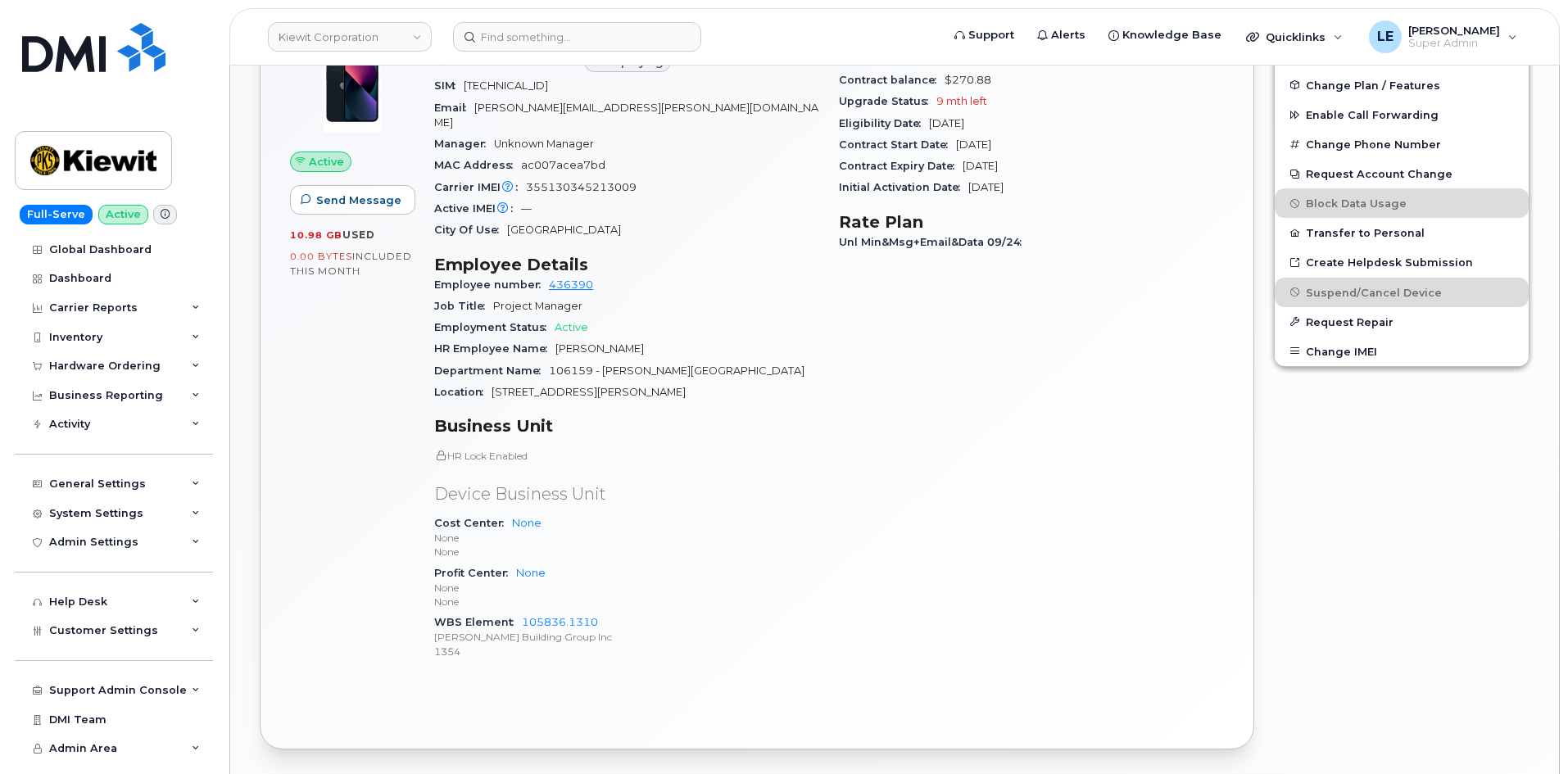
scroll to position [983, 0]
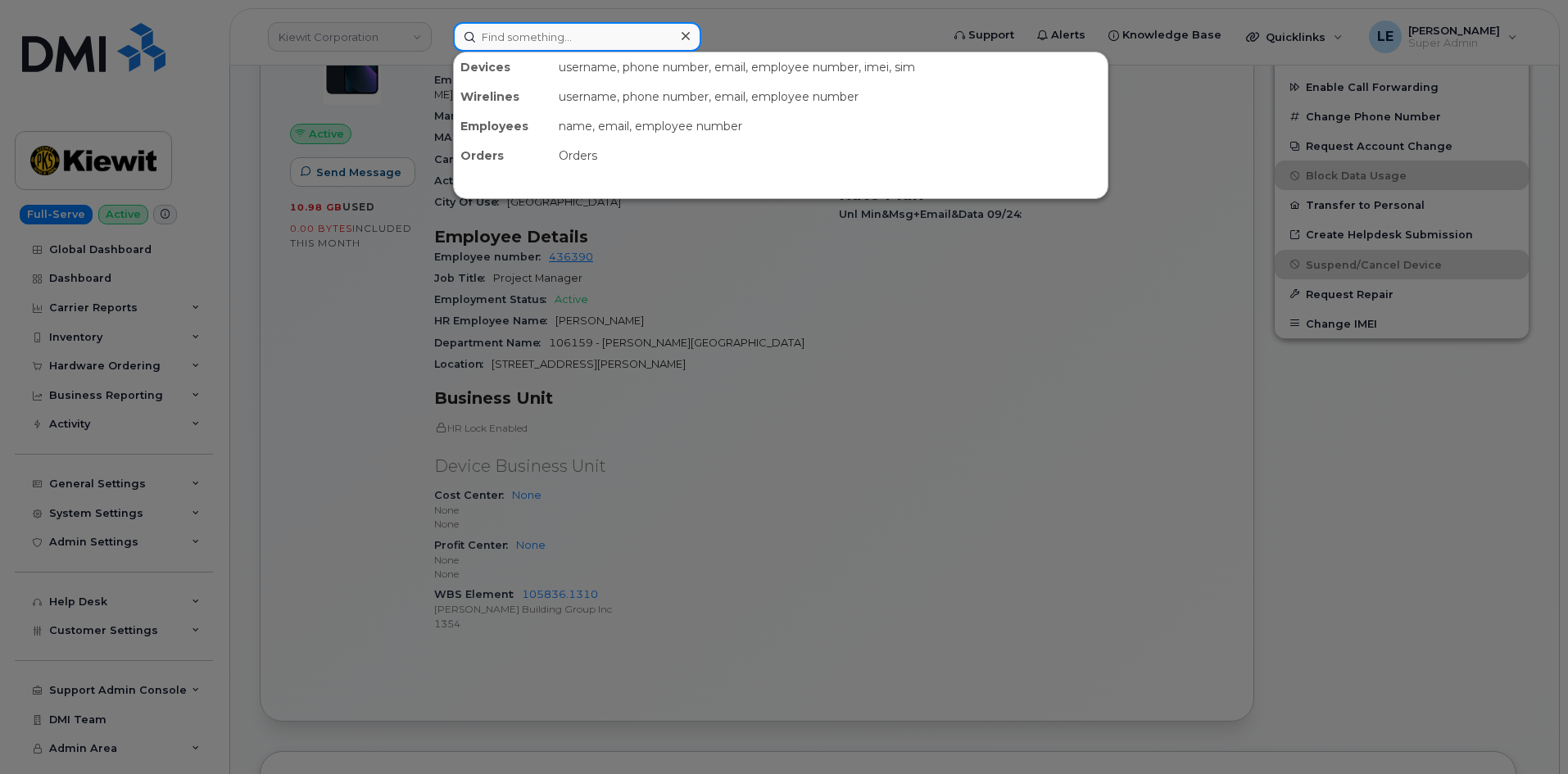
click at [515, 31] on input at bounding box center [577, 37] width 248 height 30
paste input "306-361-8204"
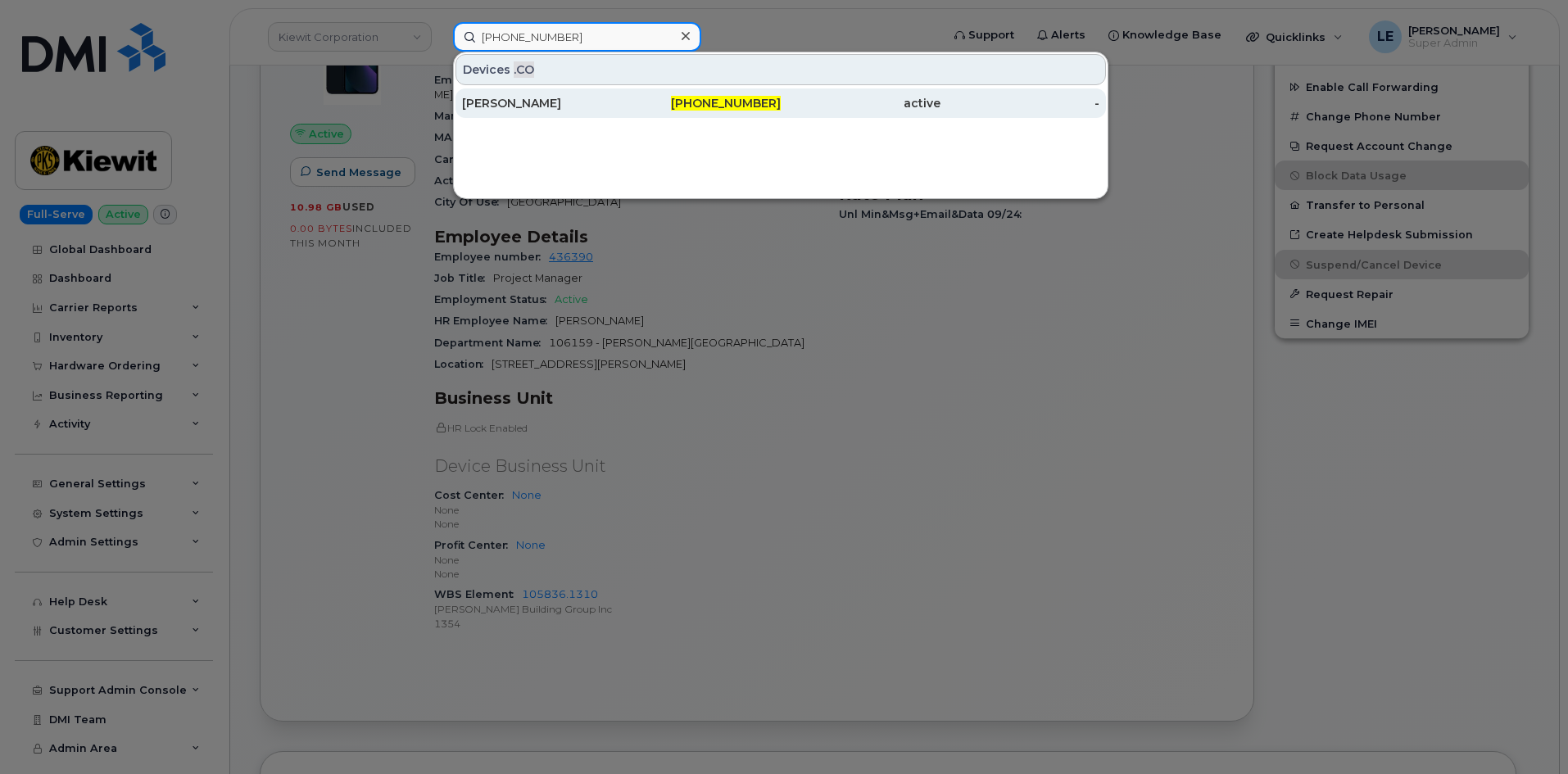
type input "306-361-8204"
click at [553, 92] on div "Janelle Pilon" at bounding box center [542, 103] width 160 height 30
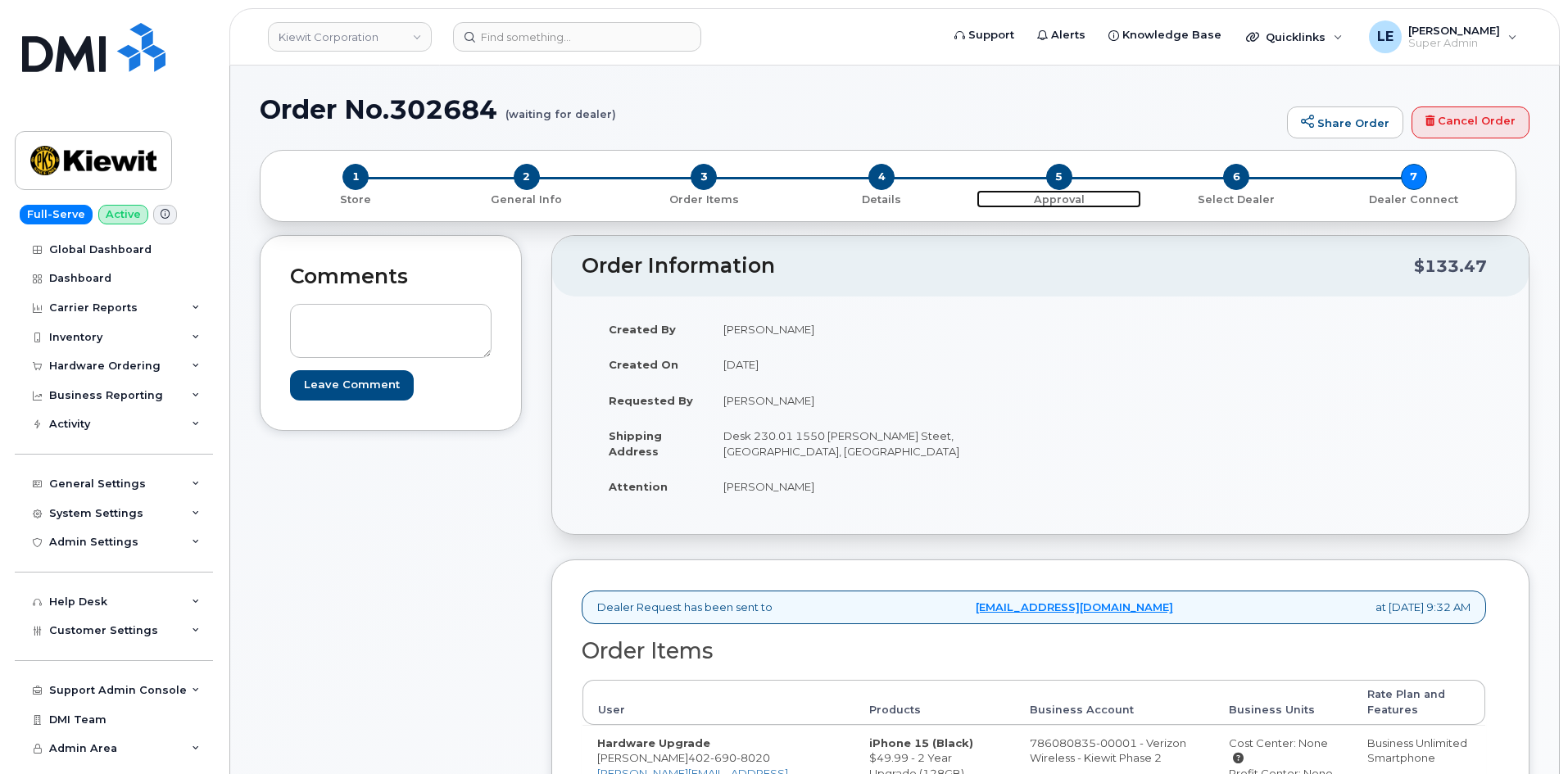
click at [1057, 183] on span "5" at bounding box center [1059, 177] width 26 height 26
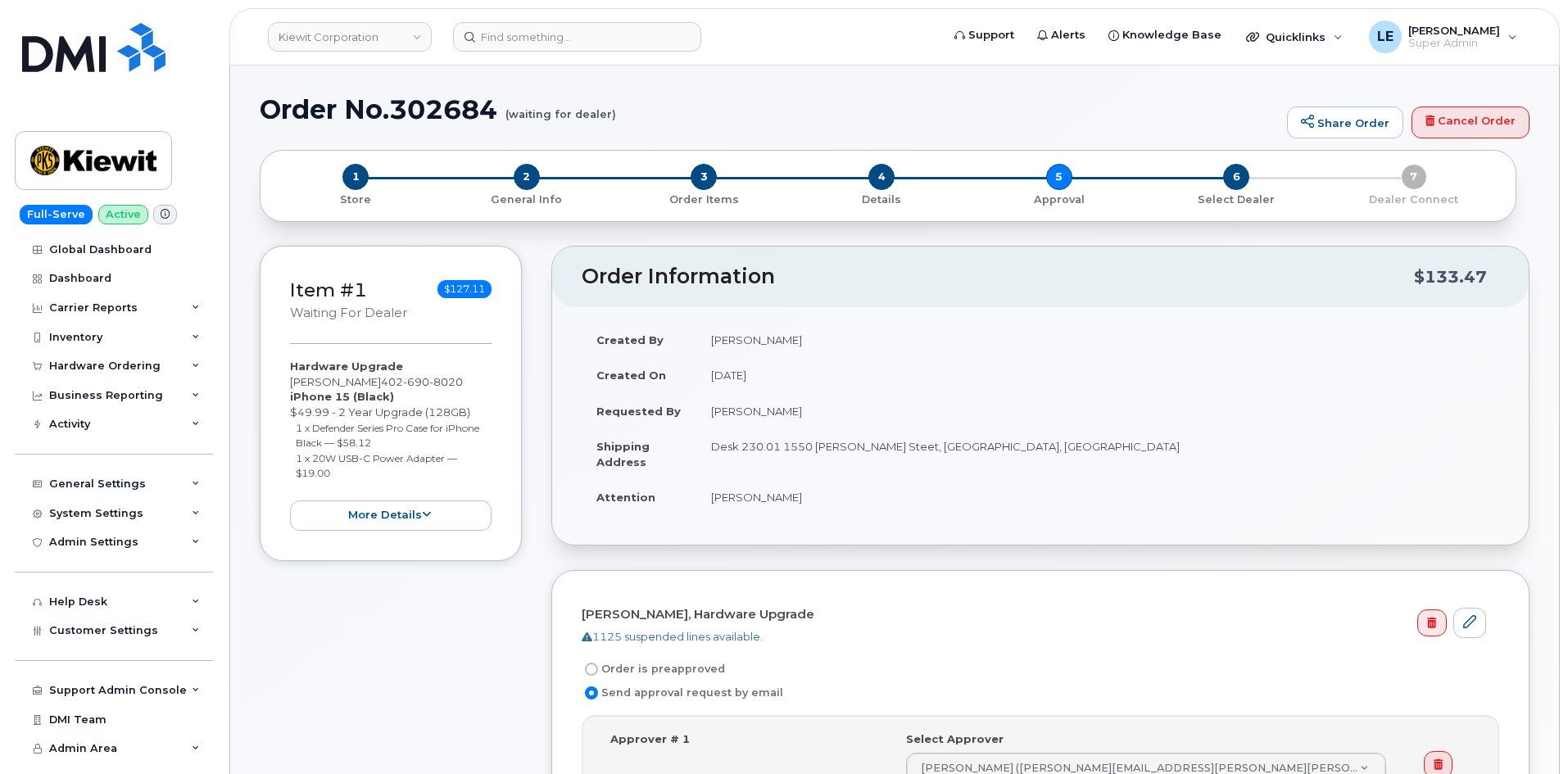
click at [1416, 180] on div "1 Store 2 General Info 3 Order Items 4 Details 5 Approval 6 Select Dealer 7 Dea…" at bounding box center [888, 185] width 1229 height 43
click at [1420, 180] on div "1 Store 2 General Info 3 Order Items 4 Details 5 Approval 6 Select Dealer 7 Dea…" at bounding box center [888, 185] width 1229 height 43
click at [1420, 182] on div "1 Store 2 General Info 3 Order Items 4 Details 5 Approval 6 Select Dealer 7 Dea…" at bounding box center [888, 185] width 1229 height 43
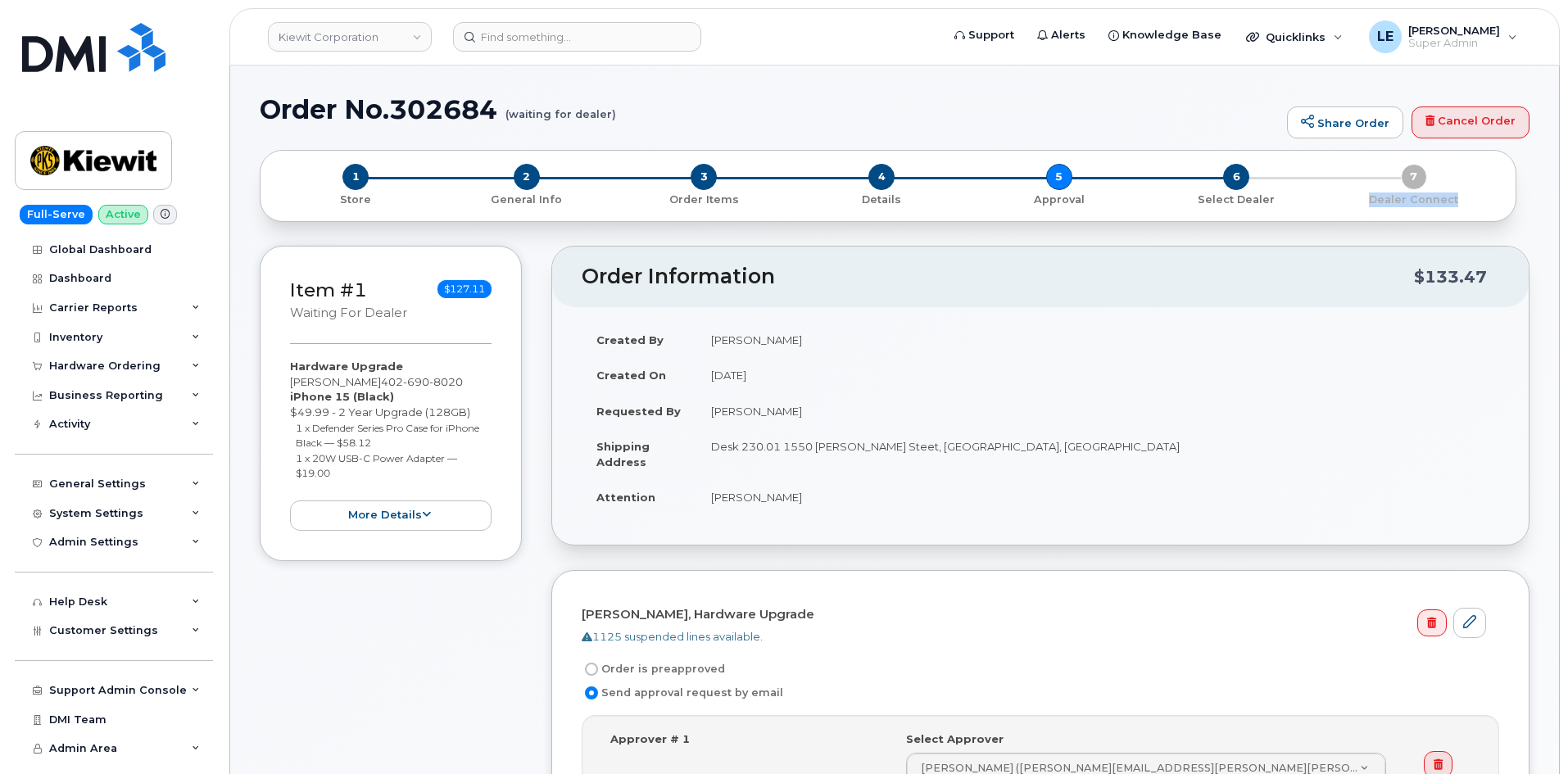
click at [1420, 182] on div "1 Store 2 General Info 3 Order Items 4 Details 5 Approval 6 Select Dealer 7 Dea…" at bounding box center [888, 185] width 1229 height 43
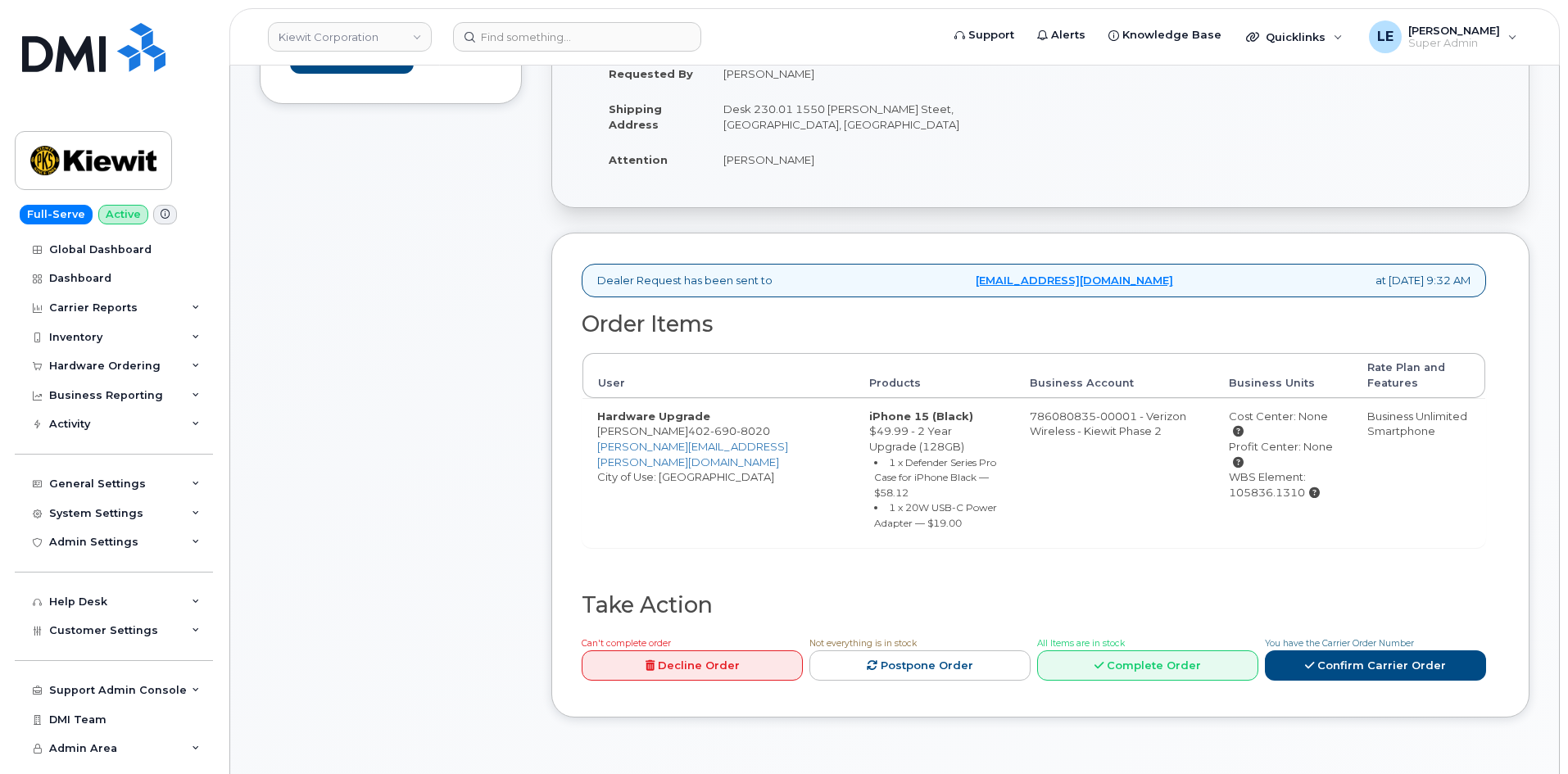
scroll to position [410, 0]
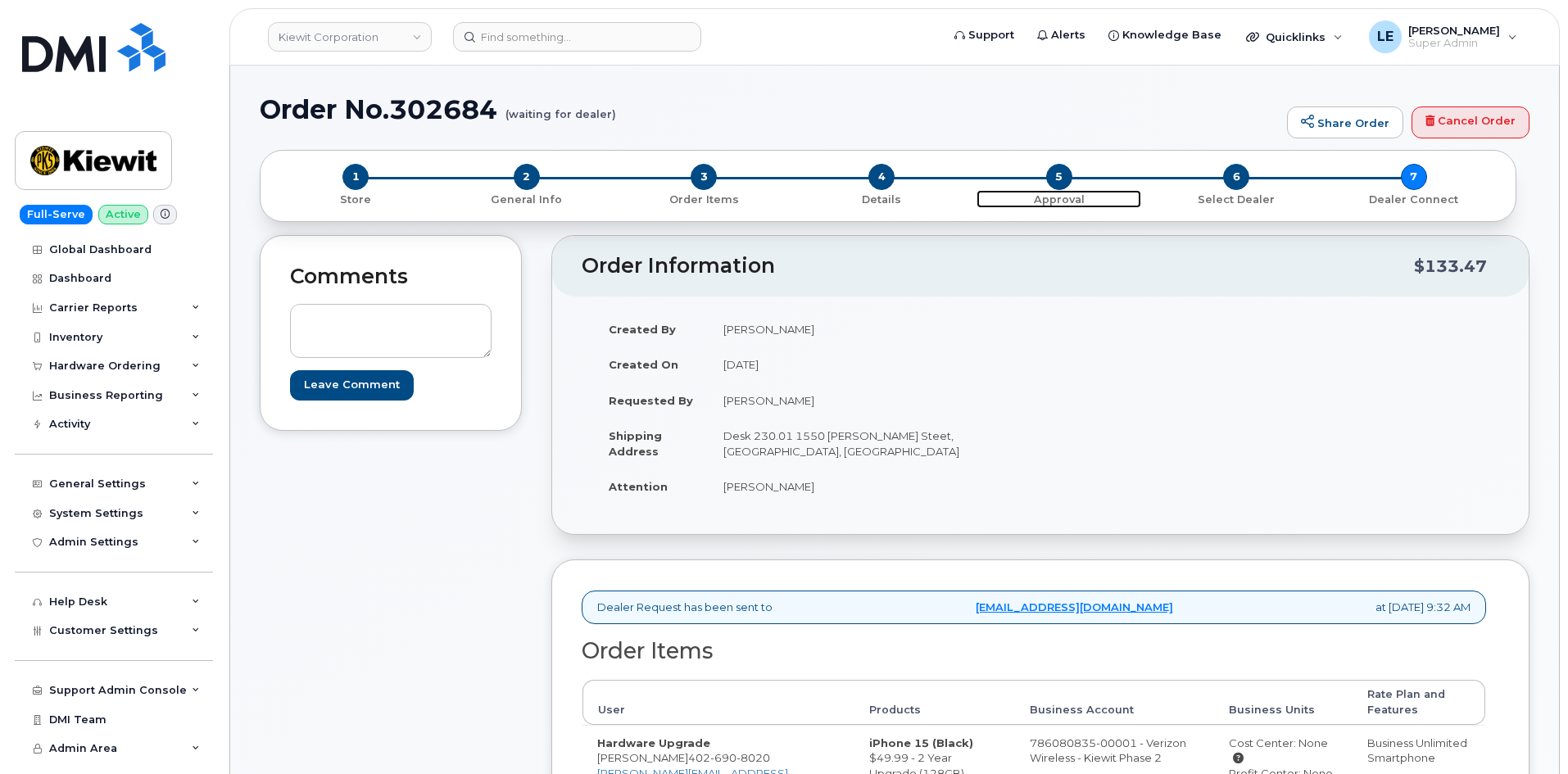
click at [1065, 170] on span "5" at bounding box center [1059, 177] width 26 height 26
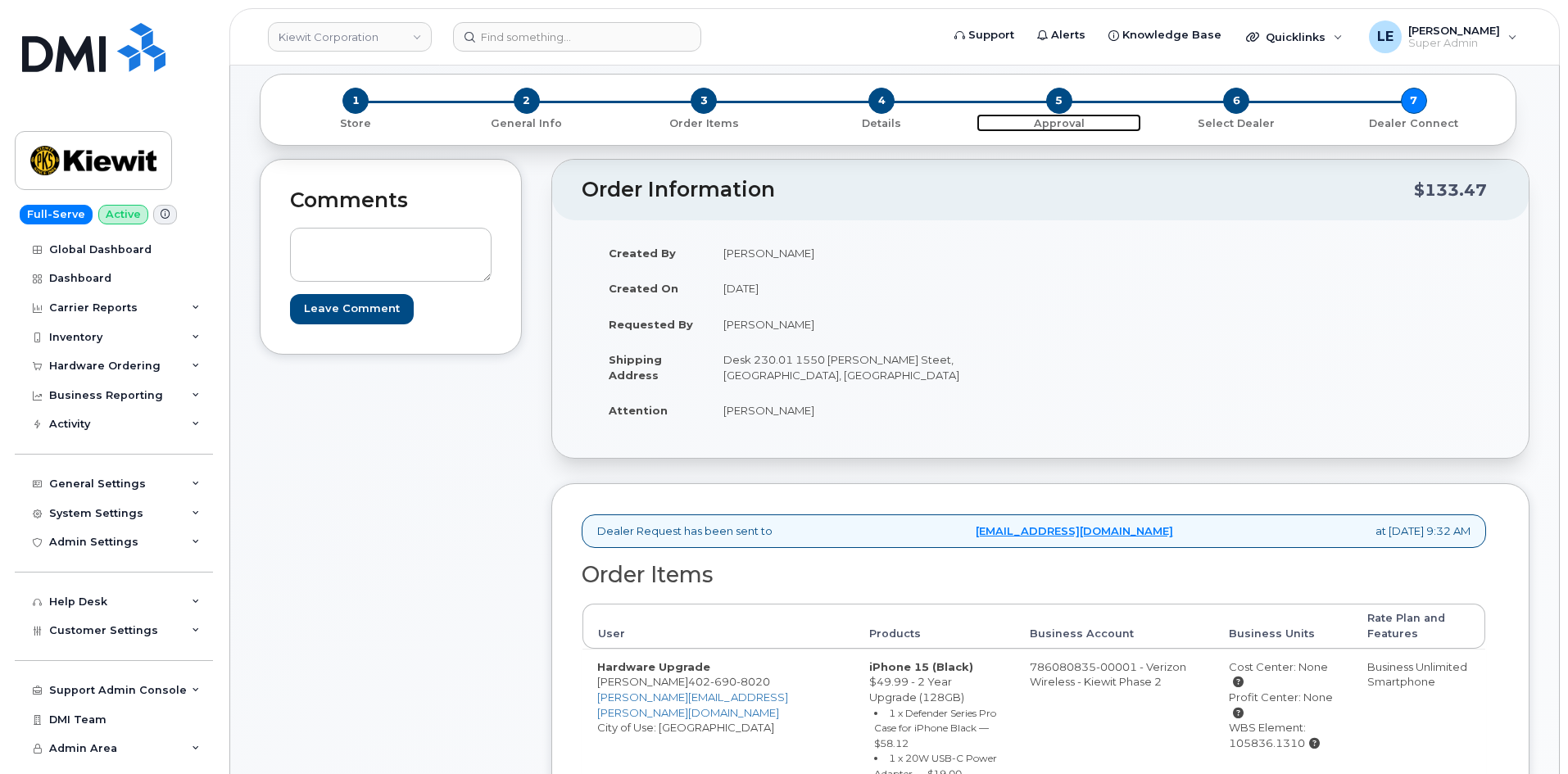
scroll to position [315, 0]
